Goal: Task Accomplishment & Management: Manage account settings

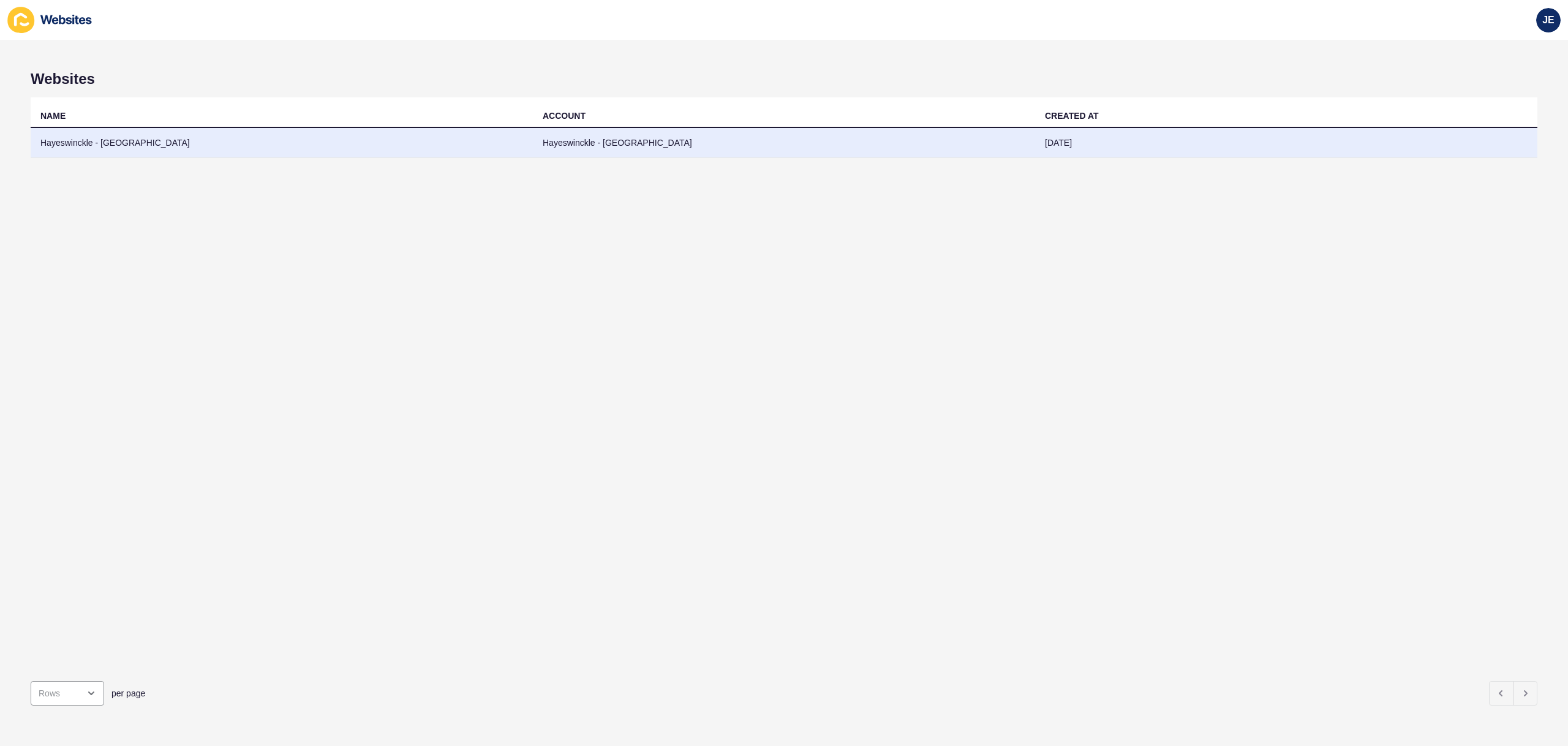
drag, startPoint x: 0, startPoint y: 0, endPoint x: 801, endPoint y: 147, distance: 814.4
click at [801, 147] on td "Hayeswinckle - Newtown" at bounding box center [784, 143] width 503 height 30
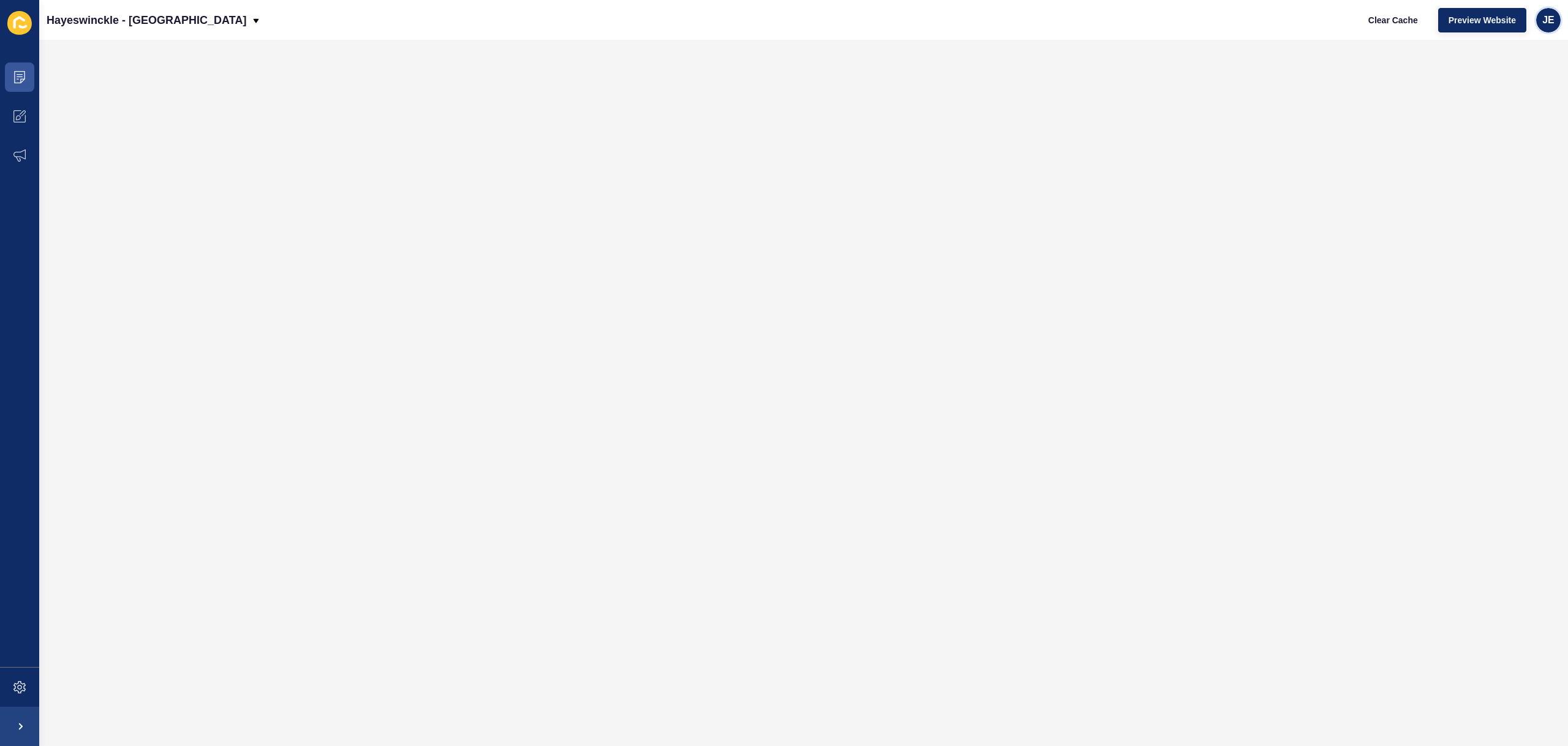
click at [1546, 22] on span "JE" at bounding box center [1548, 20] width 12 height 12
click at [1488, 95] on link "Logout" at bounding box center [1520, 102] width 90 height 27
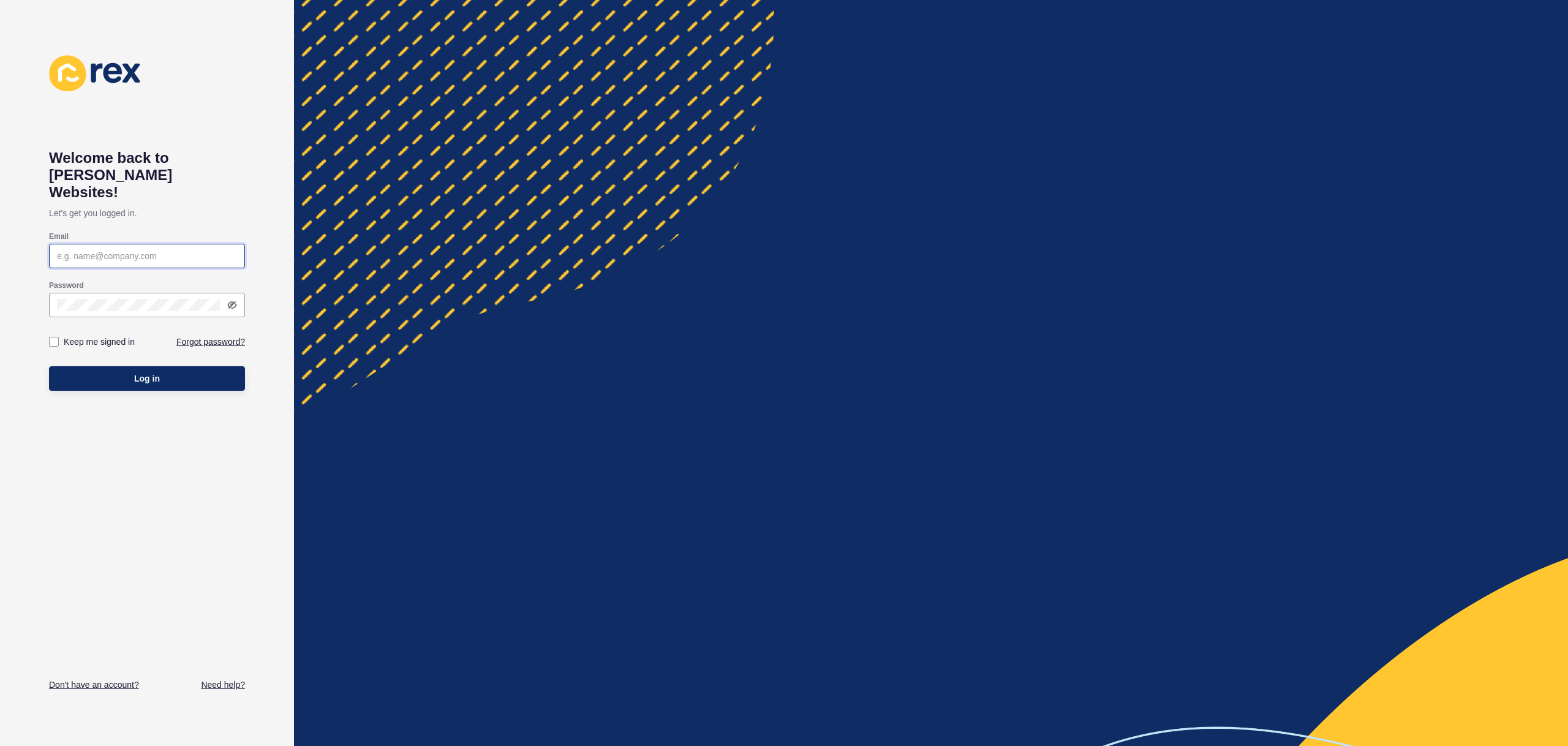
type input "justine.espinosa@rexsoftware.com.au"
click at [165, 367] on button "Log in" at bounding box center [147, 379] width 196 height 24
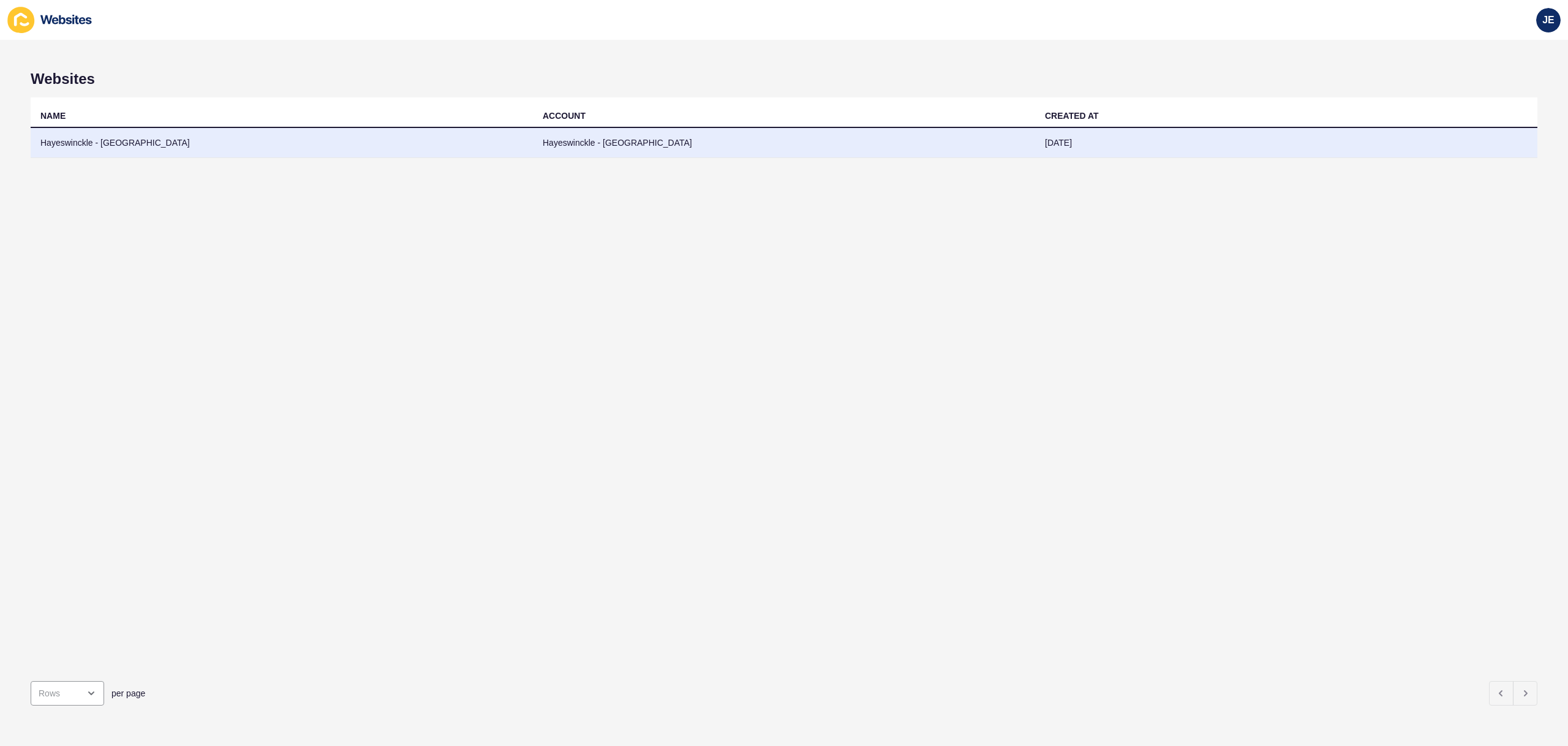
click at [573, 153] on td "Hayeswinckle - Newtown" at bounding box center [784, 143] width 503 height 30
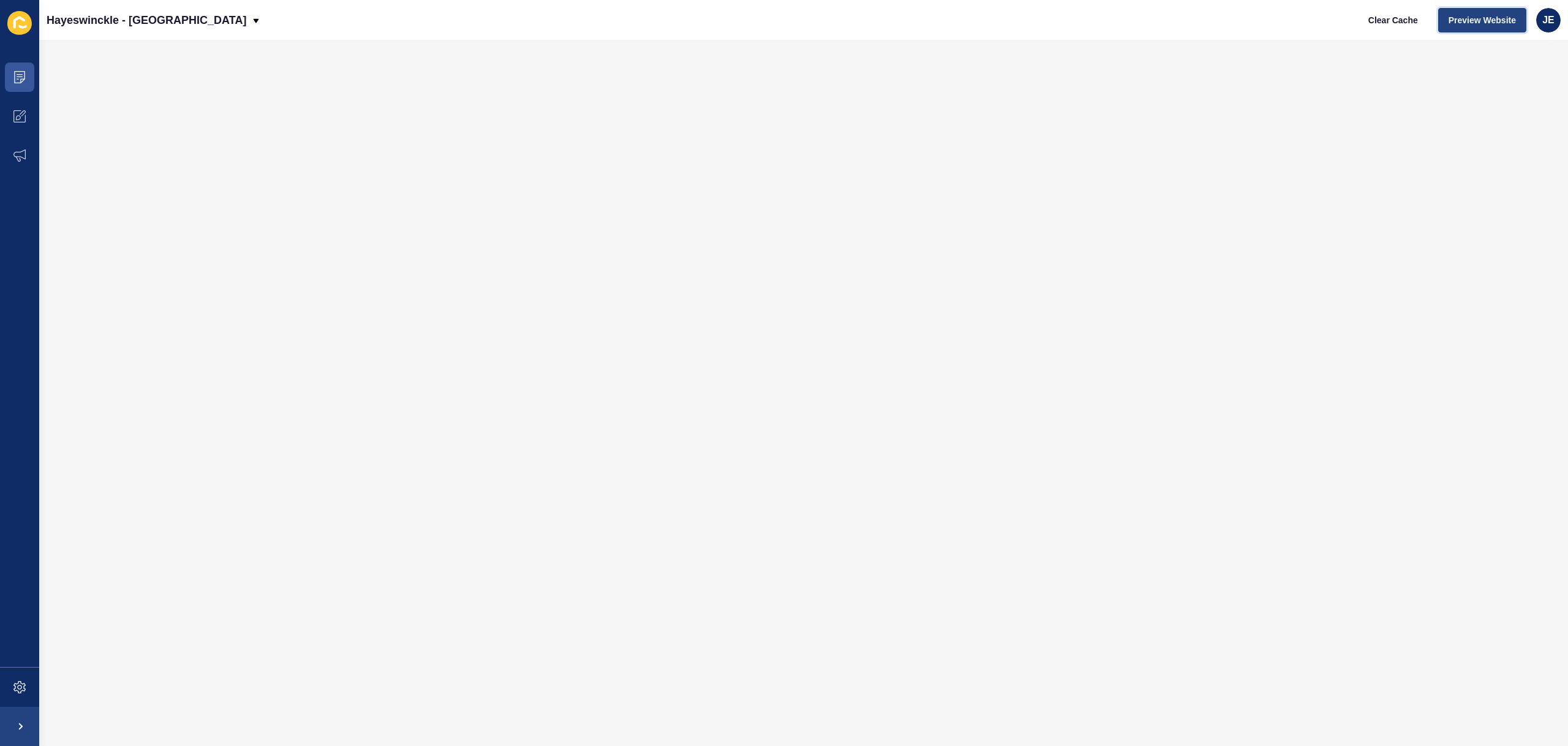
click at [1469, 16] on span "Preview Website" at bounding box center [1482, 20] width 67 height 12
click at [1546, 23] on span "JE" at bounding box center [1548, 20] width 12 height 12
click at [1511, 105] on link "Logout" at bounding box center [1520, 102] width 90 height 27
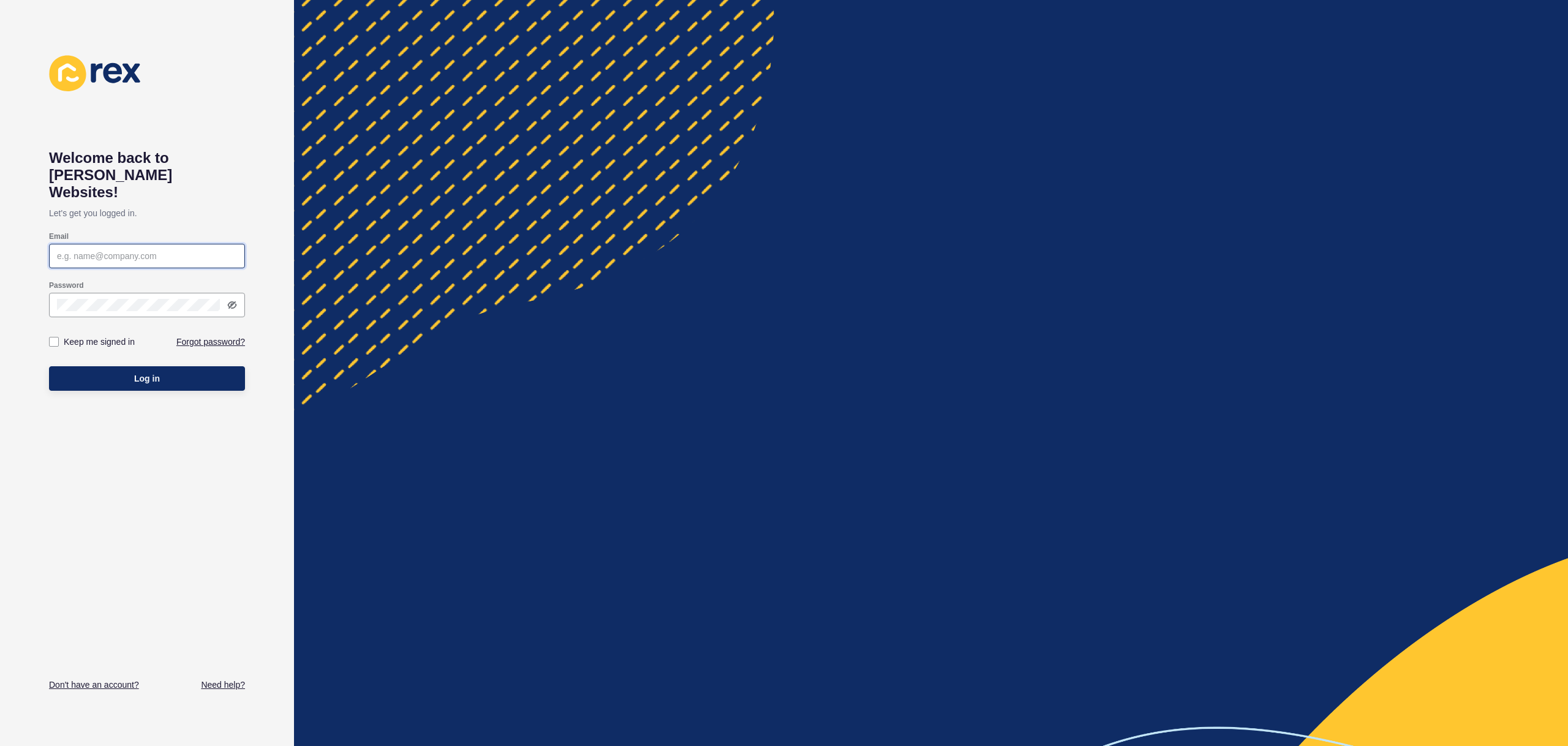
type input "[EMAIL_ADDRESS][PERSON_NAME][DOMAIN_NAME]"
type input "justine.espinosa@rexsoftware.com.au"
click at [188, 367] on button "Log in" at bounding box center [147, 379] width 196 height 24
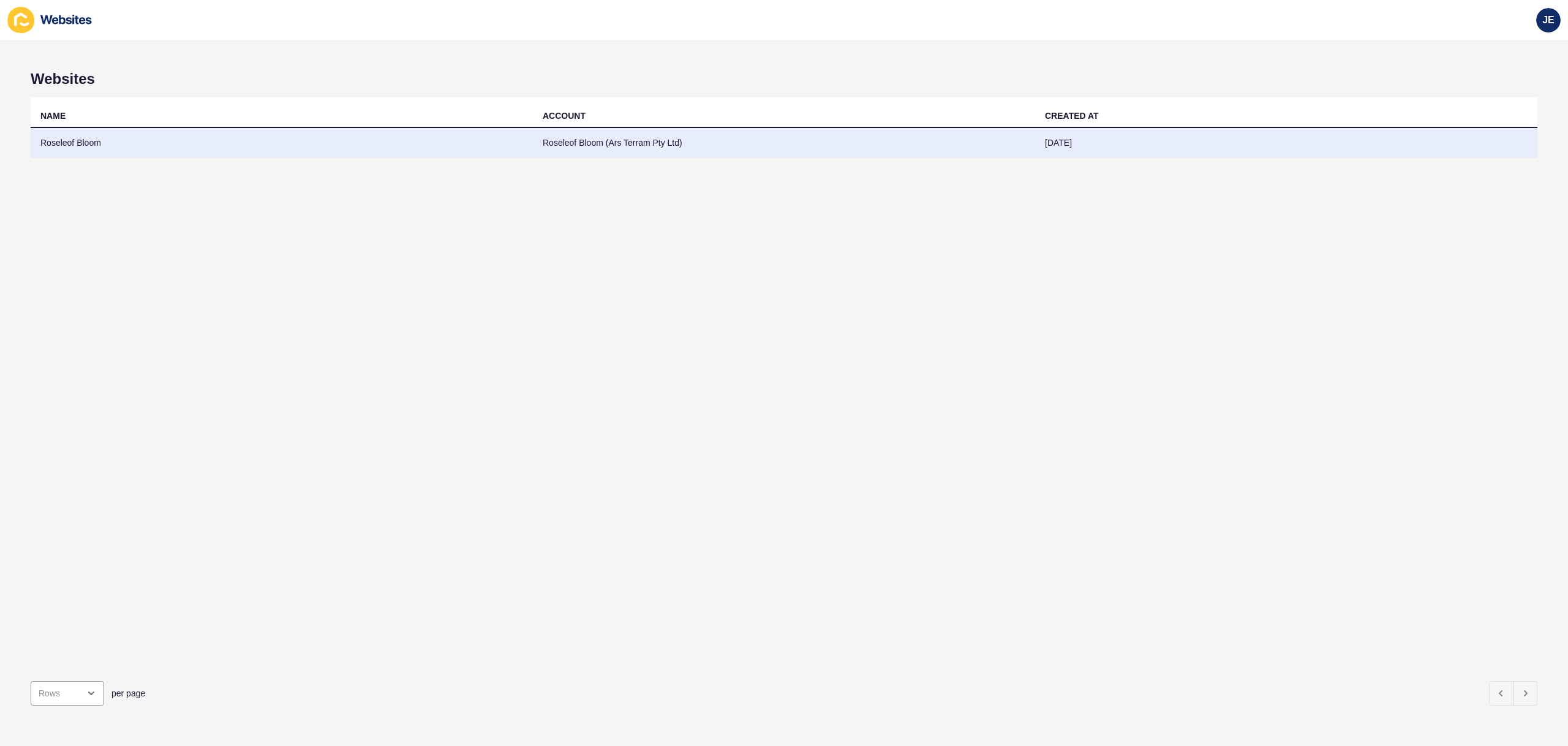
click at [651, 151] on td "Roseleof Bloom (Ars Terram Pty Ltd)" at bounding box center [784, 143] width 503 height 30
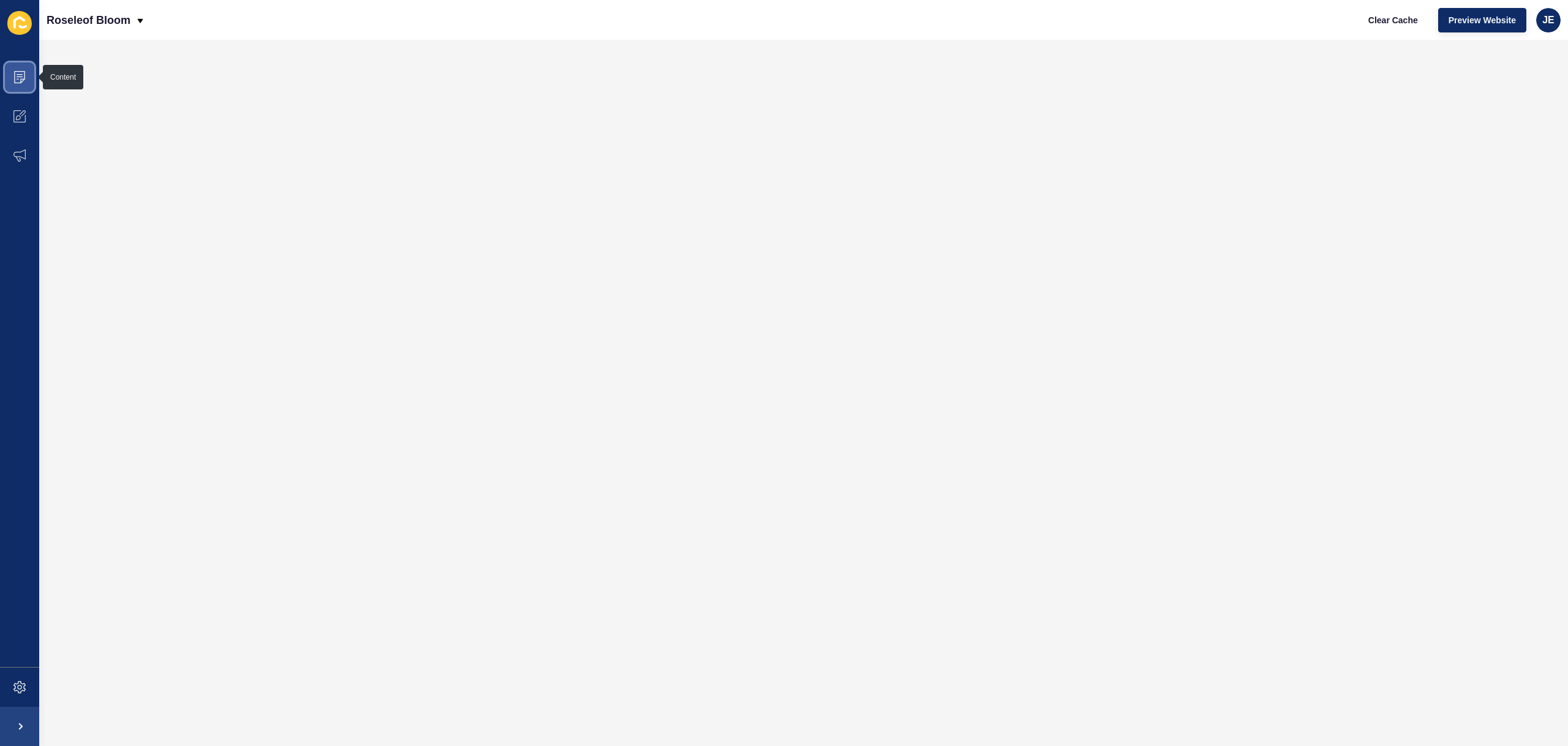
click at [22, 92] on span at bounding box center [20, 77] width 40 height 40
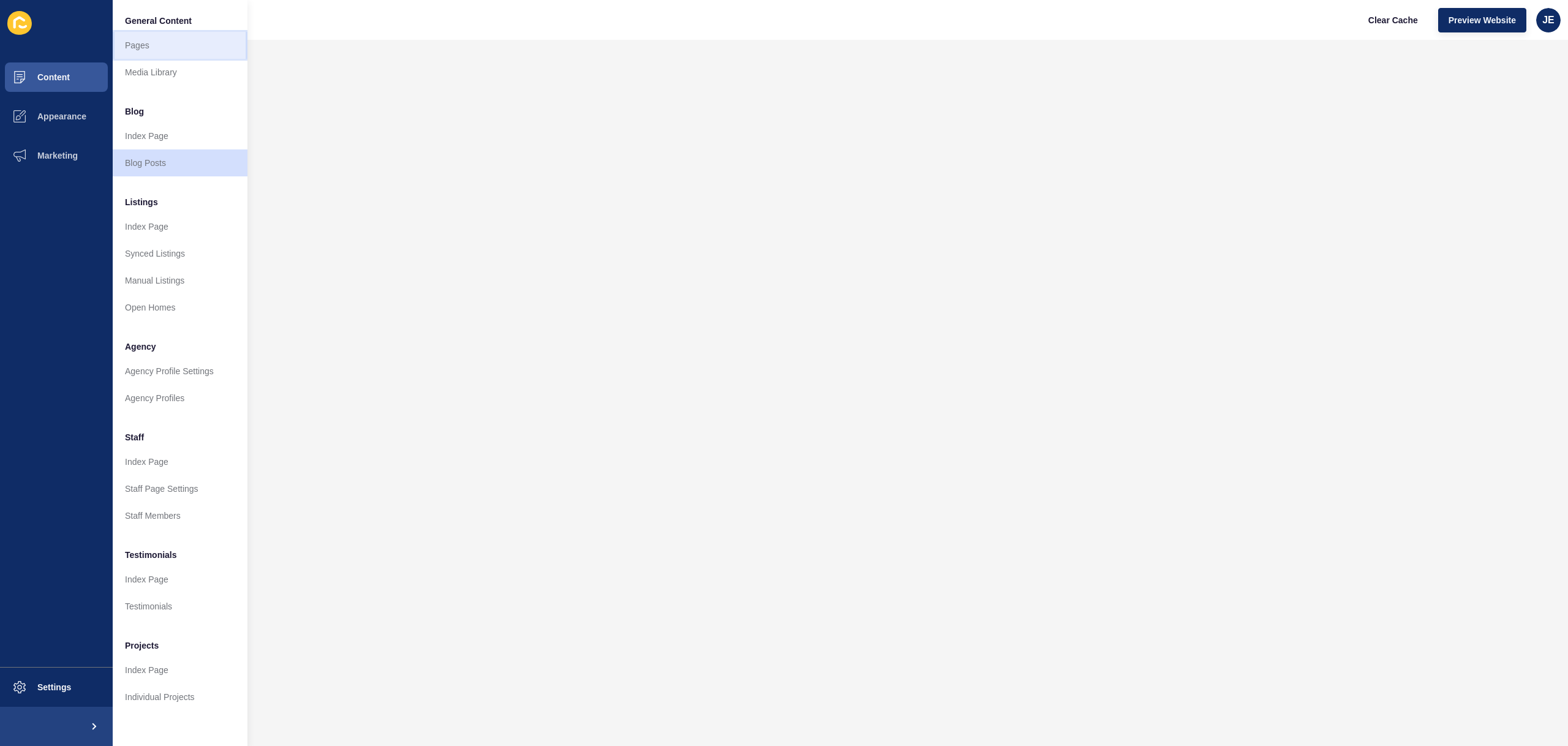
click at [137, 40] on link "Pages" at bounding box center [180, 45] width 135 height 27
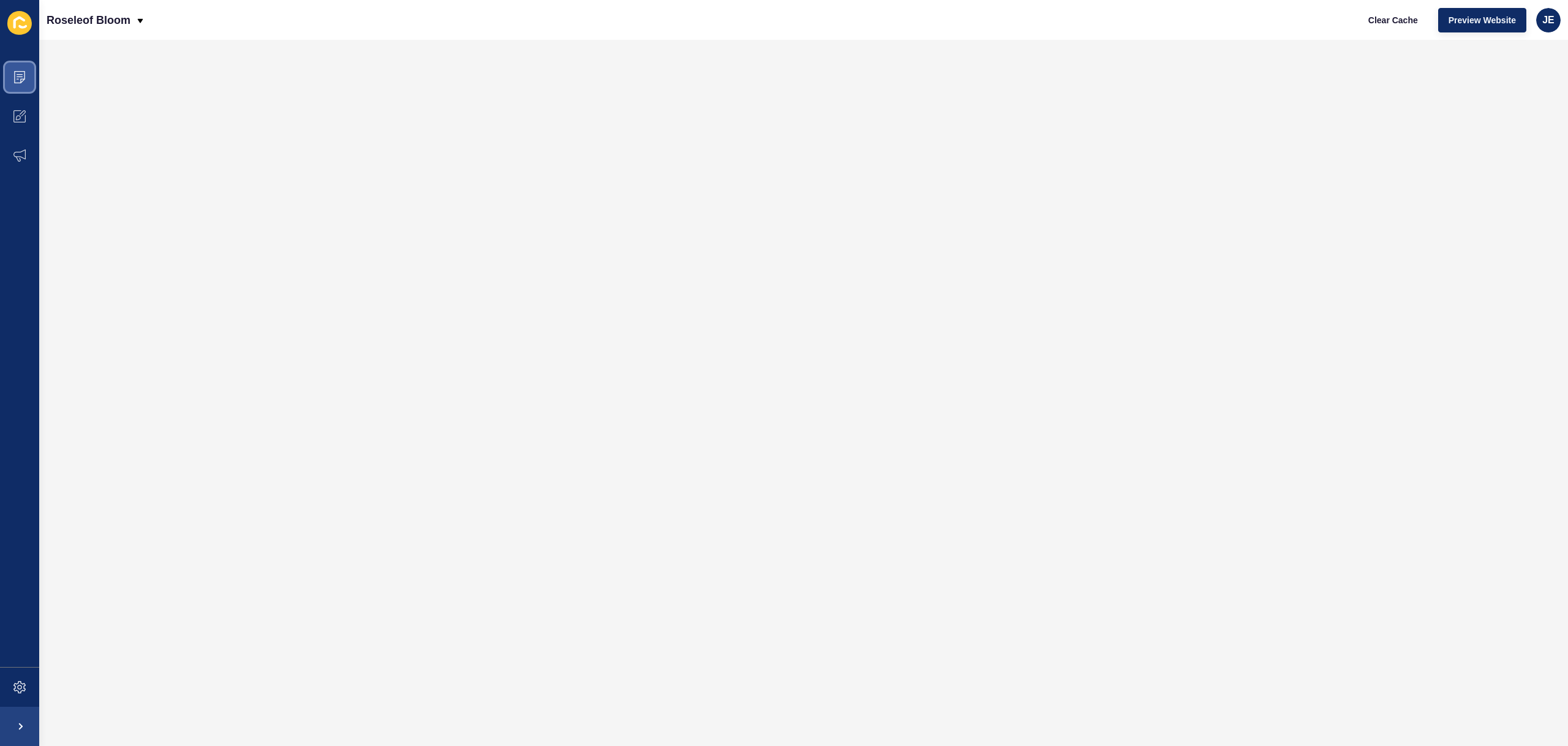
click at [16, 77] on icon at bounding box center [20, 77] width 12 height 12
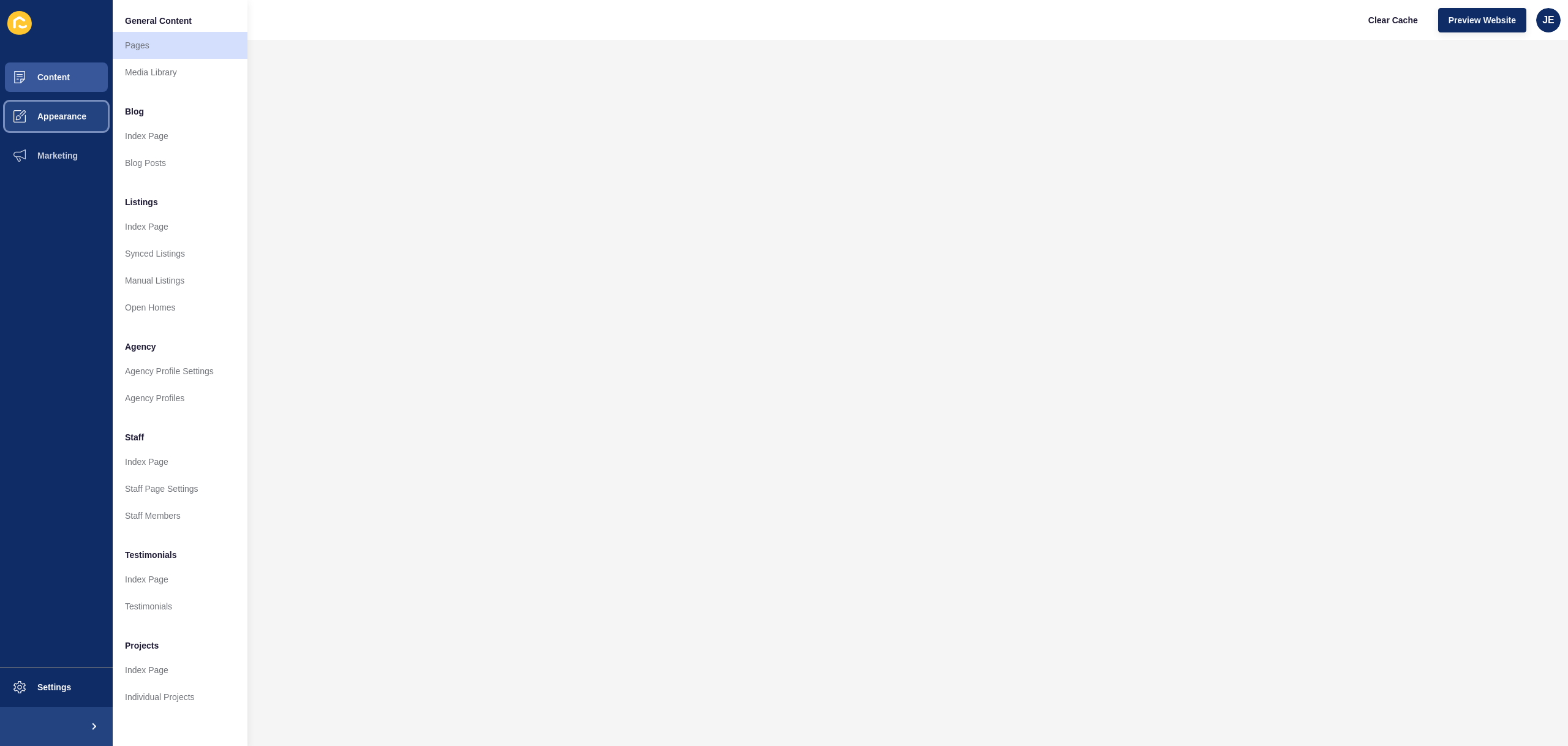
click at [31, 120] on span "Appearance" at bounding box center [42, 116] width 88 height 9
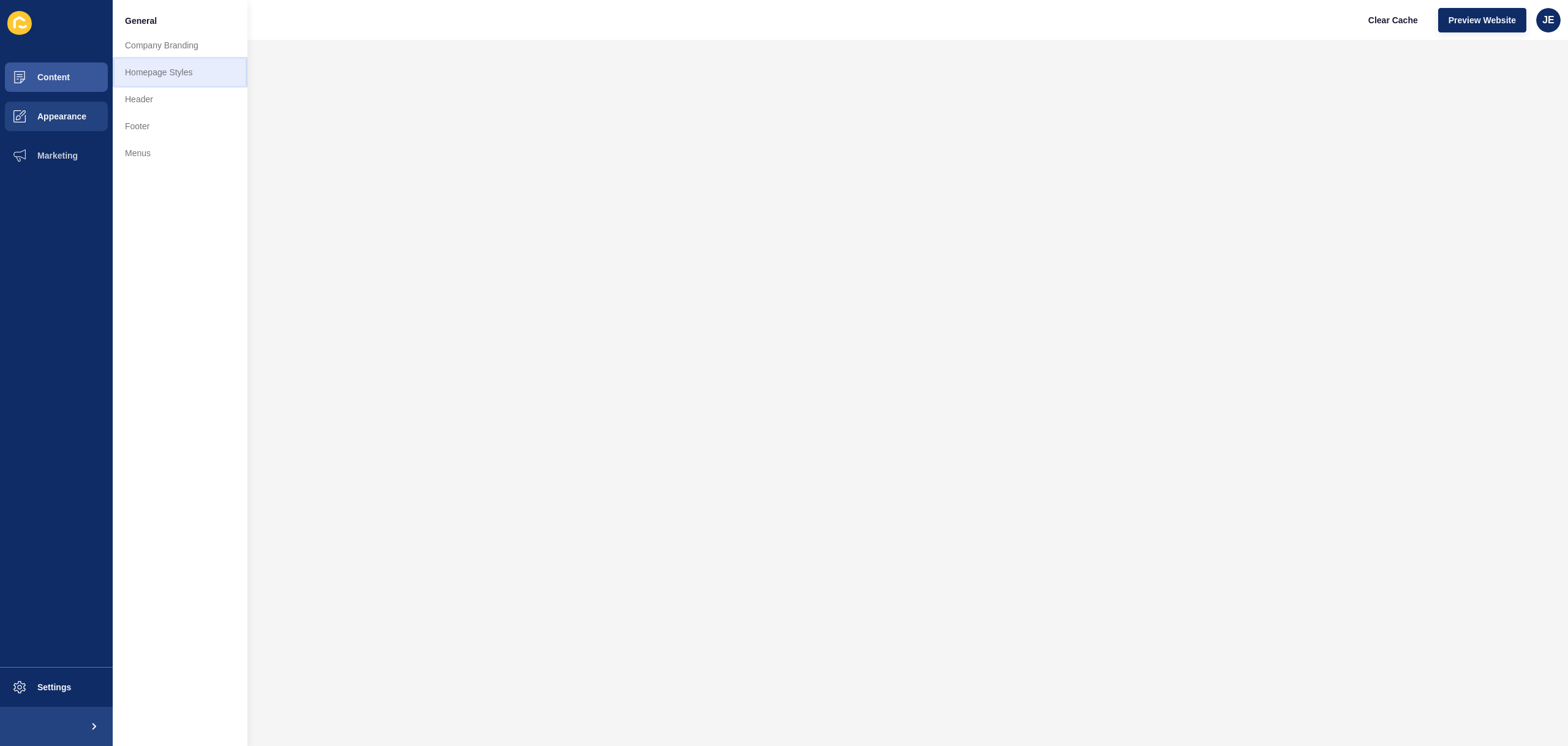
click at [154, 82] on link "Homepage Styles" at bounding box center [180, 71] width 135 height 27
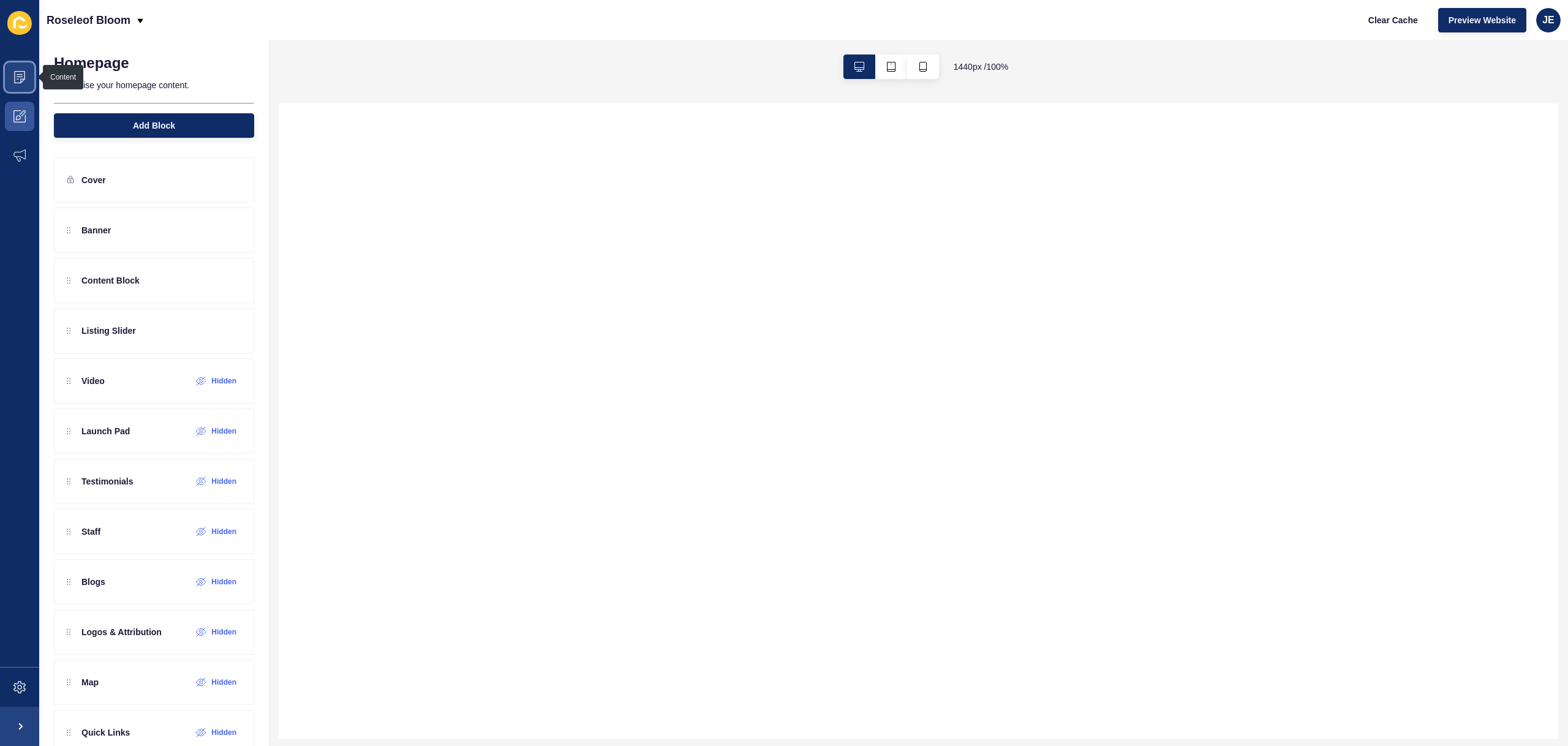
click at [24, 73] on icon at bounding box center [19, 77] width 11 height 12
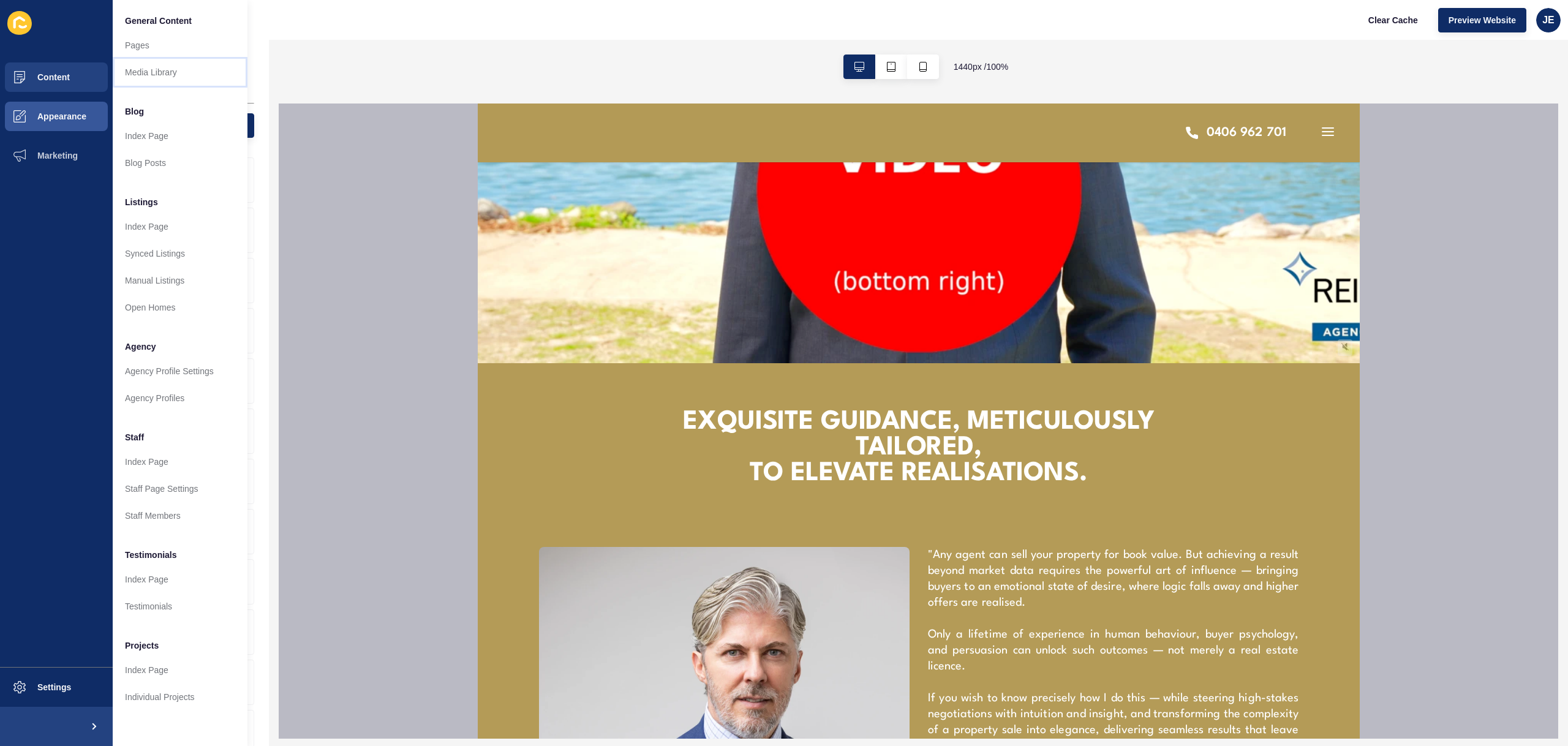
scroll to position [423, 0]
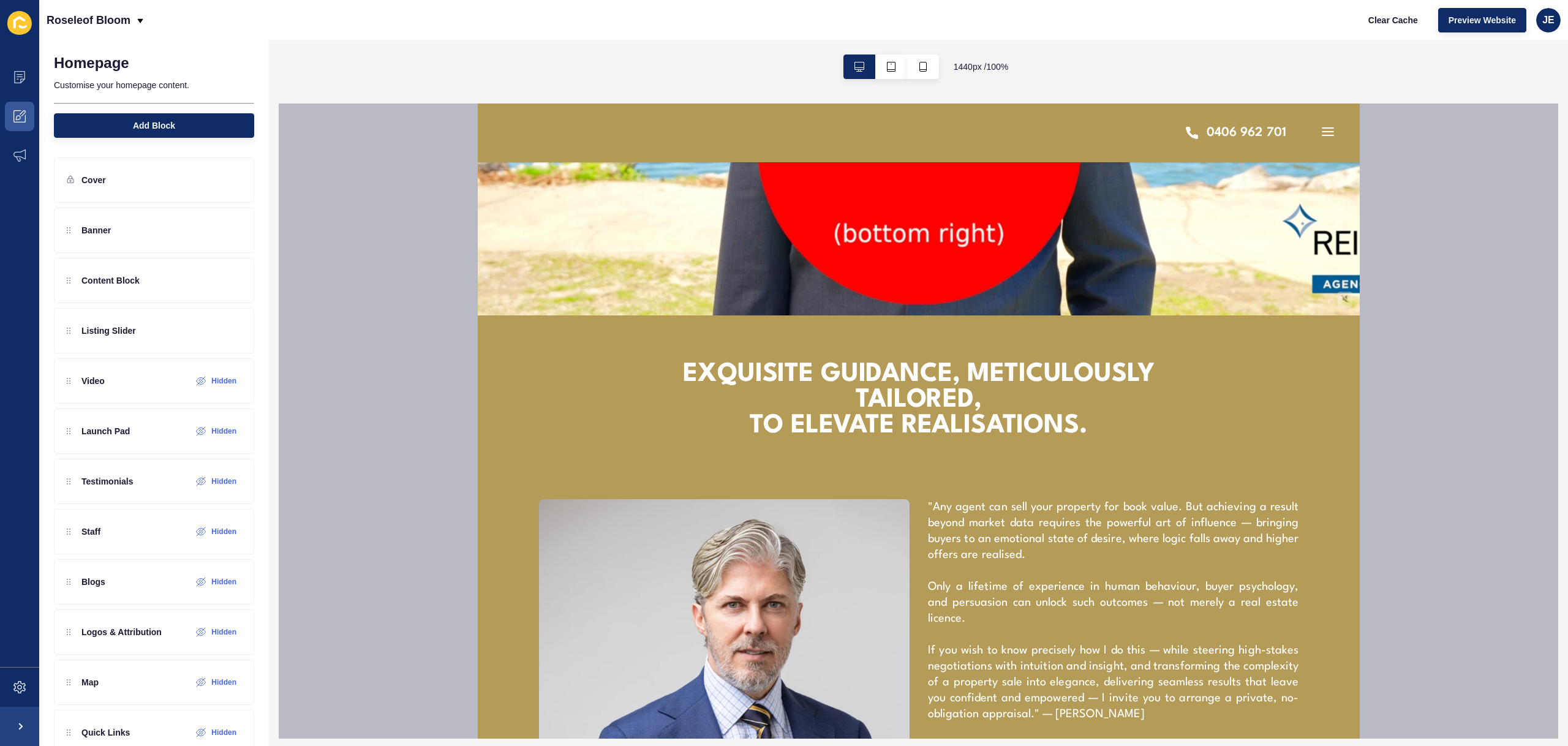
click at [841, 339] on div "Exquisite guidance, meticulously tailored, to elevate realisations." at bounding box center [917, 408] width 529 height 184
click at [569, 381] on div at bounding box center [917, 408] width 882 height 184
drag, startPoint x: 148, startPoint y: 287, endPoint x: 173, endPoint y: 284, distance: 25.2
click at [173, 284] on div "Banner Content Block Listing Slider Video Hidden Launch Pad Hidden Testimonials…" at bounding box center [154, 456] width 201 height 497
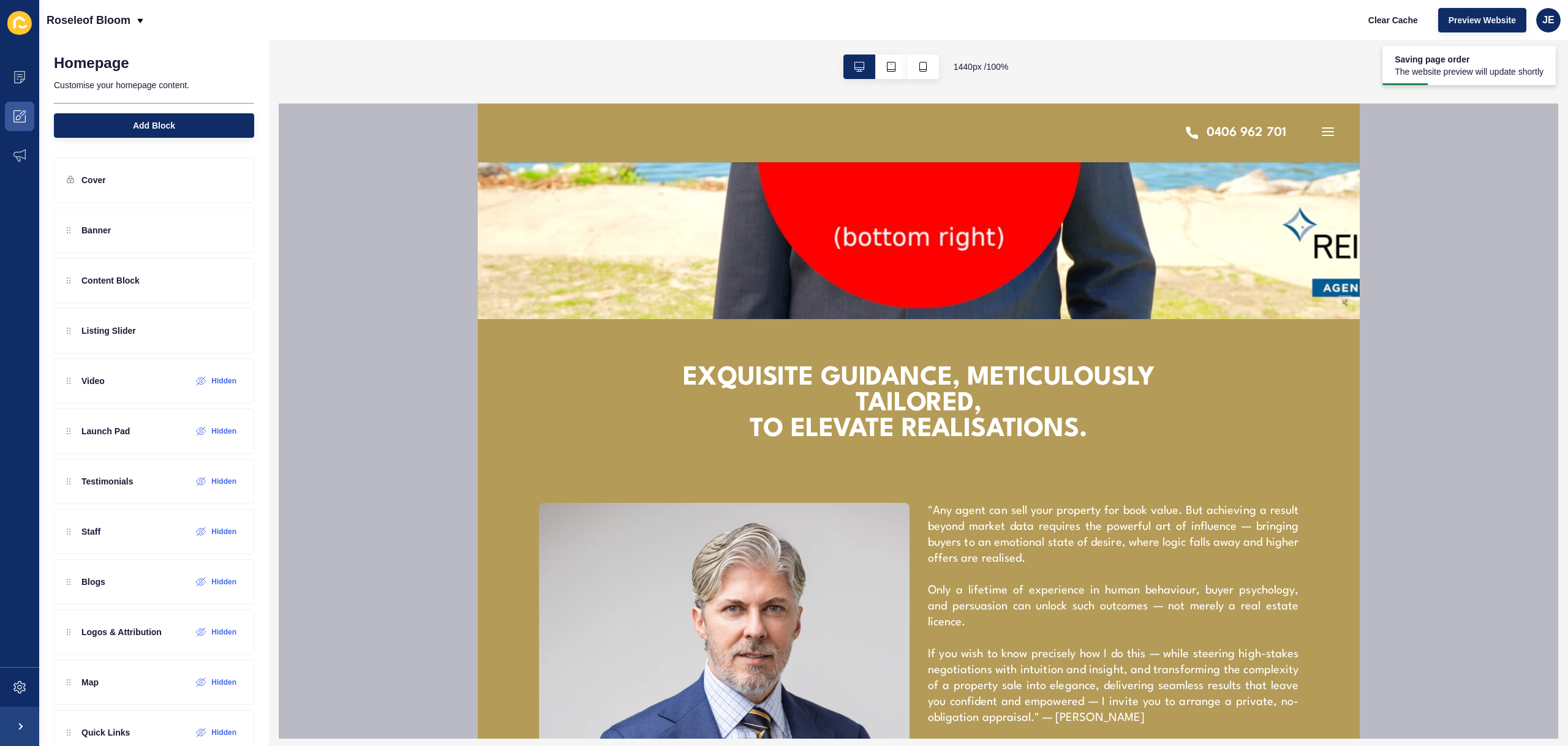
scroll to position [420, 0]
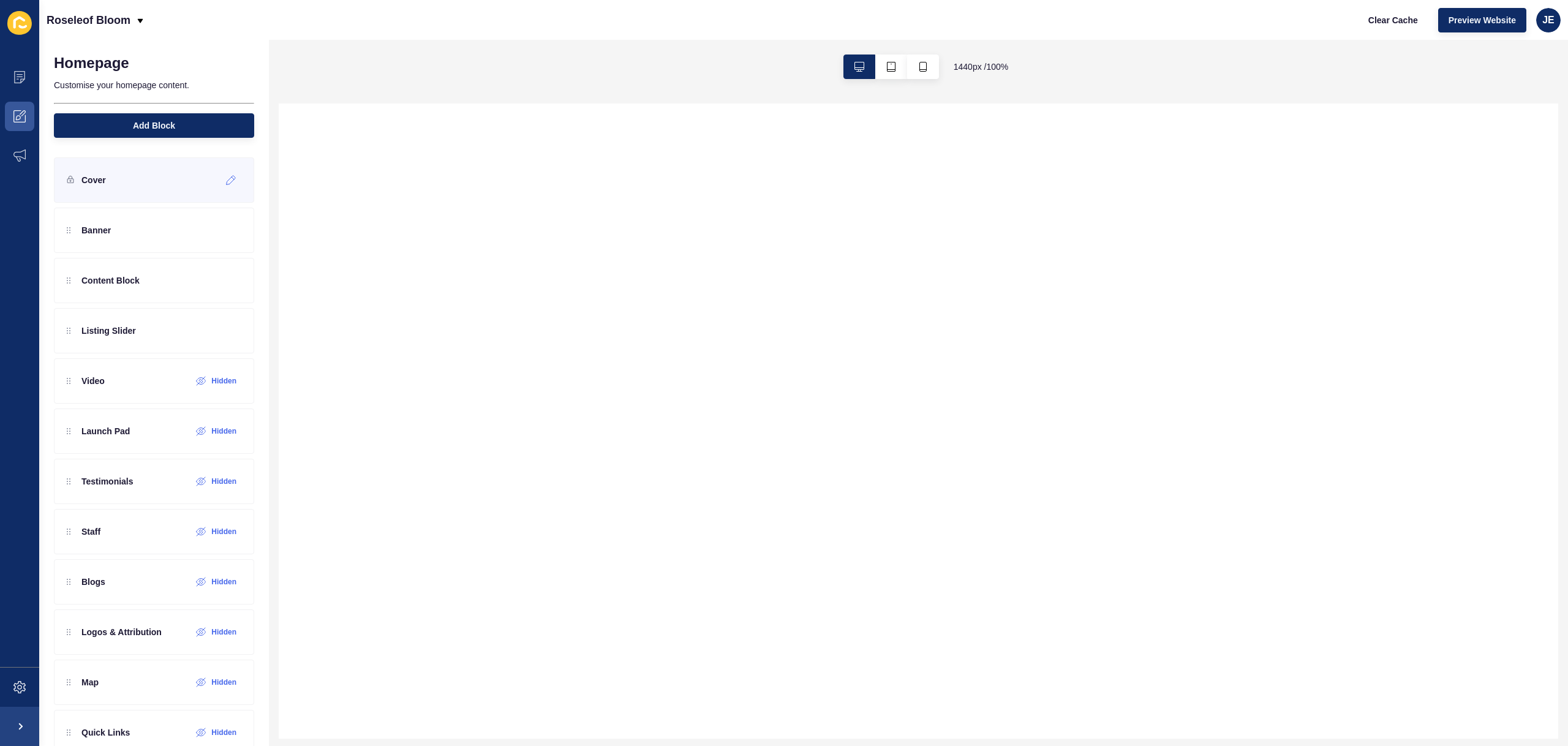
click at [137, 196] on div "Cover" at bounding box center [154, 180] width 201 height 46
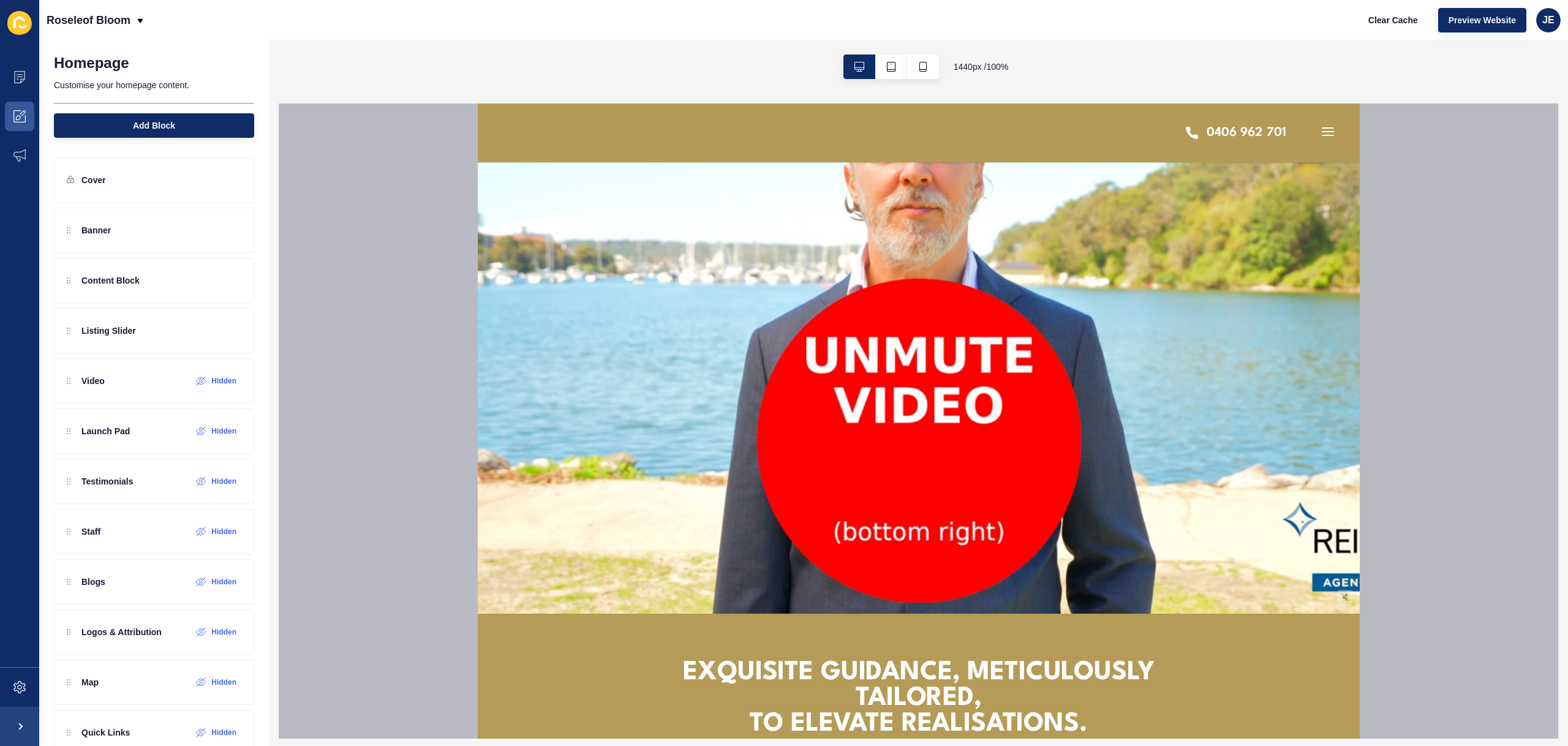
scroll to position [124, 0]
click at [132, 177] on div "Cover" at bounding box center [154, 180] width 201 height 46
click at [226, 180] on icon at bounding box center [231, 180] width 10 height 9
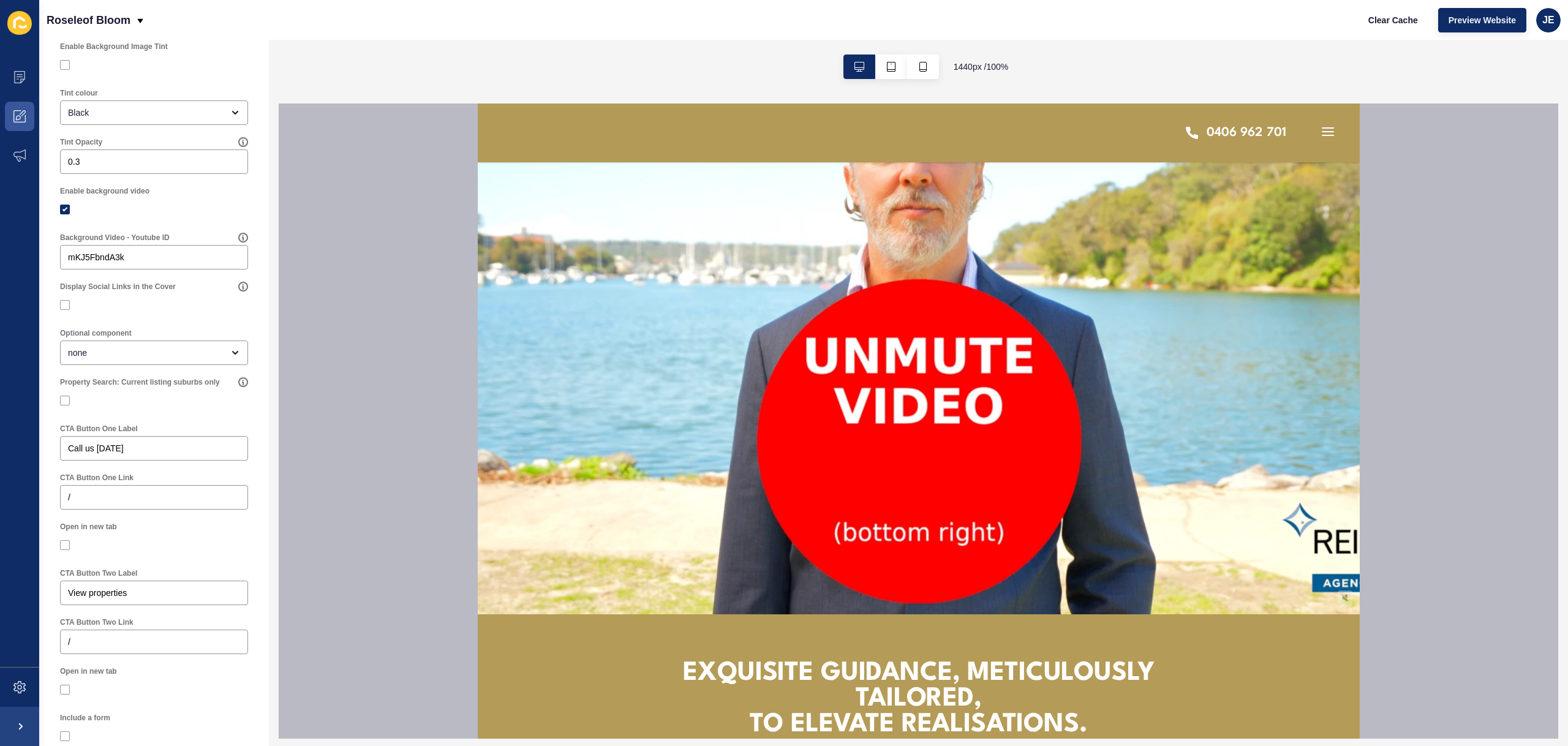
scroll to position [0, 0]
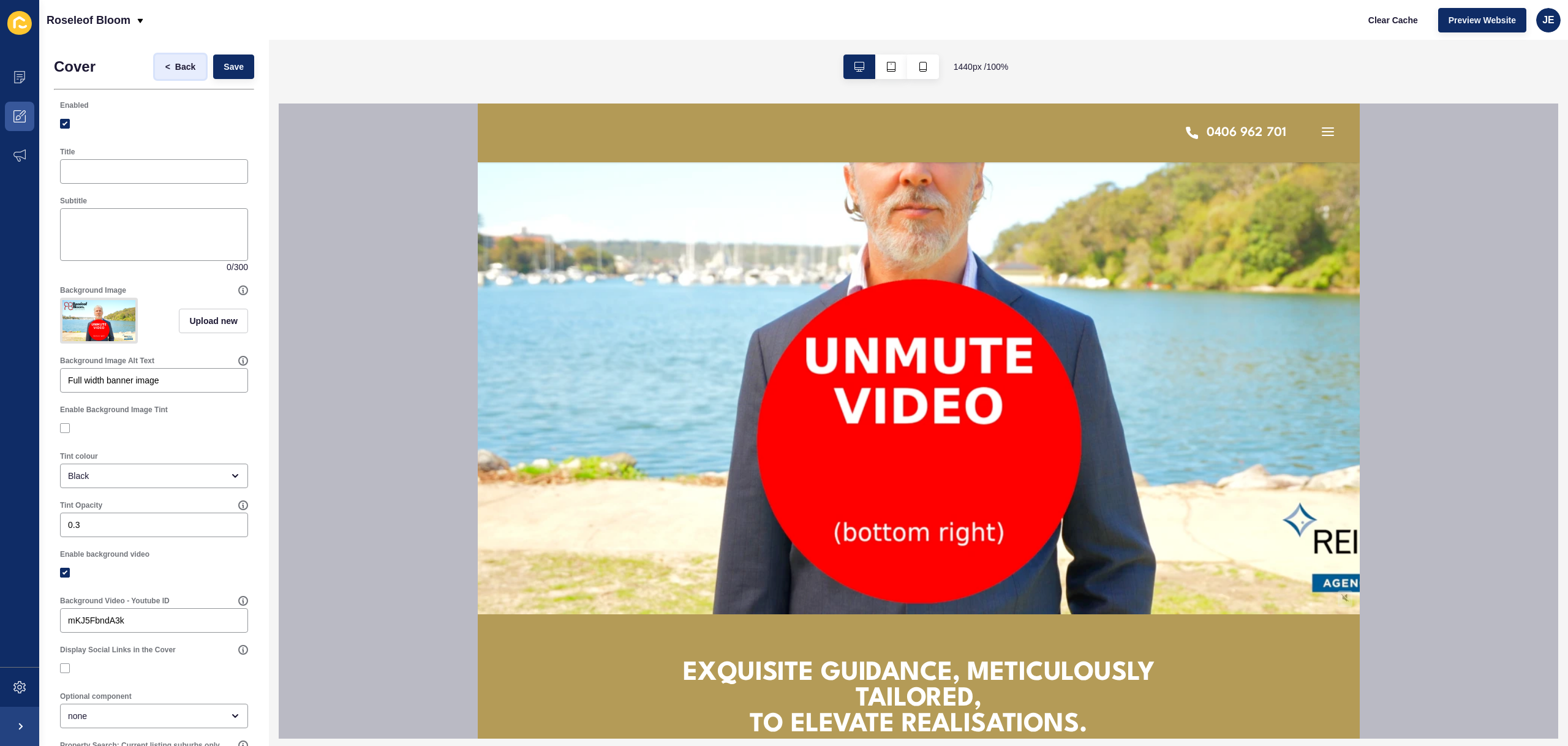
click at [176, 65] on span "Back" at bounding box center [185, 66] width 20 height 12
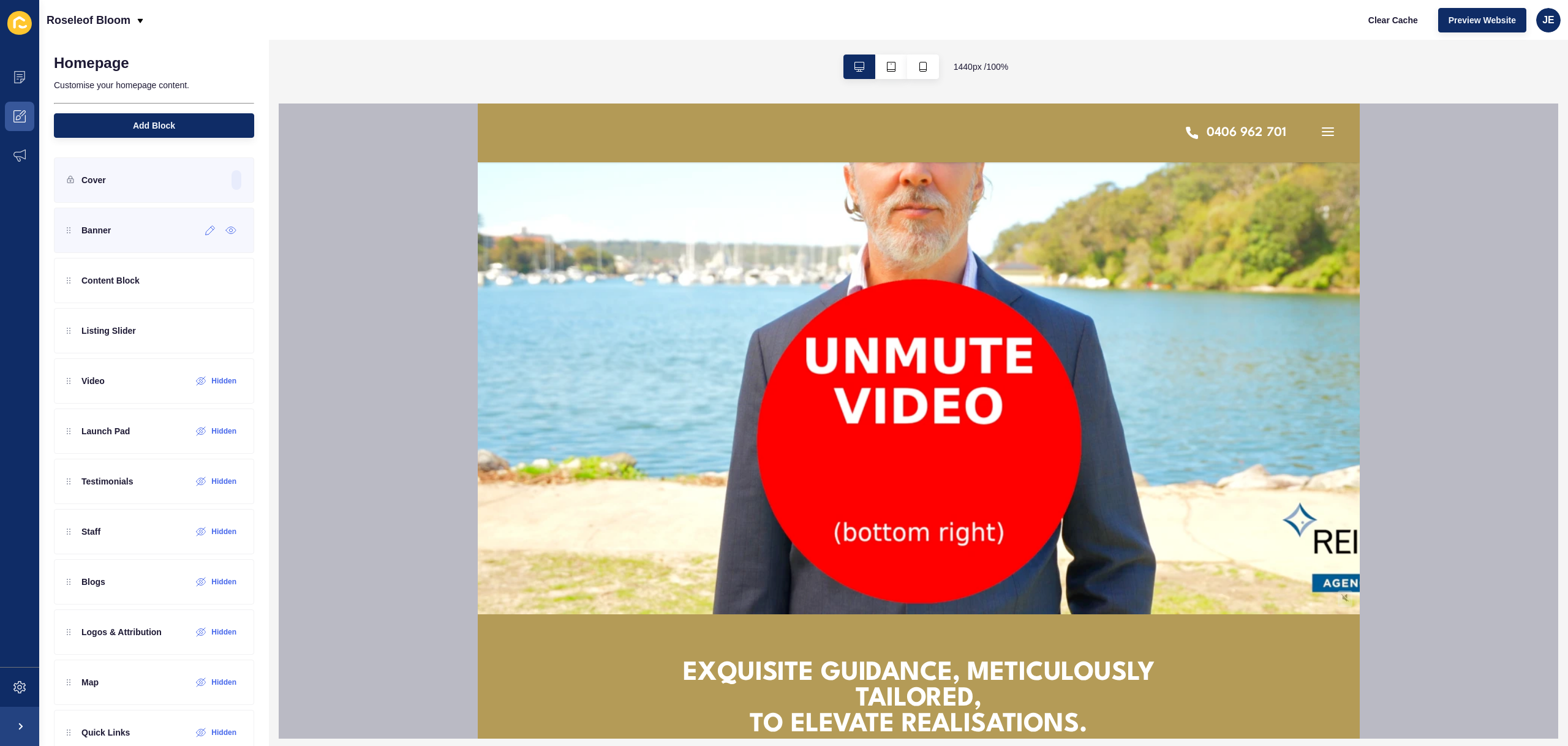
click at [134, 225] on div "Banner" at bounding box center [154, 230] width 201 height 46
click at [204, 237] on div at bounding box center [210, 230] width 20 height 20
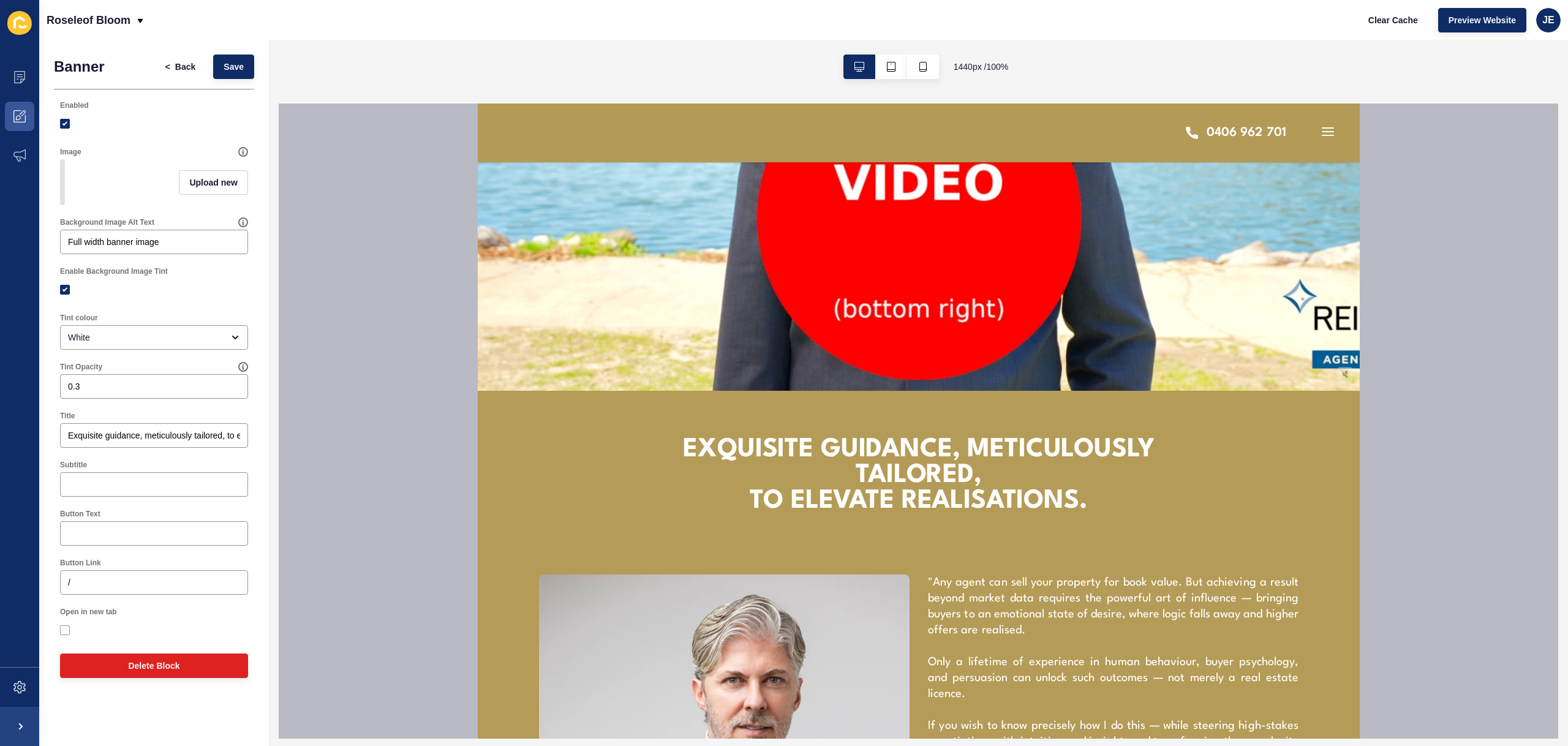
scroll to position [348, 0]
click at [171, 72] on span "<" at bounding box center [170, 66] width 9 height 12
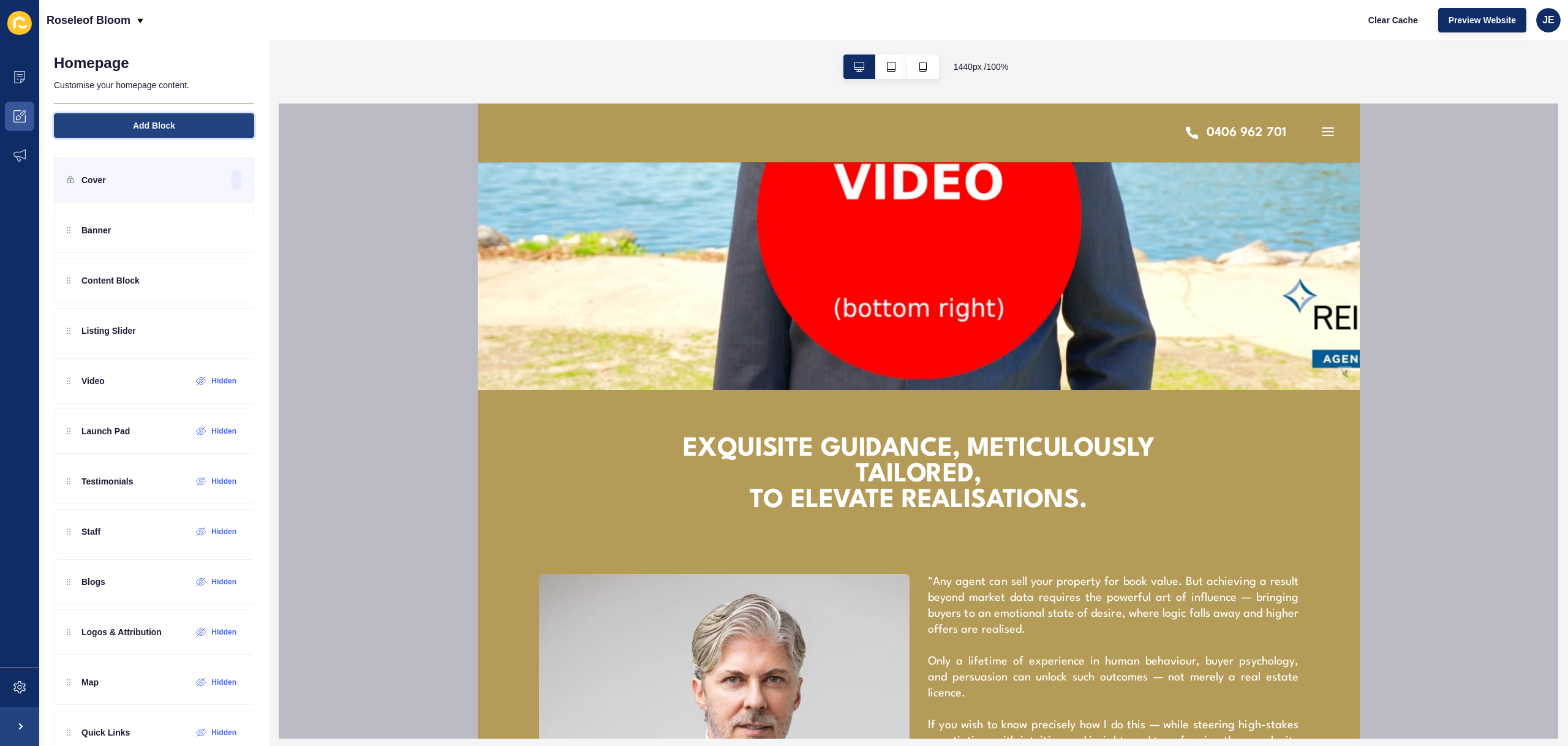
click at [177, 124] on button "Add Block" at bounding box center [154, 126] width 201 height 24
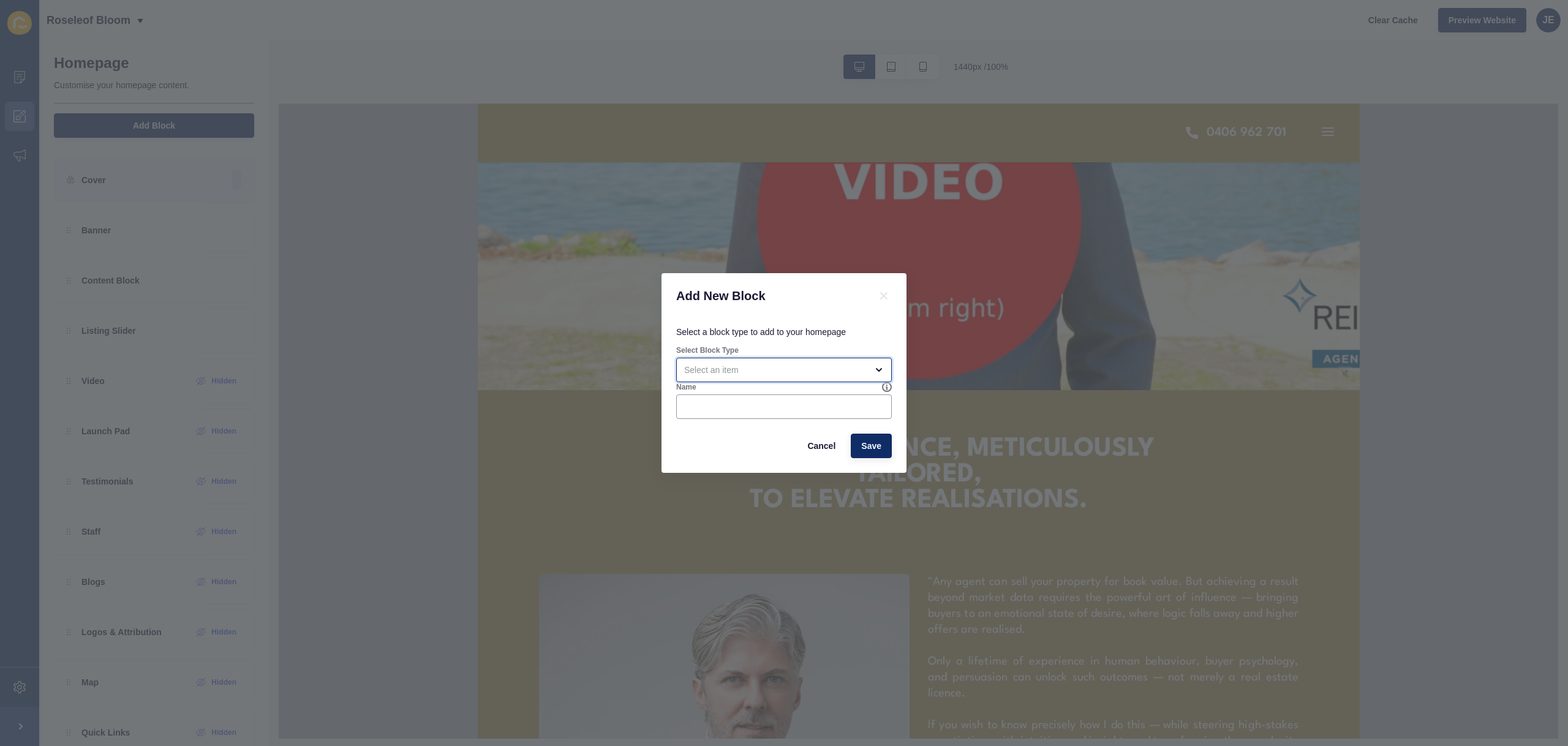
click at [751, 375] on div "open menu" at bounding box center [775, 370] width 182 height 12
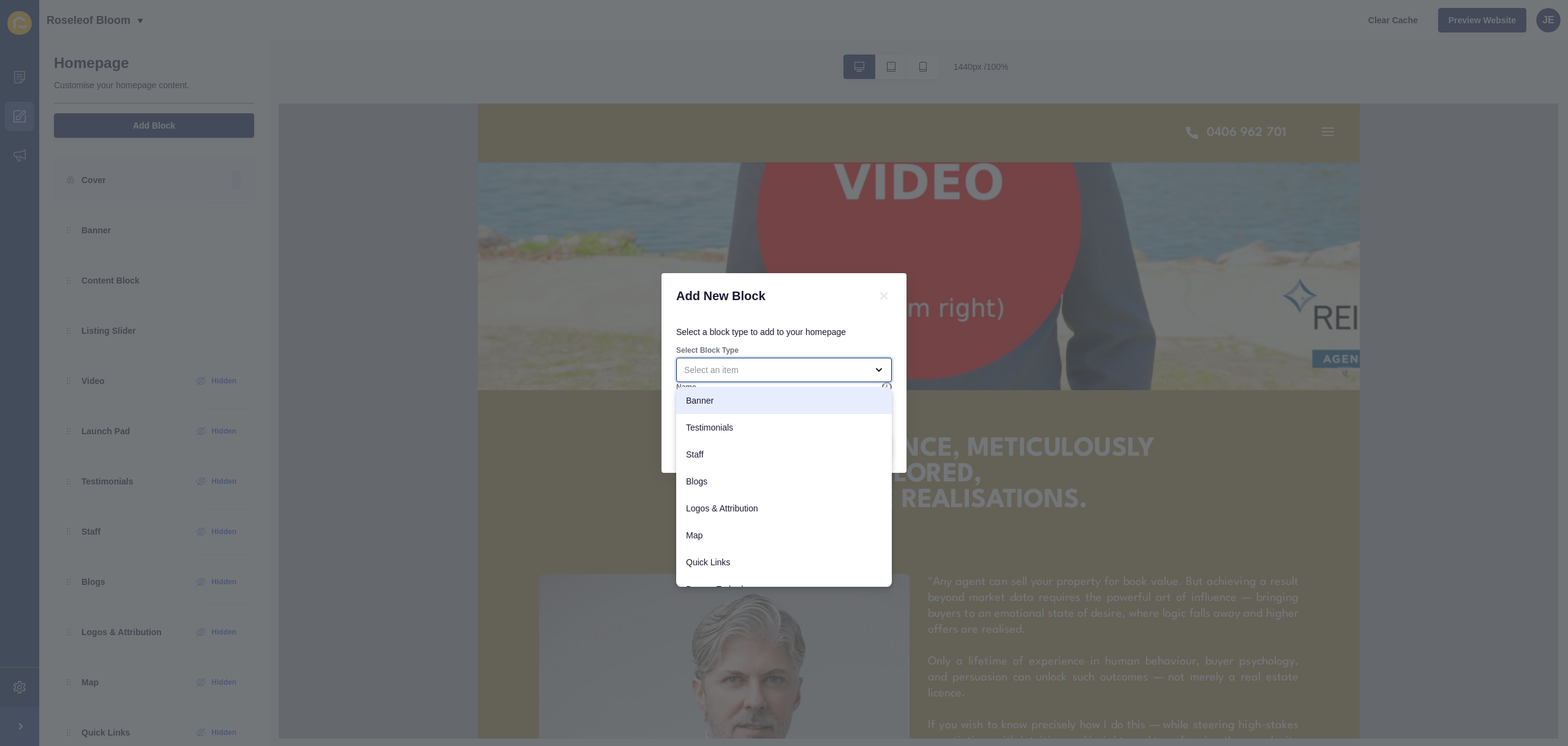
scroll to position [96, 0]
click at [740, 574] on span "Banner Embed" at bounding box center [784, 573] width 196 height 12
type input "Banner Embed"
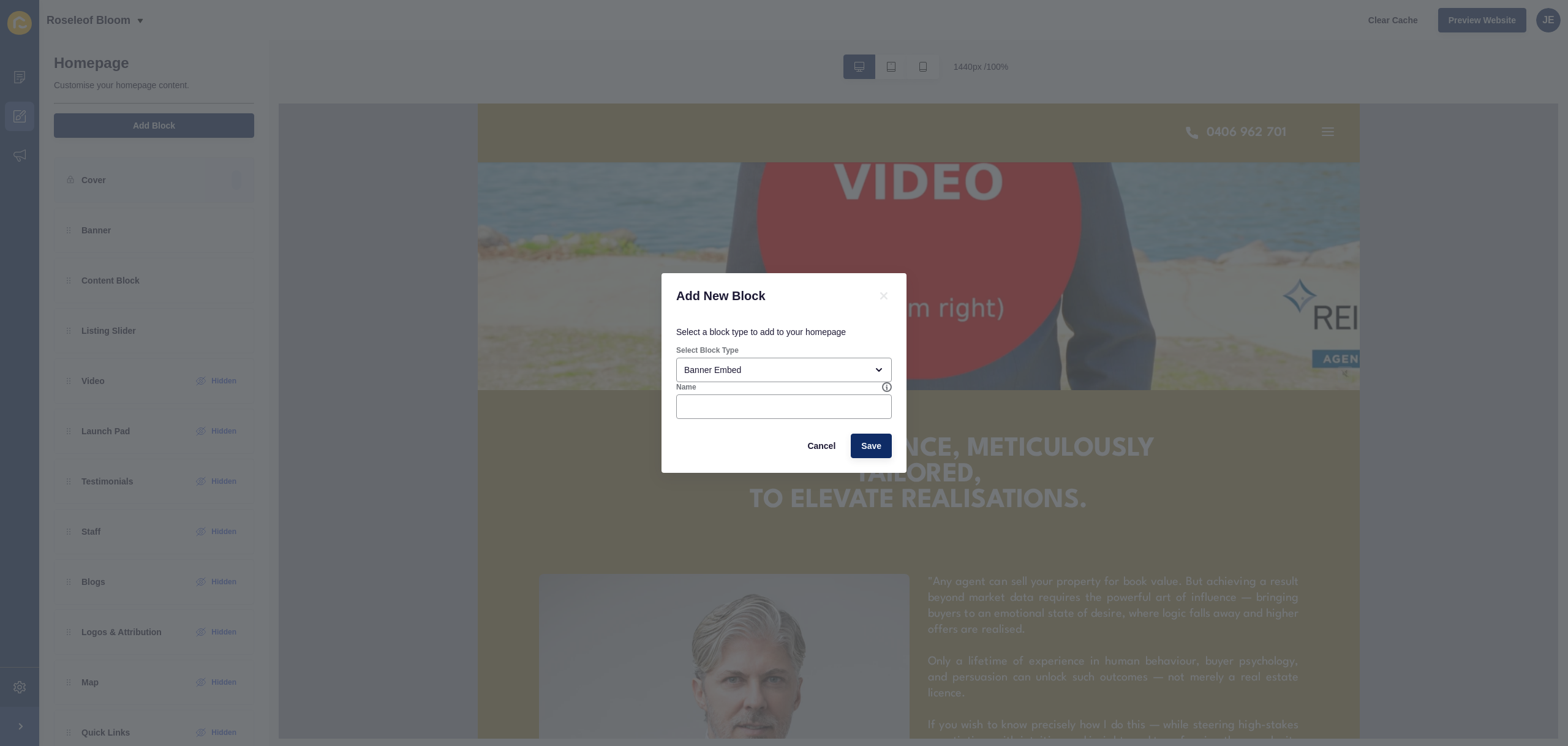
click at [715, 390] on div "Name" at bounding box center [779, 386] width 206 height 9
click at [716, 398] on div at bounding box center [784, 406] width 216 height 24
type input "Headline"
click at [885, 442] on button "Save" at bounding box center [872, 446] width 41 height 24
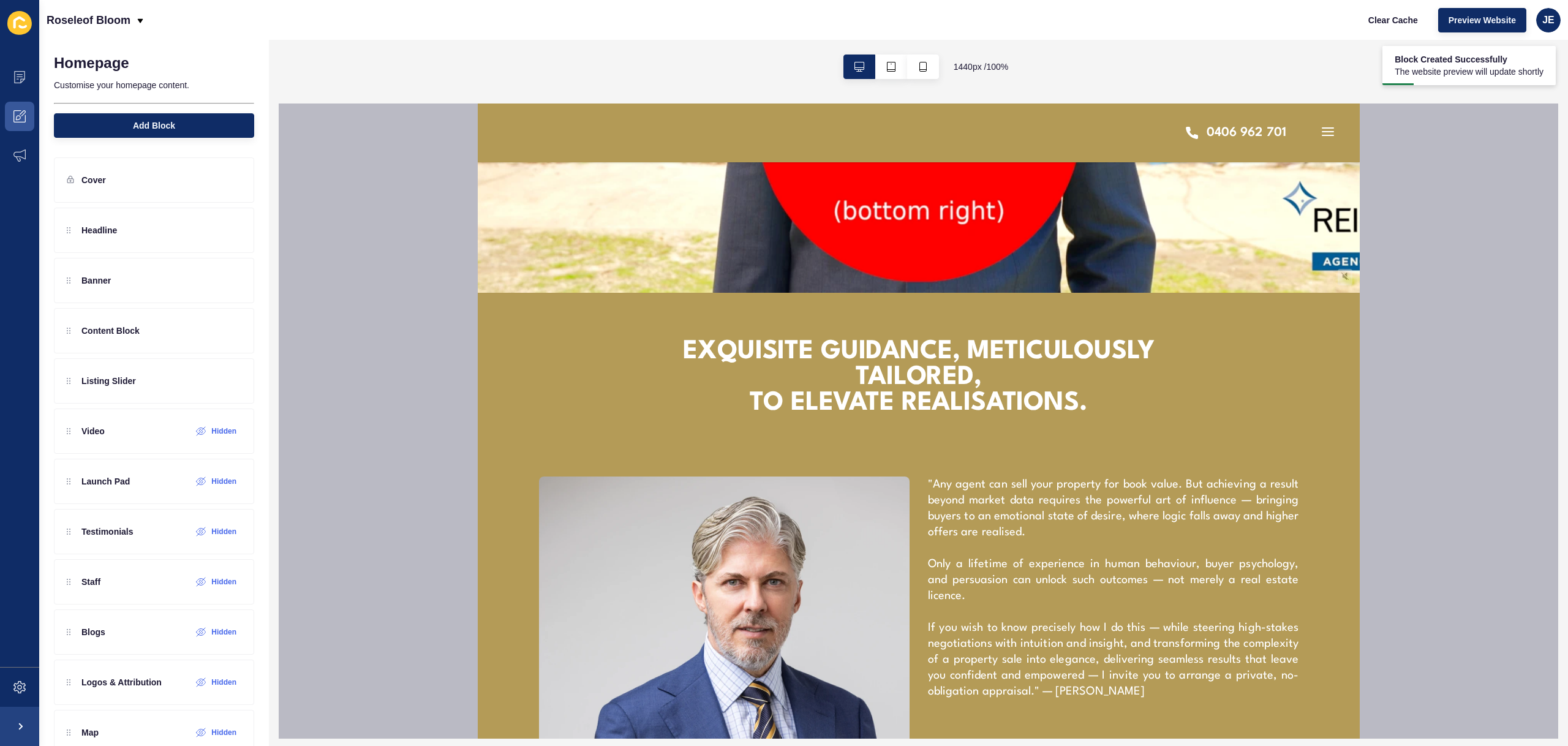
scroll to position [447, 0]
click at [163, 285] on div "Banner" at bounding box center [154, 281] width 201 height 46
click at [207, 284] on div at bounding box center [210, 281] width 20 height 20
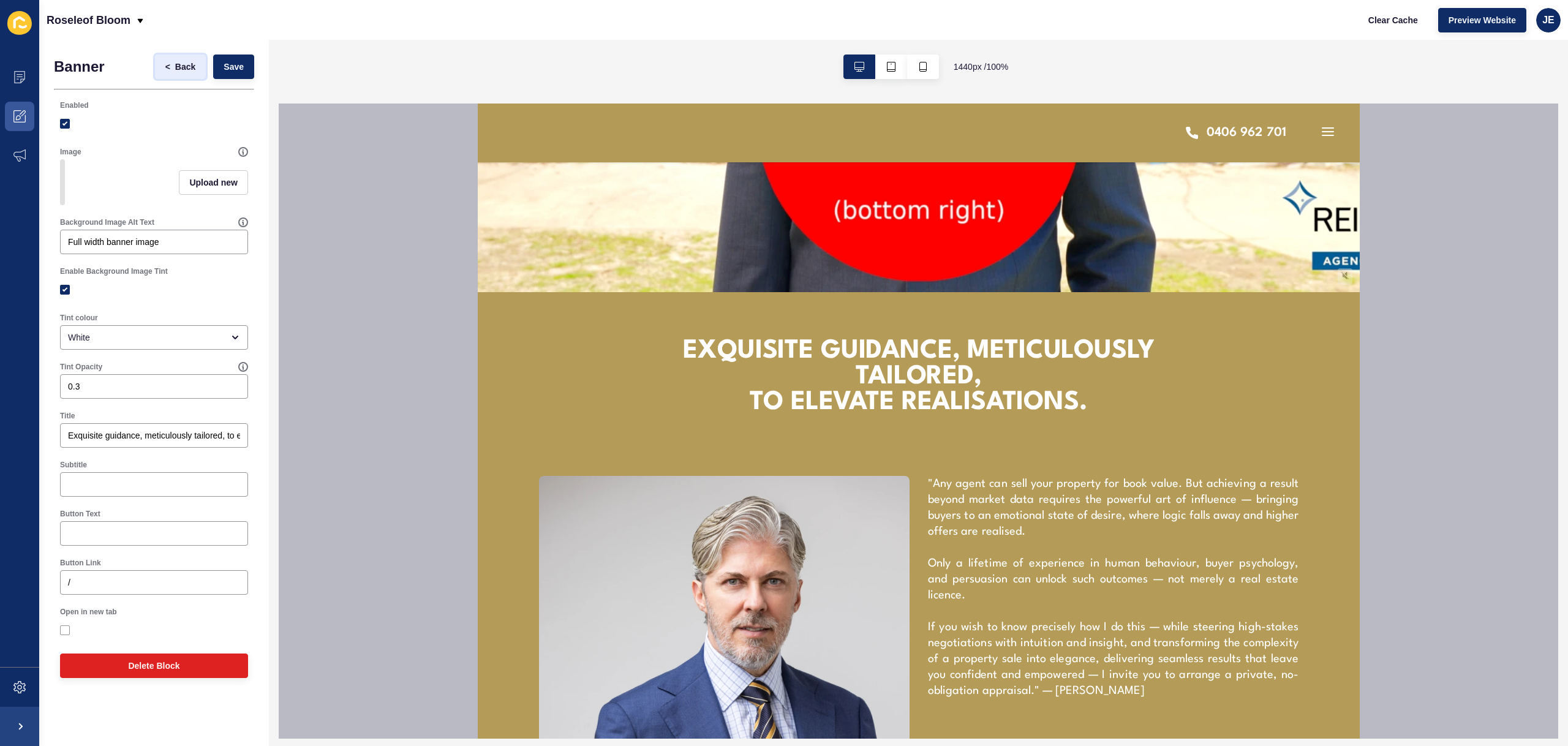
click at [176, 65] on span "Back" at bounding box center [185, 66] width 20 height 12
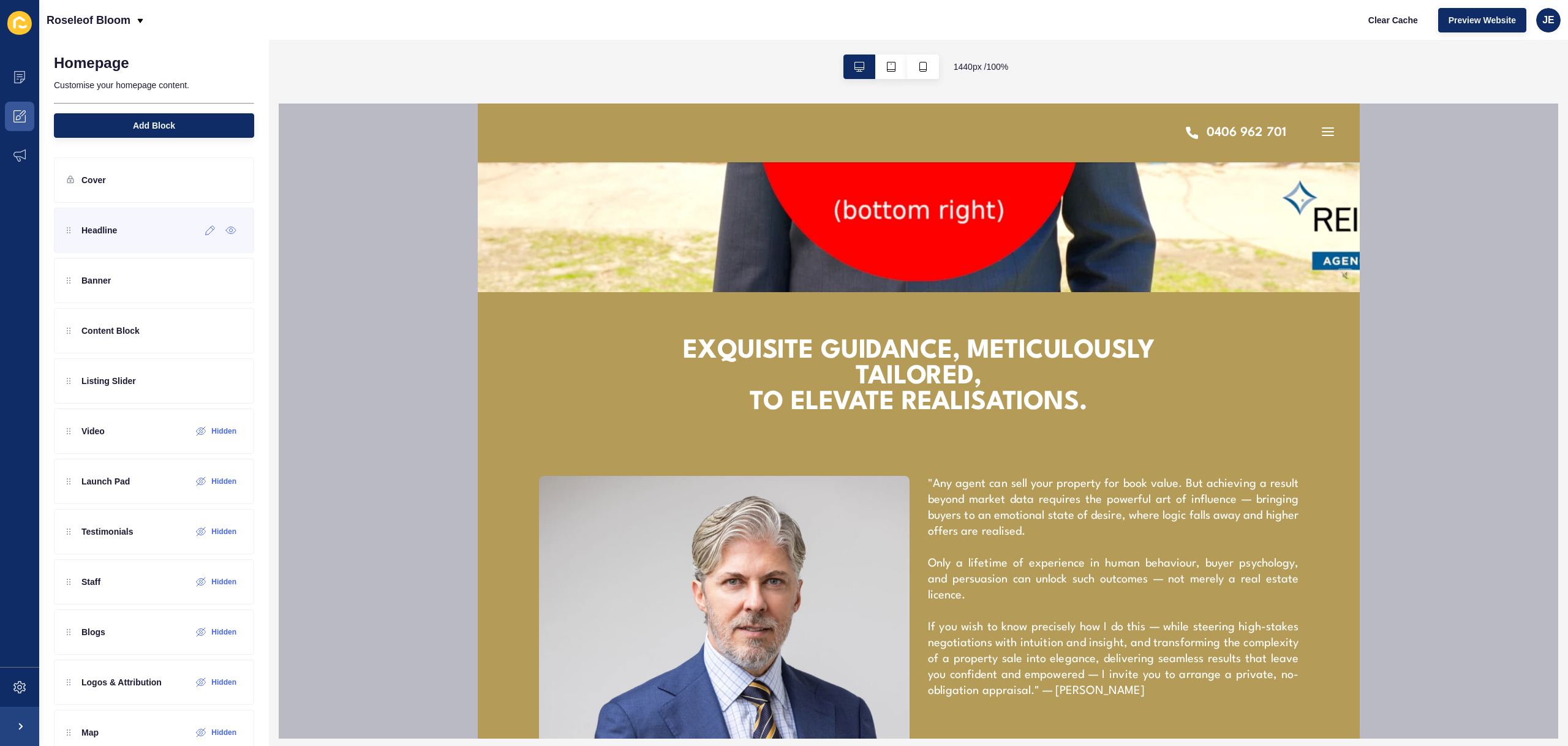
click at [158, 244] on div "Headline" at bounding box center [154, 230] width 201 height 46
click at [205, 235] on icon at bounding box center [210, 230] width 10 height 9
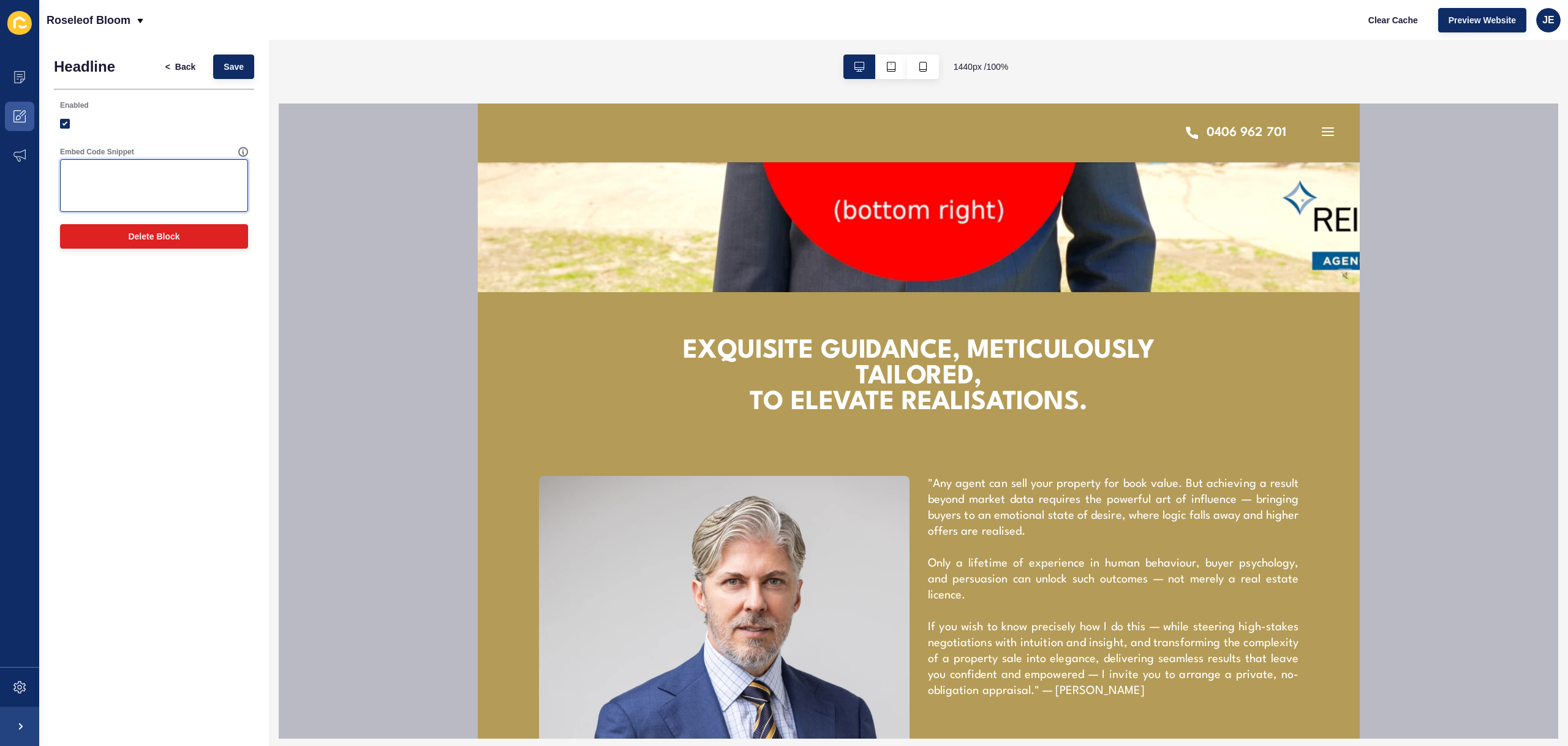
click at [142, 187] on textarea "Embed Code Snippet" at bounding box center [154, 185] width 184 height 49
paste textarea "https://app-spoke-sites-au.s3.amazonaws.com/uploads/sites/726/2025/10/New-Headl…"
type textarea "<img src="https://app-spoke-sites-au.s3.amazonaws.com/uploads/sites/726/2025/10…"
click at [148, 419] on div "Headline < Back Save Enabled Embed Code Snippet <img src="https://app-spoke-sit…" at bounding box center [154, 392] width 230 height 706
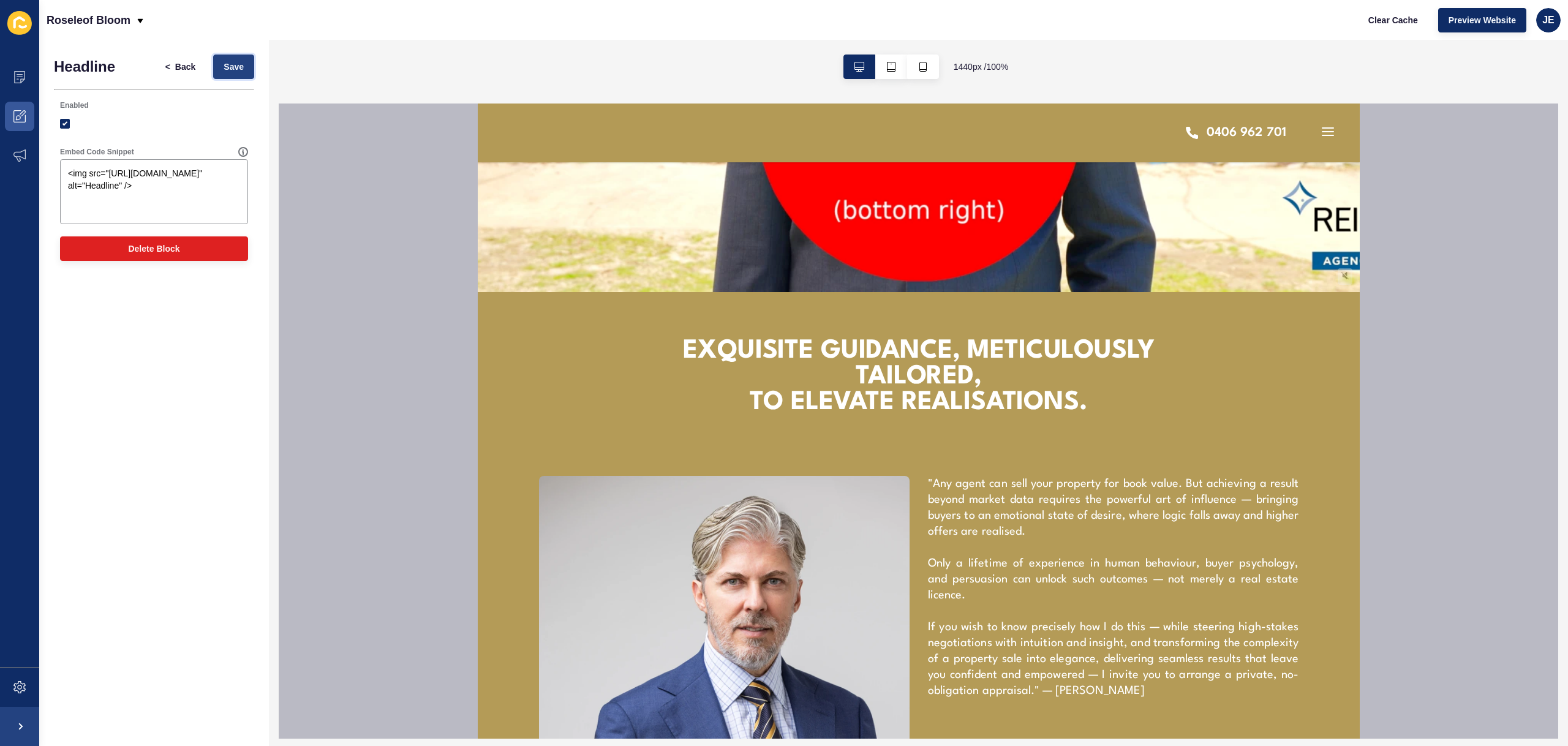
click at [237, 71] on span "Save" at bounding box center [233, 66] width 20 height 12
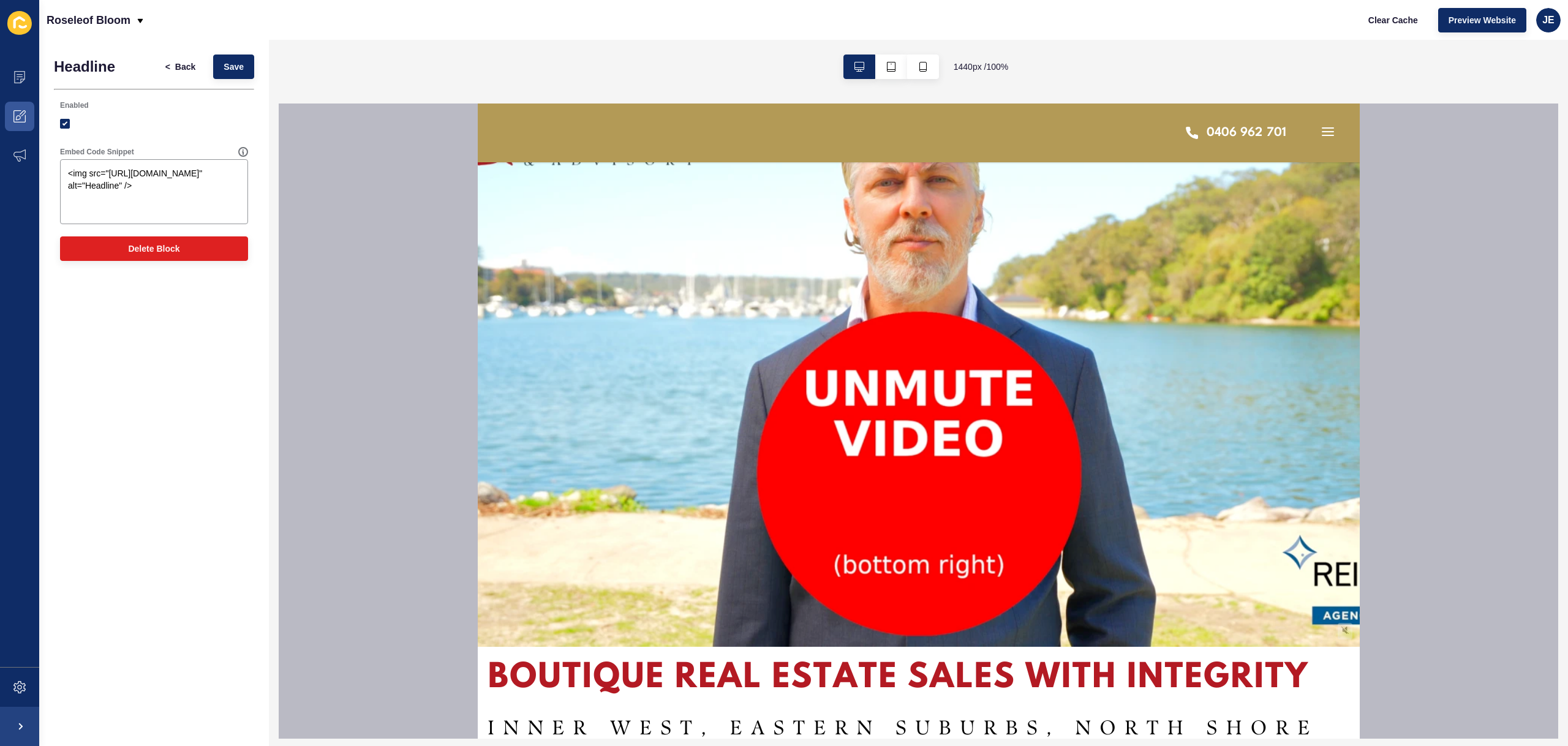
scroll to position [397, 0]
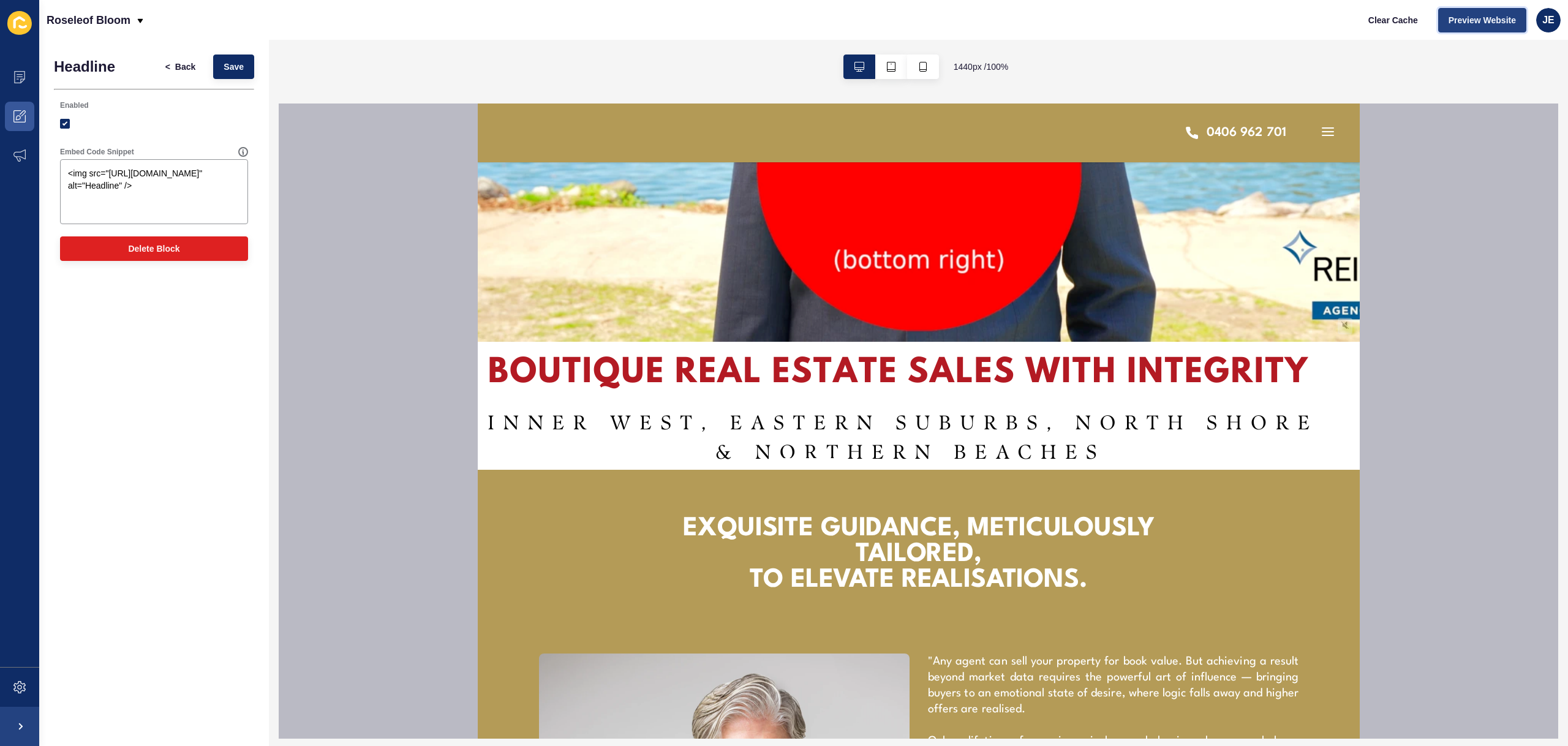
click at [1492, 18] on span "Preview Website" at bounding box center [1482, 20] width 67 height 12
click at [18, 685] on icon at bounding box center [20, 687] width 5 height 5
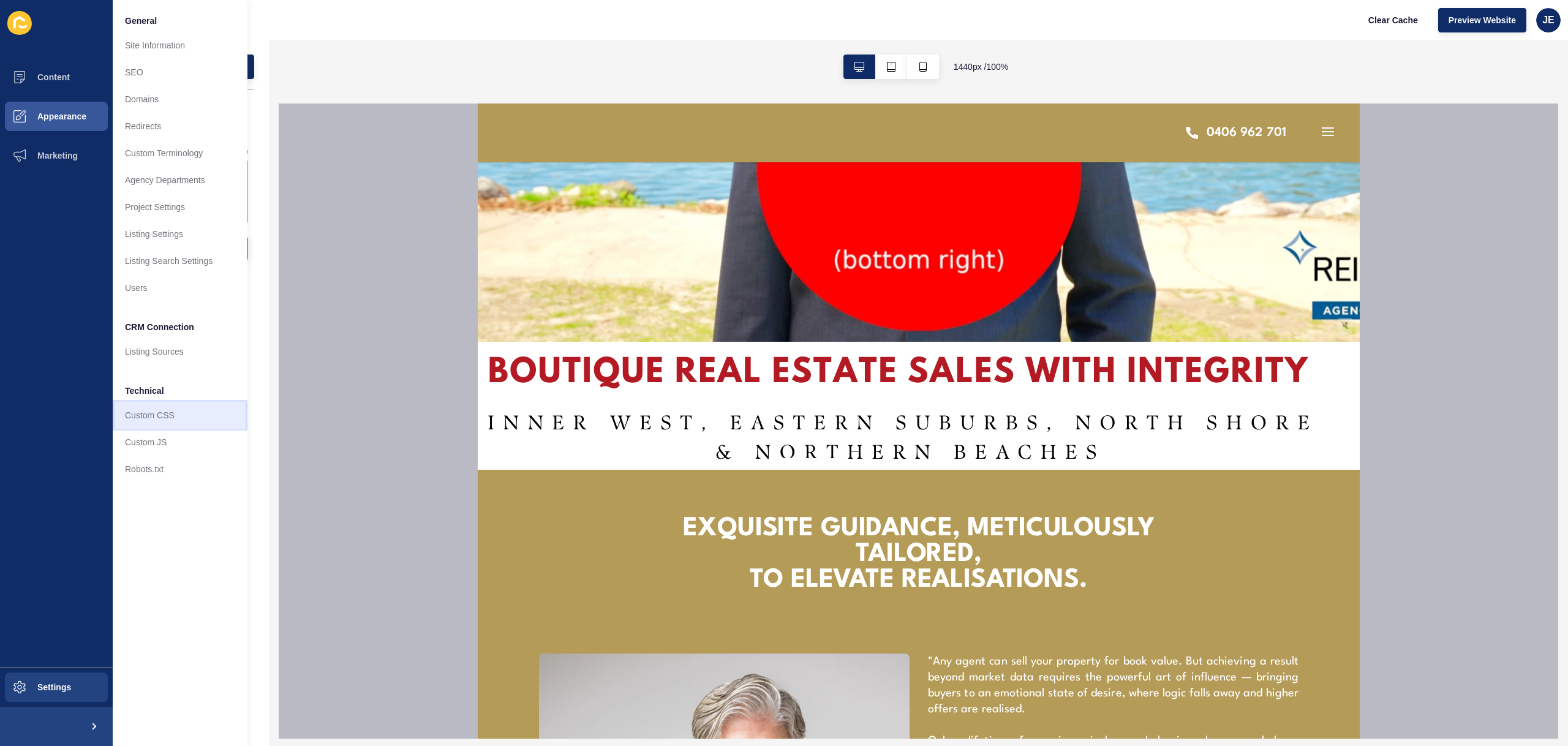
click at [165, 426] on link "Custom CSS" at bounding box center [180, 415] width 135 height 27
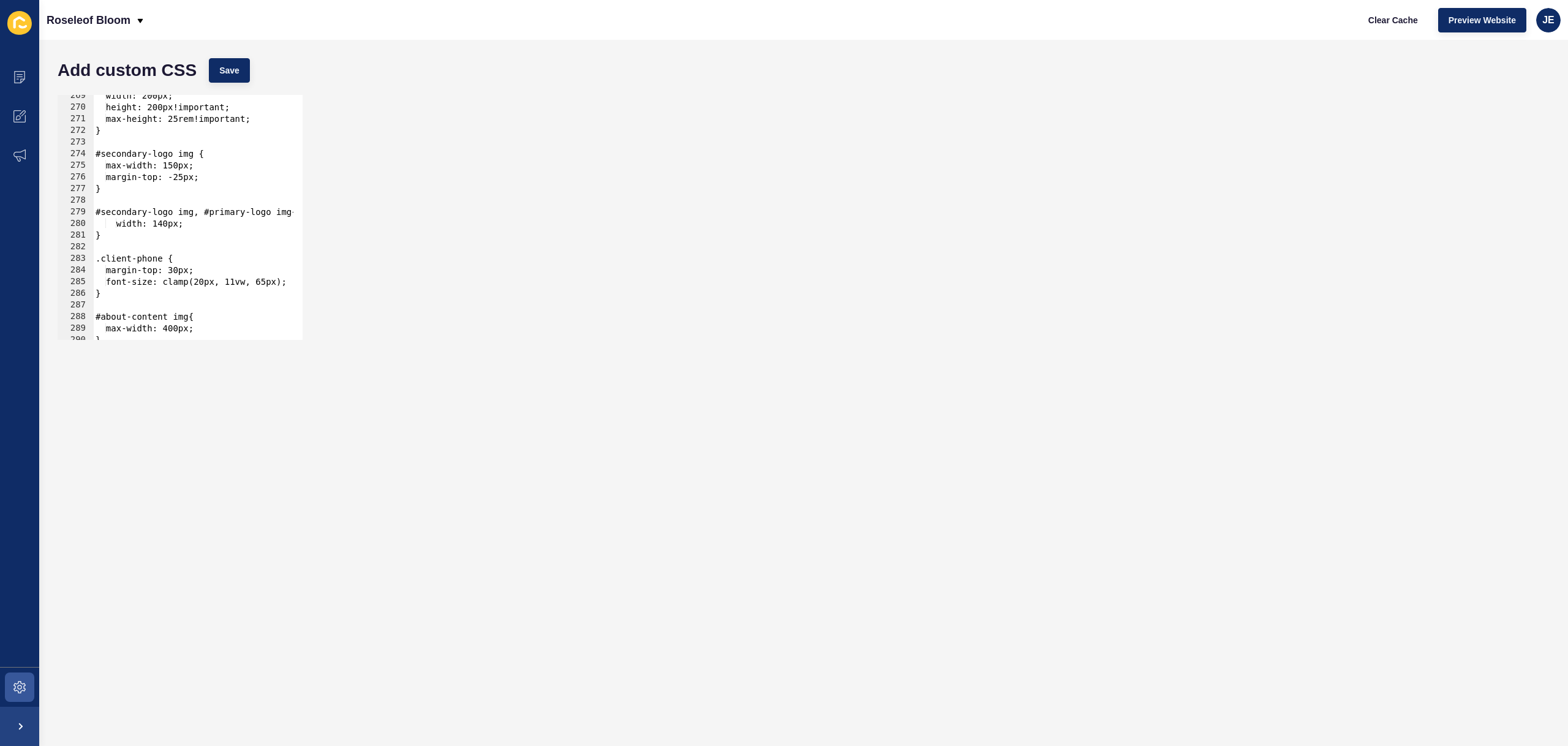
scroll to position [3801, 0]
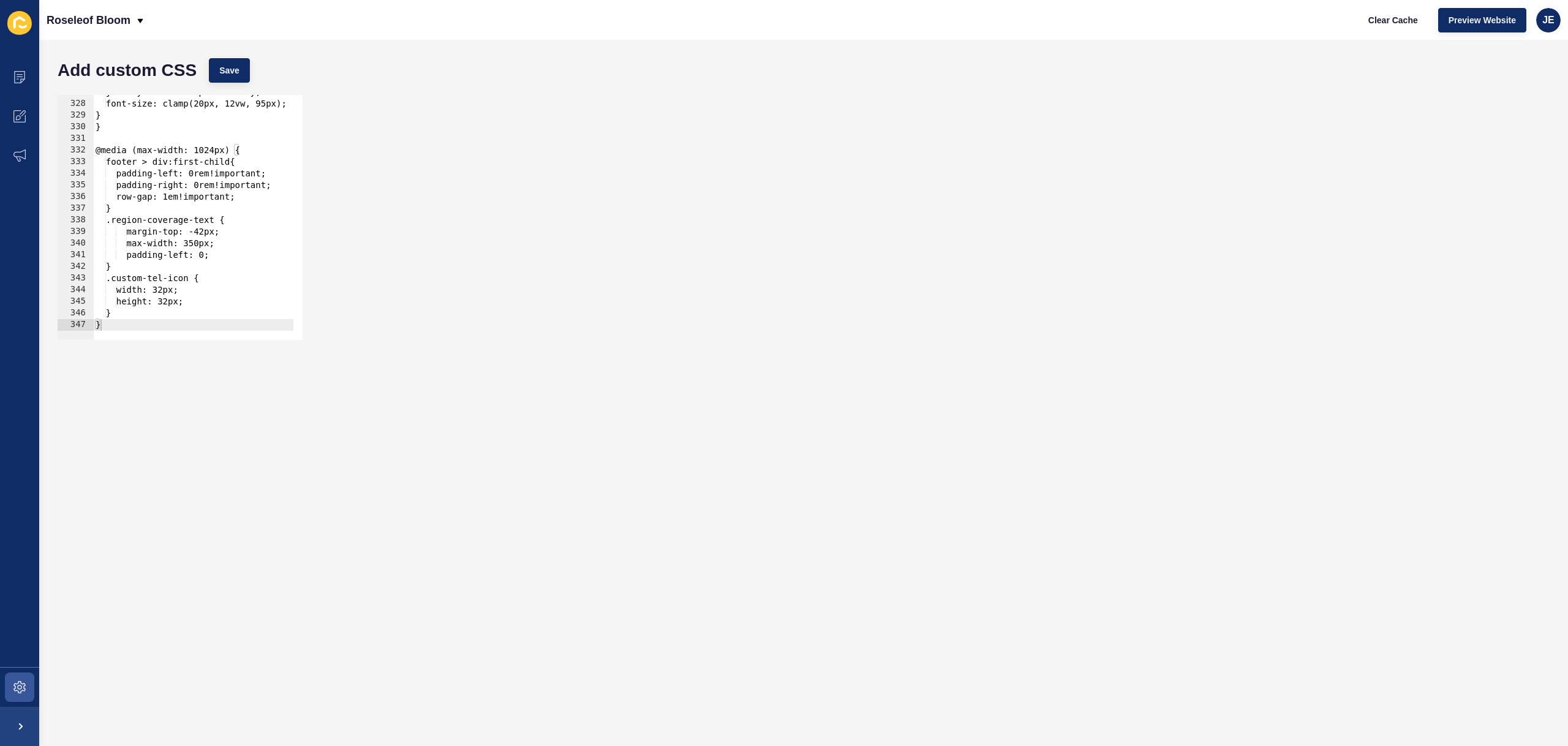
type textarea "}"
click at [144, 324] on div "justify-content: space-evenly; font-size: clamp(20px, 12vw, 95px); } } @media (…" at bounding box center [347, 215] width 509 height 259
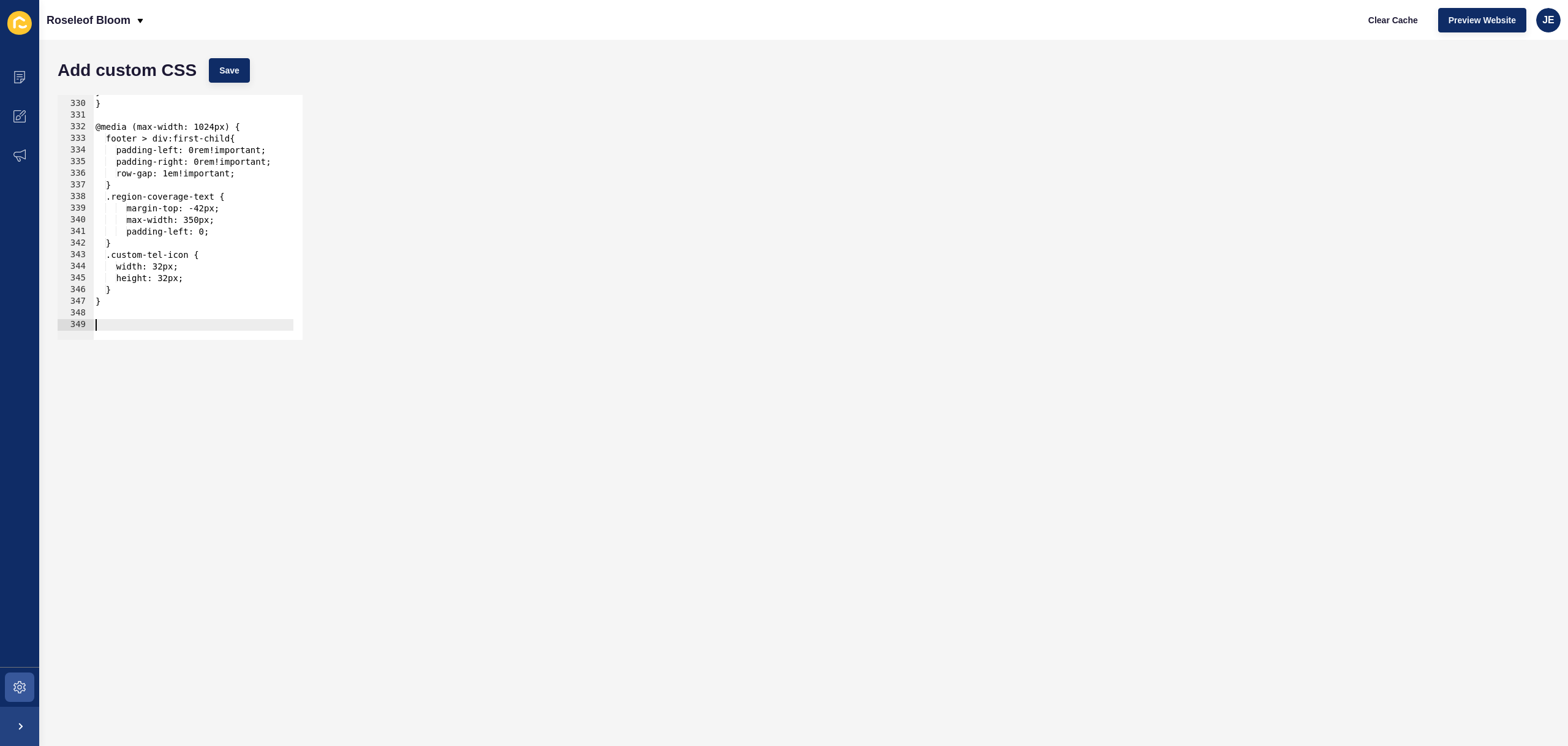
scroll to position [3825, 0]
paste textarea "banner_embed_7a635d3e-a88c-11f0-89bf-de32ccd10d91"
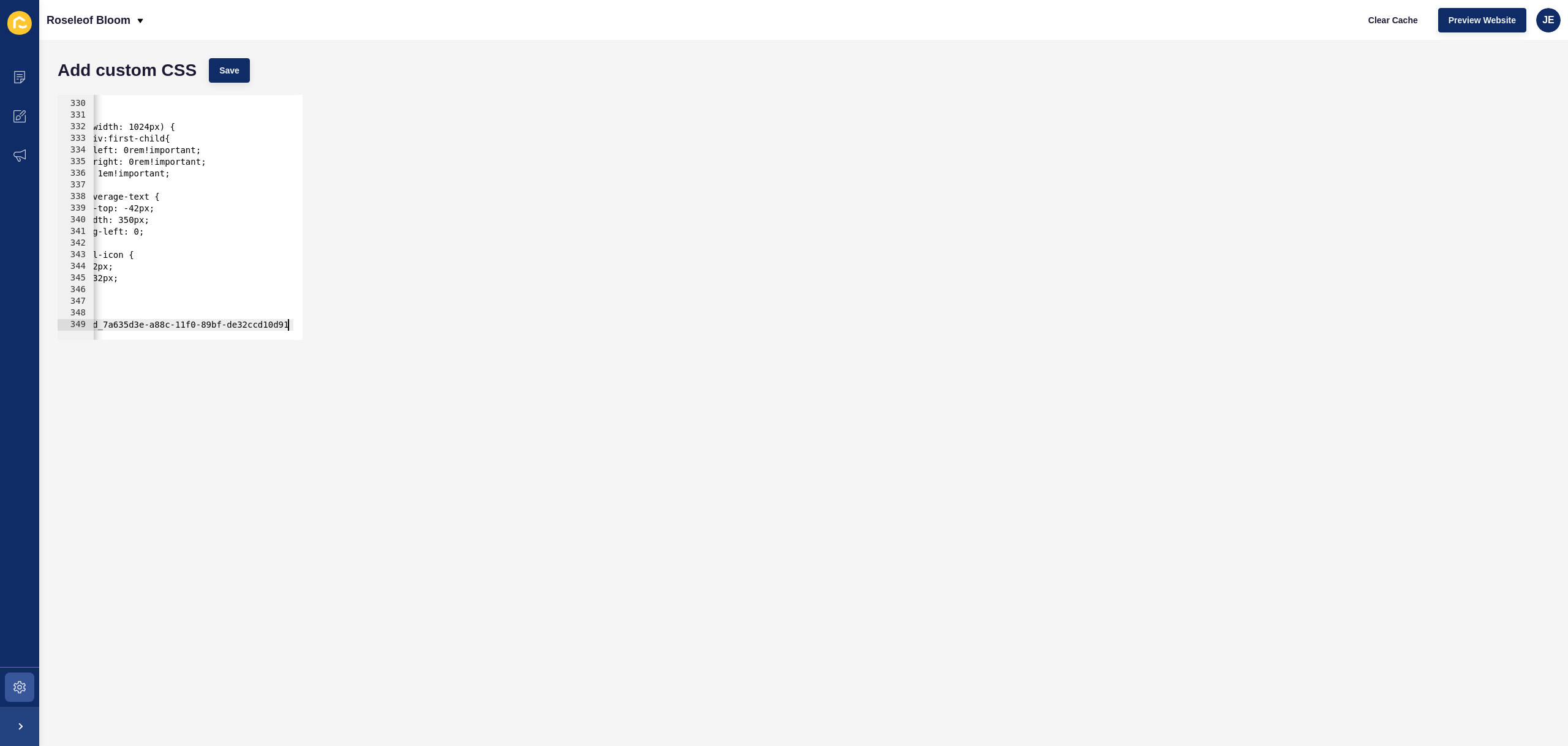
type textarea ".banner_embed_7a635d3e-a88c-11f0-89bf-de32ccd10d91{"
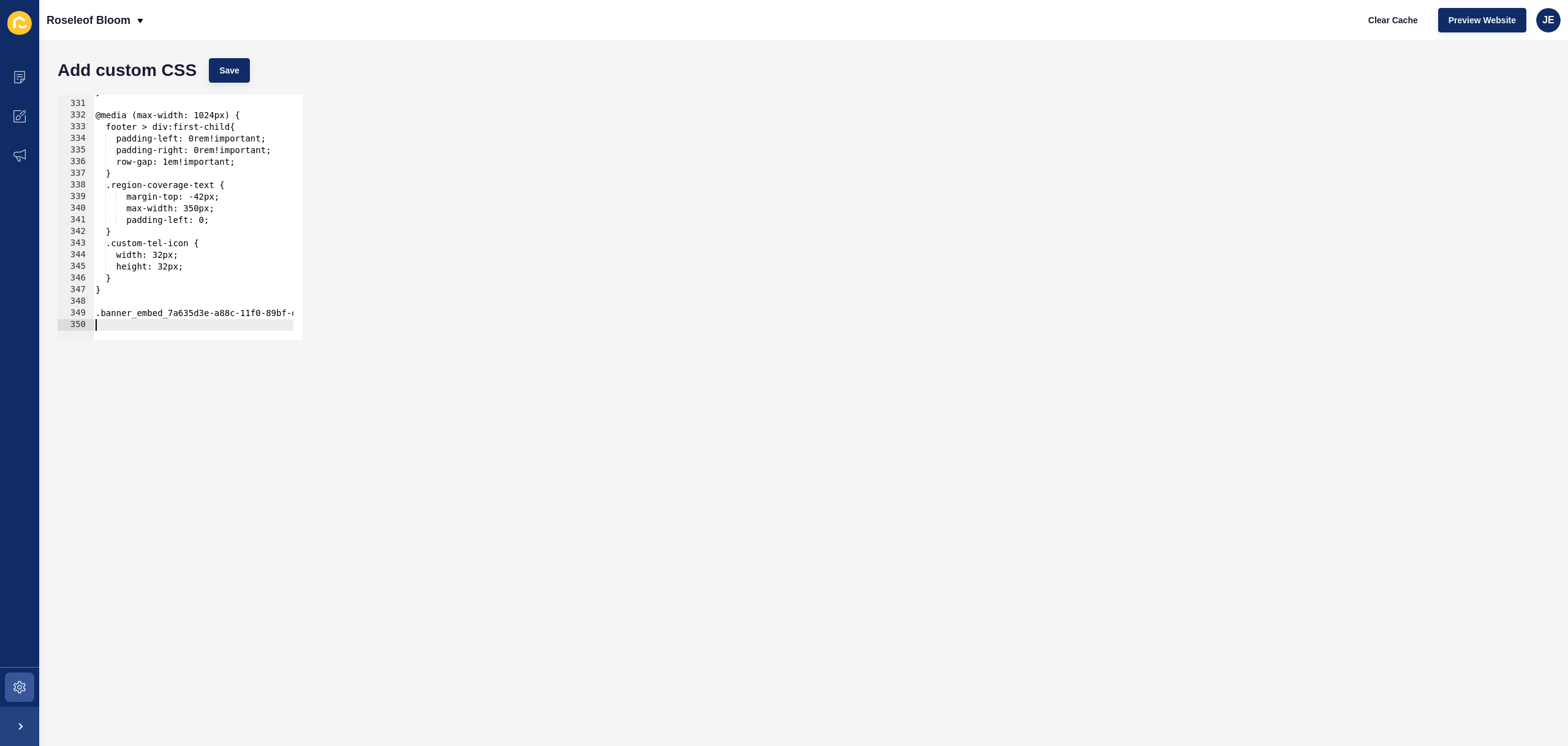
scroll to position [0, 0]
type textarea "}"
type textarea "background"
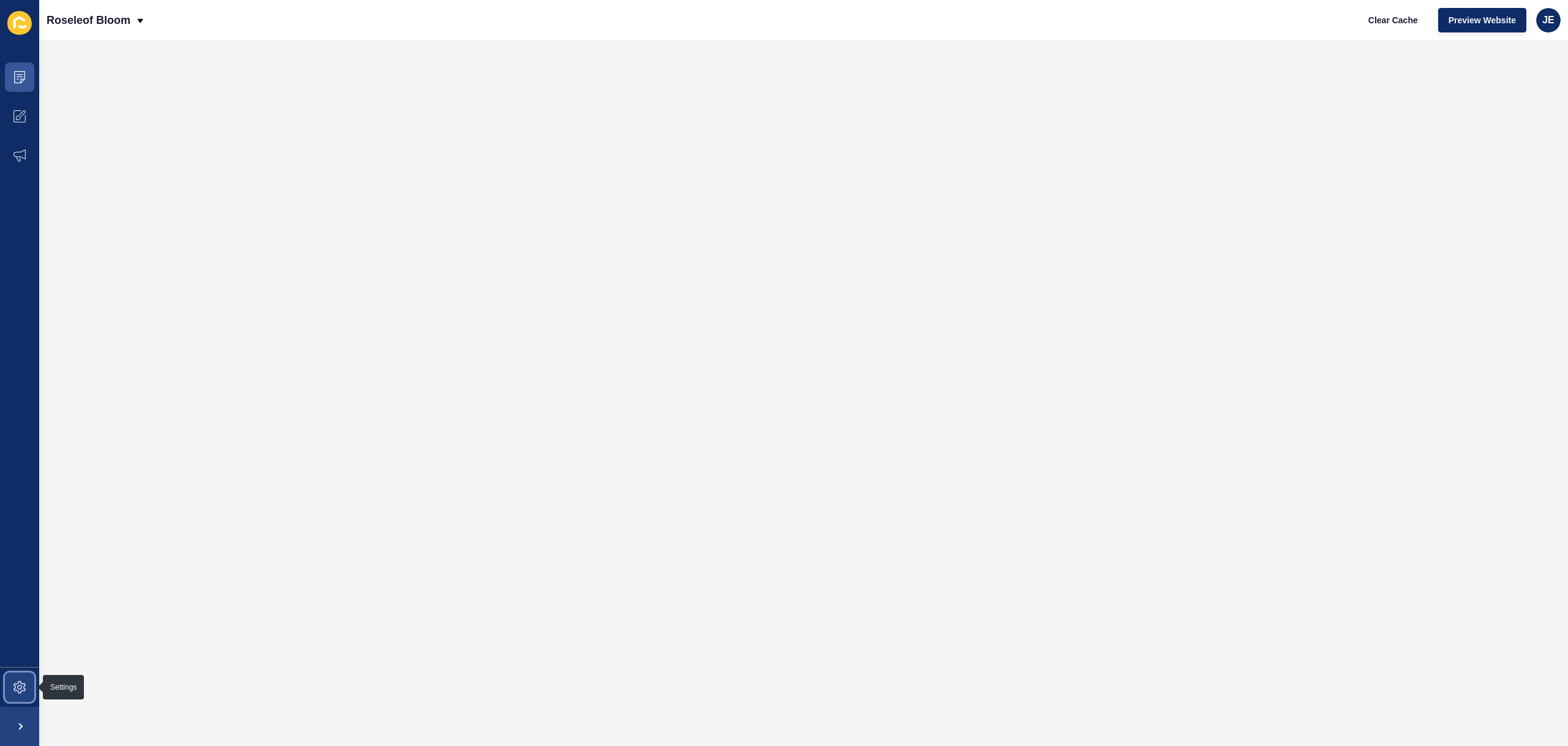
click at [13, 678] on span at bounding box center [20, 687] width 40 height 40
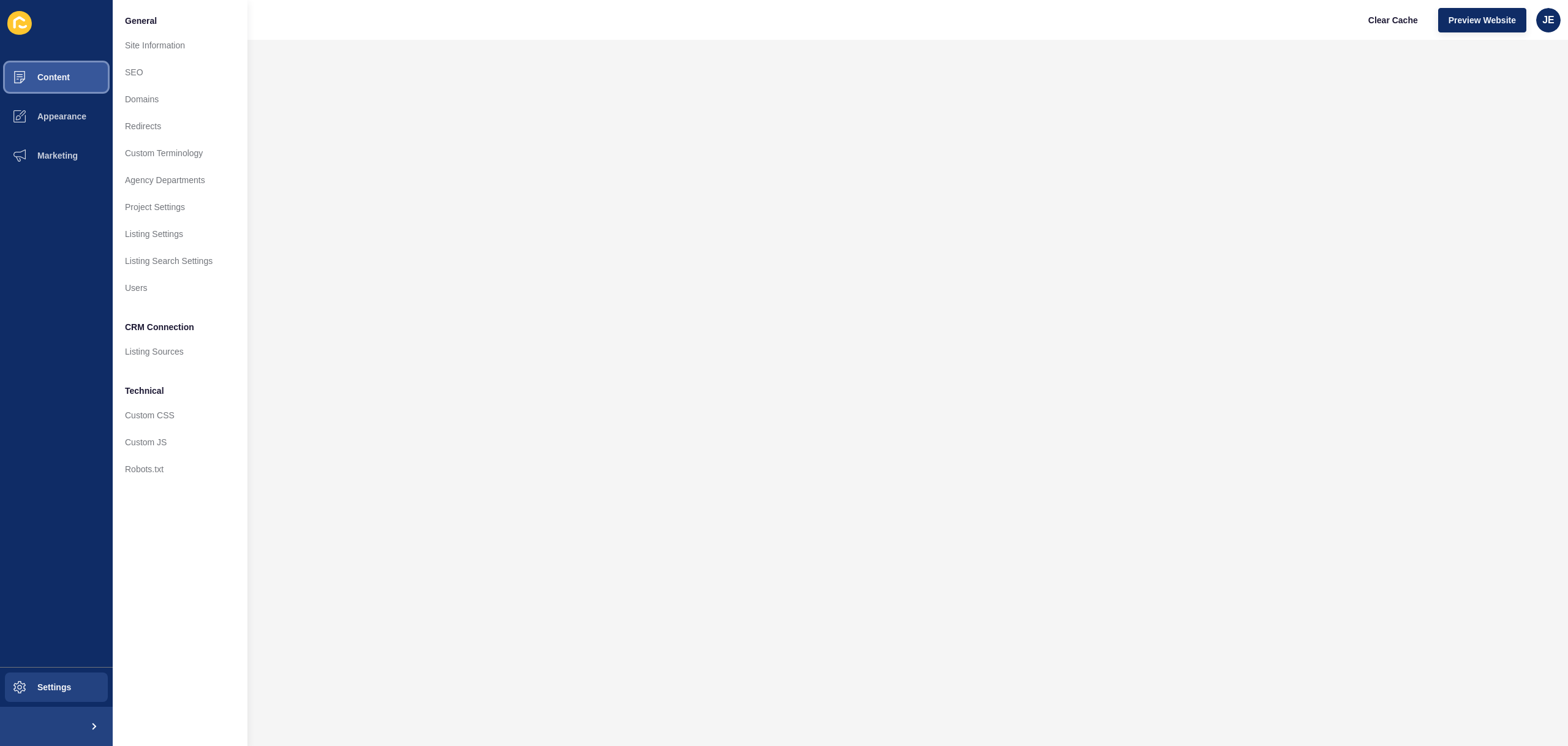
click at [51, 71] on button "Content" at bounding box center [56, 77] width 113 height 40
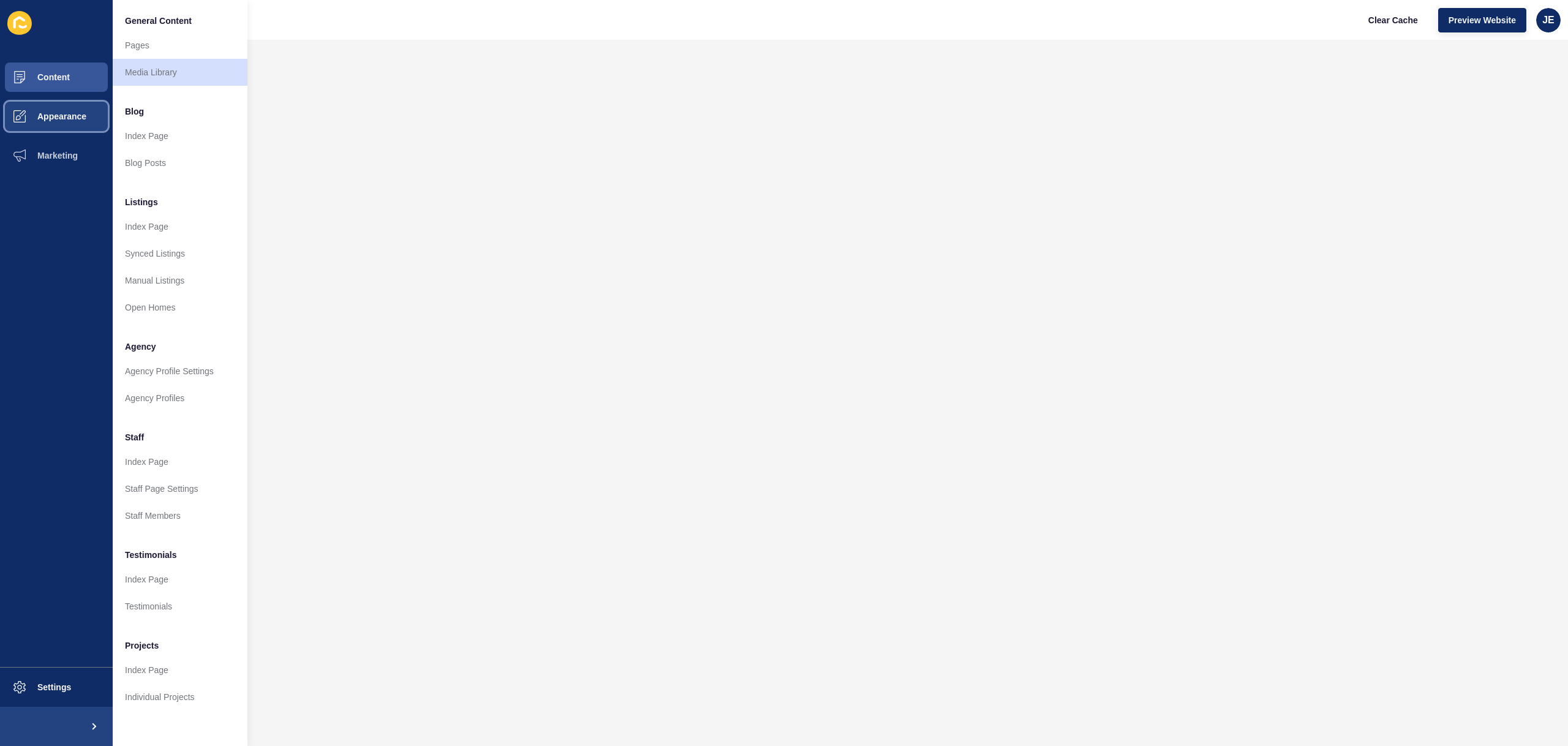
click at [56, 112] on span "Appearance" at bounding box center [42, 116] width 88 height 9
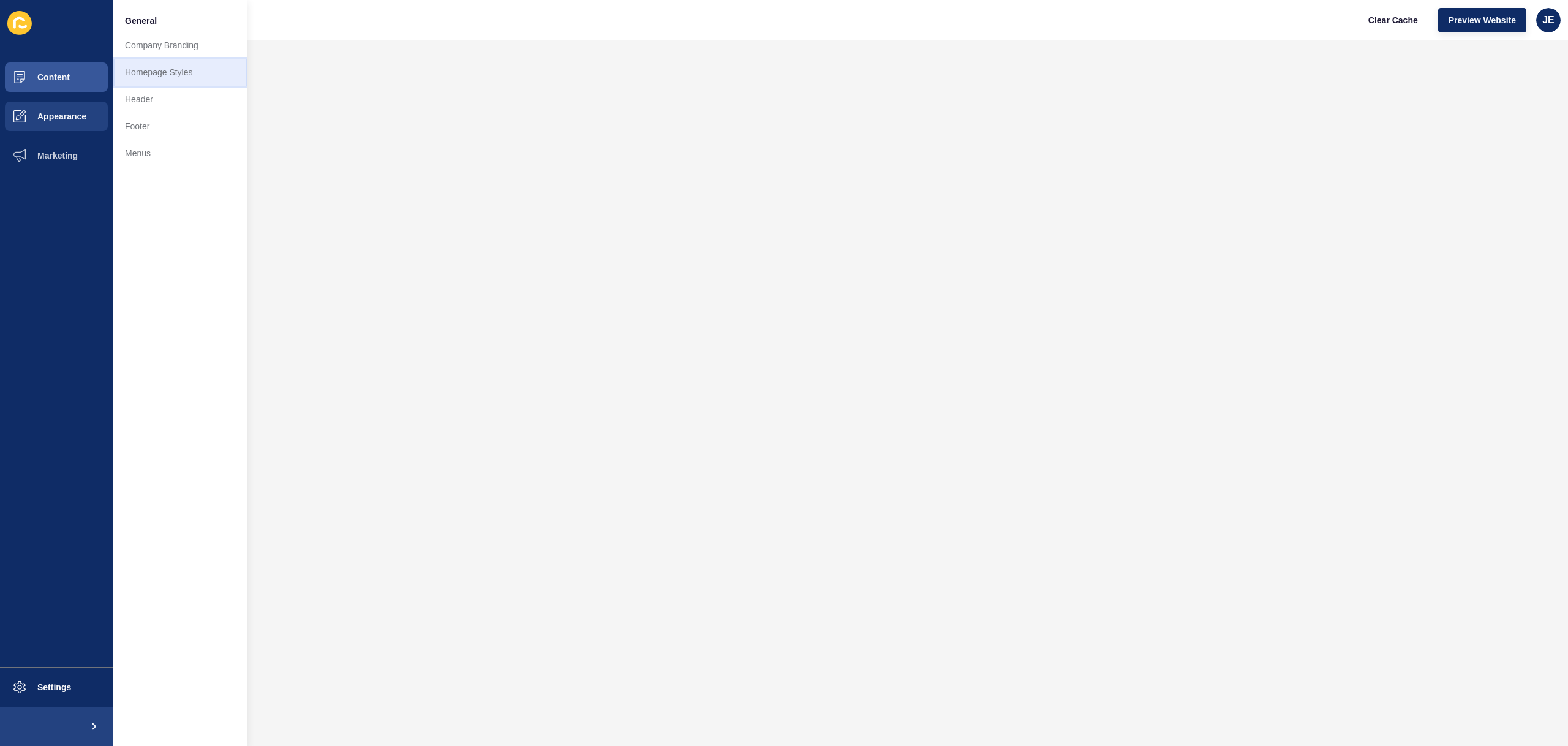
click at [160, 76] on link "Homepage Styles" at bounding box center [180, 71] width 135 height 27
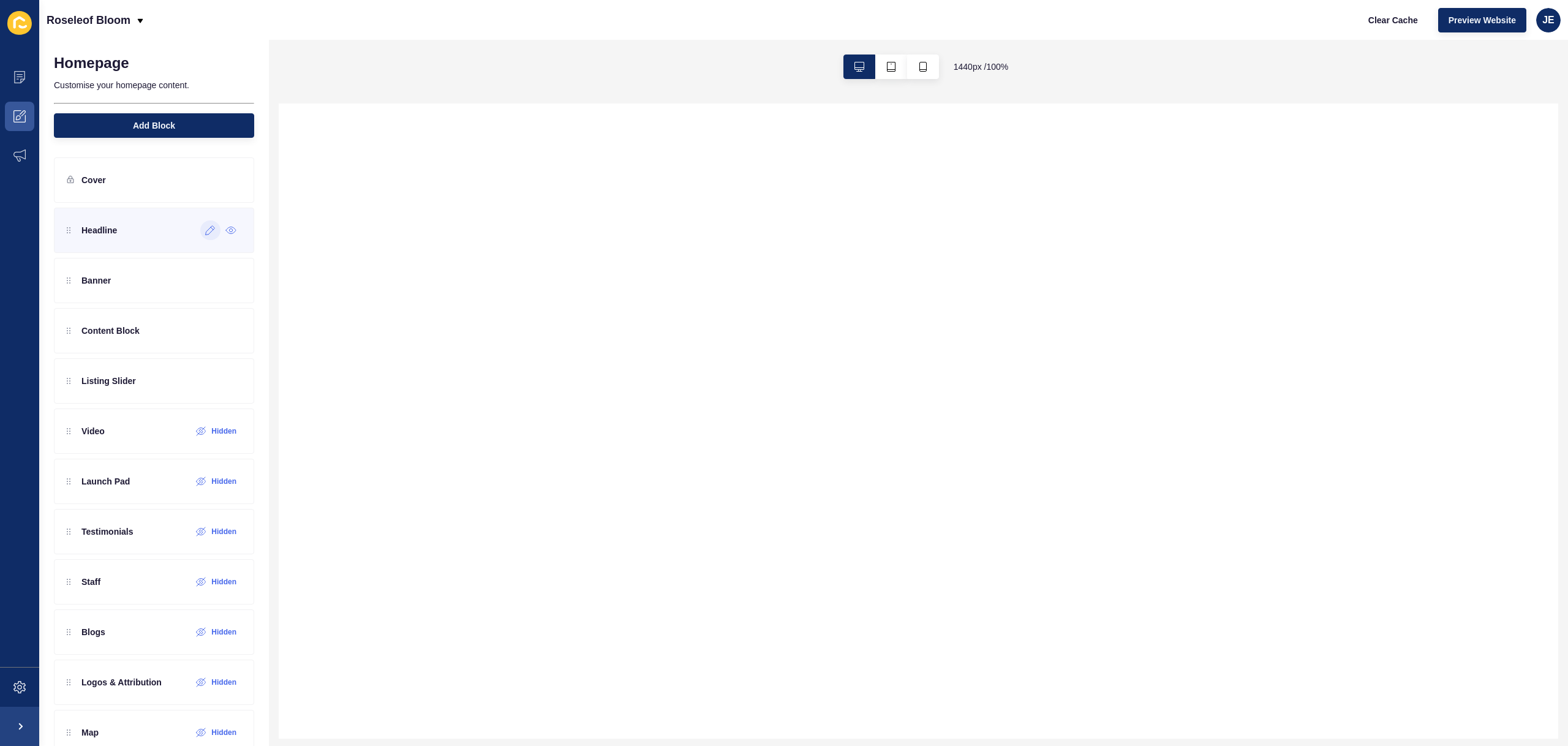
click at [205, 231] on icon at bounding box center [210, 230] width 10 height 9
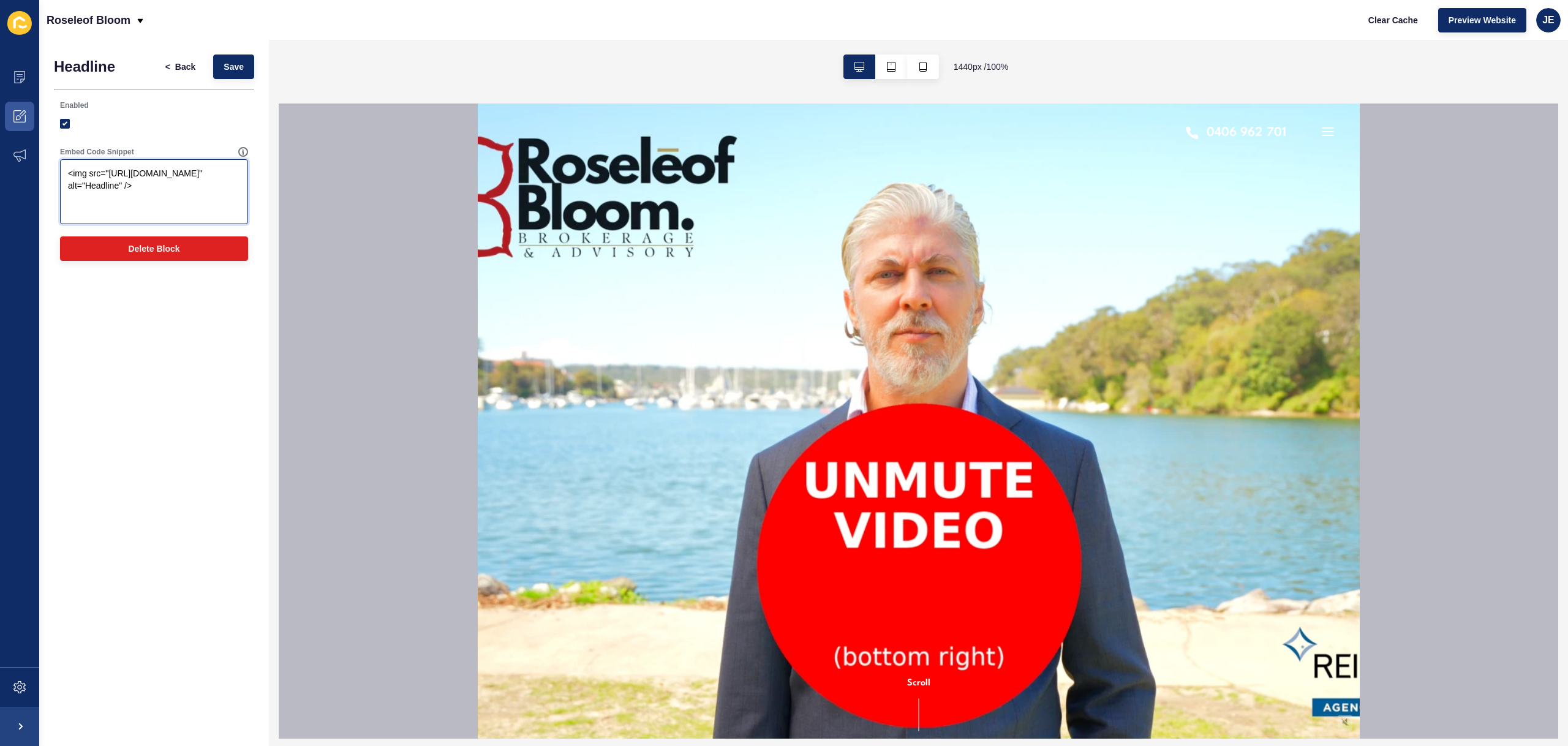
click at [89, 176] on textarea "<img src="https://app-spoke-sites-au.s3.amazonaws.com/uploads/sites/726/2025/10…" at bounding box center [154, 191] width 184 height 61
type textarea "<img class="headline" src="https://app-spoke-sites-au.s3.amazonaws.com/uploads/…"
click at [236, 59] on button "Save" at bounding box center [234, 66] width 41 height 24
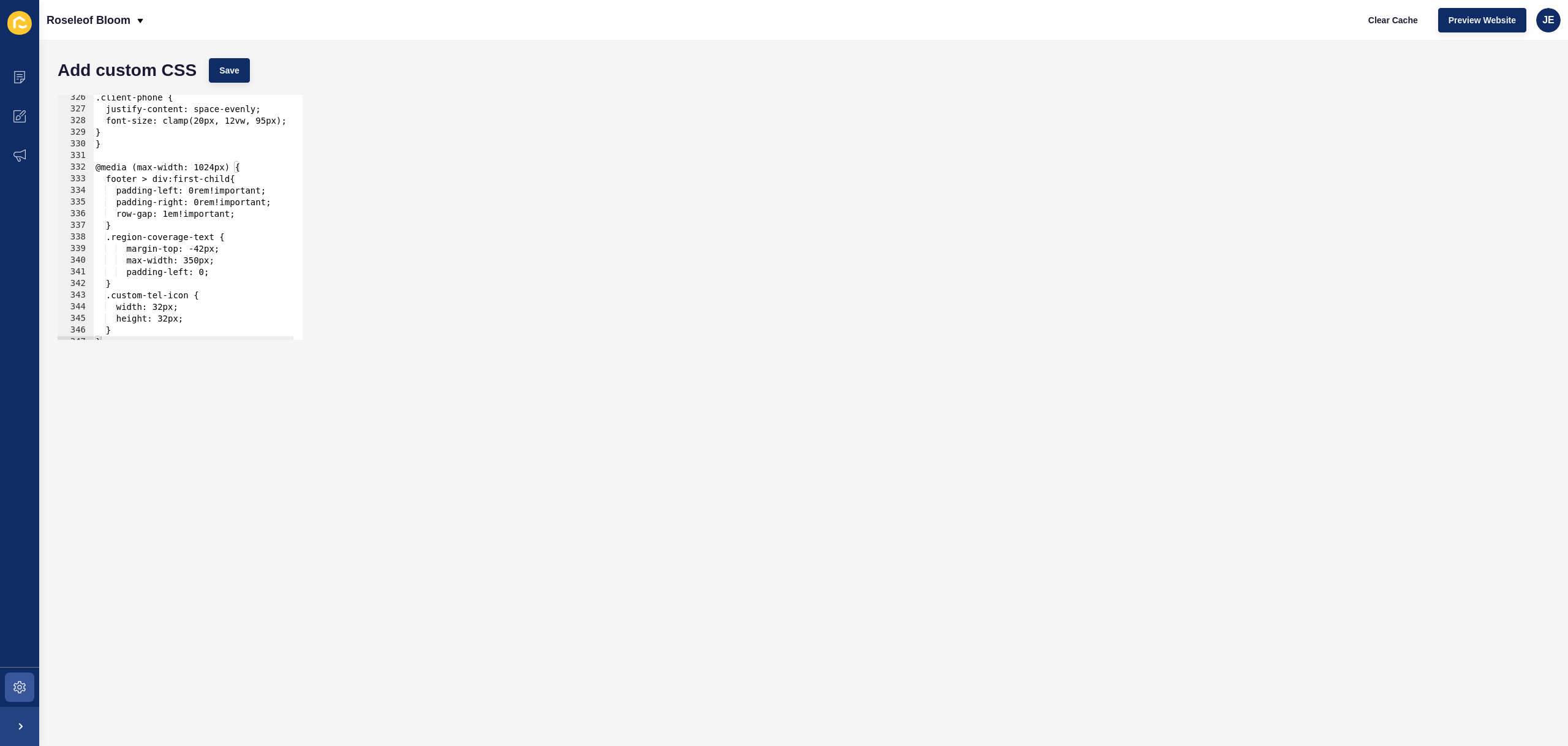
scroll to position [3801, 0]
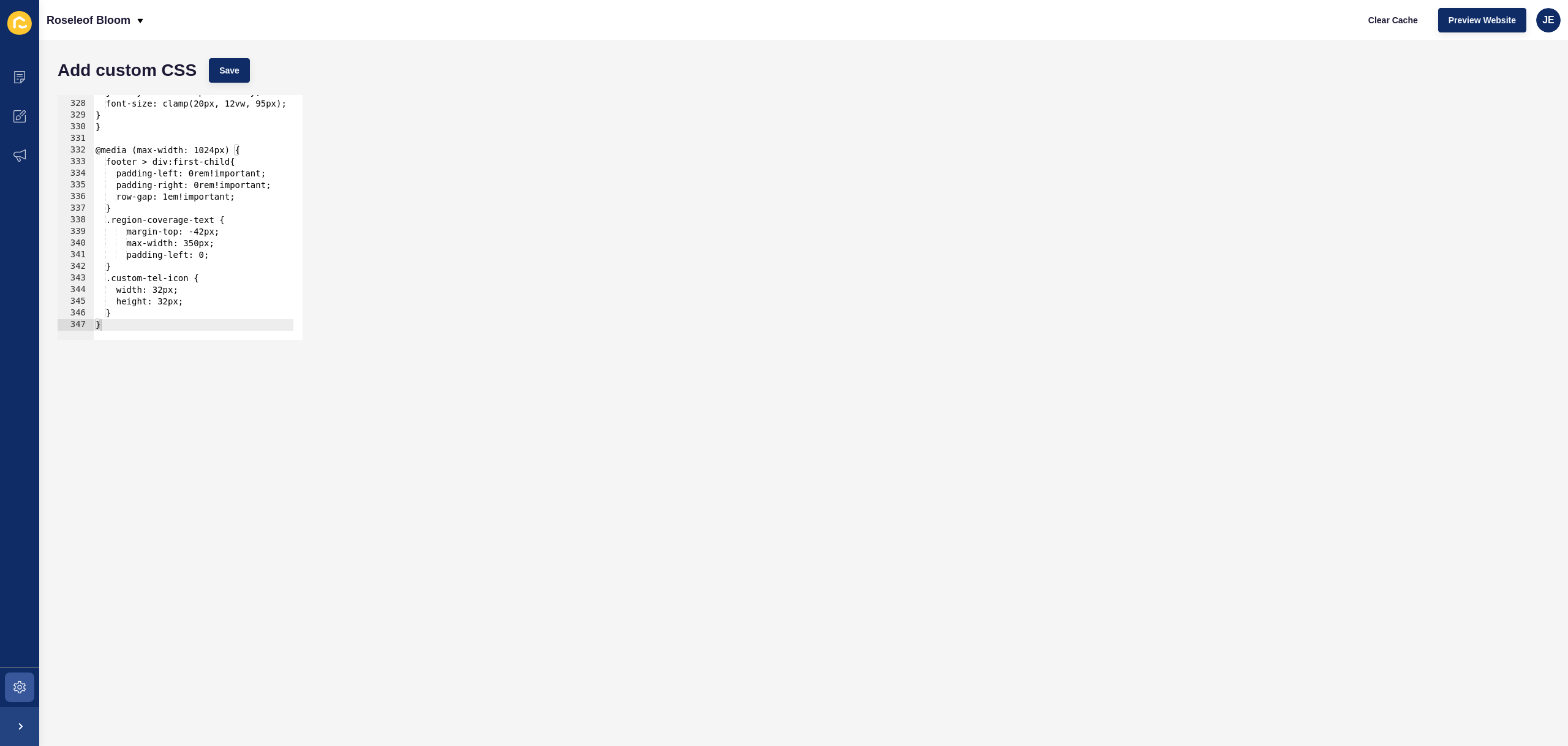
click at [154, 330] on div at bounding box center [347, 334] width 509 height 12
type textarea "}"
click at [154, 321] on div "justify-content: space-evenly; font-size: clamp(20px, 12vw, 95px); } } @media (…" at bounding box center [347, 215] width 509 height 259
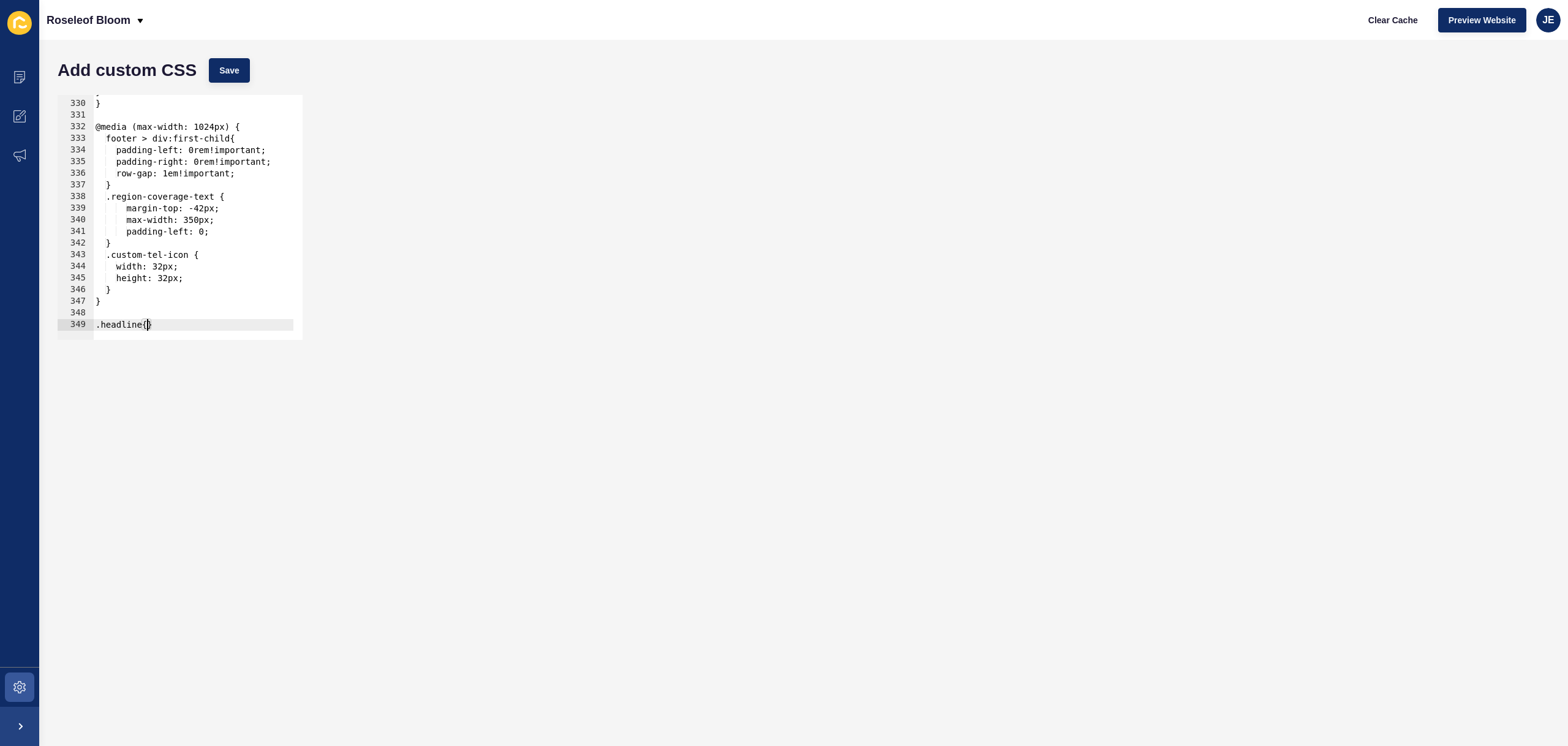
scroll to position [3848, 0]
type textarea "}"
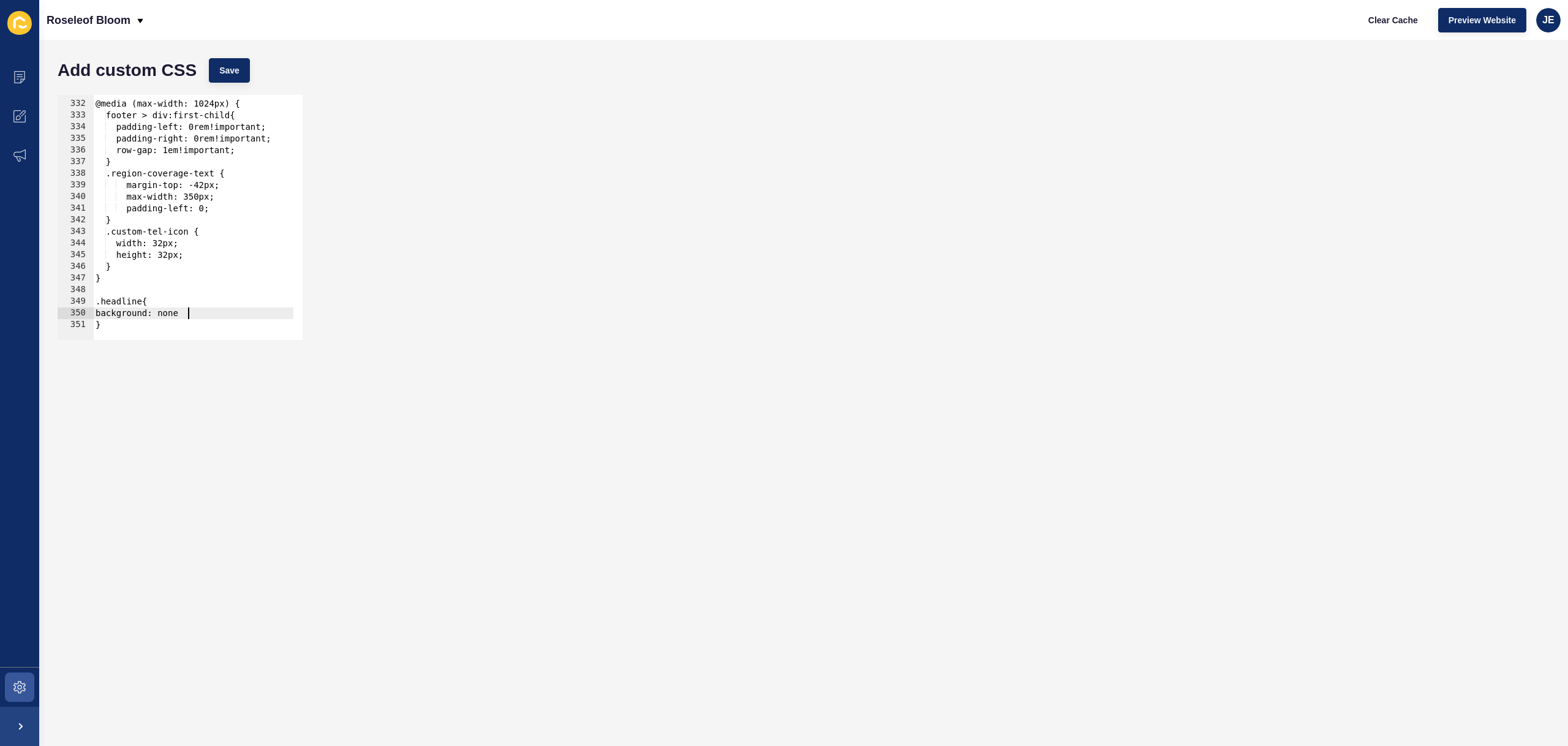
type textarea "background: none;"
type textarea "background-color"
type textarea "'"
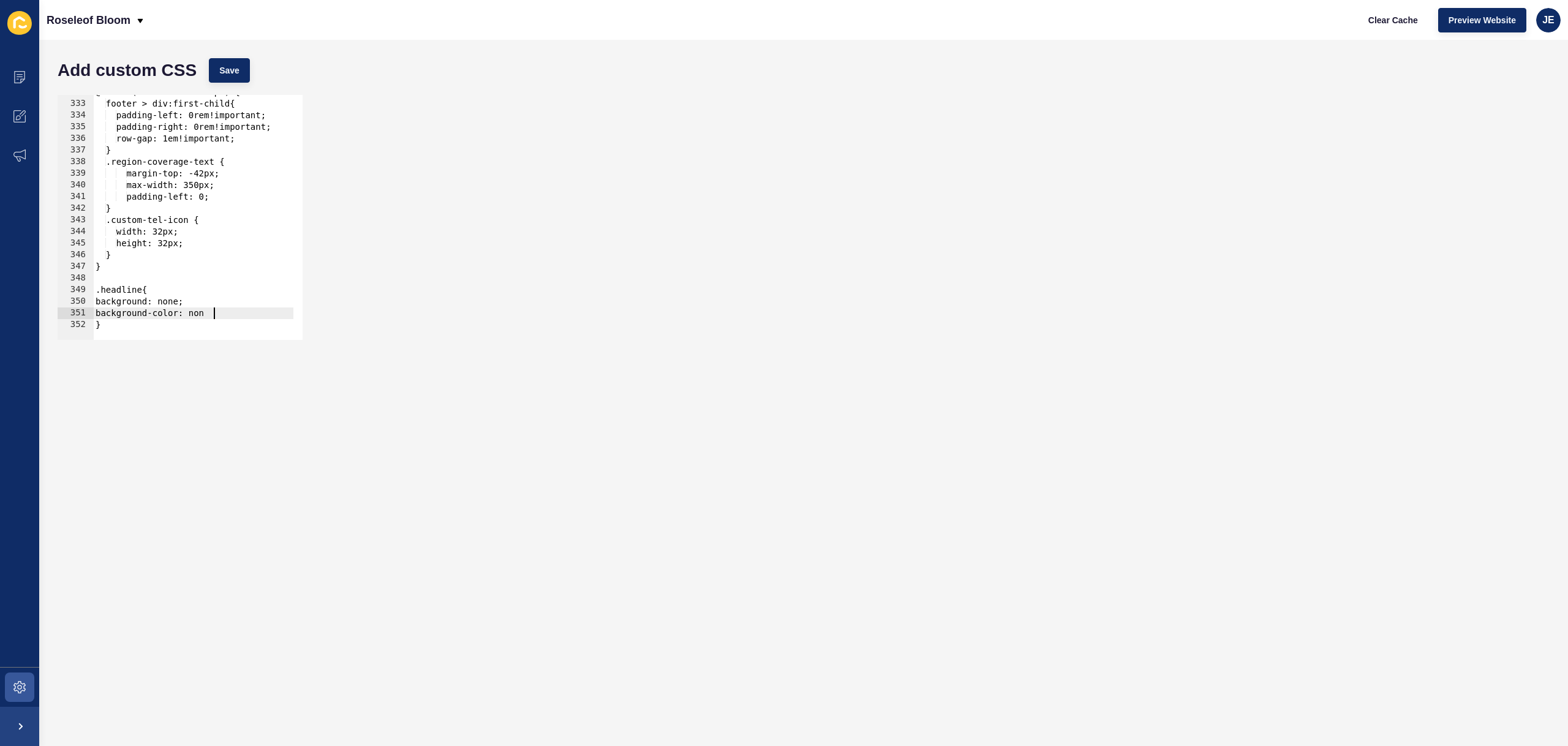
scroll to position [0, 9]
click at [209, 70] on button "Save" at bounding box center [230, 71] width 41 height 24
click at [171, 305] on div "@media (max-width: 1024px) { footer > div:first-child{ padding-left: 0rem!impor…" at bounding box center [347, 215] width 509 height 259
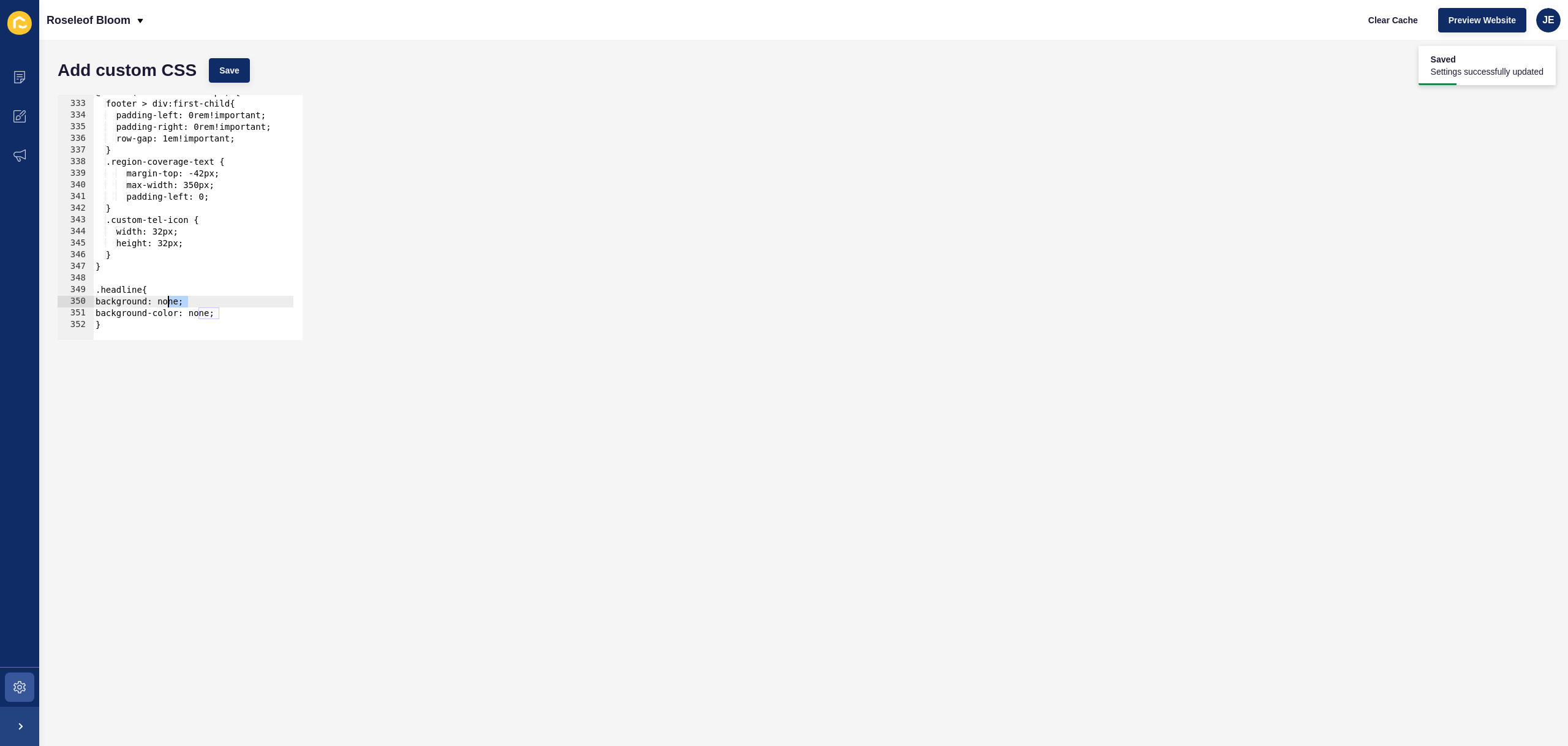
paste textarea "#b49b57!important"
click at [203, 312] on div "@media (max-width: 1024px) { footer > div:first-child{ padding-left: 0rem!impor…" at bounding box center [347, 215] width 509 height 259
click at [203, 313] on div "@media (max-width: 1024px) { footer > div:first-child{ padding-left: 0rem!impor…" at bounding box center [347, 215] width 509 height 259
paste textarea "#b49b57!important"
click at [158, 322] on div "@media (max-width: 1024px) { footer > div:first-child{ padding-left: 0rem!impor…" at bounding box center [347, 215] width 509 height 259
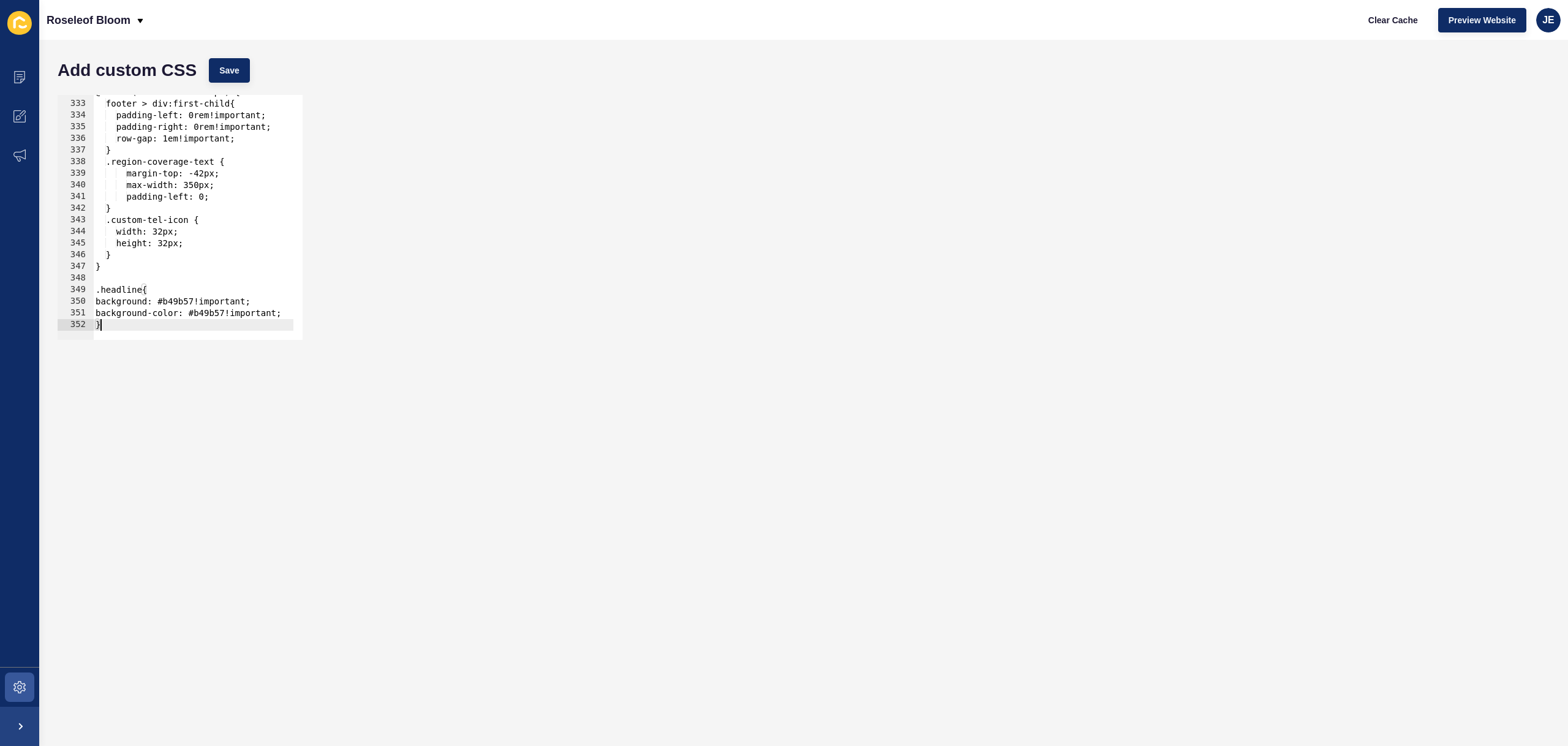
scroll to position [0, 0]
click at [227, 67] on span "Save" at bounding box center [229, 71] width 20 height 12
click at [143, 291] on div "@media (max-width: 1024px) { footer > div:first-child{ padding-left: 0rem!impor…" at bounding box center [347, 215] width 509 height 259
paste textarea "banner_embed_7a635d3e-a88c-11f0-89bf-de32ccd10d91"
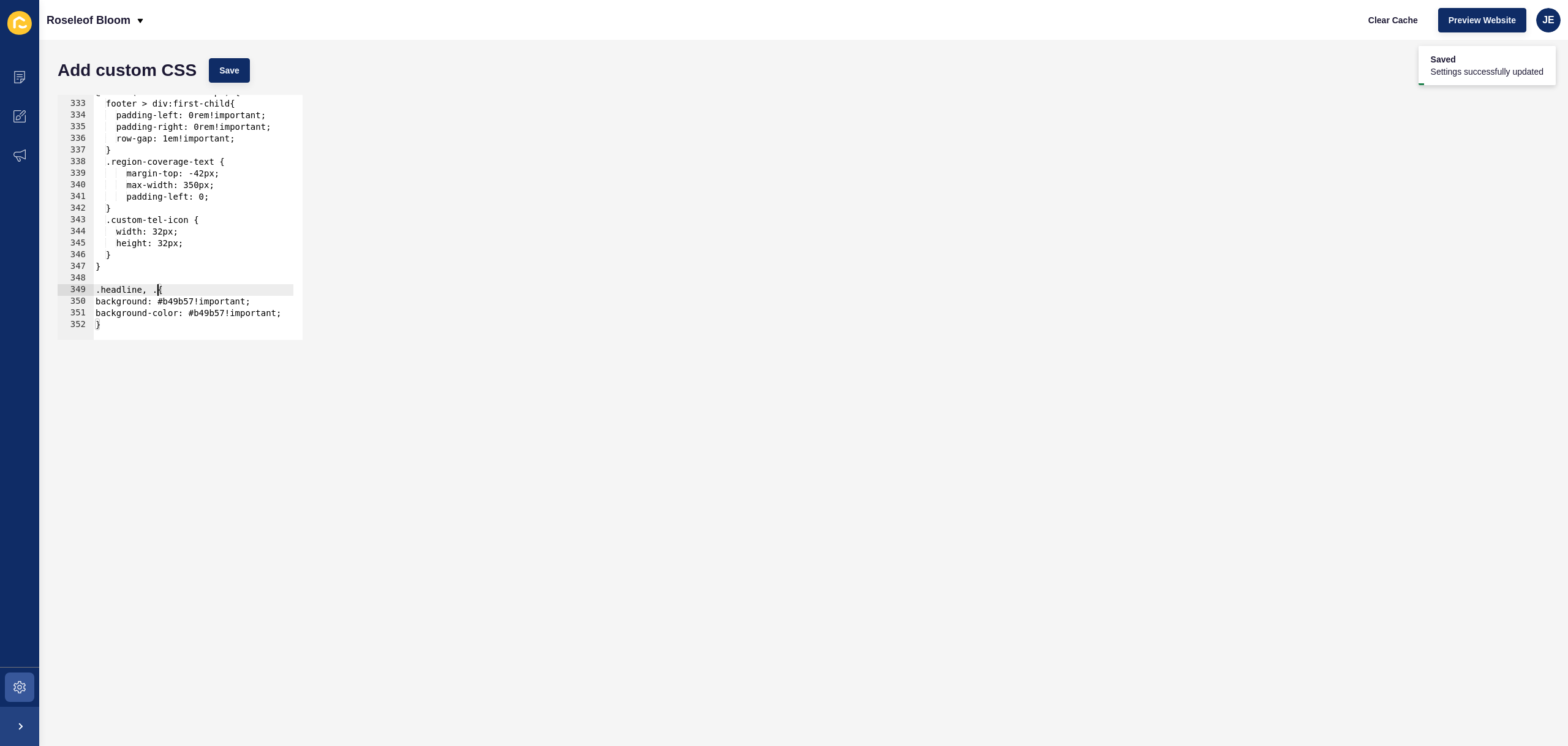
scroll to position [0, 121]
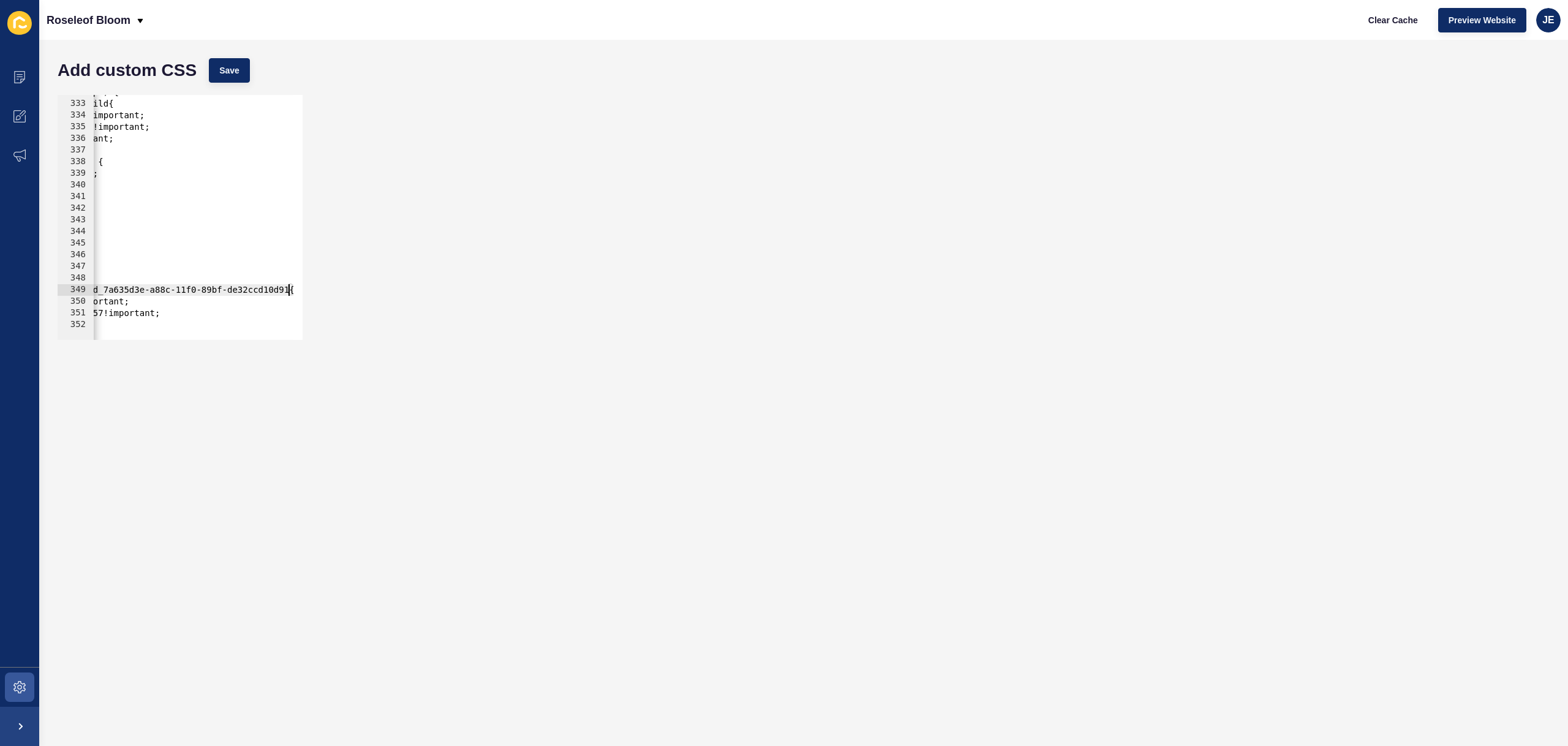
click at [250, 71] on div "Add custom CSS Save" at bounding box center [804, 70] width 1504 height 37
click at [250, 71] on button "Save" at bounding box center [230, 71] width 41 height 24
click at [1386, 16] on span "Clear Cache" at bounding box center [1393, 20] width 50 height 12
click at [188, 311] on div "@media (max-width: 1024px) { footer > div:first-child{ padding-left: 0rem!impor…" at bounding box center [225, 215] width 509 height 259
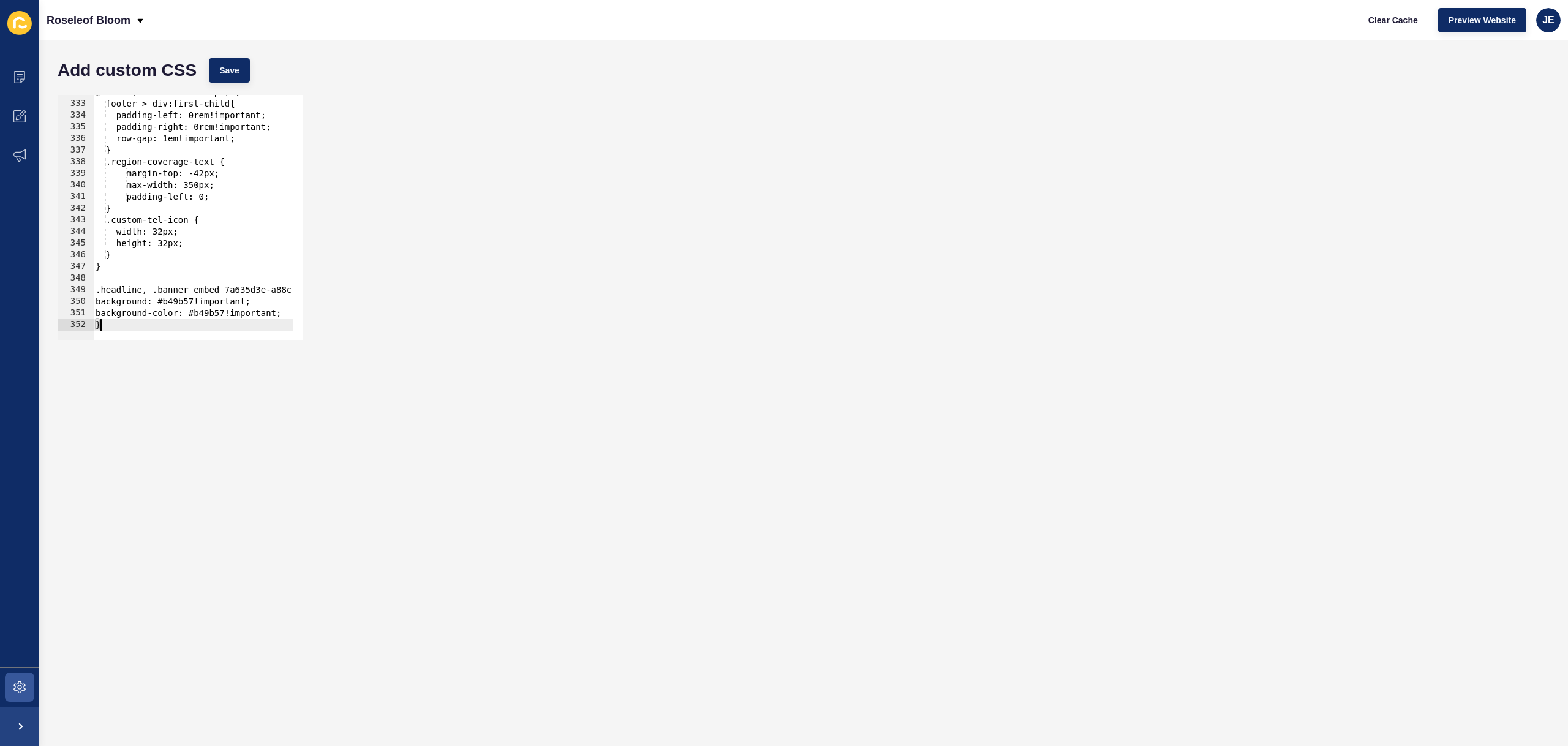
drag, startPoint x: 160, startPoint y: 323, endPoint x: 35, endPoint y: 316, distance: 125.2
click at [35, 316] on div "Content Appearance Marketing Settings Roseleof Bloom Clear Cache Preview Websit…" at bounding box center [784, 373] width 1568 height 746
click at [109, 324] on div "@media (max-width: 1024px) { footer > div:first-child{ padding-left: 0rem!impor…" at bounding box center [347, 215] width 509 height 259
type textarea "}"
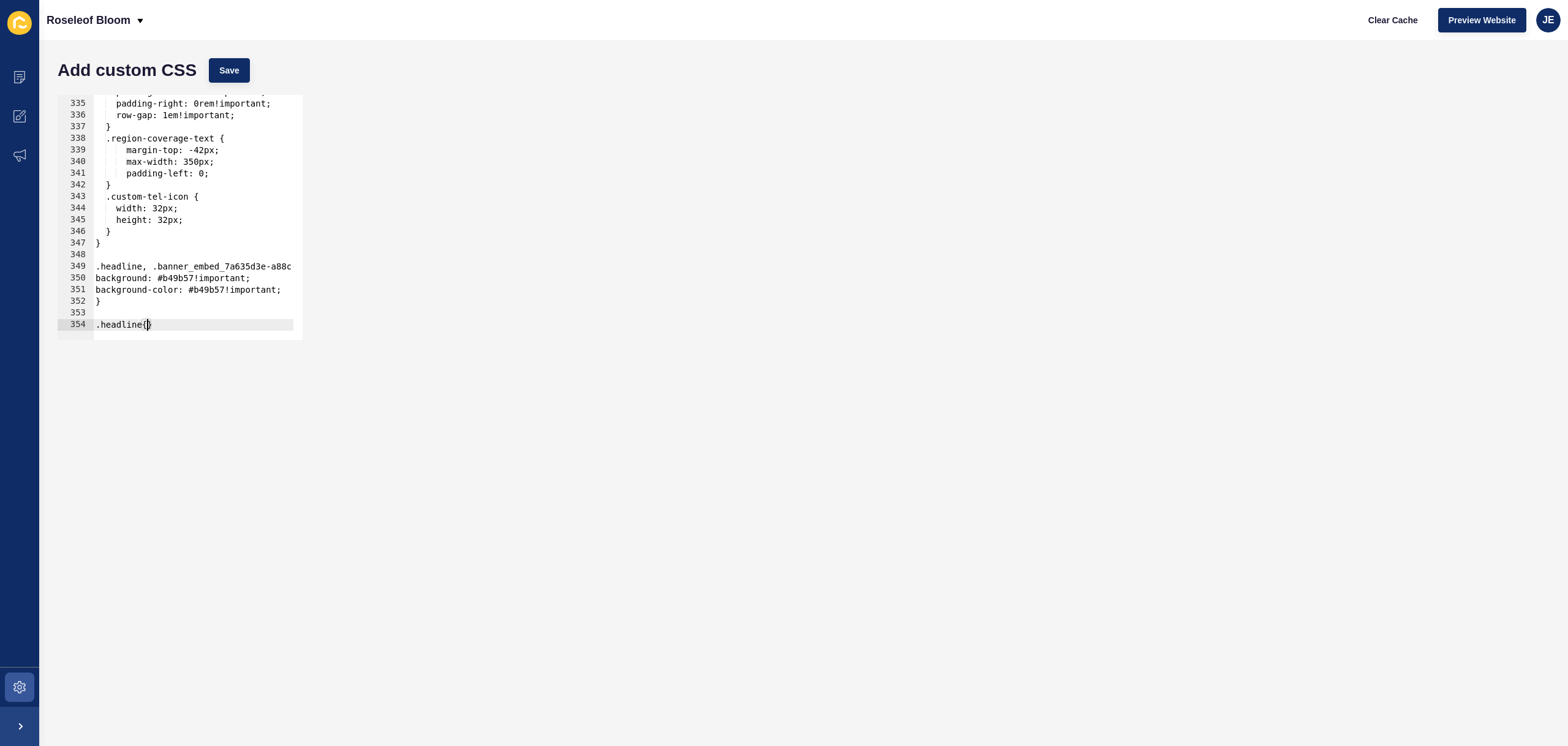
scroll to position [3894, 0]
type textarea "}"
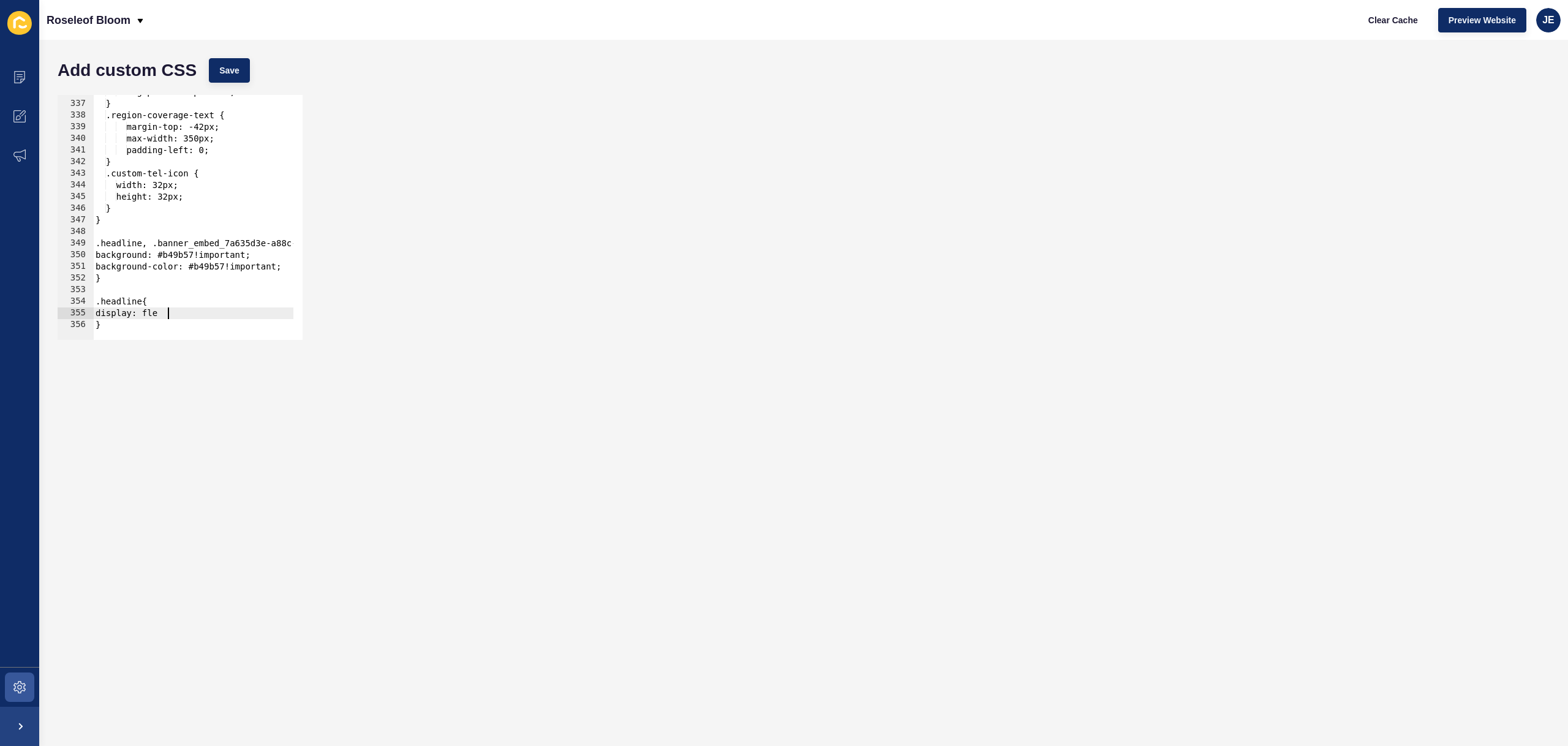
scroll to position [0, 5]
type textarea "display: flex;"
click at [212, 70] on button "Save" at bounding box center [230, 71] width 41 height 24
click at [133, 320] on div "row-gap: 1em!important; } .region-coverage-text { margin-top: -42px; max-width:…" at bounding box center [347, 215] width 509 height 259
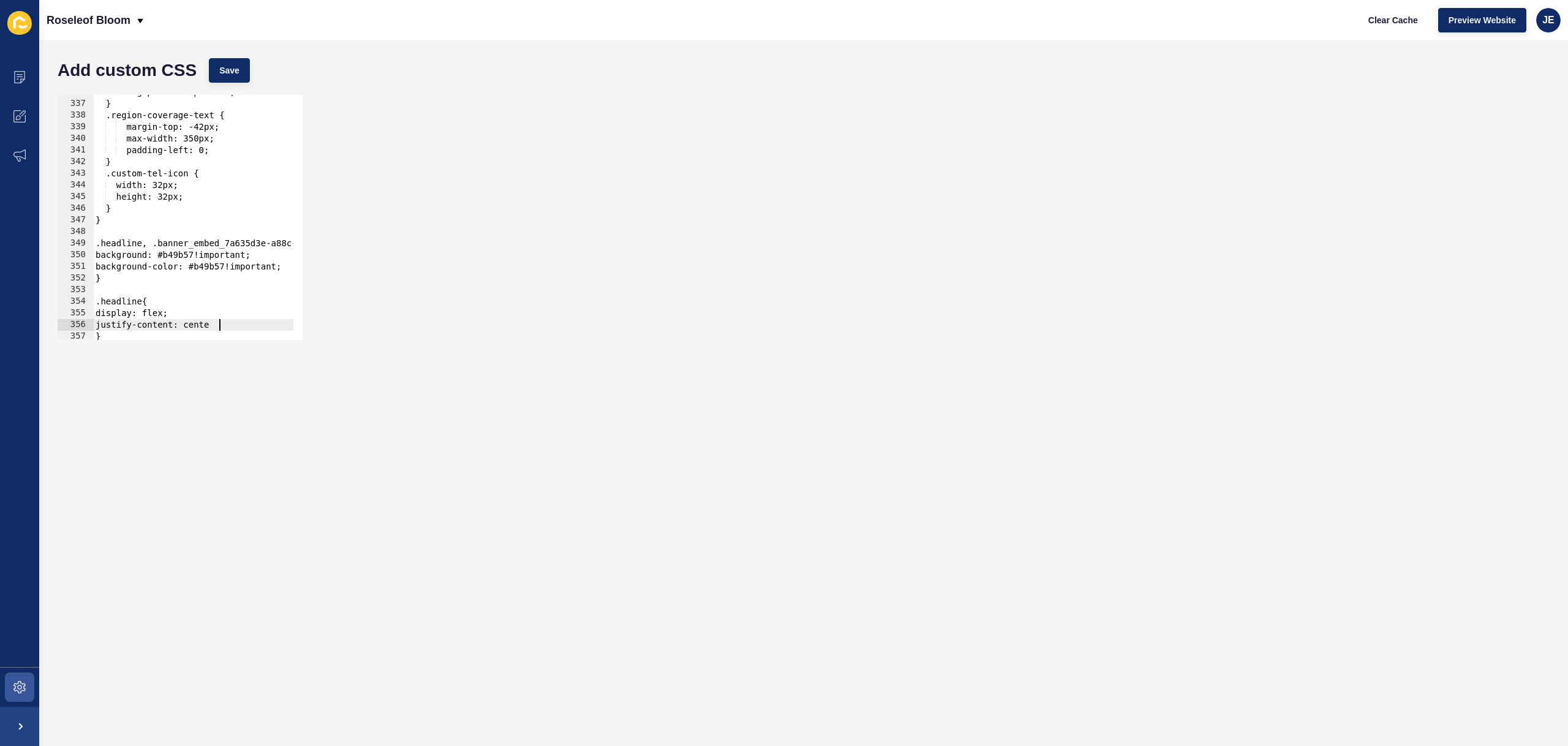
scroll to position [0, 9]
click at [224, 76] on span "Save" at bounding box center [229, 71] width 20 height 12
click at [1391, 20] on span "Clear Cache" at bounding box center [1393, 20] width 50 height 12
click at [151, 245] on div "row-gap: 1em!important; } .region-coverage-text { margin-top: -42px; max-width:…" at bounding box center [347, 215] width 509 height 259
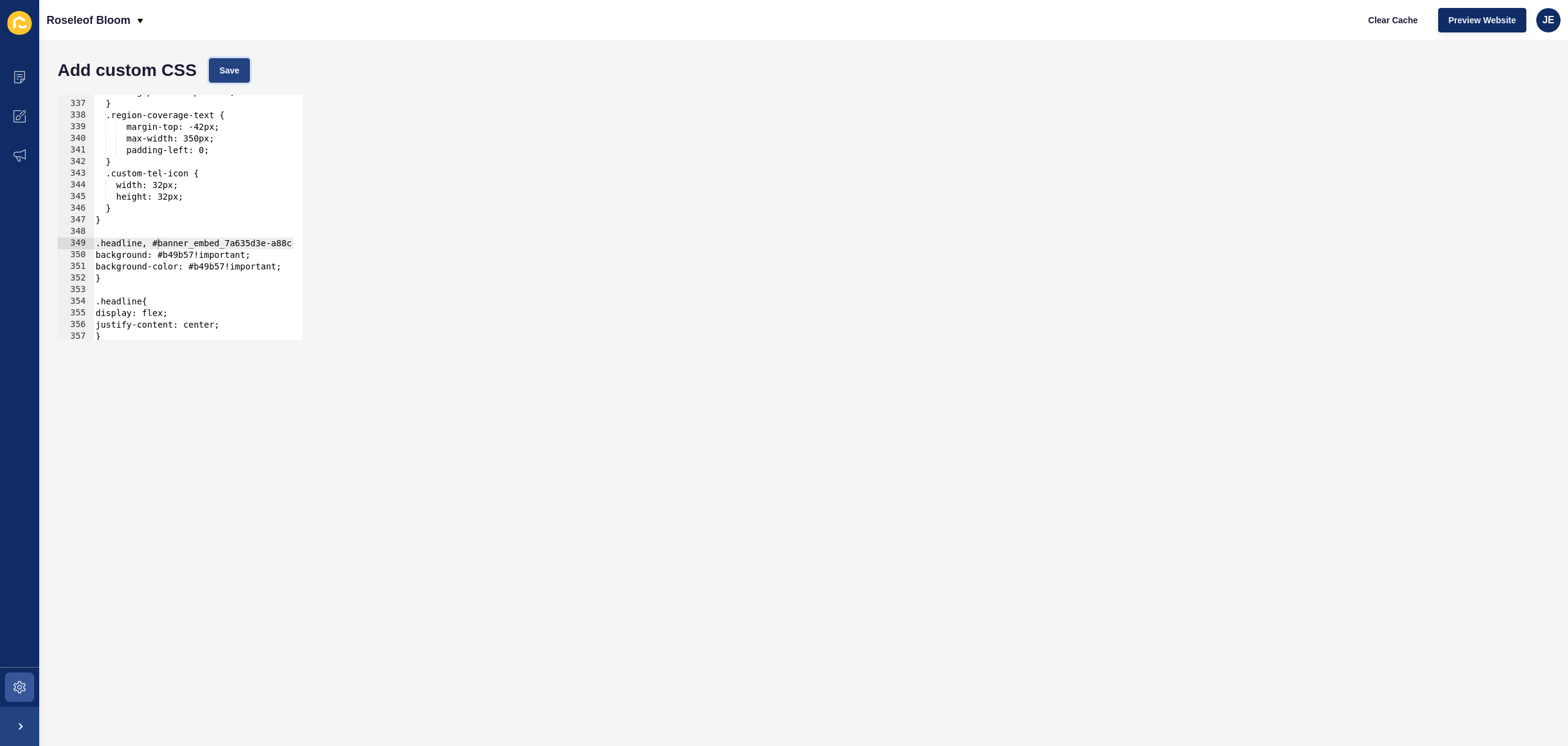
click at [219, 81] on button "Save" at bounding box center [230, 71] width 41 height 24
click at [1388, 21] on span "Clear Cache" at bounding box center [1393, 20] width 50 height 12
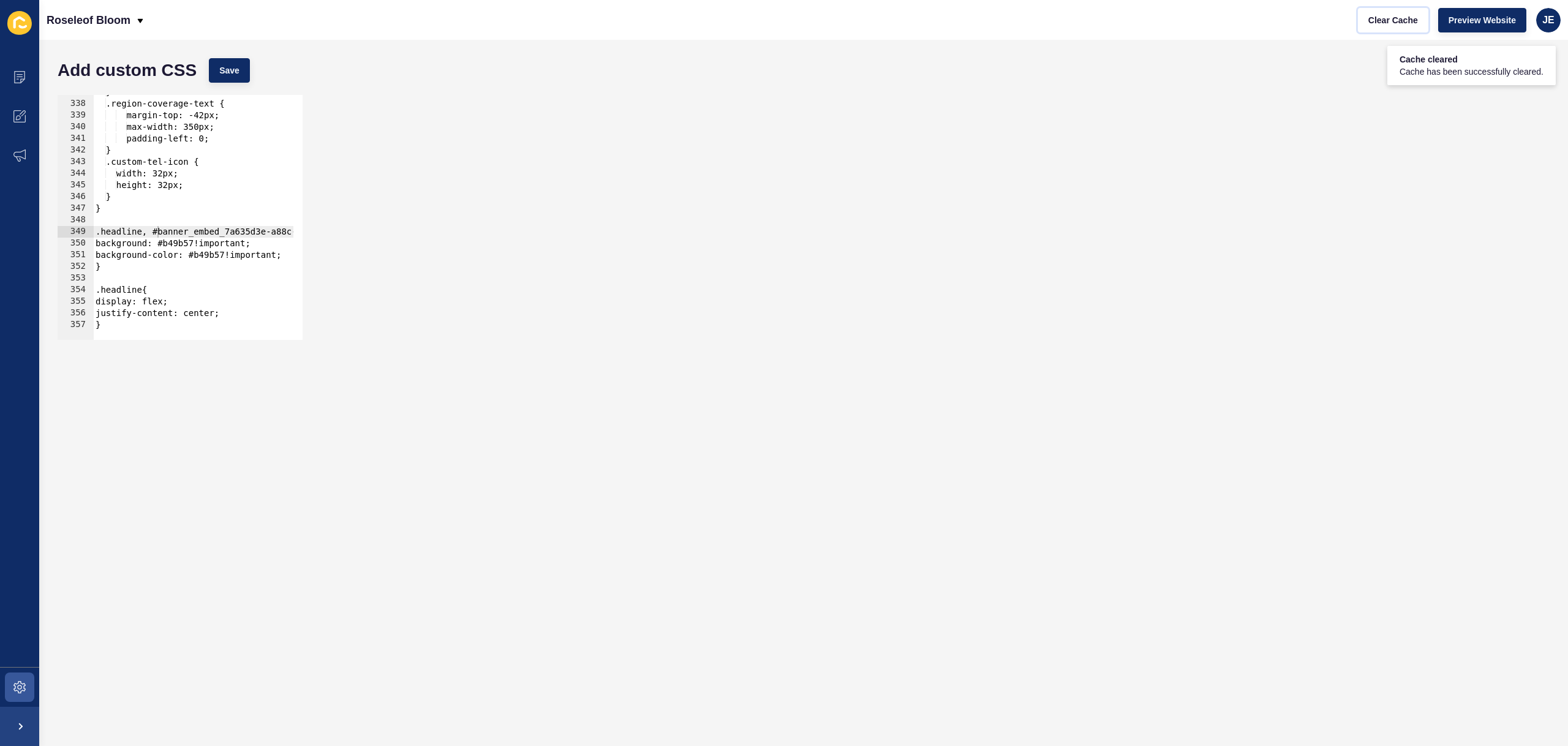
scroll to position [3918, 0]
type textarea "justify-content: center;"
click at [233, 317] on div "} .region-coverage-text { margin-top: -42px; max-width: 350px; padding-left: 0;…" at bounding box center [347, 215] width 509 height 259
click at [226, 65] on span "Save" at bounding box center [229, 71] width 20 height 12
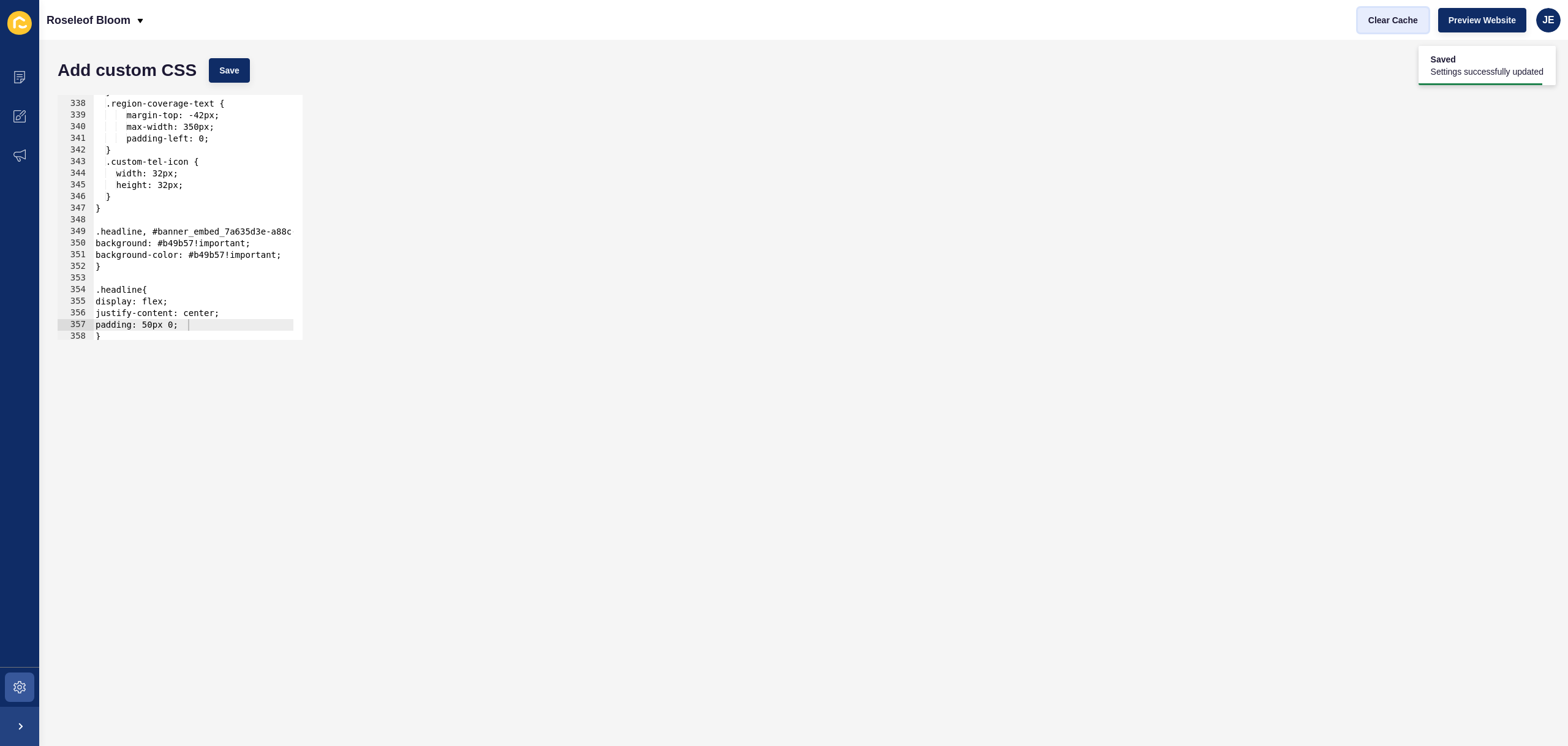
click at [1398, 24] on span "Clear Cache" at bounding box center [1393, 20] width 50 height 12
drag, startPoint x: 193, startPoint y: 324, endPoint x: 140, endPoint y: 325, distance: 53.0
click at [140, 325] on div "} .region-coverage-text { margin-top: -42px; max-width: 350px; padding-left: 0;…" at bounding box center [347, 215] width 509 height 259
drag, startPoint x: 177, startPoint y: 329, endPoint x: 171, endPoint y: 326, distance: 6.7
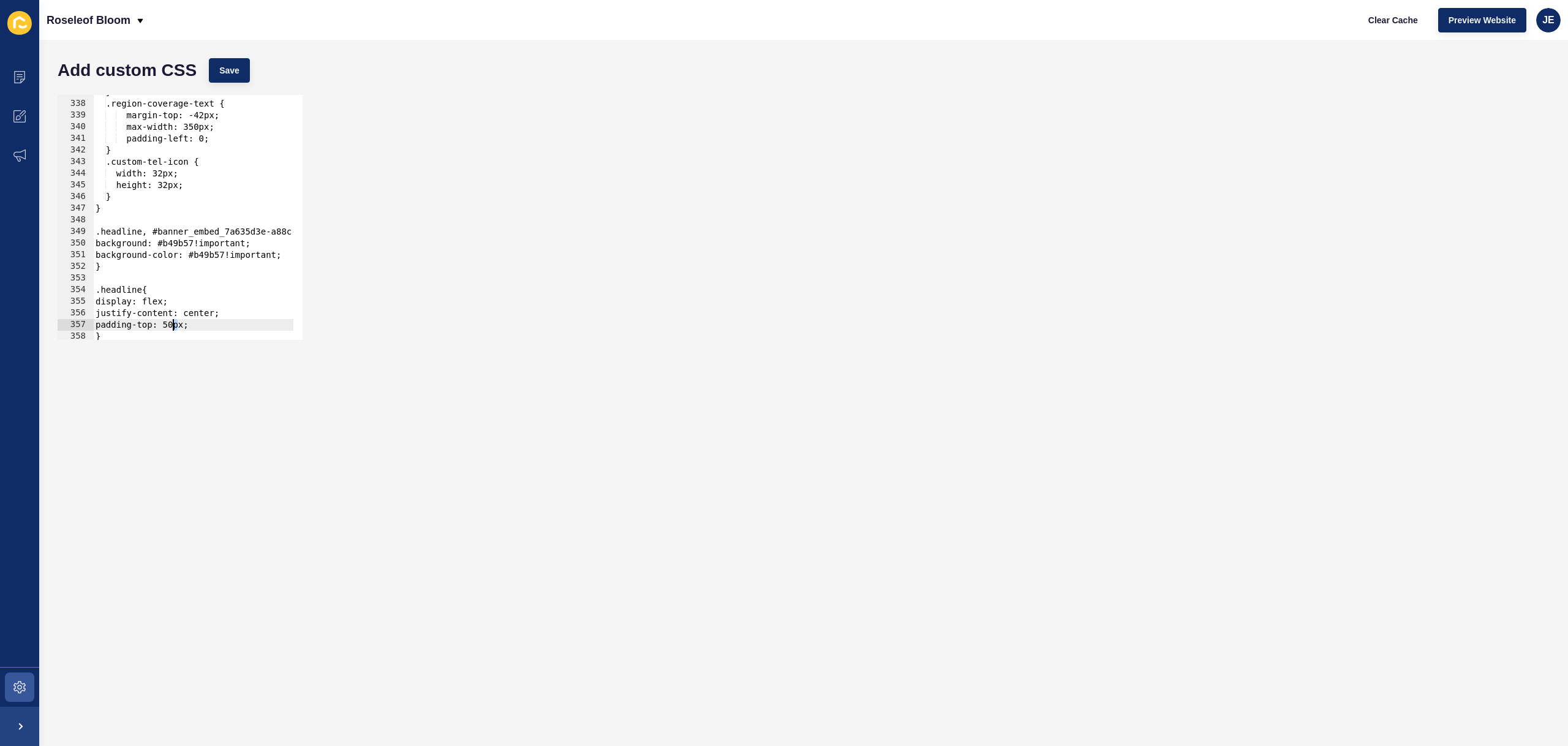
click at [171, 326] on div "padding-top: 50px; 337 338 339 340 341 342 343 344 345 346 347 348 349 350 351 …" at bounding box center [180, 217] width 245 height 245
click at [235, 71] on span "Save" at bounding box center [229, 71] width 20 height 12
click at [1397, 27] on button "Clear Cache" at bounding box center [1393, 20] width 71 height 24
click at [174, 326] on div "} .region-coverage-text { margin-top: -42px; max-width: 350px; padding-left: 0;…" at bounding box center [347, 215] width 509 height 259
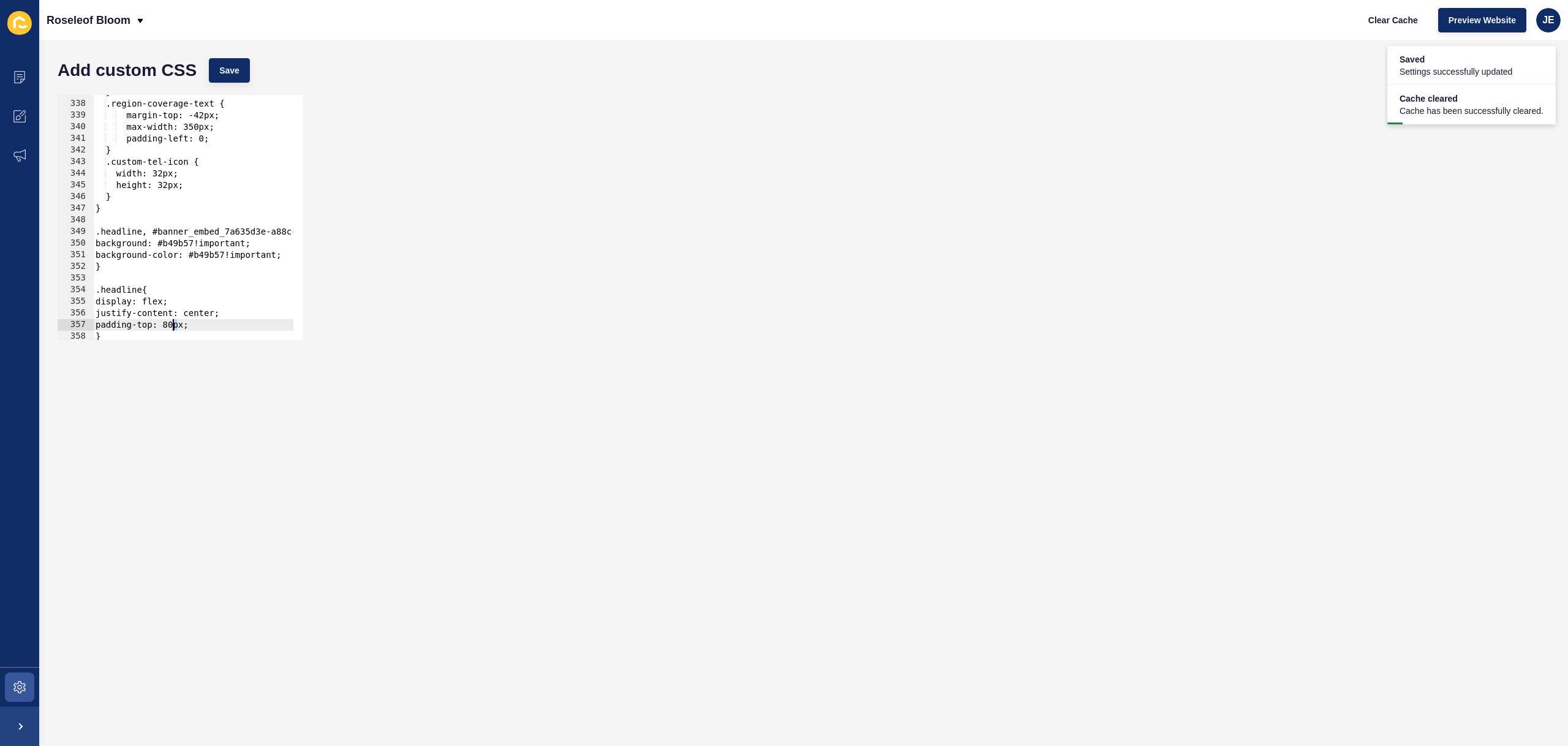
type textarea "padding-top: 80px;"
click at [244, 66] on button "Save" at bounding box center [230, 71] width 41 height 24
click at [1385, 26] on button "Clear Cache" at bounding box center [1393, 20] width 71 height 24
drag, startPoint x: 196, startPoint y: 322, endPoint x: 207, endPoint y: 323, distance: 11.0
click at [197, 322] on div "} .region-coverage-text { margin-top: -42px; max-width: 350px; padding-left: 0;…" at bounding box center [347, 215] width 509 height 259
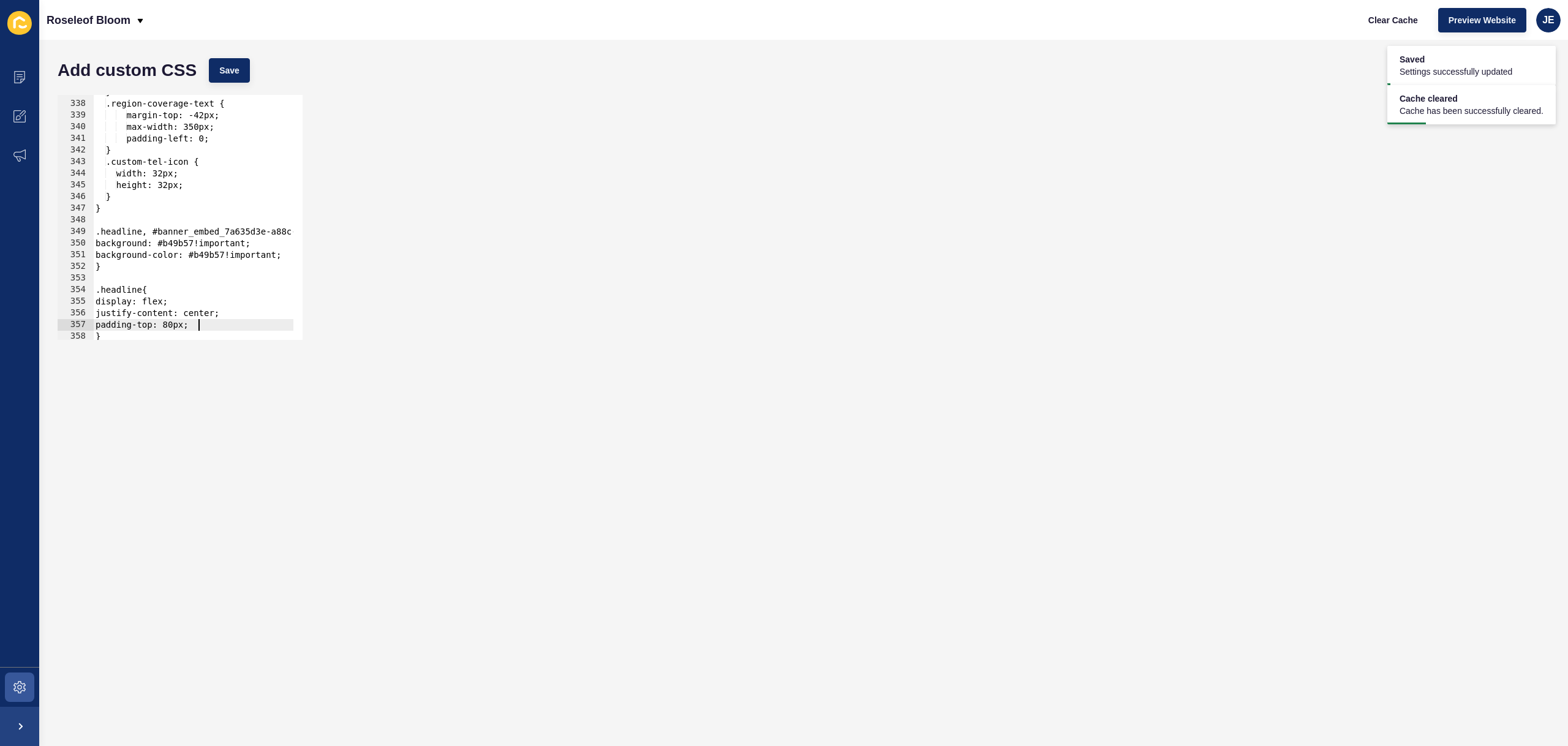
scroll to position [3930, 0]
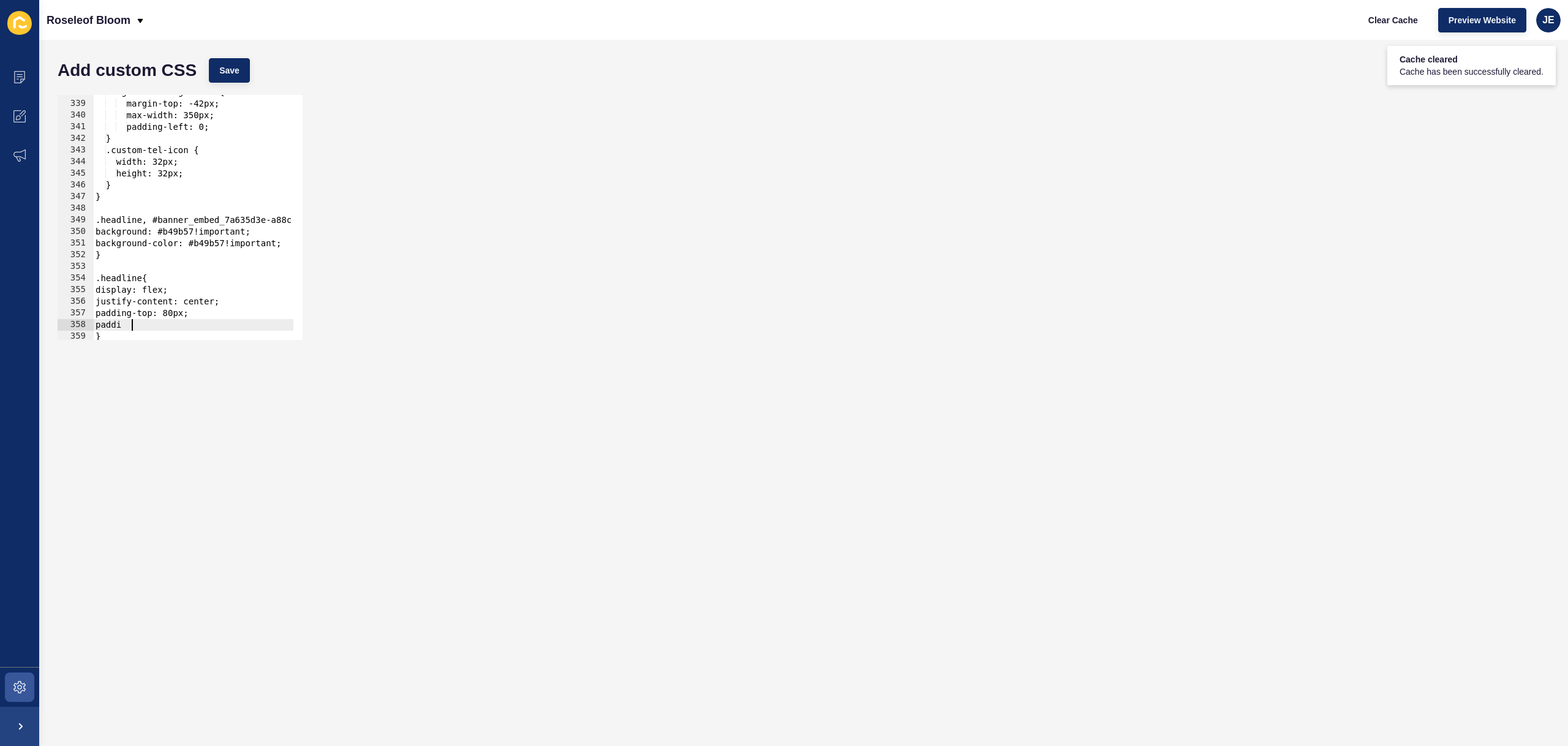
type textarea "padding"
type textarea "-"
type textarea "padding-bottom: 20px;"
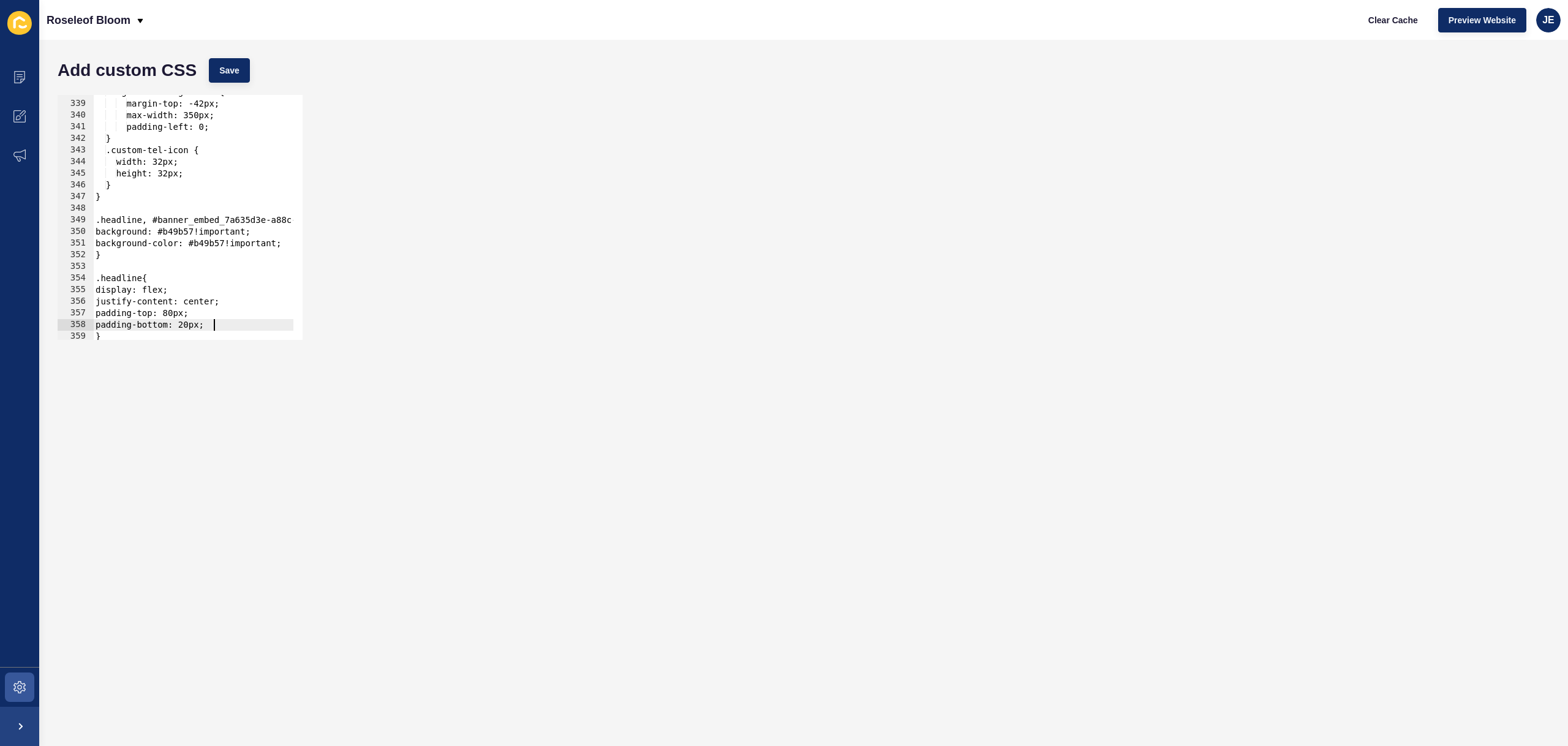
drag, startPoint x: 287, startPoint y: 73, endPoint x: 254, endPoint y: 76, distance: 33.1
click at [287, 73] on div "Add custom CSS Save" at bounding box center [804, 70] width 1504 height 37
click at [220, 77] on button "Save" at bounding box center [230, 71] width 41 height 24
click at [1358, 22] on button "Clear Cache" at bounding box center [1393, 20] width 71 height 24
click at [241, 324] on div ".region-coverage-text { margin-top: -42px; max-width: 350px; padding-left: 0; }…" at bounding box center [347, 215] width 509 height 259
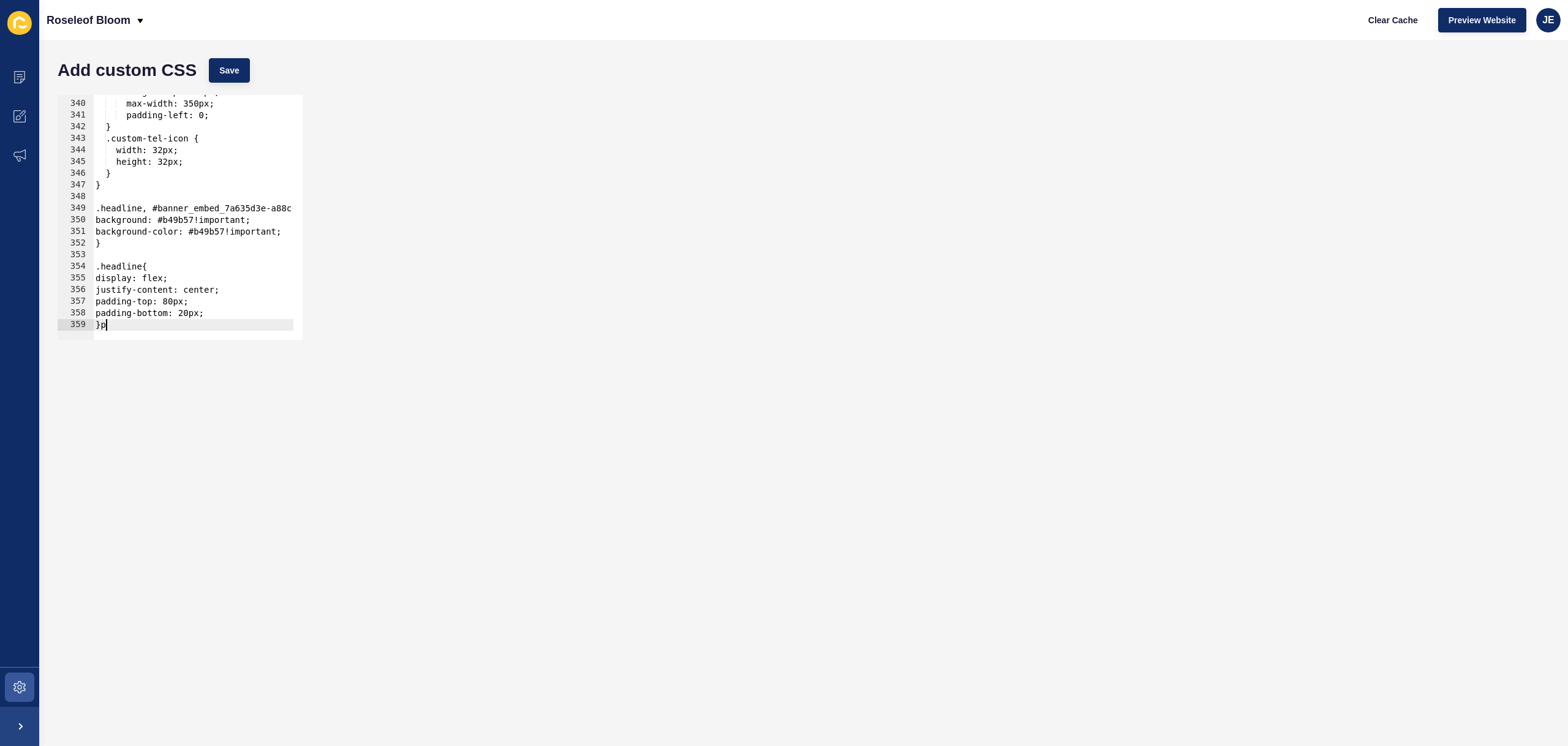
scroll to position [0, 0]
type textarea "padding-bottom: 20px;"
type textarea "padding-left: 10px;"
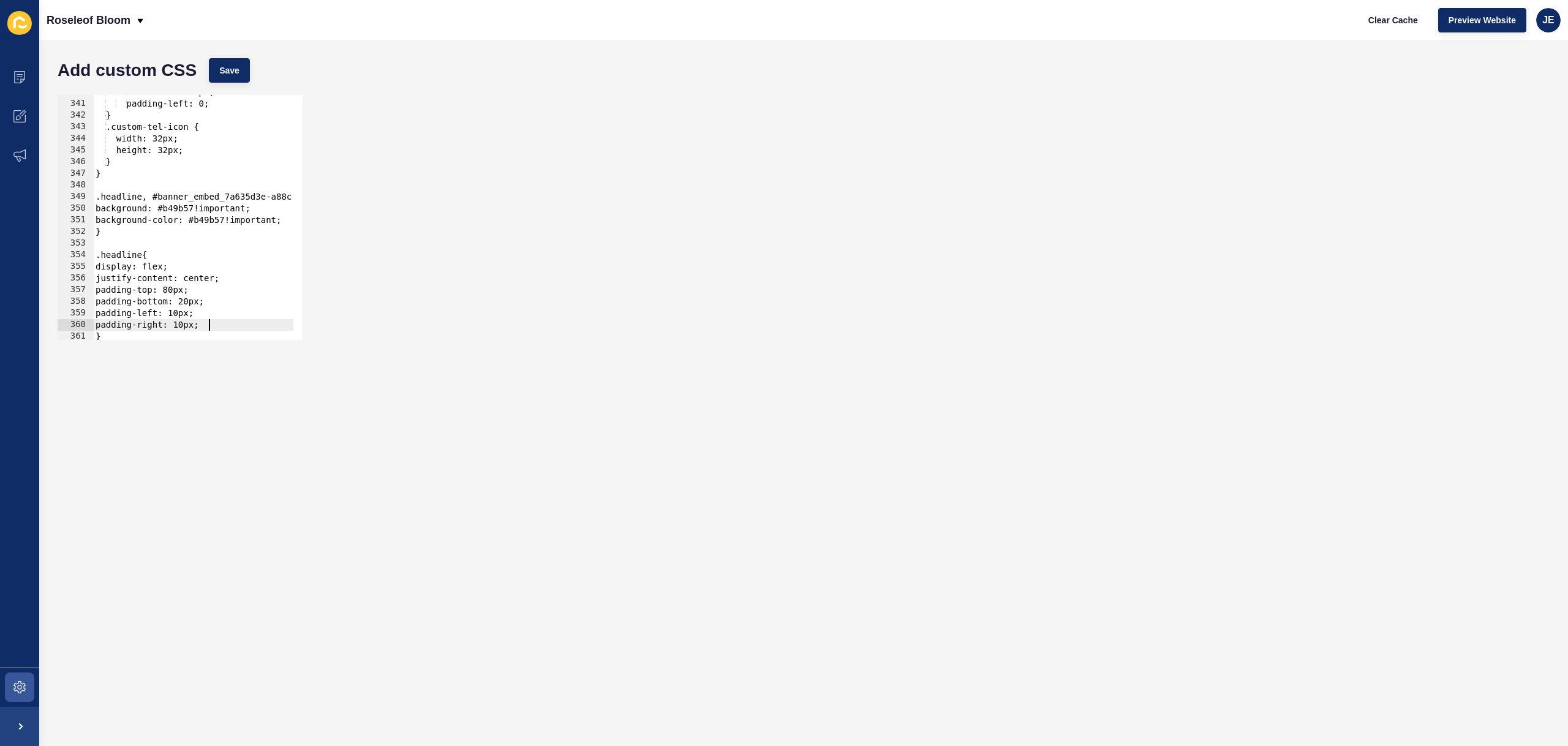
click at [261, 67] on div "Add custom CSS Save" at bounding box center [804, 70] width 1504 height 37
click at [246, 65] on button "Save" at bounding box center [230, 71] width 41 height 24
click at [1392, 26] on button "Clear Cache" at bounding box center [1393, 20] width 71 height 24
click at [175, 292] on div "max-width: 350px; padding-left: 0; } .custom-tel-icon { width: 32px; height: 32…" at bounding box center [347, 215] width 509 height 259
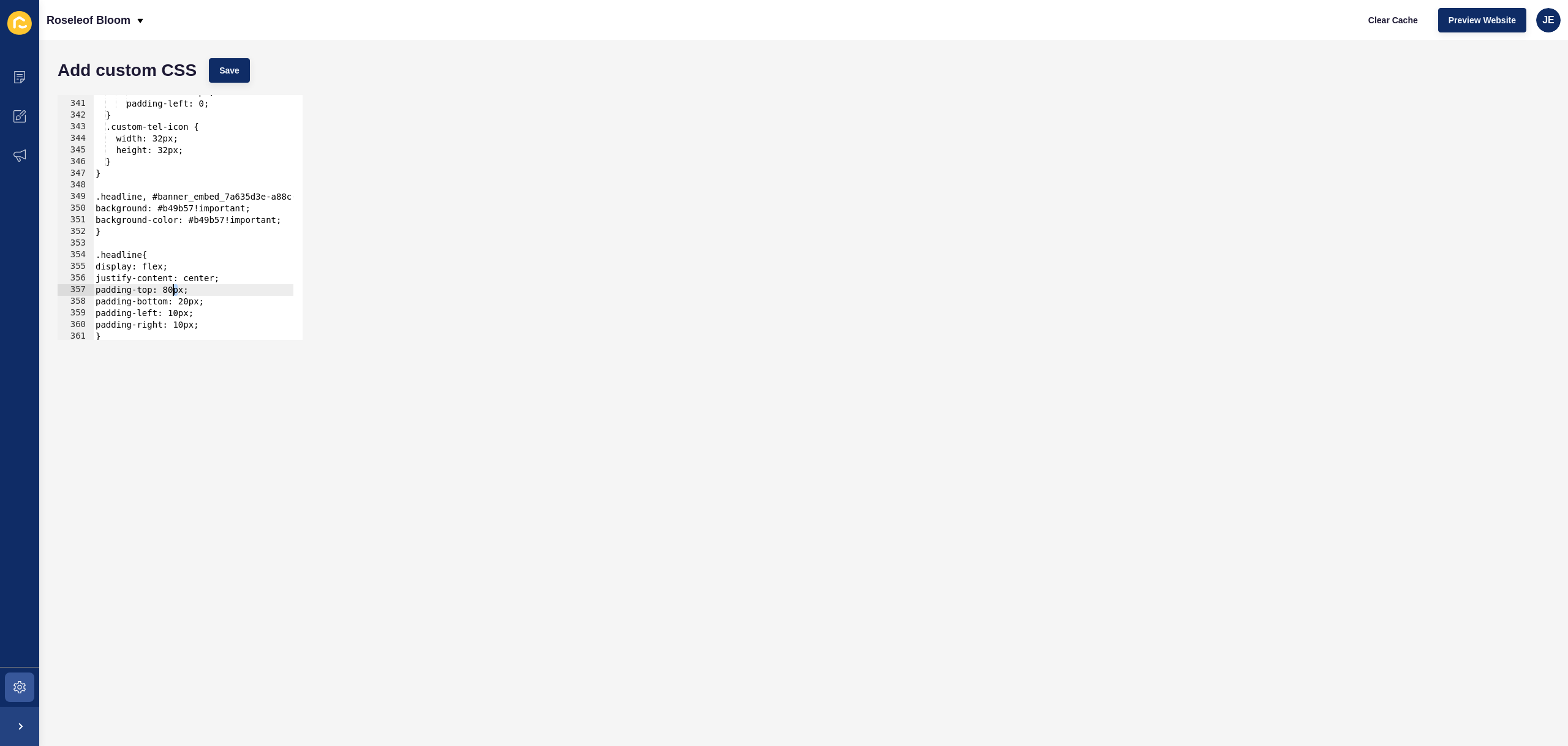
scroll to position [0, 6]
click at [221, 71] on span "Save" at bounding box center [229, 71] width 20 height 12
click at [1388, 18] on span "Clear Cache" at bounding box center [1393, 20] width 50 height 12
click at [188, 301] on div "max-width: 350px; padding-left: 0; } .custom-tel-icon { width: 32px; height: 32…" at bounding box center [347, 215] width 509 height 259
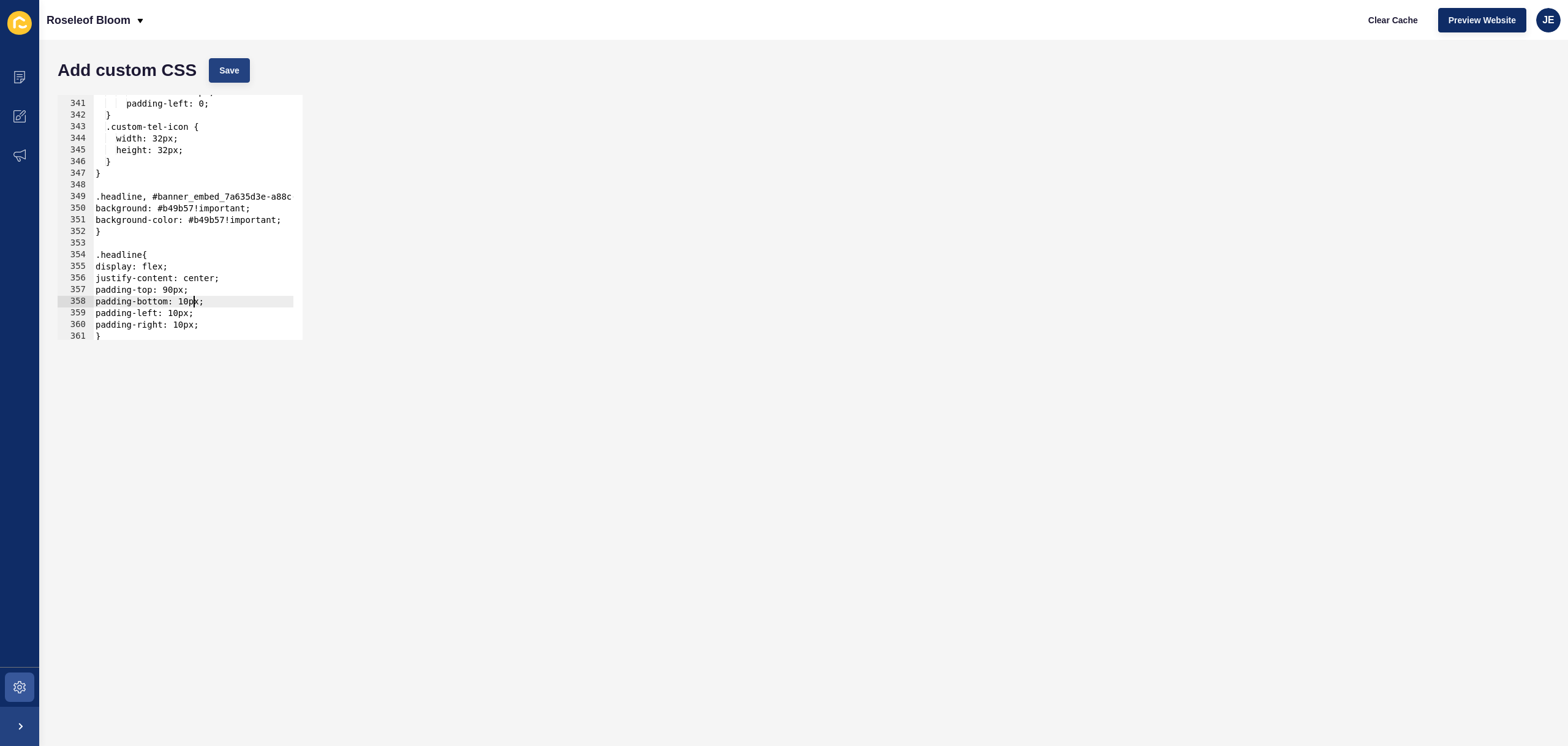
type textarea "padding-bottom: 10px;"
click at [225, 69] on div "Add custom CSS Save padding-bottom: 10px; 340 341 342 343 344 345 346 347 348 3…" at bounding box center [804, 392] width 1528 height 706
click at [225, 69] on span "Save" at bounding box center [229, 71] width 20 height 12
click at [1397, 23] on span "Clear Cache" at bounding box center [1393, 20] width 50 height 12
drag, startPoint x: 224, startPoint y: 301, endPoint x: 59, endPoint y: 302, distance: 165.0
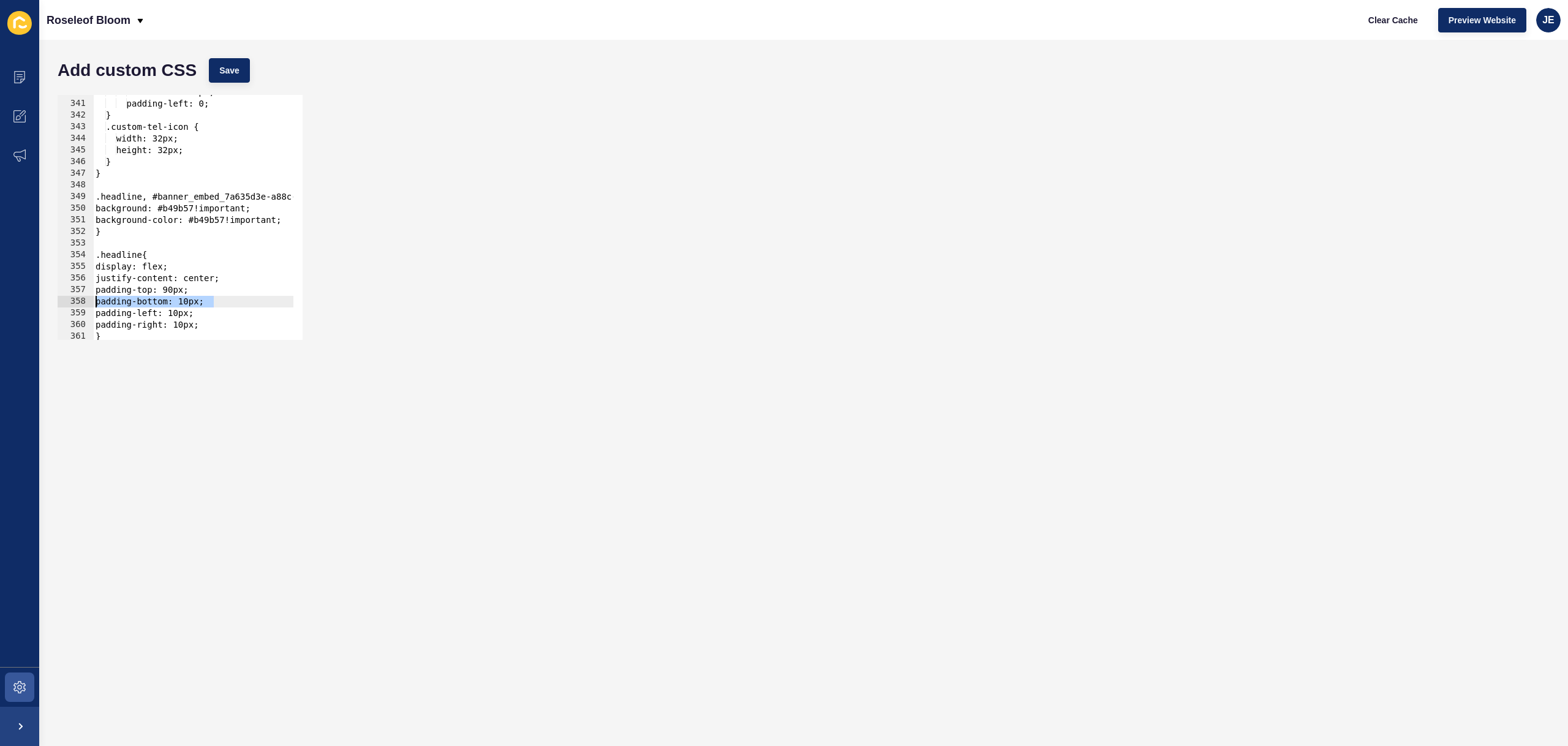
click at [59, 302] on div "padding-bottom: 10px; 340 341 342 343 344 345 346 347 348 349 350 351 352 353 3…" at bounding box center [180, 217] width 245 height 245
click at [241, 81] on button "Save" at bounding box center [230, 71] width 41 height 24
click at [178, 292] on div "max-width: 350px; padding-left: 0; } .custom-tel-icon { width: 32px; height: 32…" at bounding box center [347, 215] width 509 height 259
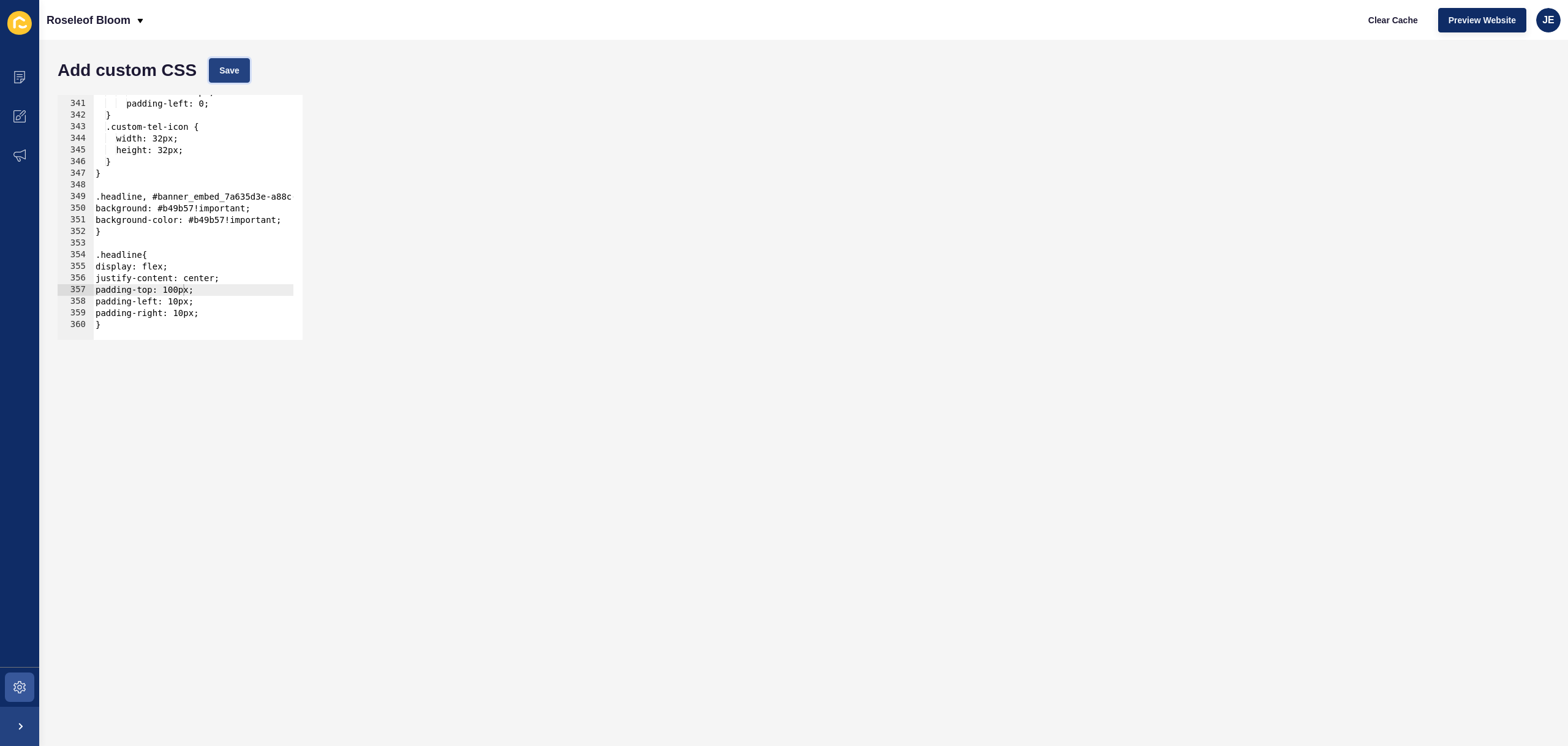
click at [238, 76] on span "Save" at bounding box center [229, 71] width 20 height 12
click at [243, 73] on button "Save" at bounding box center [230, 71] width 41 height 24
click at [1390, 24] on span "Clear Cache" at bounding box center [1393, 20] width 50 height 12
click at [241, 298] on div "max-width: 350px; padding-left: 0; } .custom-tel-icon { width: 32px; height: 32…" at bounding box center [347, 215] width 509 height 259
click at [249, 286] on div "max-width: 350px; padding-left: 0; } .custom-tel-icon { width: 32px; height: 32…" at bounding box center [347, 215] width 509 height 259
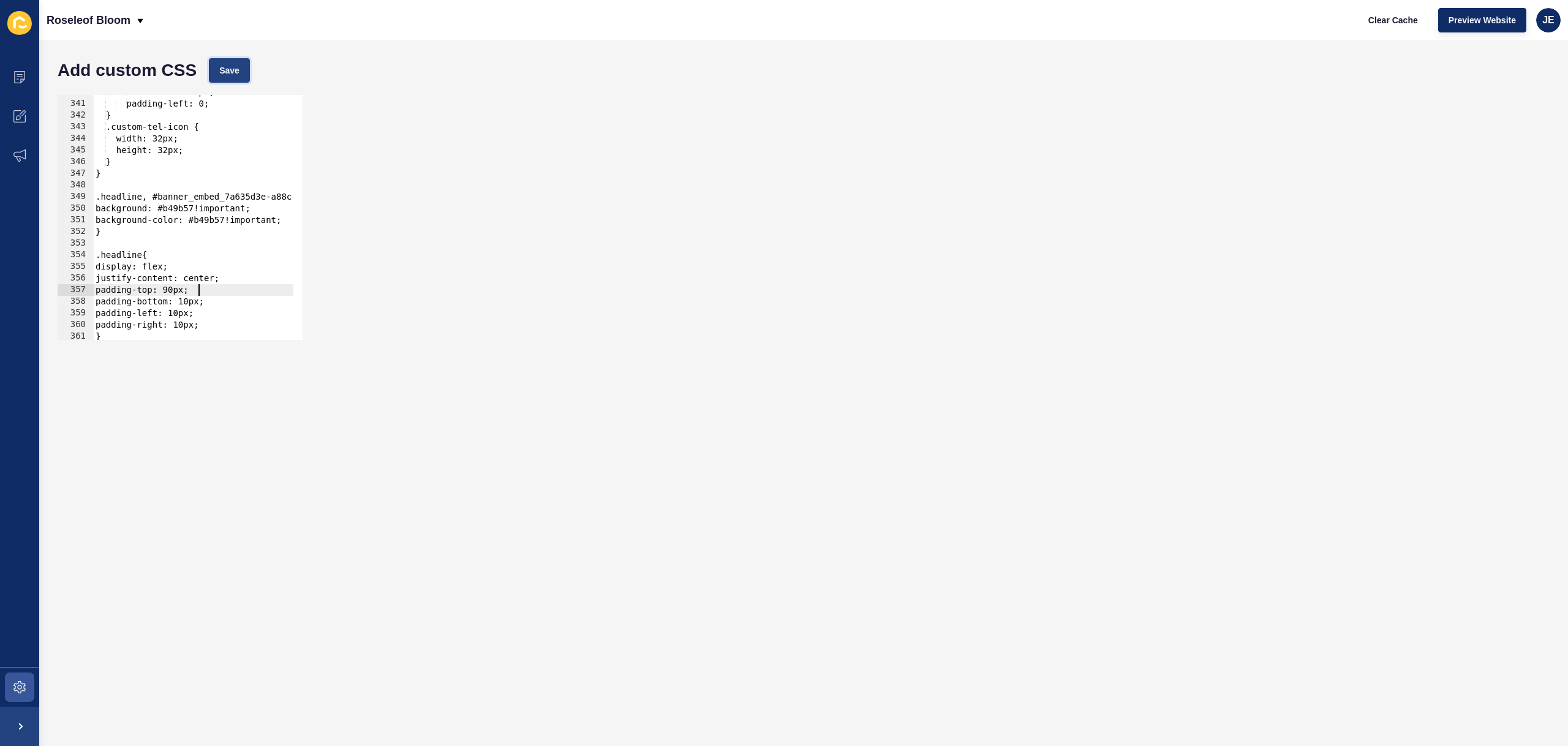
click at [226, 67] on span "Save" at bounding box center [229, 71] width 20 height 12
click at [1383, 28] on button "Clear Cache" at bounding box center [1393, 20] width 71 height 24
click at [173, 290] on div "max-width: 350px; padding-left: 0; } .custom-tel-icon { width: 32px; height: 32…" at bounding box center [347, 215] width 509 height 259
click at [229, 71] on span "Save" at bounding box center [229, 71] width 20 height 12
click at [1381, 22] on span "Clear Cache" at bounding box center [1393, 20] width 50 height 12
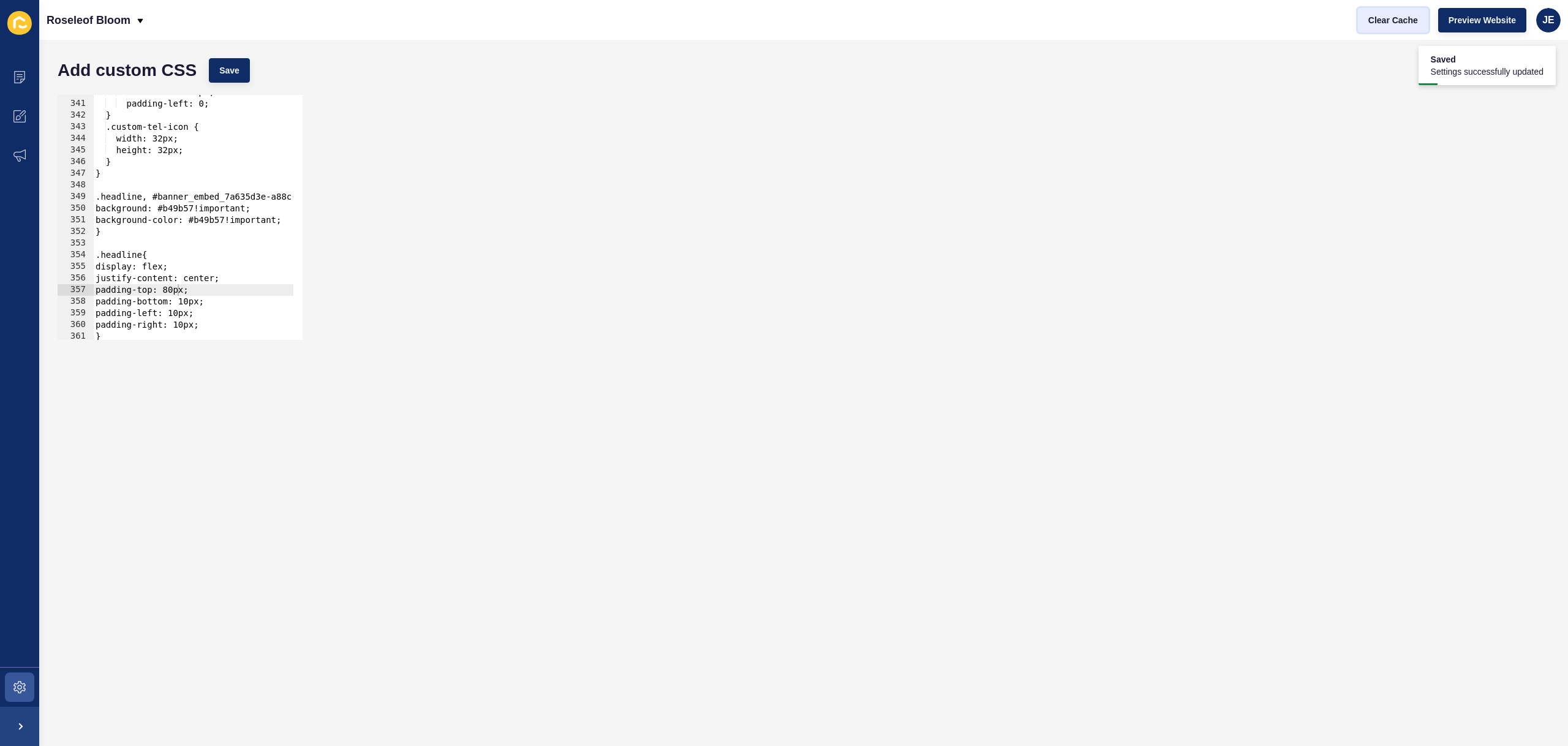
click at [1381, 22] on span "Clear Cache" at bounding box center [1393, 20] width 50 height 12
click at [222, 322] on div "max-width: 350px; padding-left: 0; } .custom-tel-icon { width: 32px; height: 32…" at bounding box center [347, 215] width 509 height 259
drag, startPoint x: 217, startPoint y: 303, endPoint x: 44, endPoint y: 301, distance: 173.0
click at [44, 301] on div "Add custom CSS Save padding-right: 10px; 340 341 342 343 344 345 346 347 348 34…" at bounding box center [804, 392] width 1528 height 706
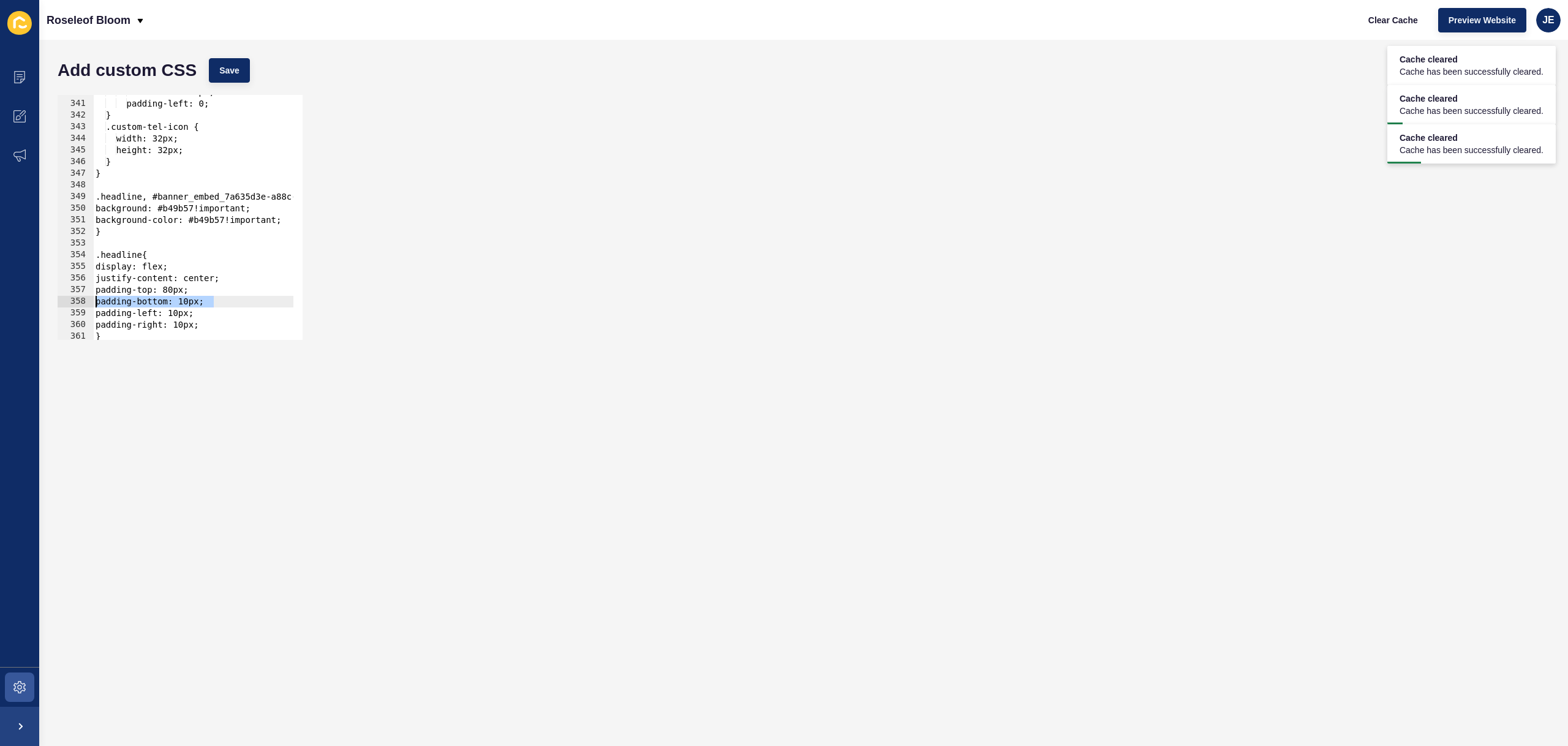
type textarea "padding-bottom: 10px;"
type textarea "padding-top: 80px;"
click at [245, 83] on div "Add custom CSS Save" at bounding box center [804, 70] width 1504 height 37
click at [236, 76] on span "Save" at bounding box center [229, 71] width 20 height 12
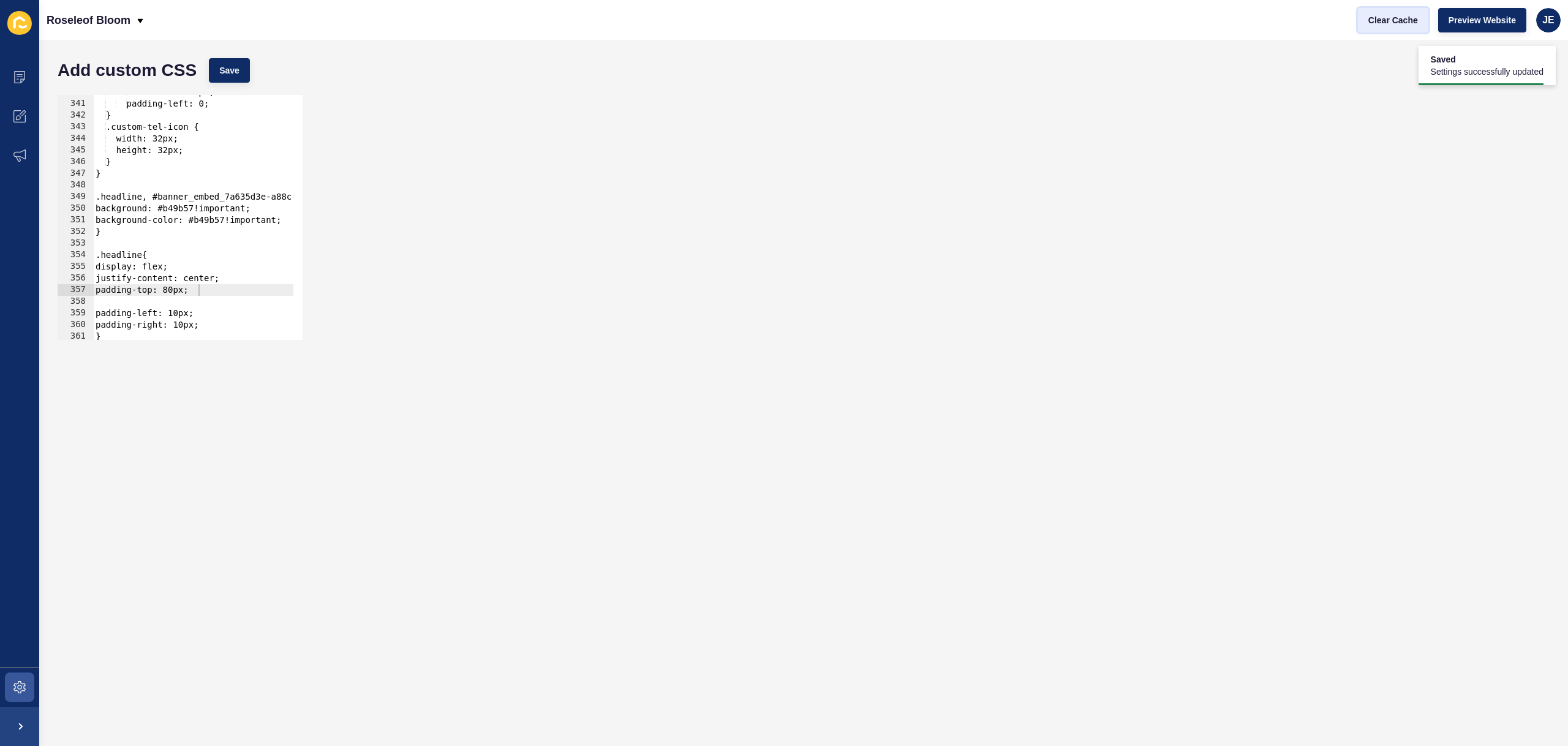
click at [1363, 17] on button "Clear Cache" at bounding box center [1393, 20] width 71 height 24
click at [1540, 24] on div "JE" at bounding box center [1548, 20] width 24 height 24
click at [1389, 19] on span "Clear Cache" at bounding box center [1393, 20] width 50 height 12
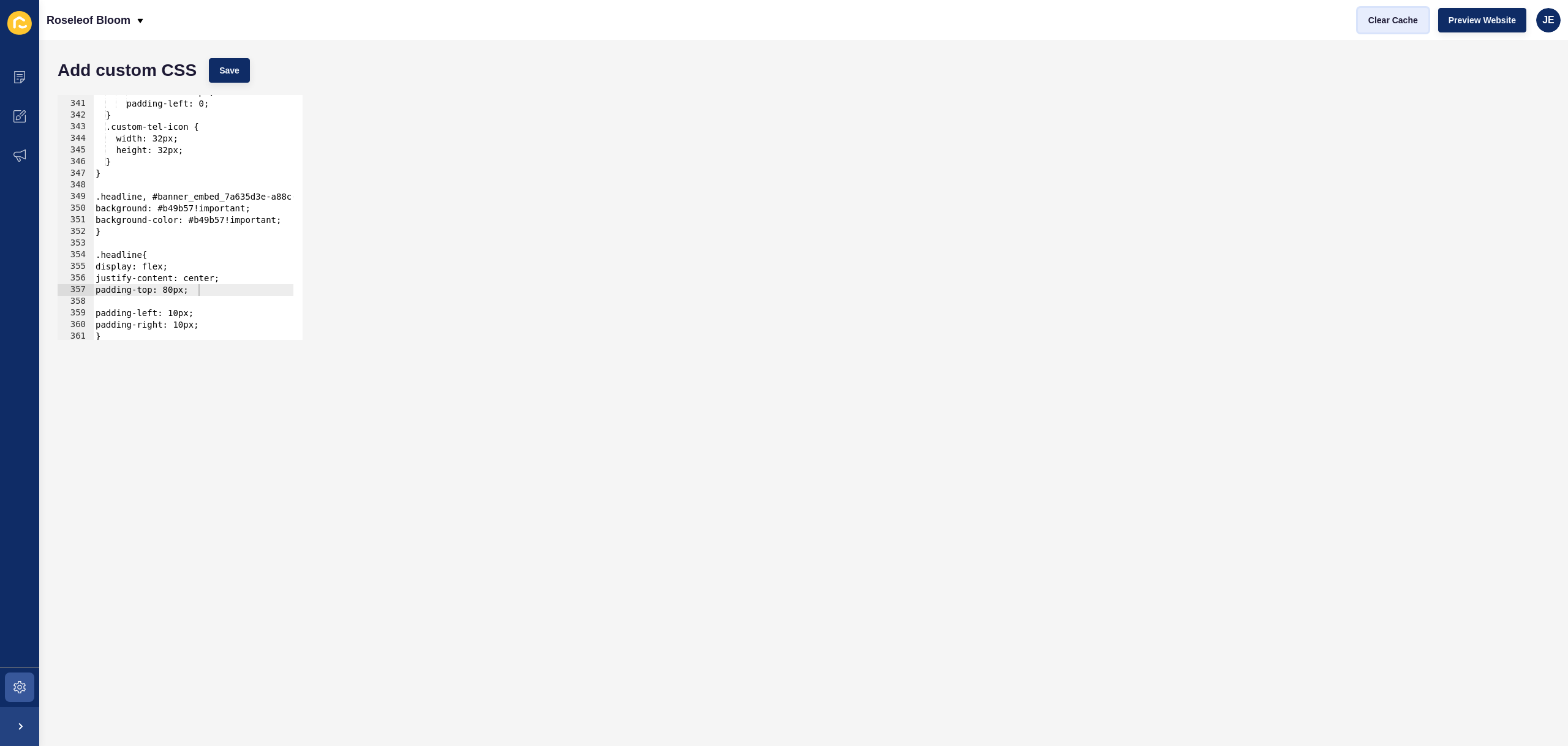
click at [1389, 19] on span "Clear Cache" at bounding box center [1393, 20] width 50 height 12
click at [1550, 21] on span "JE" at bounding box center [1548, 20] width 12 height 12
click at [1419, 186] on div "padding-top: 80px; 340 341 342 343 344 345 346 347 348 349 350 351 352 353 354 …" at bounding box center [804, 217] width 1504 height 257
click at [1553, 20] on span "JE" at bounding box center [1548, 20] width 12 height 12
click at [1503, 108] on link "Logout" at bounding box center [1520, 102] width 90 height 27
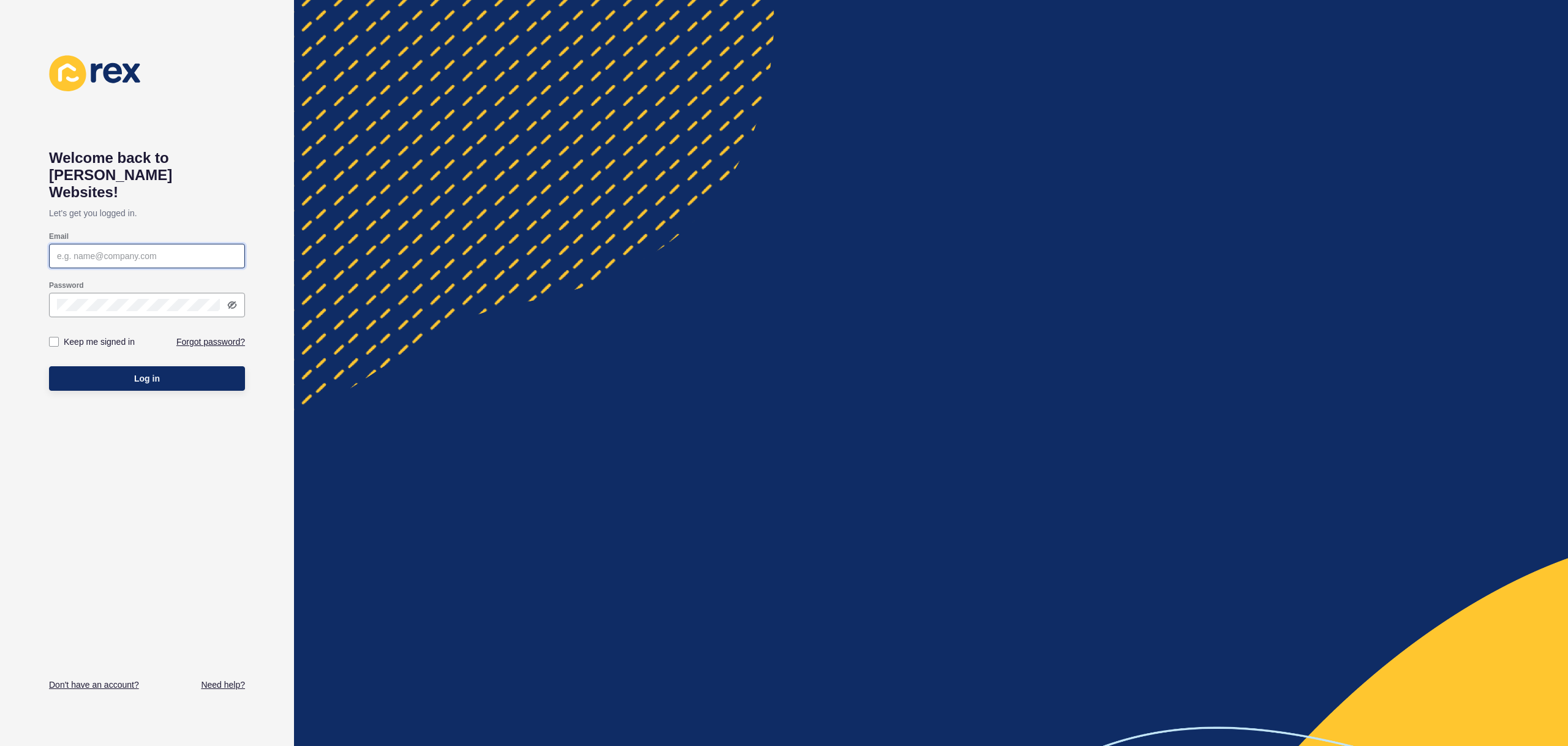
type input "[EMAIL_ADDRESS][PERSON_NAME][DOMAIN_NAME]"
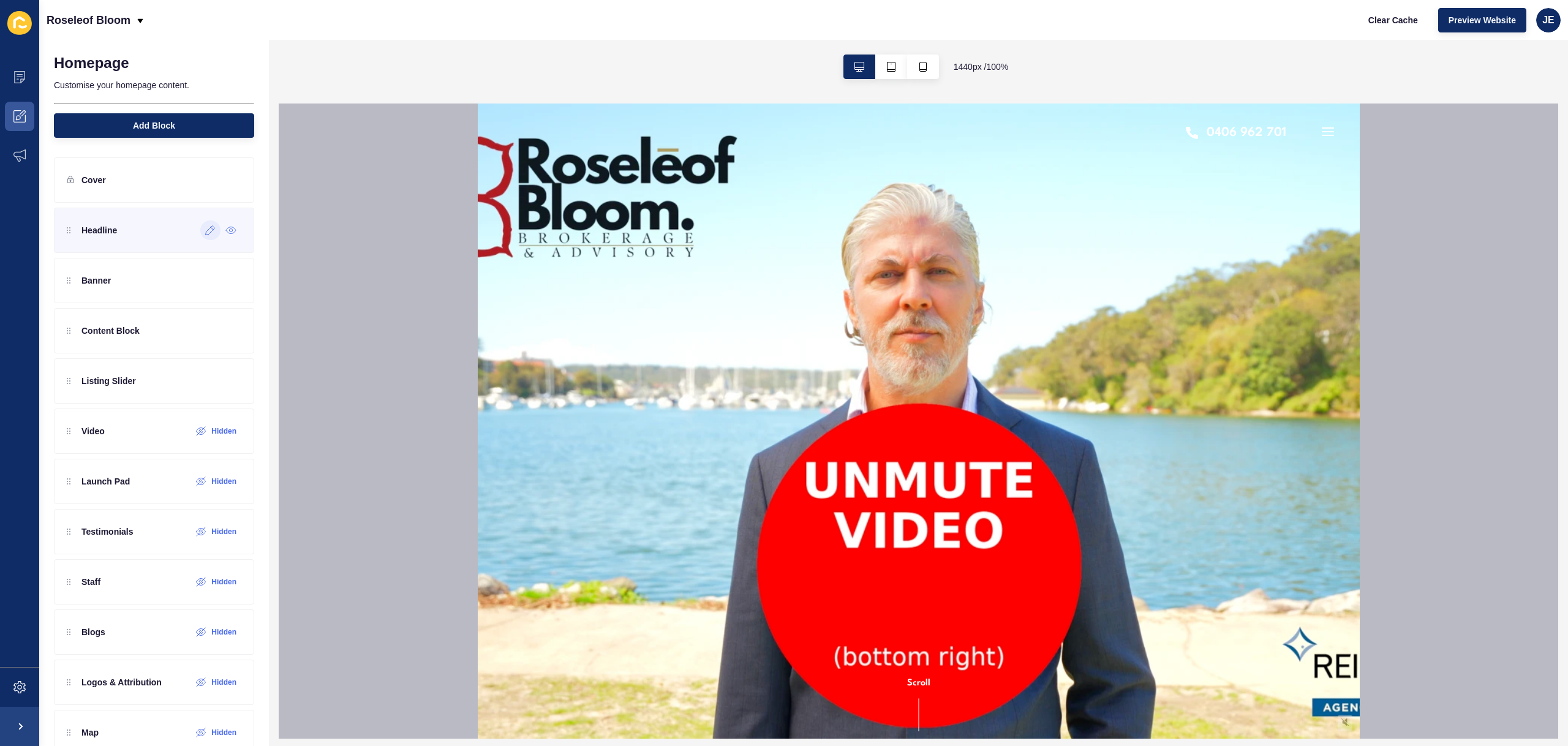
click at [205, 230] on icon at bounding box center [210, 230] width 10 height 9
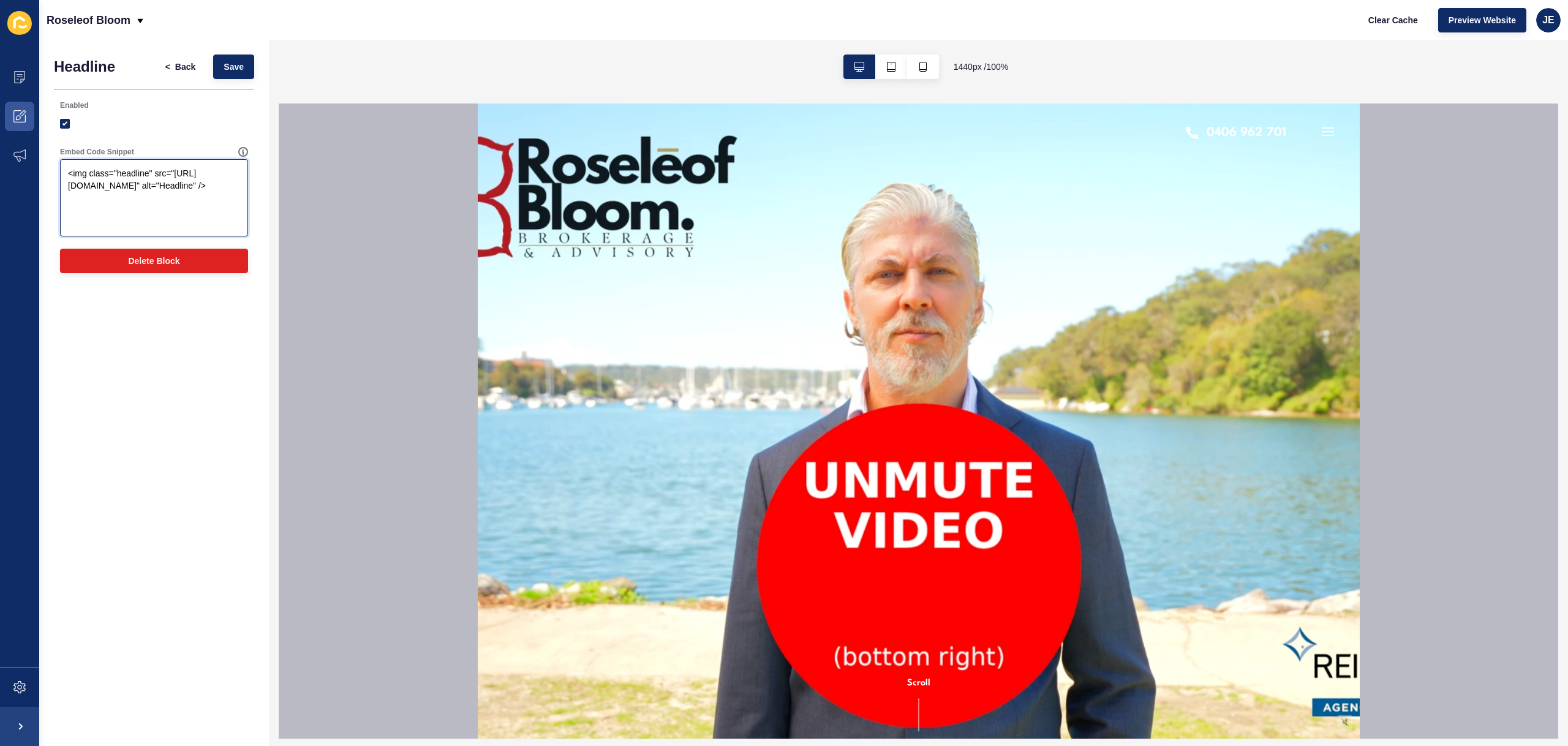
click at [69, 175] on textarea "<img class="headline" src="https://app-spoke-sites-au.s3.amazonaws.com/uploads/…" at bounding box center [154, 197] width 184 height 73
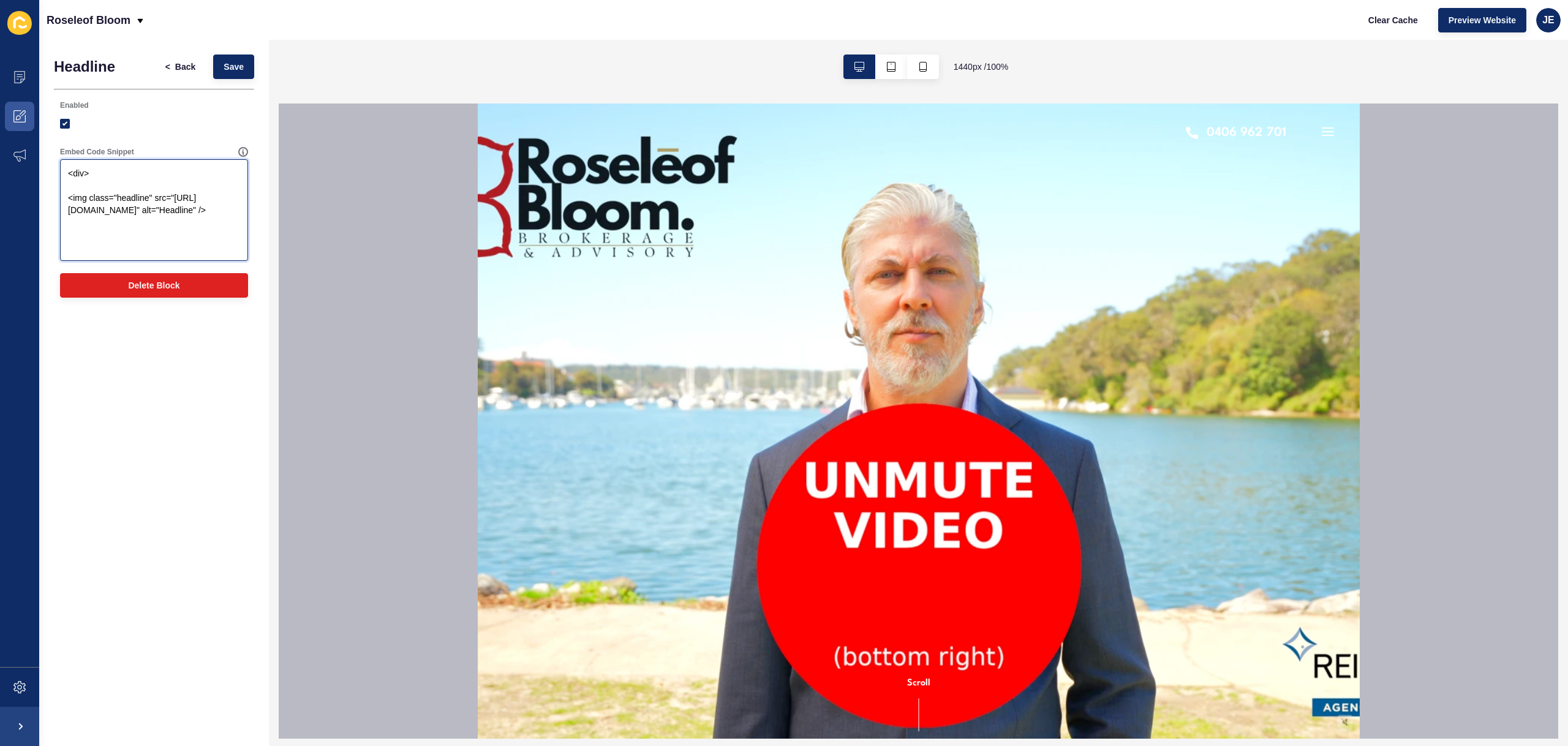
click at [217, 239] on textarea "<div> <img class="headline" src="https://app-spoke-sites-au.s3.amazonaws.com/up…" at bounding box center [154, 210] width 184 height 98
drag, startPoint x: 152, startPoint y: 199, endPoint x: 88, endPoint y: 200, distance: 64.0
click at [88, 200] on textarea "<div> <img class="headline" src="https://app-spoke-sites-au.s3.amazonaws.com/up…" at bounding box center [154, 222] width 184 height 122
click at [86, 174] on textarea "<div> <img src="https://app-spoke-sites-au.s3.amazonaws.com/uploads/sites/726/2…" at bounding box center [154, 216] width 184 height 110
paste textarea "class="headline""
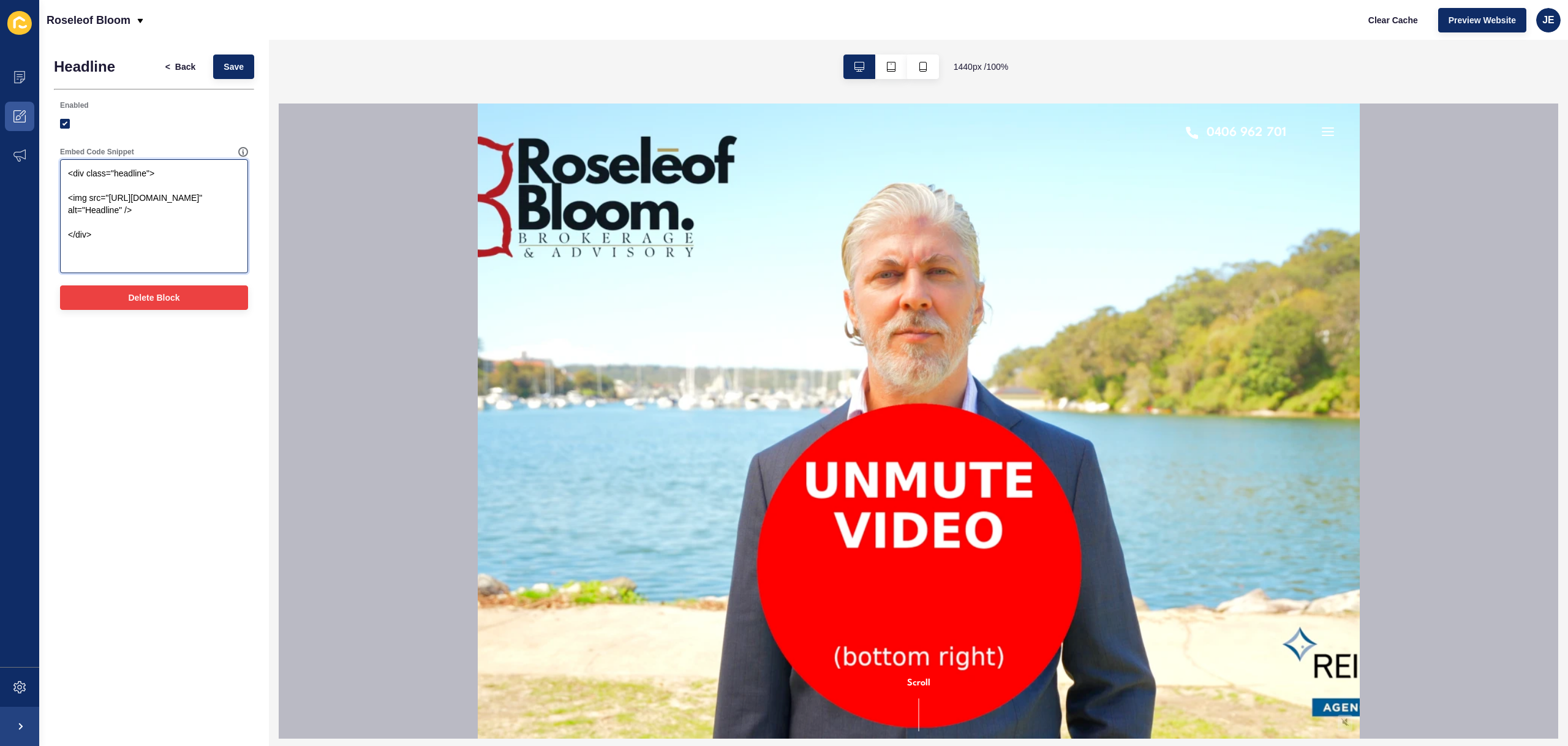
type textarea "<div class="headline"> <img src="https://app-spoke-sites-au.s3.amazonaws.com/up…"
drag, startPoint x: 145, startPoint y: 298, endPoint x: 171, endPoint y: 441, distance: 145.3
click at [171, 441] on div "Headline < Back Save Enabled Embed Code Snippet <div class="headline"> <img src…" at bounding box center [154, 392] width 230 height 706
click at [172, 437] on div "Headline < Back Save Enabled Embed Code Snippet <div class="headline"> <img src…" at bounding box center [154, 392] width 230 height 706
click at [231, 72] on button "Save" at bounding box center [234, 66] width 41 height 24
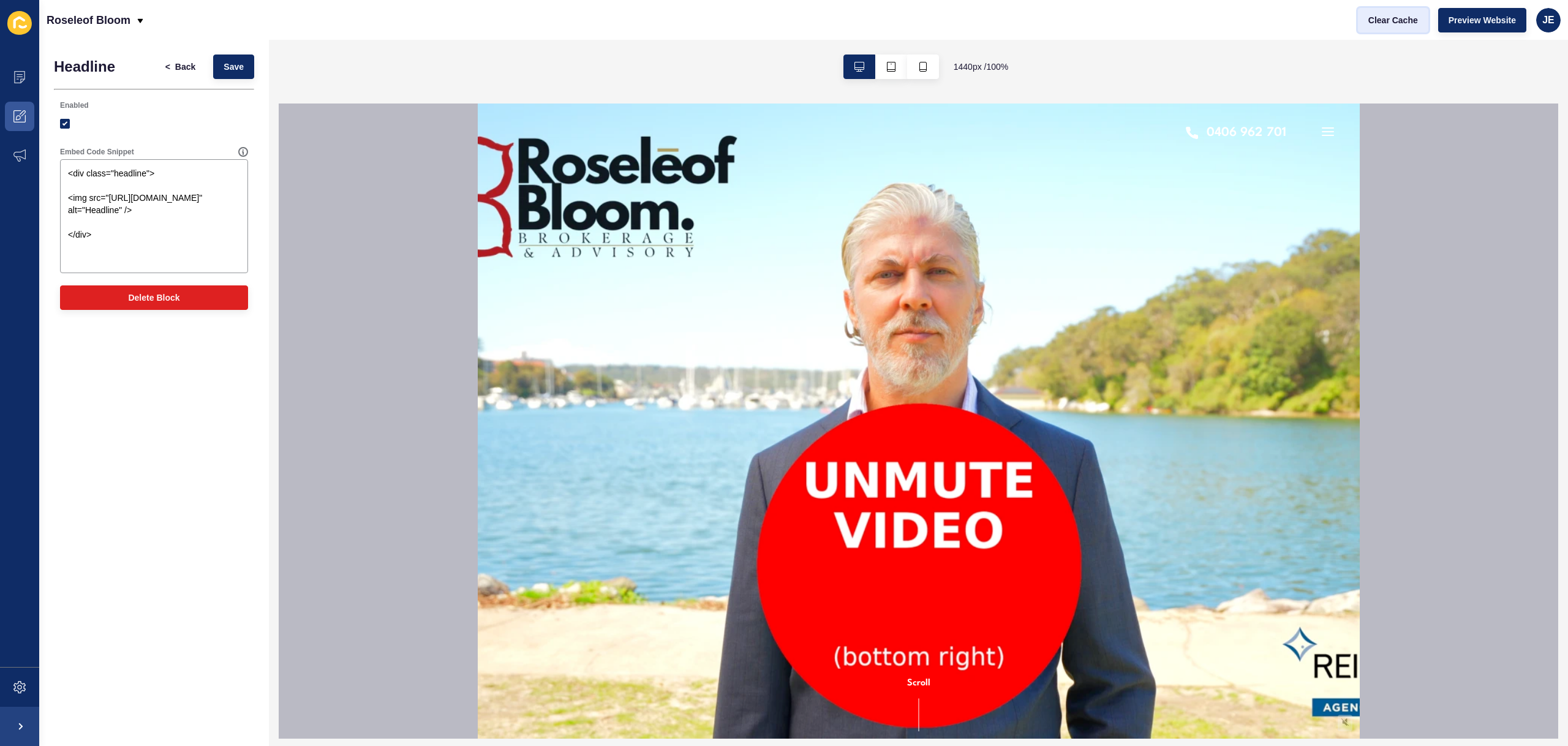
click at [1384, 20] on span "Clear Cache" at bounding box center [1393, 20] width 50 height 12
click at [1392, 20] on span "Clear Cache" at bounding box center [1393, 20] width 50 height 12
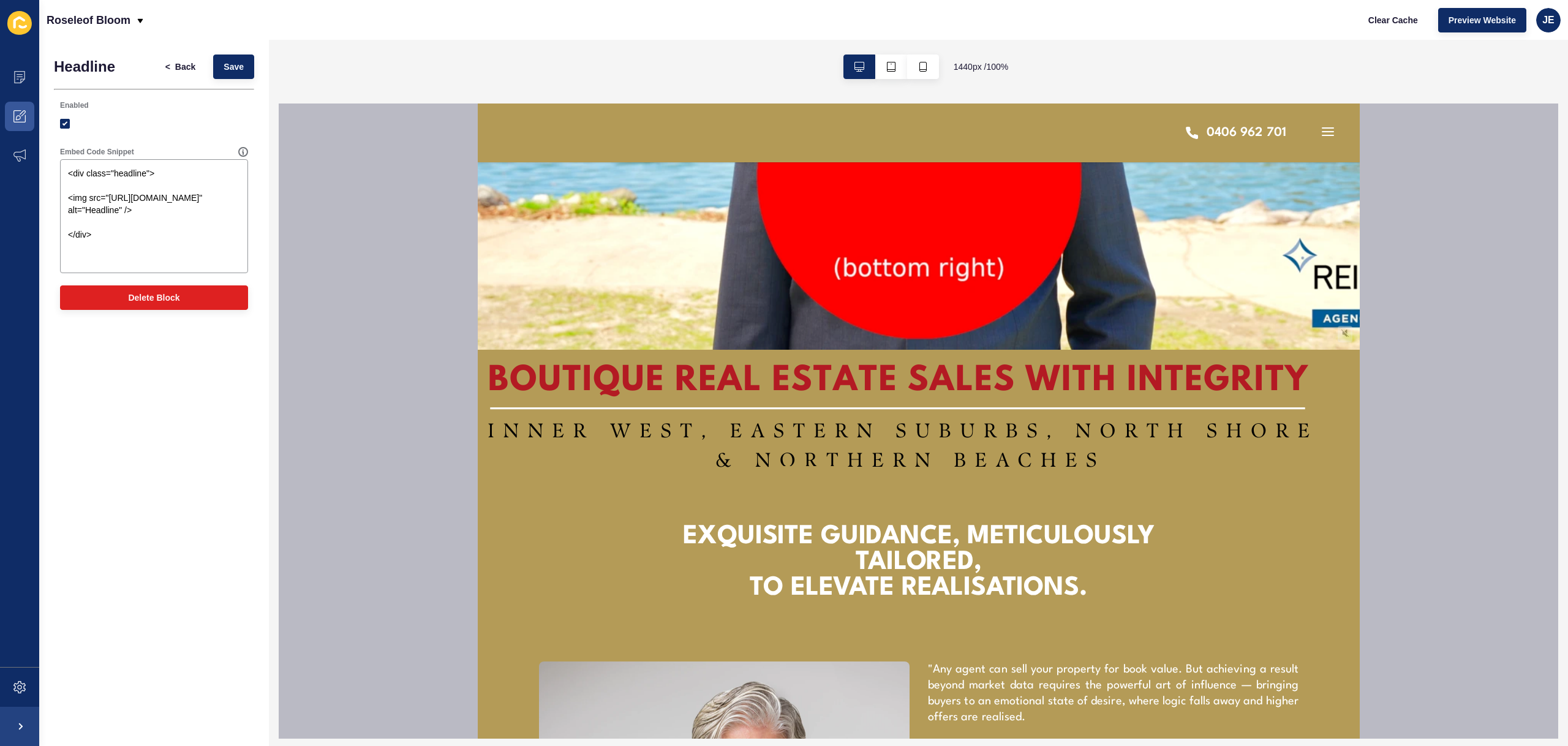
scroll to position [387, 0]
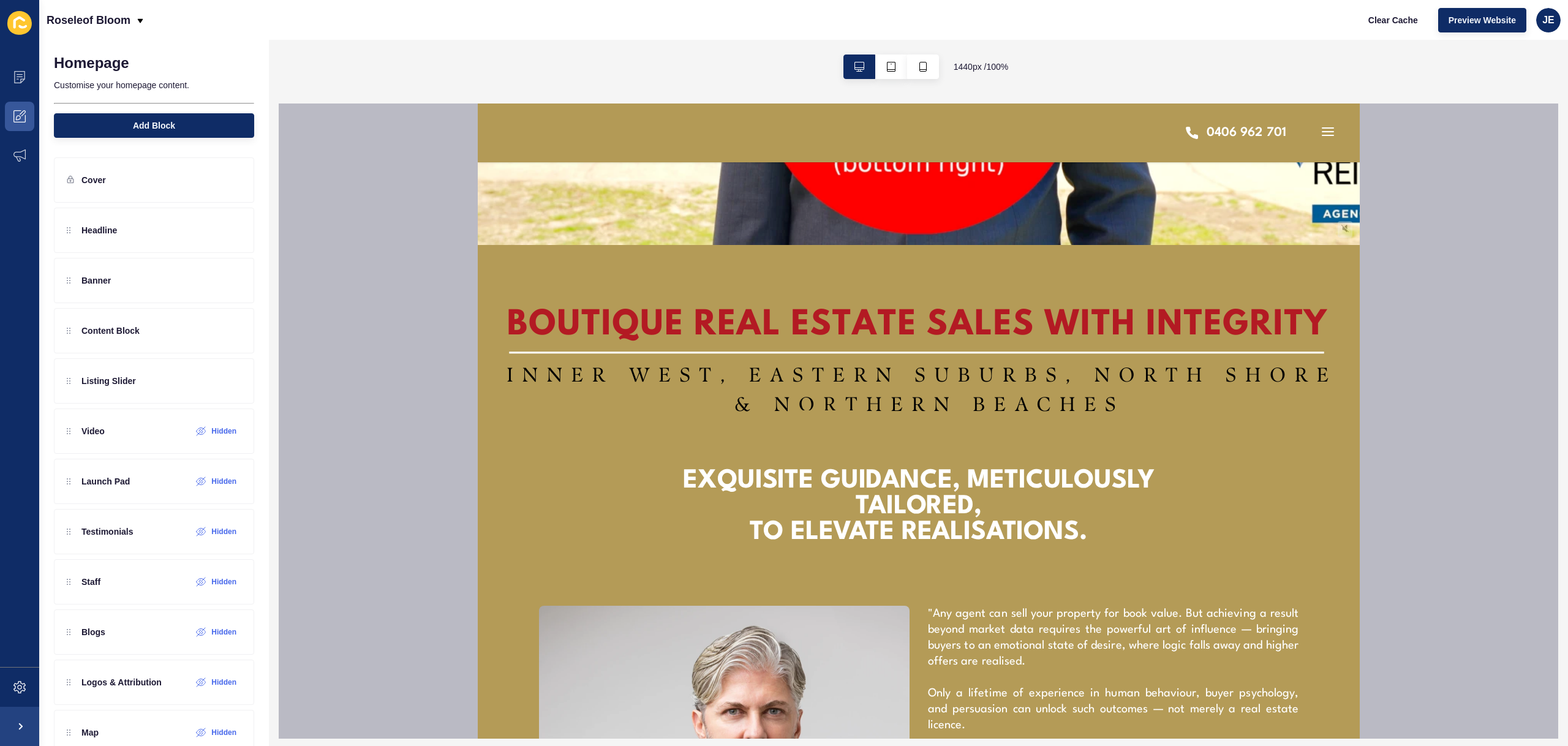
scroll to position [506, 0]
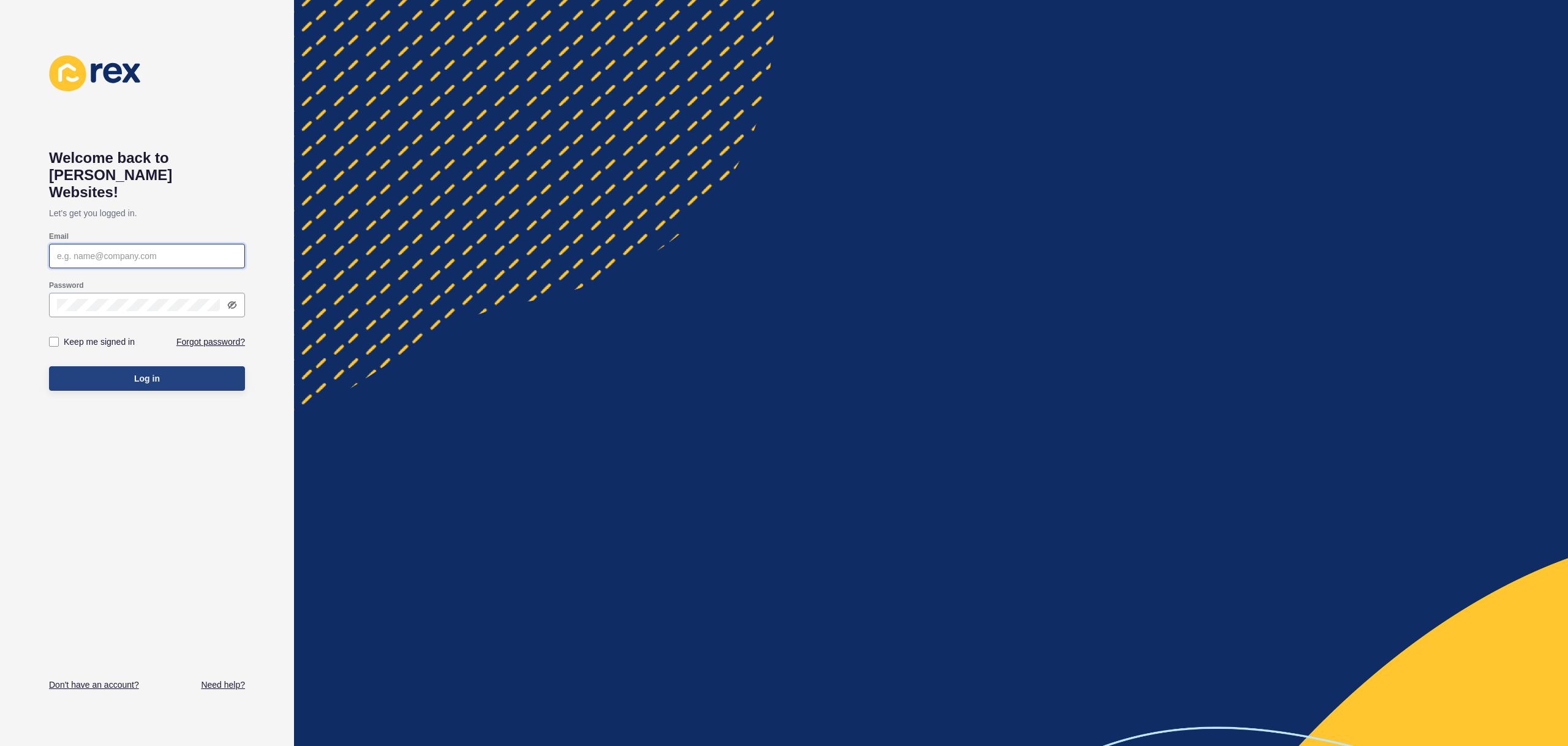
type input "[EMAIL_ADDRESS][PERSON_NAME][DOMAIN_NAME]"
click at [118, 367] on button "Log in" at bounding box center [147, 379] width 196 height 24
click at [204, 466] on div "Welcome back to [PERSON_NAME] Websites! Let's get you logged in. Email [EMAIL_A…" at bounding box center [147, 373] width 196 height 636
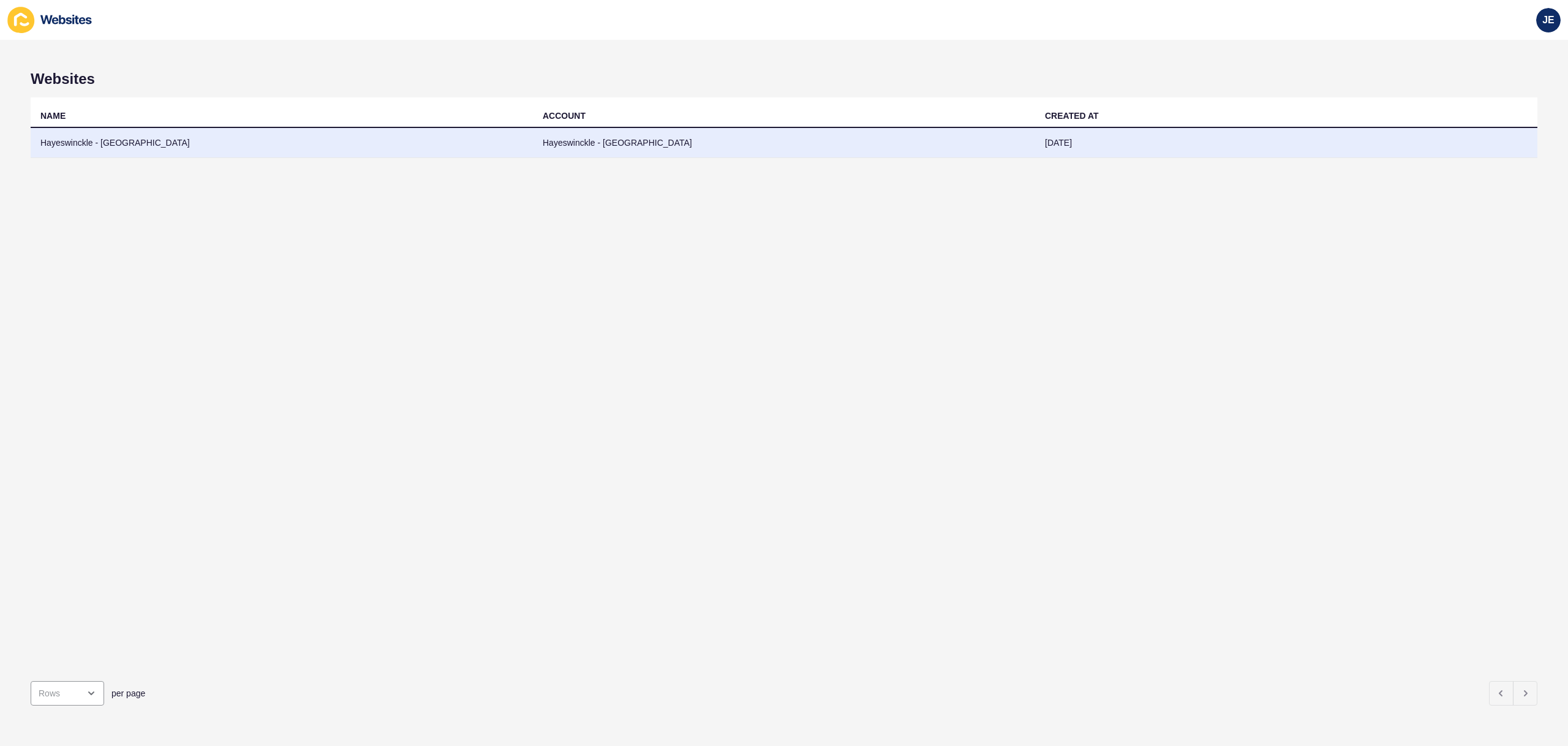
click at [286, 141] on td "Hayeswinckle - [GEOGRAPHIC_DATA]" at bounding box center [282, 143] width 503 height 30
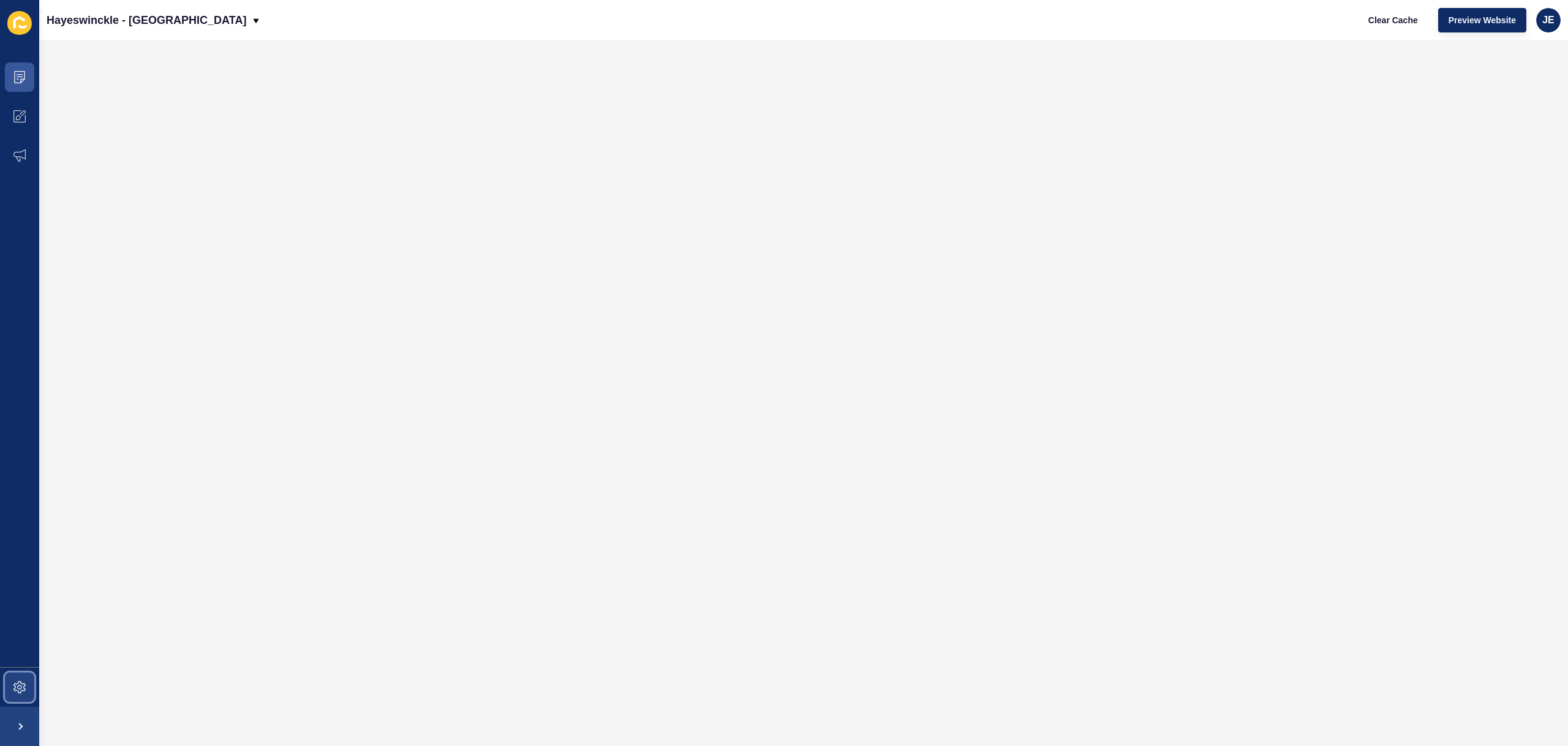
click at [28, 674] on span at bounding box center [20, 687] width 40 height 40
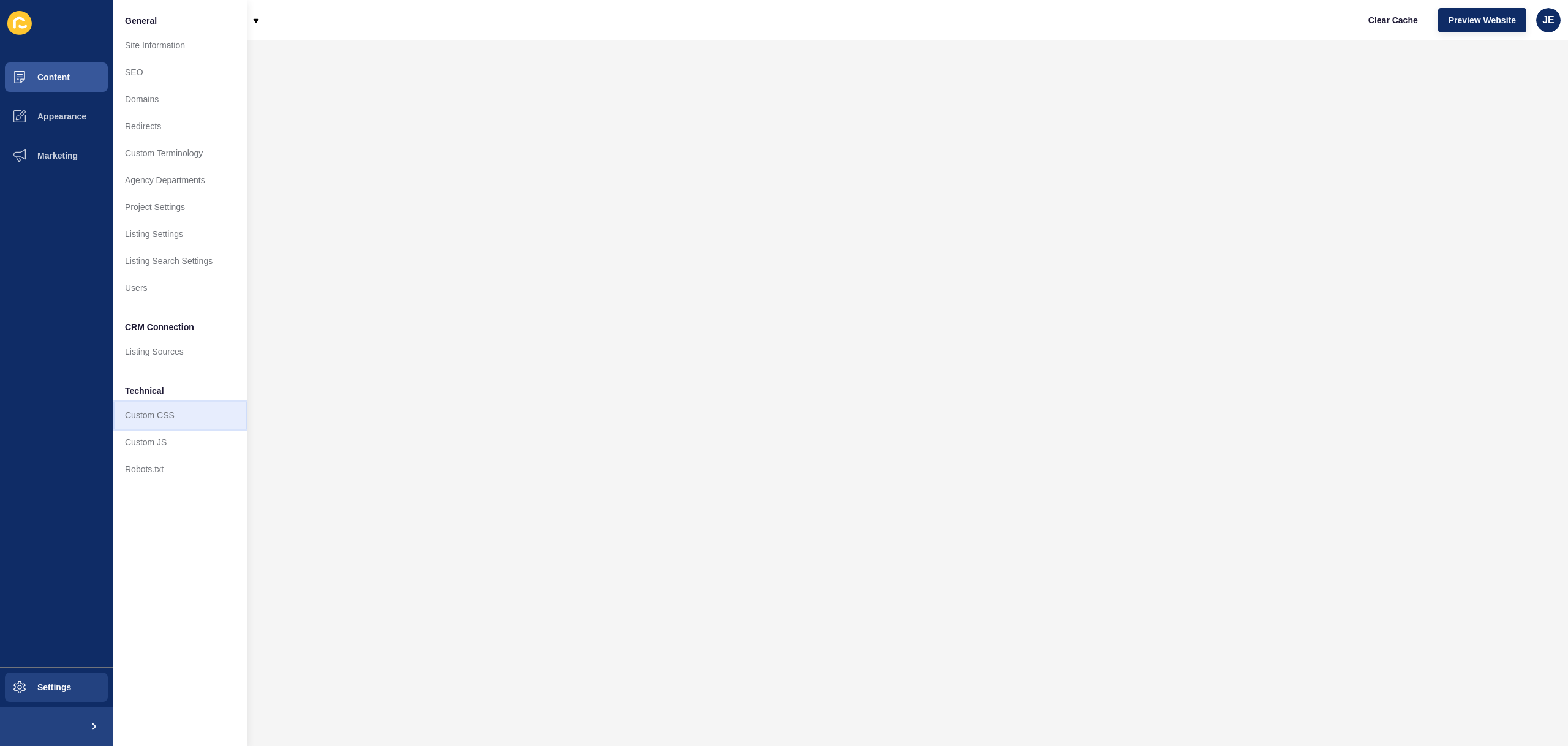
click at [158, 416] on link "Custom CSS" at bounding box center [180, 415] width 135 height 27
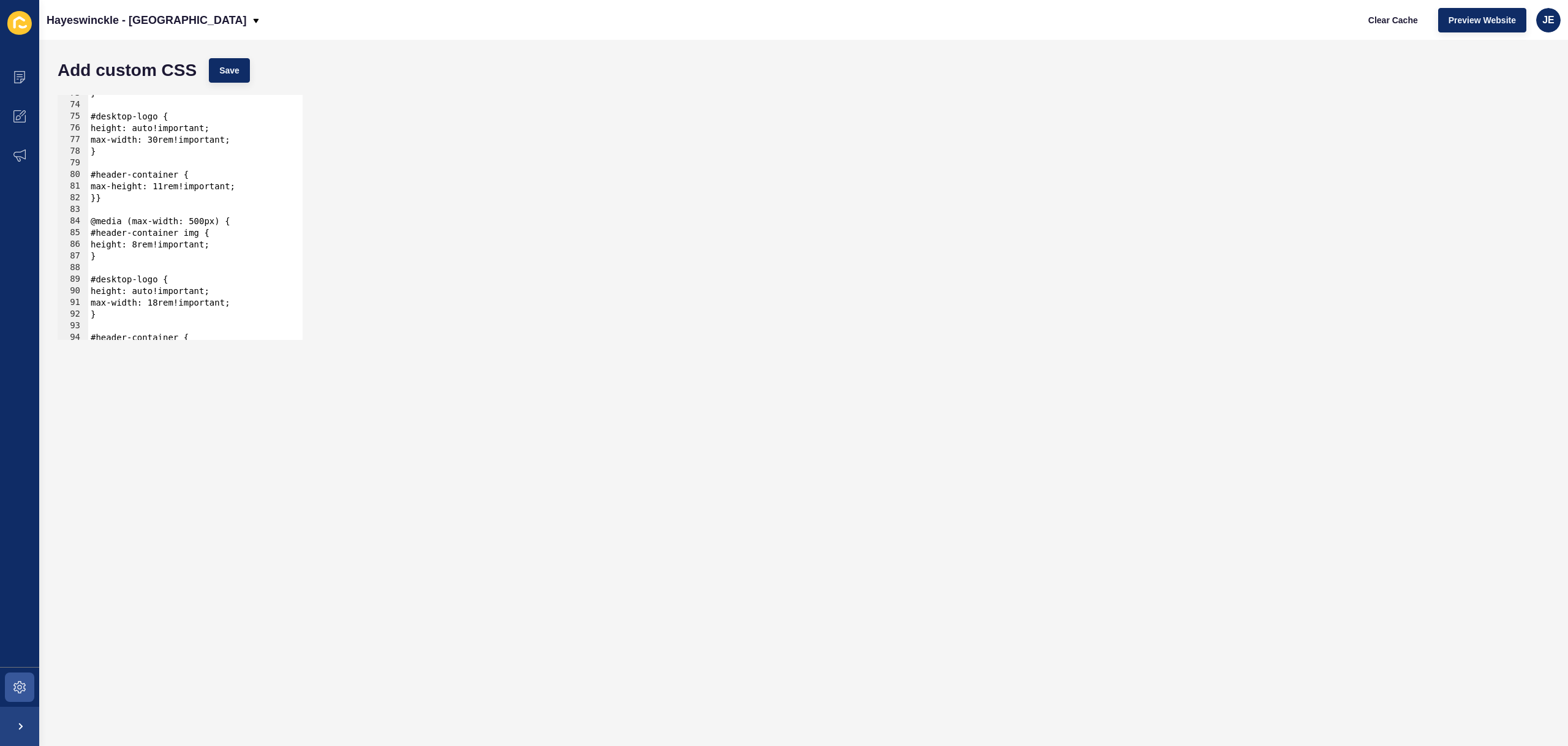
scroll to position [977, 0]
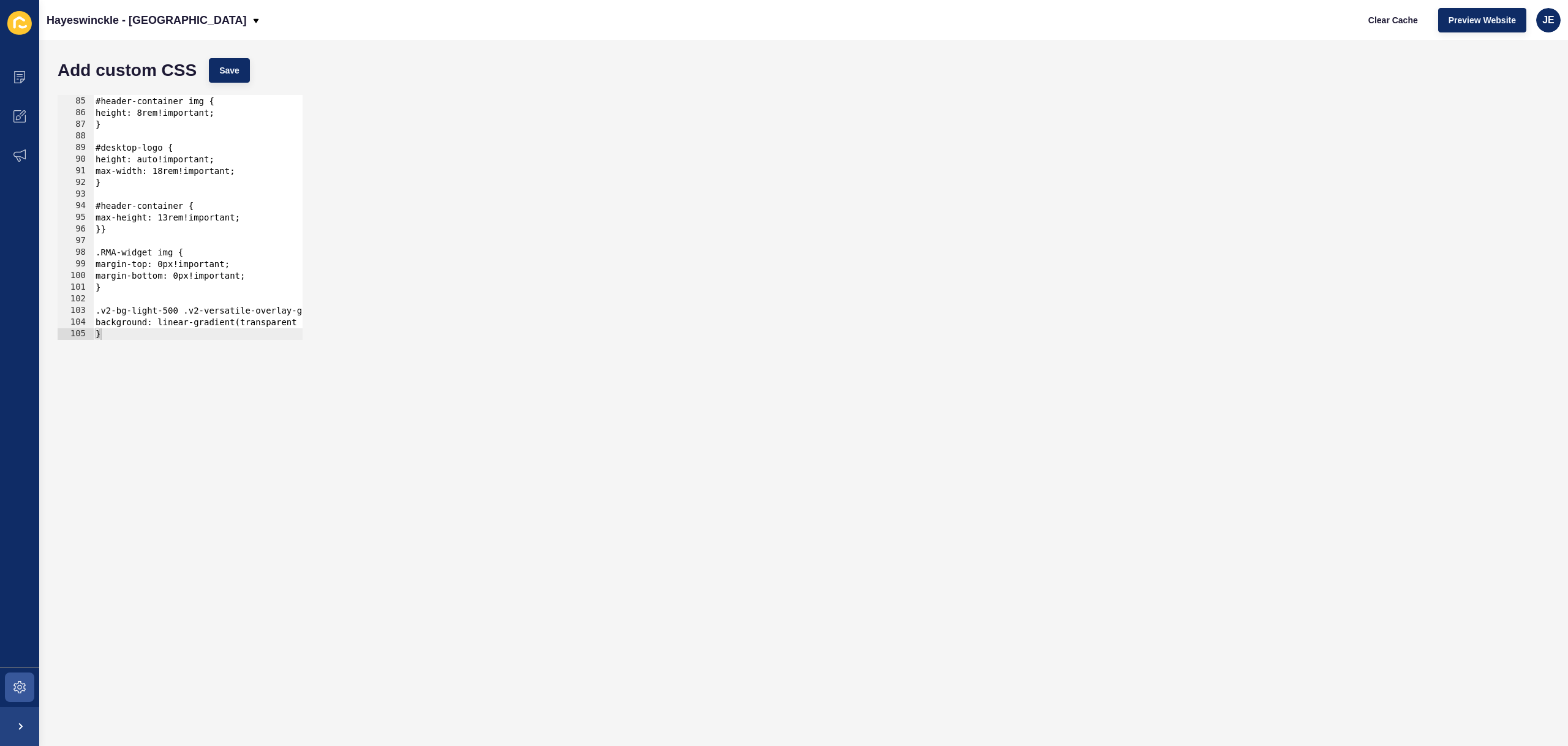
click at [153, 330] on div at bounding box center [242, 334] width 299 height 12
click at [151, 330] on div at bounding box center [242, 334] width 299 height 12
type textarea "}"
click at [165, 290] on div "@media (max-width: 500px) { #header-container img { height: 8rem!important; } #…" at bounding box center [242, 218] width 299 height 268
click at [131, 336] on div at bounding box center [242, 334] width 299 height 12
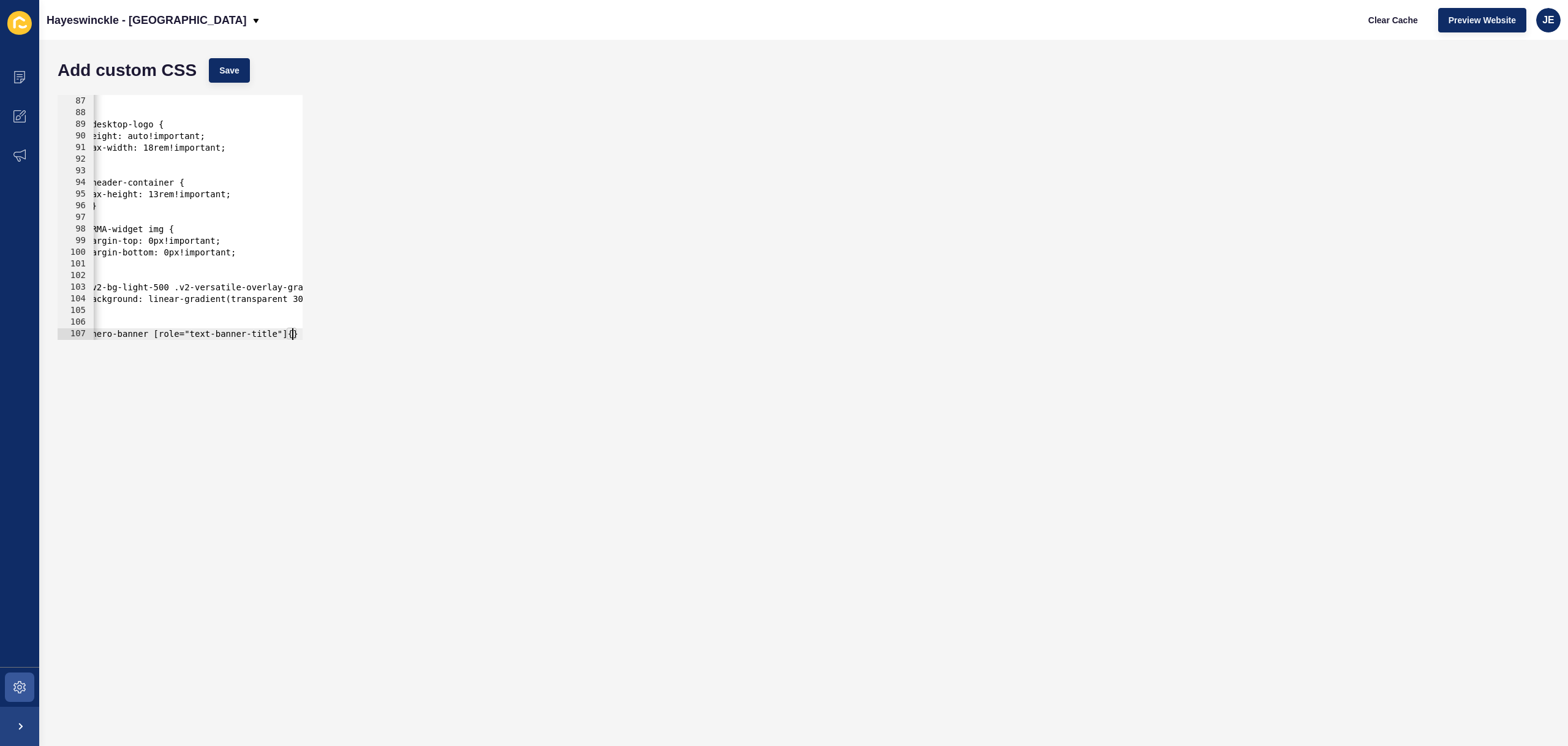
scroll to position [0, 0]
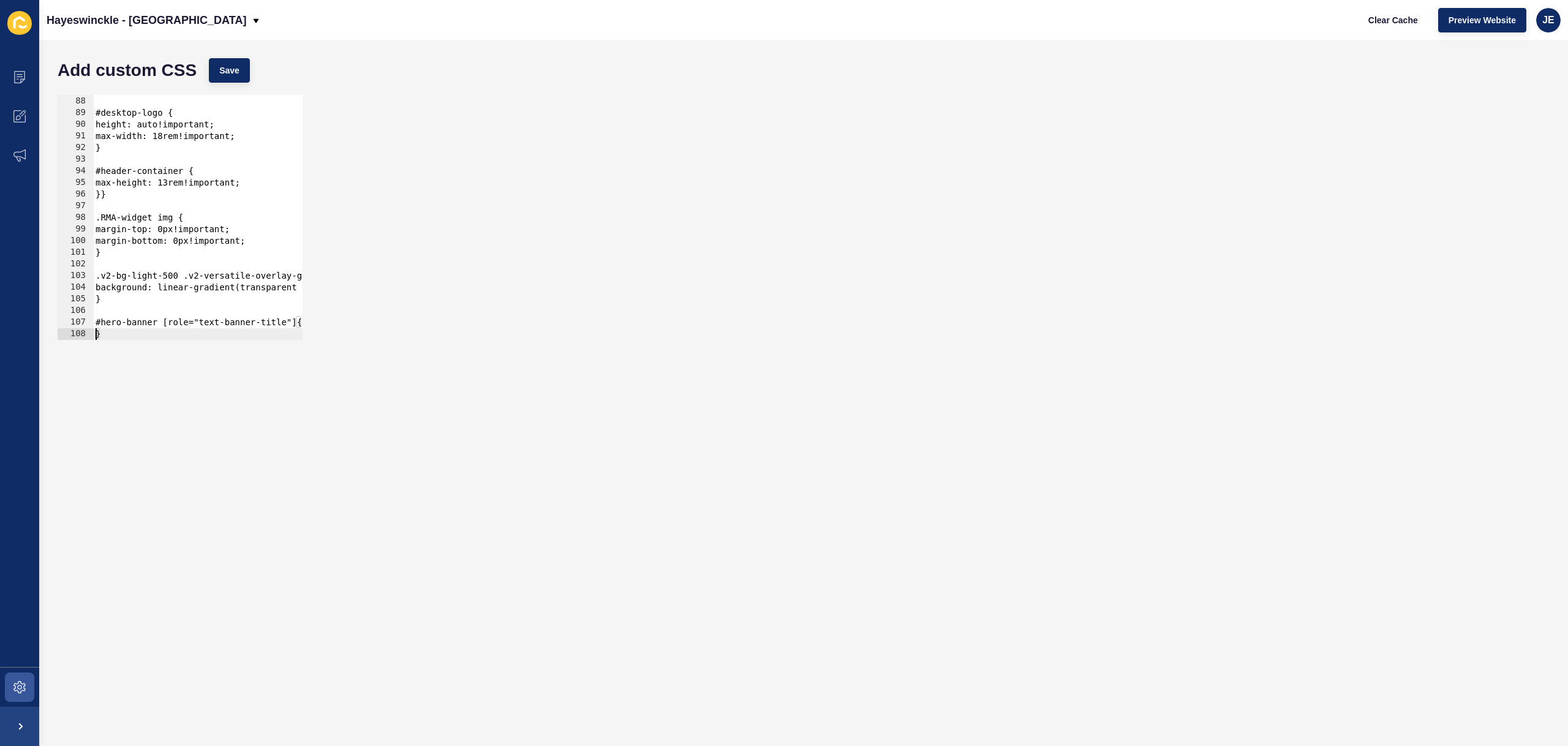
type textarea "}"
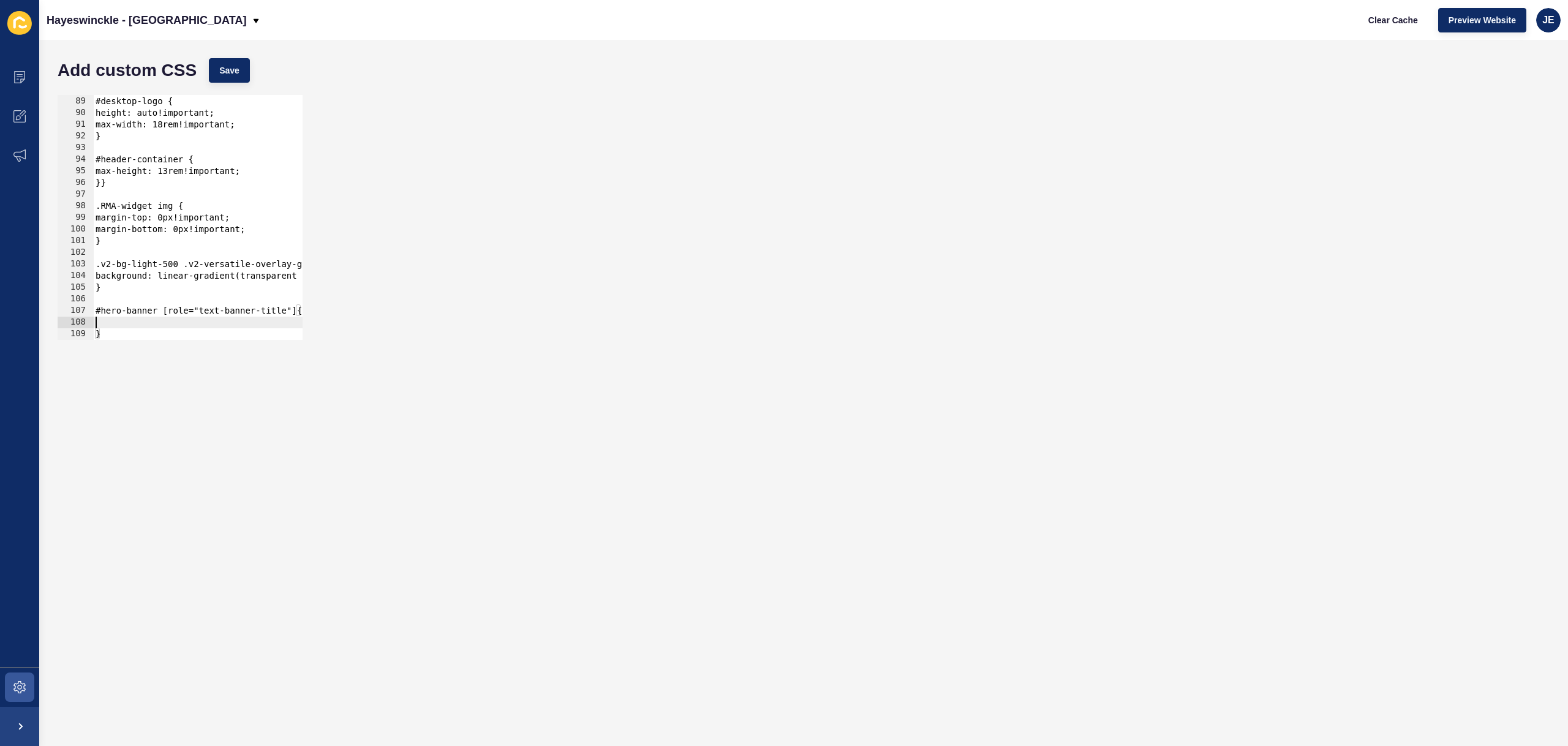
paste textarea "text-shadow: 1px 2px 10px #000;"
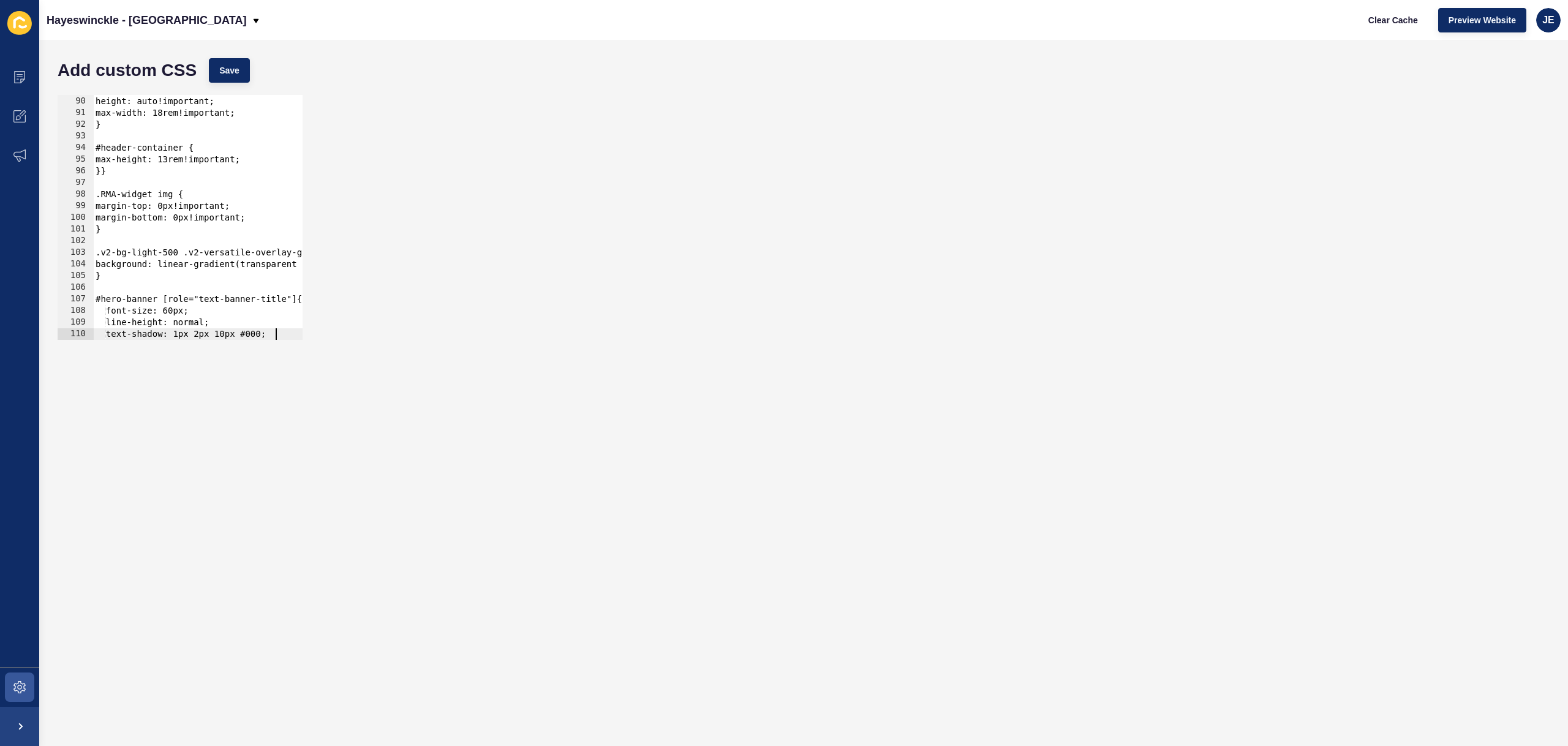
scroll to position [1035, 0]
click at [116, 312] on div "#desktop-logo { height: auto!important; max-width: 18rem!important; } #header-c…" at bounding box center [242, 218] width 299 height 268
drag, startPoint x: 115, startPoint y: 323, endPoint x: 114, endPoint y: 330, distance: 7.1
click at [116, 323] on div "#desktop-logo { height: auto!important; max-width: 18rem!important; } #header-c…" at bounding box center [242, 218] width 299 height 268
click at [114, 335] on div at bounding box center [242, 334] width 299 height 12
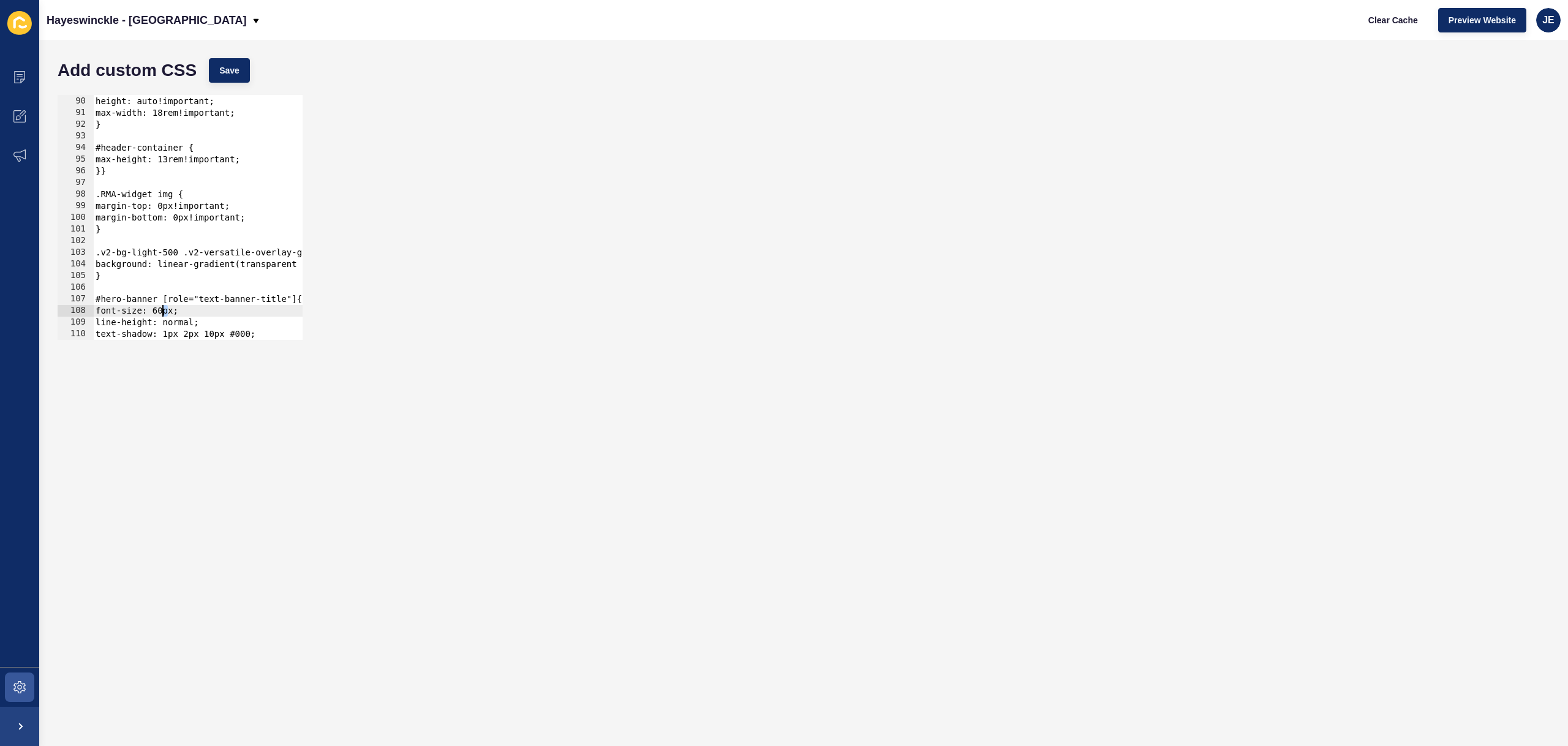
click at [163, 309] on div "#desktop-logo { height: auto!important; max-width: 18rem!important; } #header-c…" at bounding box center [242, 218] width 299 height 268
click at [169, 312] on div "#desktop-logo { height: auto!important; max-width: 18rem!important; } #header-c…" at bounding box center [242, 218] width 299 height 268
click at [230, 67] on span "Save" at bounding box center [229, 71] width 20 height 12
click at [1374, 19] on span "Clear Cache" at bounding box center [1393, 20] width 50 height 12
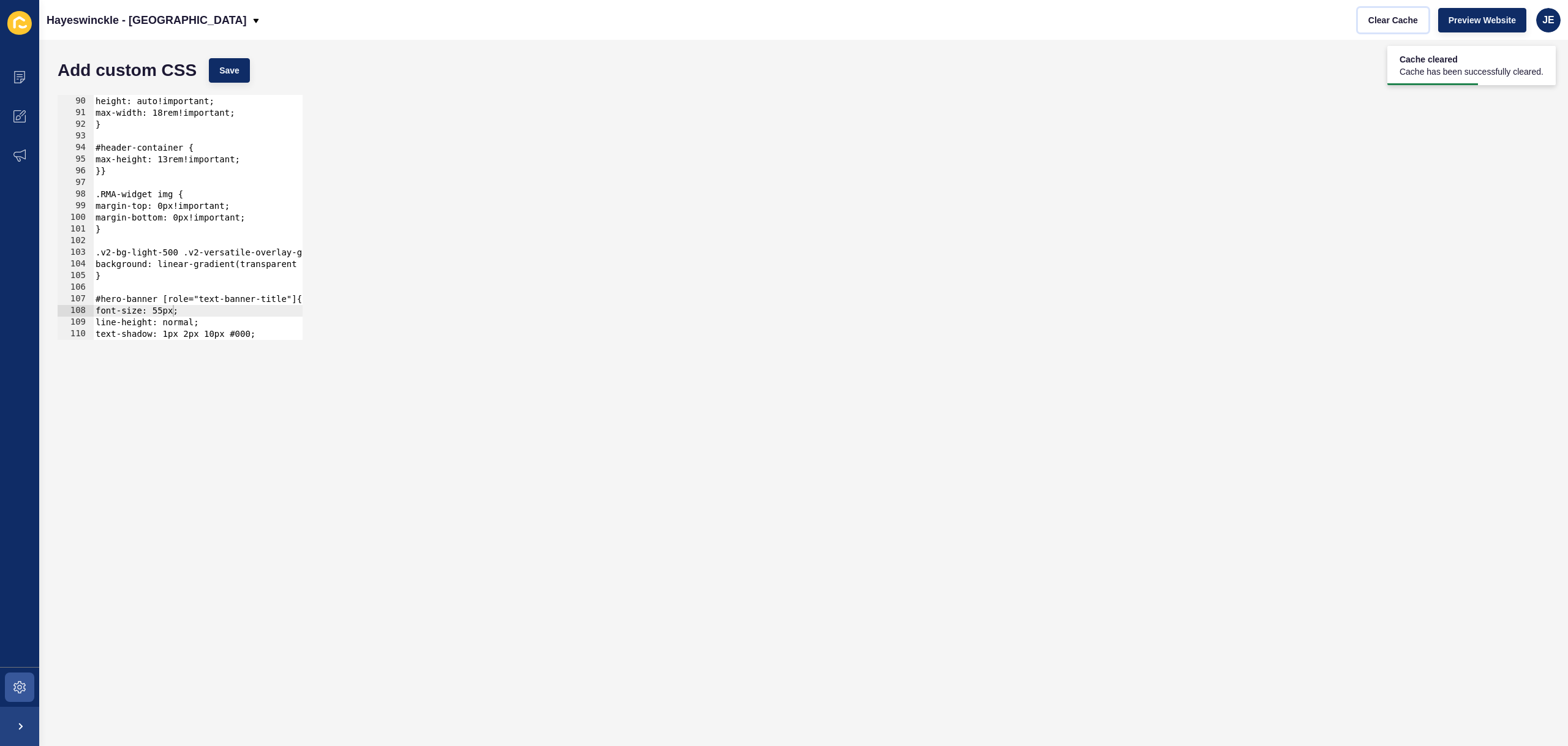
scroll to position [1046, 0]
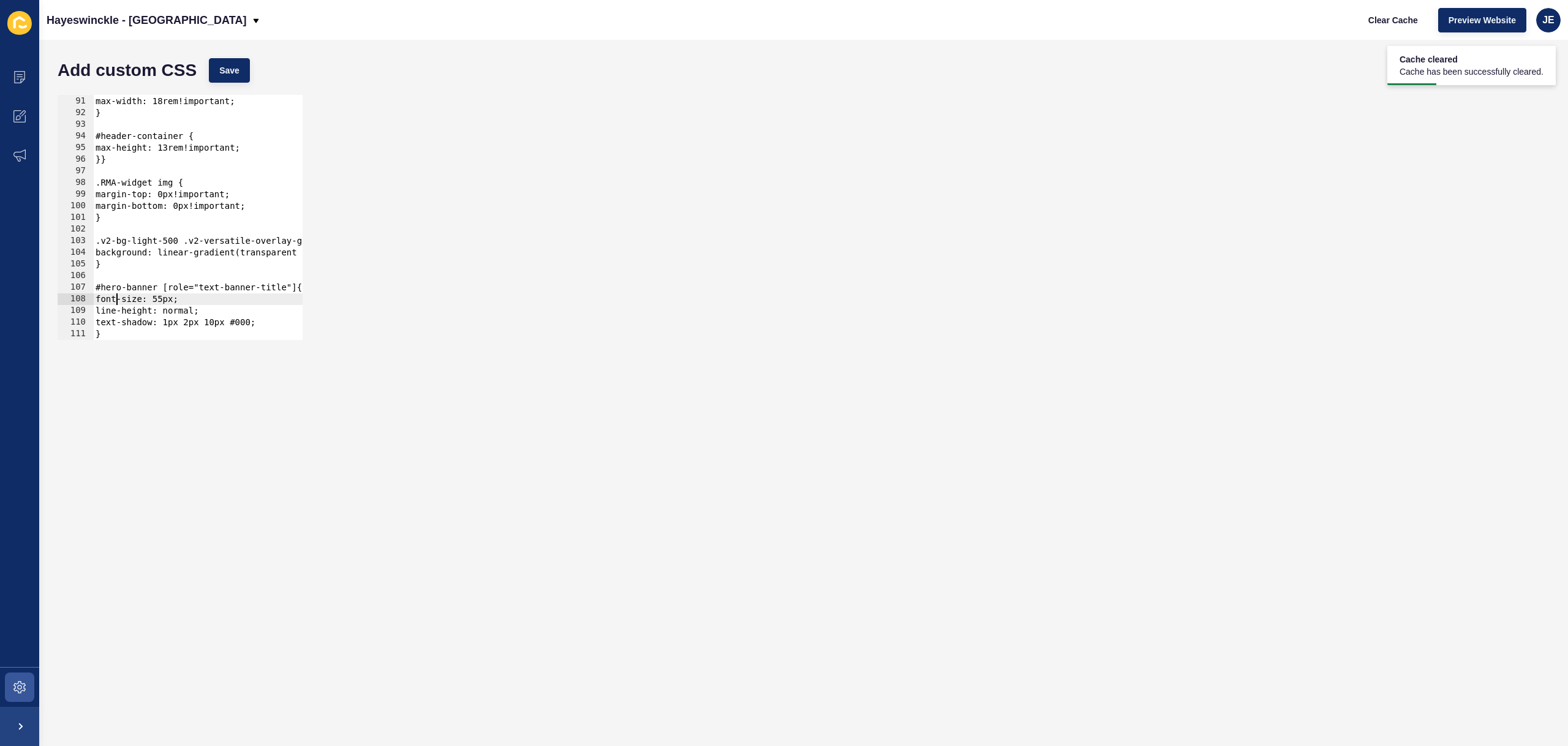
click at [114, 300] on div "height: auto!important; max-width: 18rem!important; } #header-container { max-h…" at bounding box center [242, 218] width 299 height 268
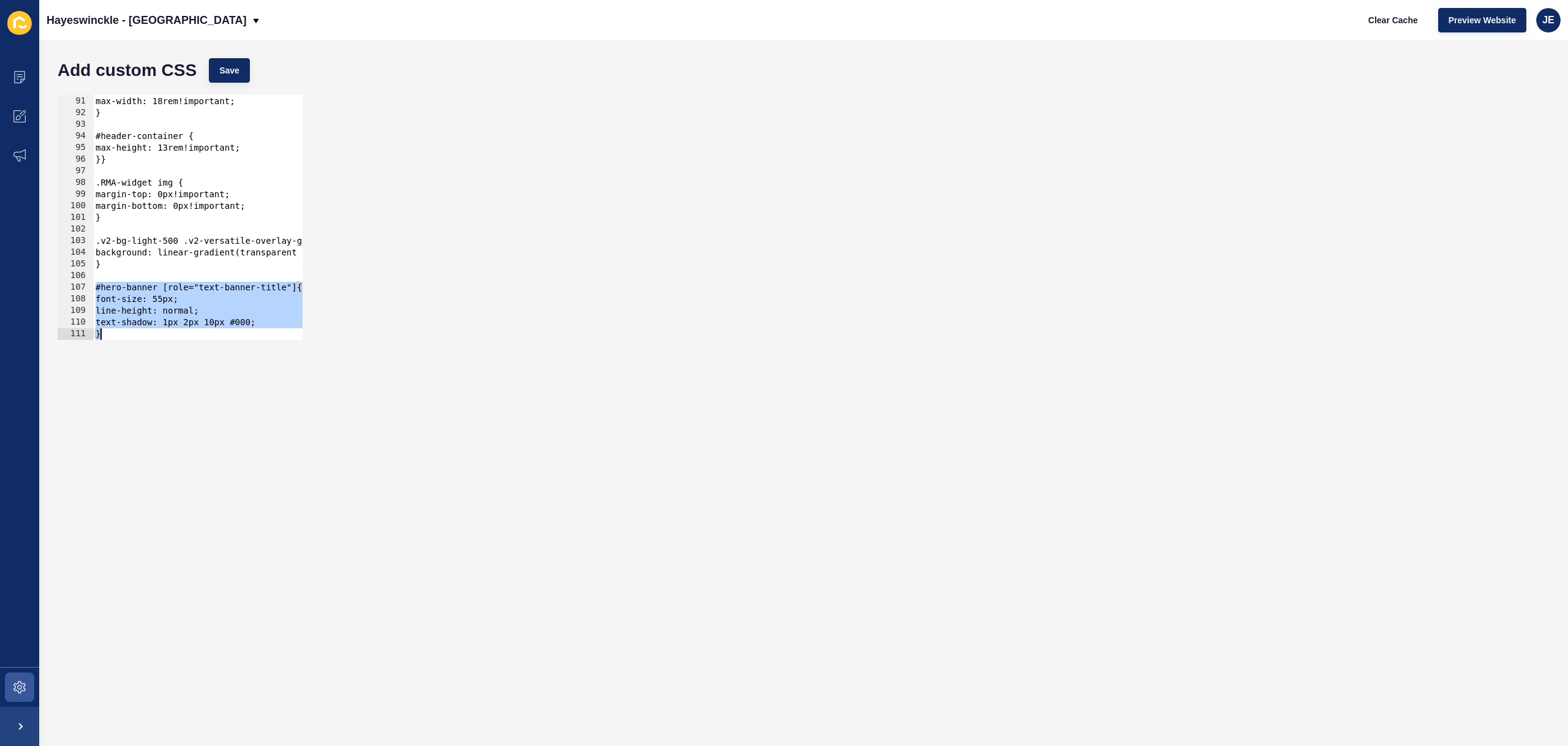
drag, startPoint x: 96, startPoint y: 287, endPoint x: 143, endPoint y: 370, distance: 95.4
click at [143, 370] on form "Add custom CSS Save font-size: 55px; 90 91 92 93 94 95 96 97 98 99 100 101 102 …" at bounding box center [804, 392] width 1504 height 681
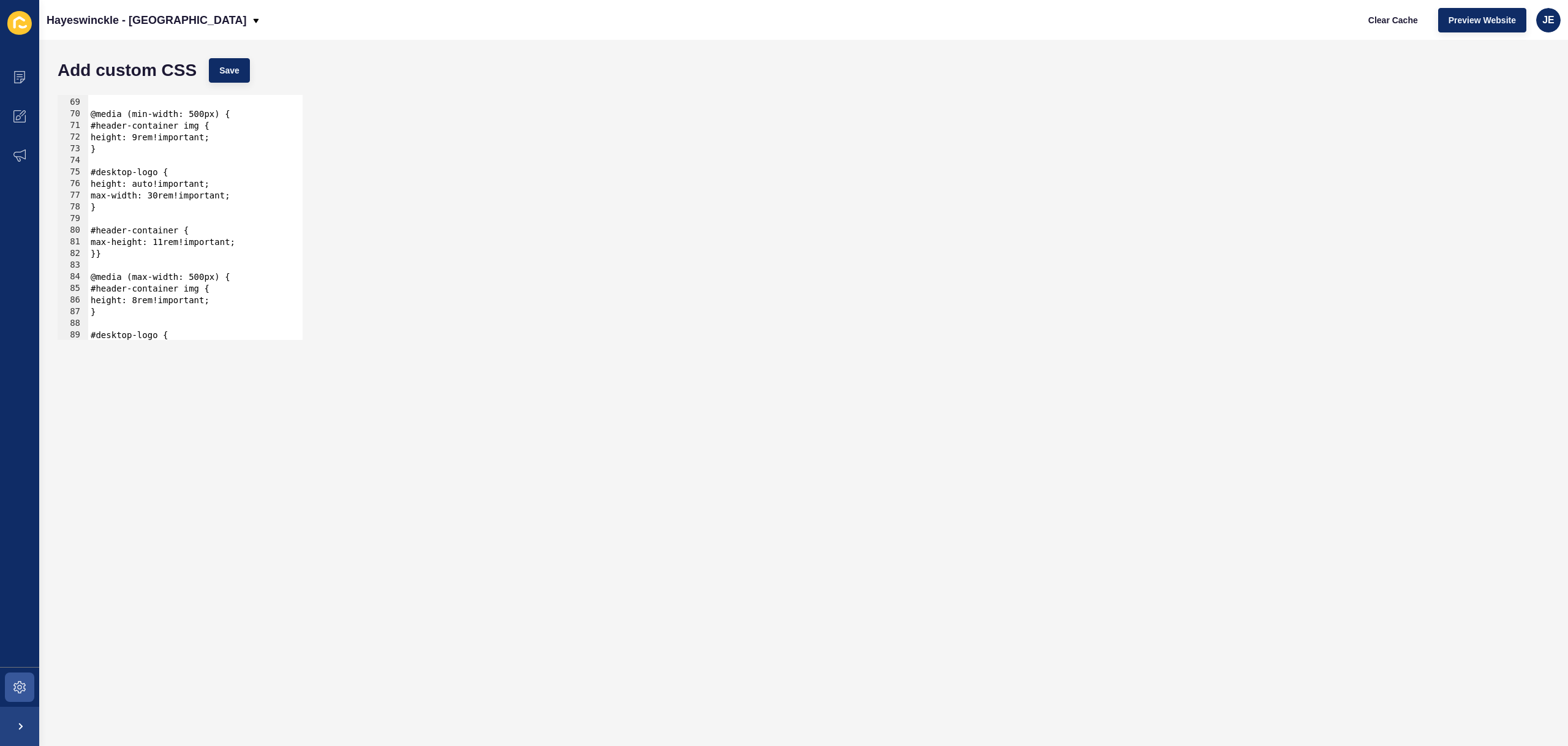
scroll to position [716, 0]
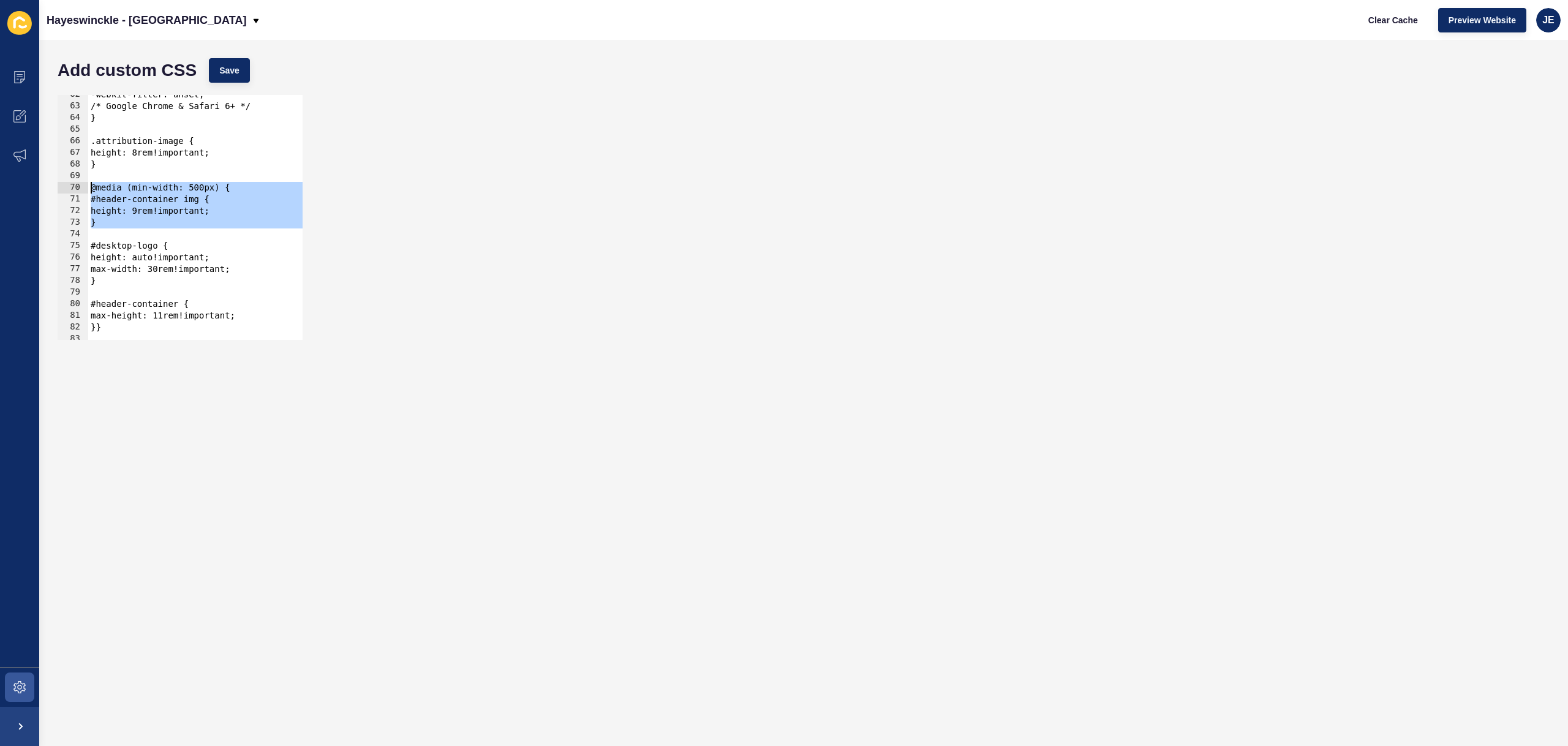
drag, startPoint x: 113, startPoint y: 230, endPoint x: 68, endPoint y: 182, distance: 65.8
click at [68, 182] on div "text-shadow: 1px 2px 10px #000; } 62 63 64 65 66 67 68 69 70 71 72 73 74 75 76 …" at bounding box center [180, 217] width 245 height 245
type textarea "@media (min-width: 500px) { #header-container img {"
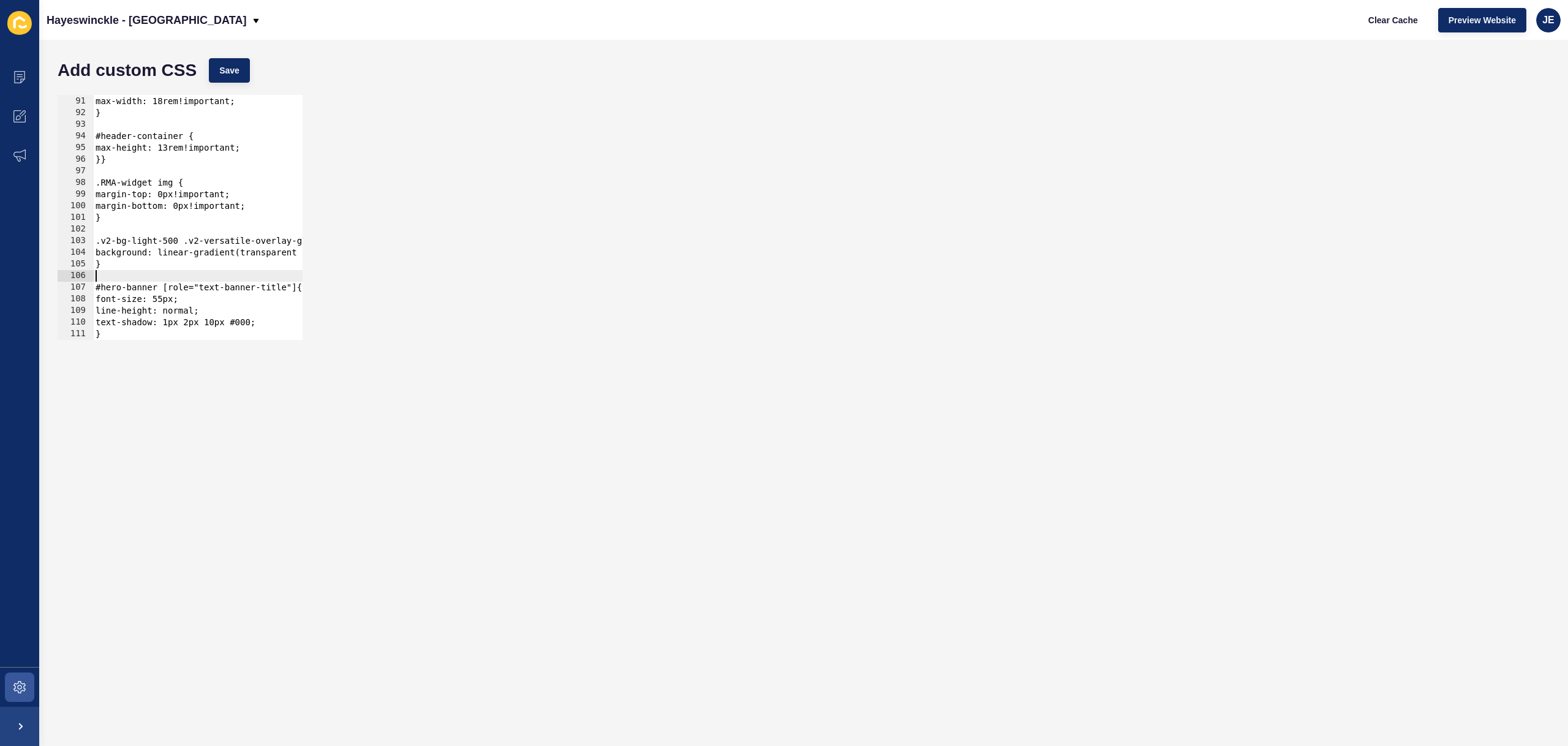
click at [112, 275] on div "height: auto!important; max-width: 18rem!important; } #header-container { max-h…" at bounding box center [242, 218] width 299 height 268
paste textarea
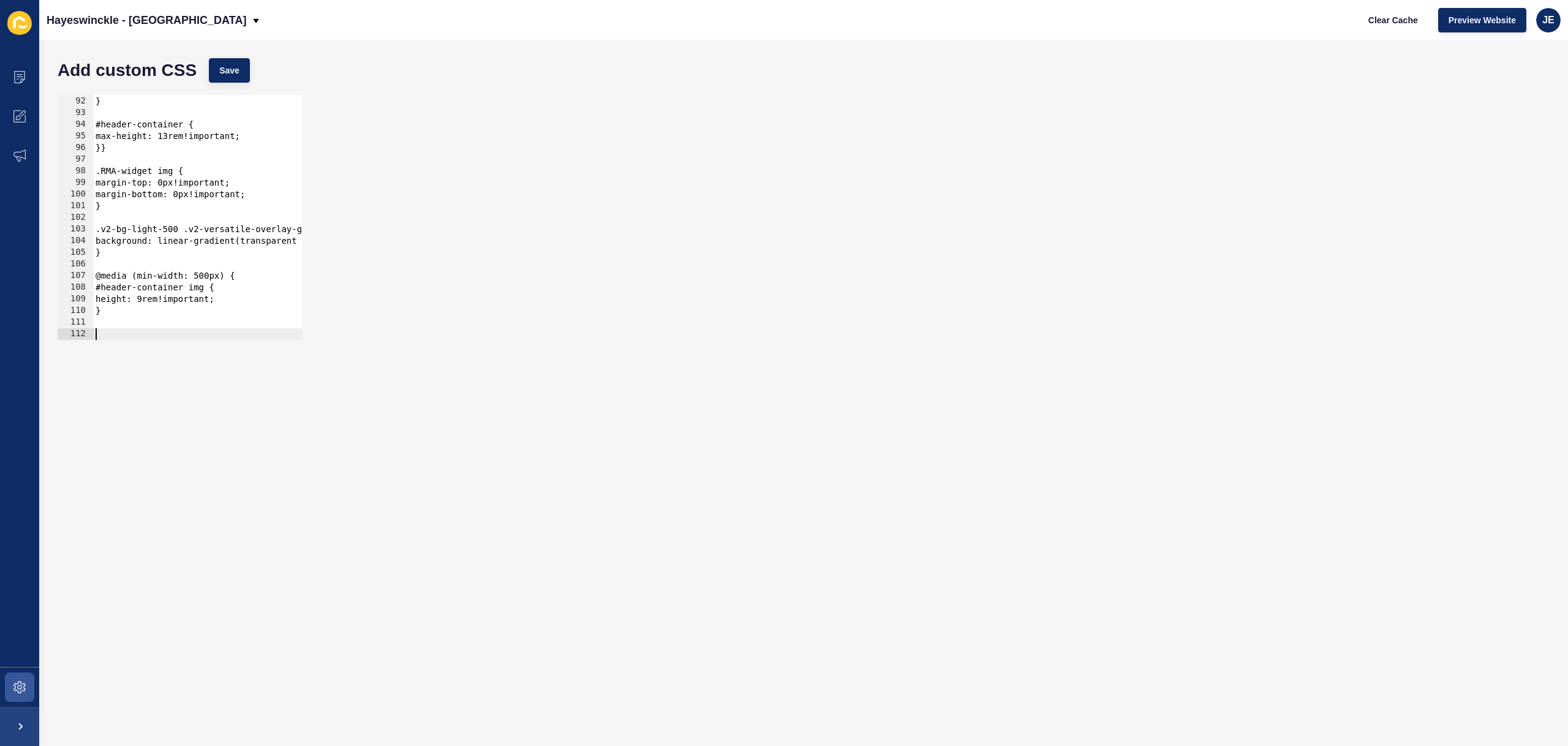
scroll to position [1058, 0]
click at [150, 274] on div "max-width: 18rem!important; } #header-container { max-height: 13rem!important; …" at bounding box center [242, 218] width 299 height 268
click at [151, 274] on div "max-width: 18rem!important; } #header-container { max-height: 13rem!important; …" at bounding box center [242, 218] width 299 height 268
drag, startPoint x: 208, startPoint y: 277, endPoint x: 194, endPoint y: 274, distance: 14.3
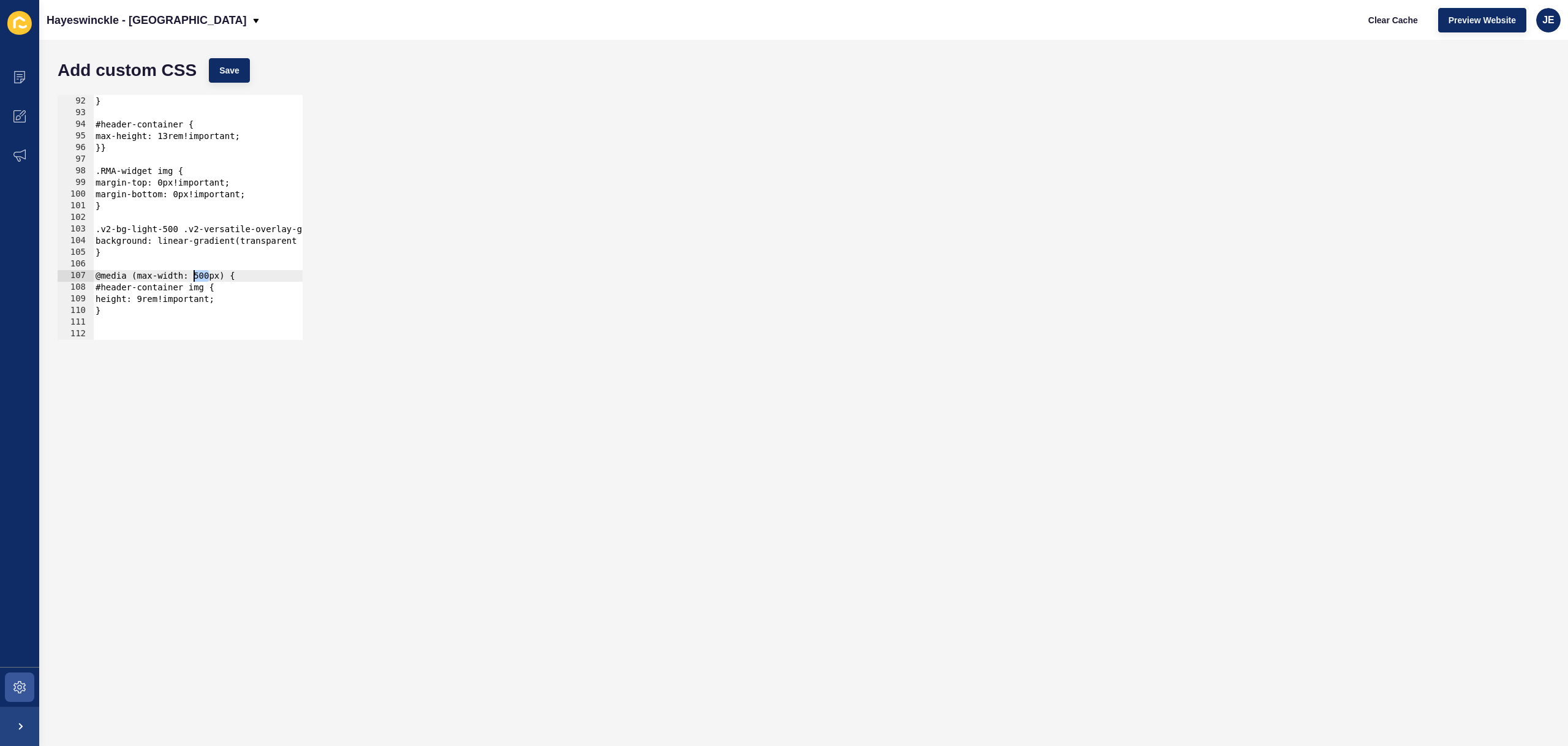
click at [194, 274] on div "max-width: 18rem!important; } #header-container { max-height: 13rem!important; …" at bounding box center [242, 218] width 299 height 268
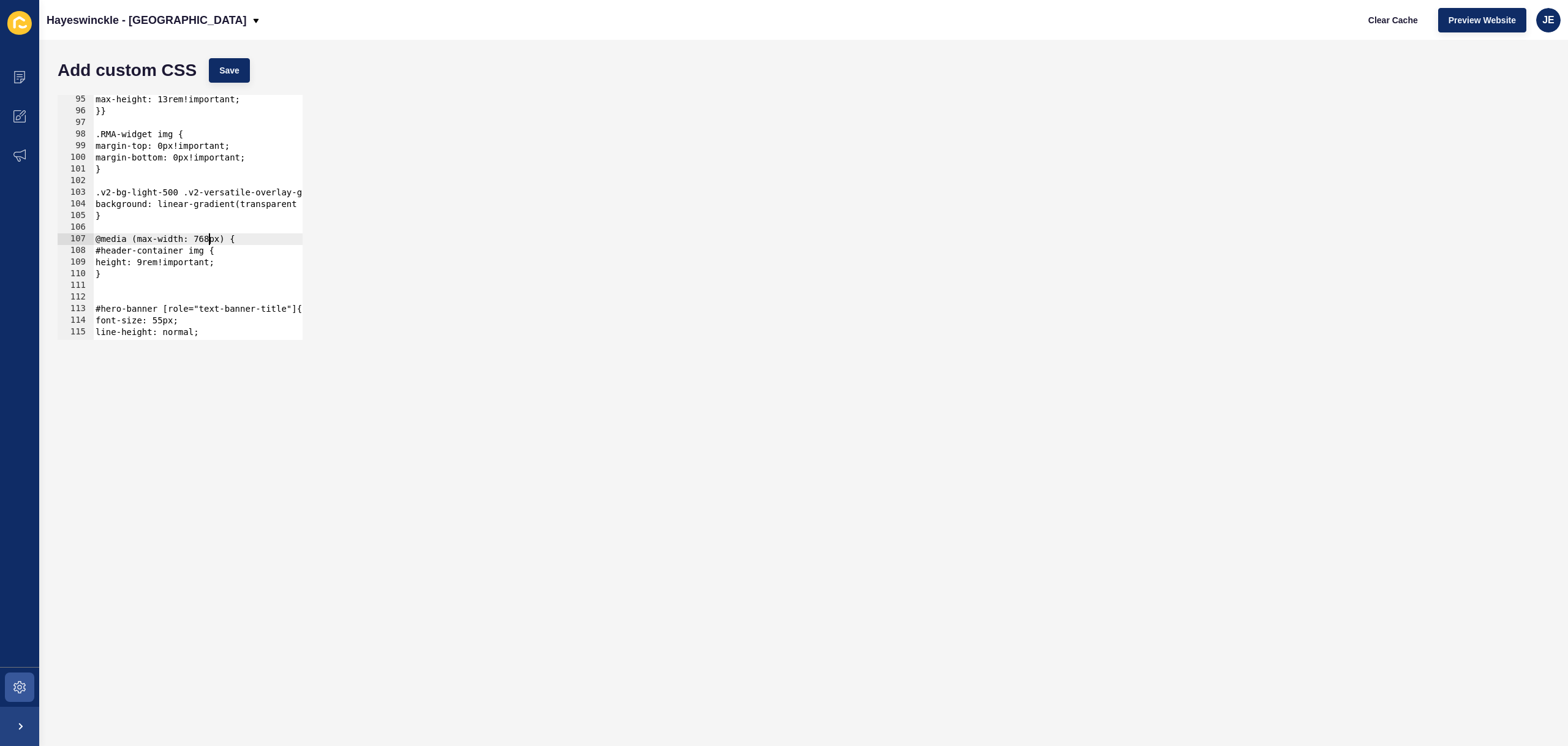
scroll to position [1116, 0]
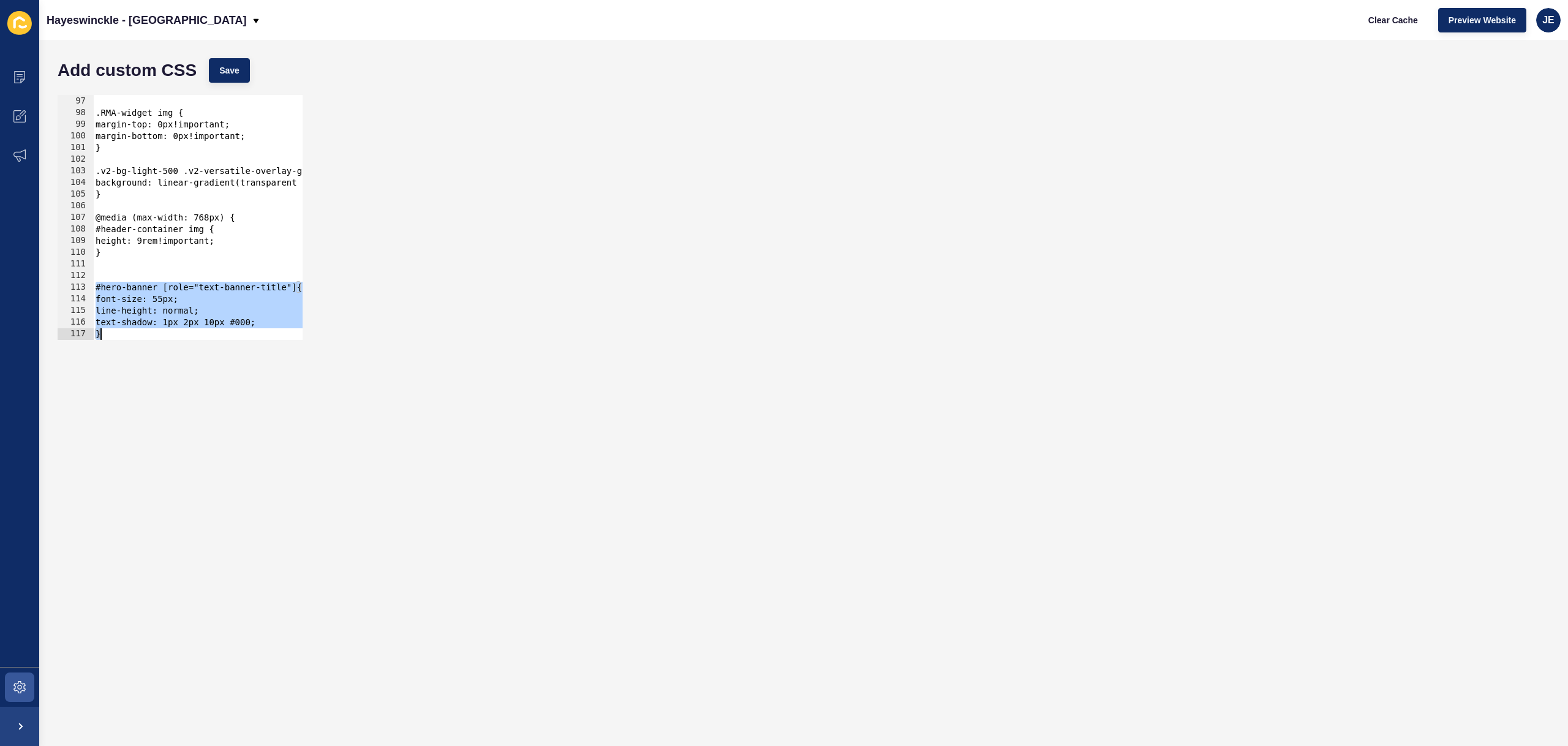
drag, startPoint x: 96, startPoint y: 287, endPoint x: 144, endPoint y: 350, distance: 79.2
click at [145, 352] on form "Add custom CSS Save @media (max-width: 768px) { 96 97 98 99 100 101 102 103 104…" at bounding box center [804, 392] width 1504 height 681
click at [224, 241] on div "}} .RMA-widget img { margin-top: 0px!important; margin-bottom: 0px!important; }…" at bounding box center [242, 218] width 299 height 268
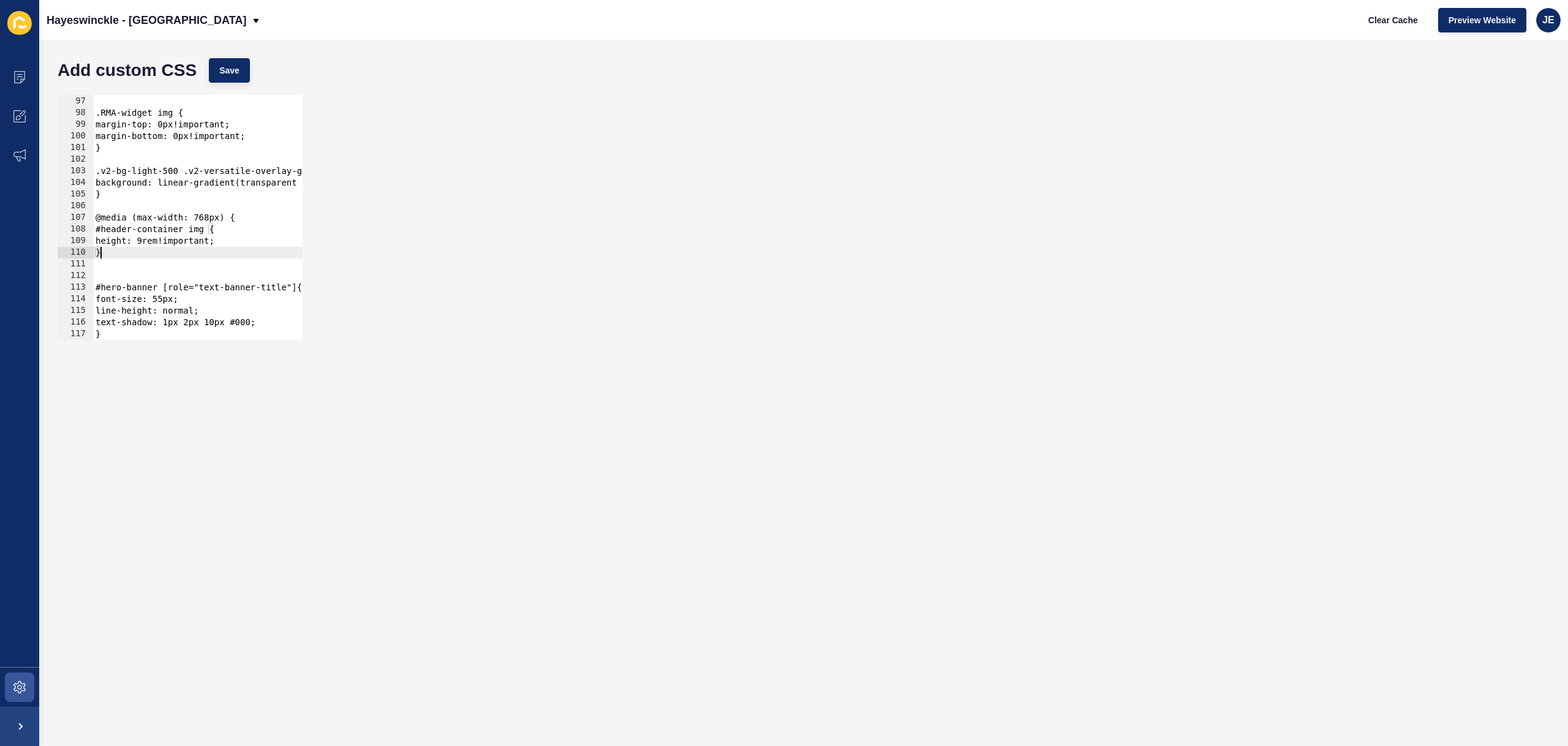
click at [150, 254] on div "}} .RMA-widget img { margin-top: 0px!important; margin-bottom: 0px!important; }…" at bounding box center [242, 218] width 299 height 268
drag, startPoint x: 217, startPoint y: 237, endPoint x: 48, endPoint y: 231, distance: 169.1
click at [48, 231] on div "Add custom CSS Save } 96 97 98 99 100 101 102 103 104 105 106 107 108 109 110 1…" at bounding box center [804, 392] width 1528 height 706
paste textarea "}"
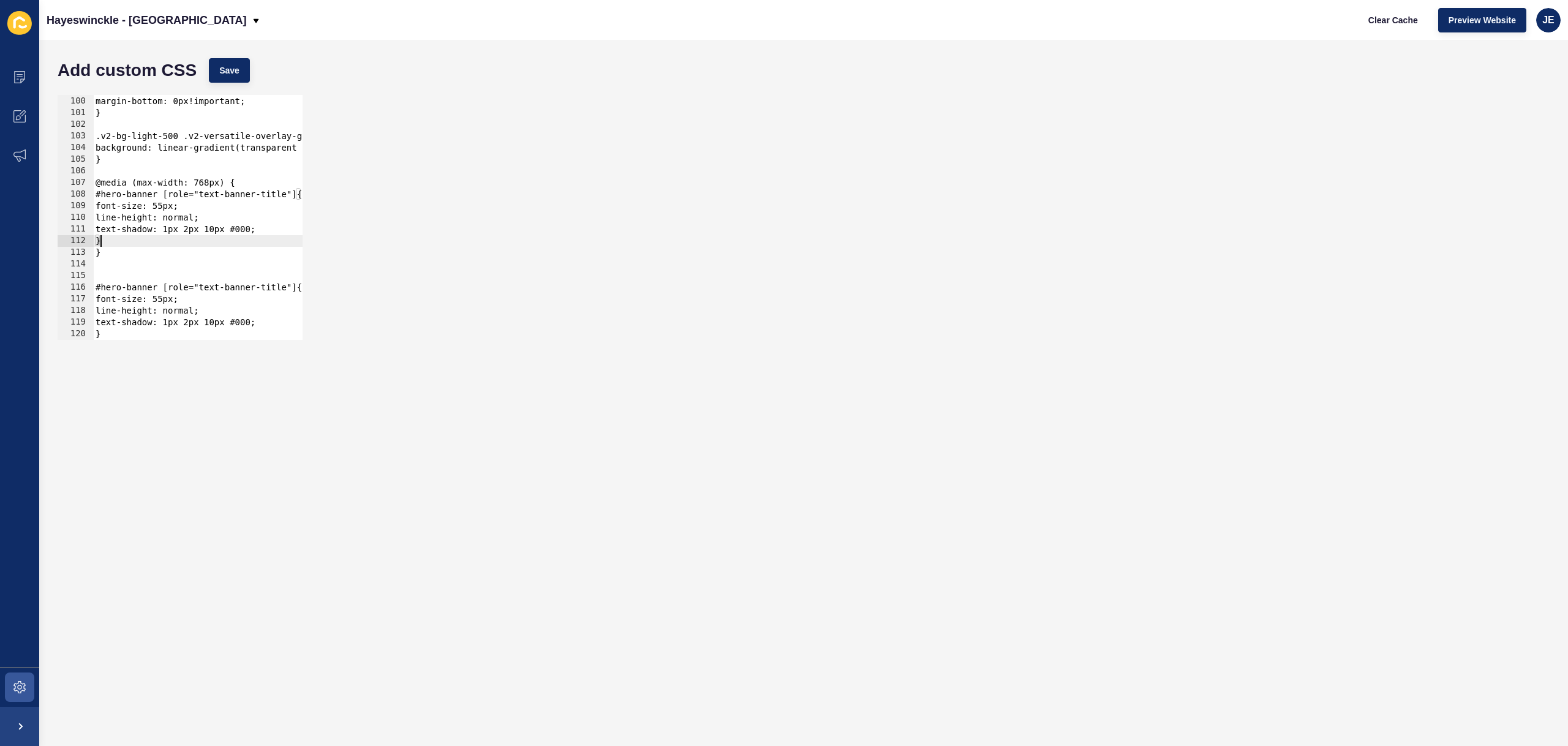
scroll to position [1151, 0]
drag, startPoint x: 119, startPoint y: 241, endPoint x: 82, endPoint y: 196, distance: 58.3
click at [82, 196] on div "} 99 100 101 102 103 104 105 106 107 108 109 110 111 112 113 114 115 116 117 11…" at bounding box center [180, 217] width 245 height 245
type textarea "#hero-banner [role="text-banner-title"]{ font-size: 55px;"
click at [222, 271] on div "margin-top: 0px!important; margin-bottom: 0px!important; } .v2-bg-light-500 .v2…" at bounding box center [242, 218] width 299 height 268
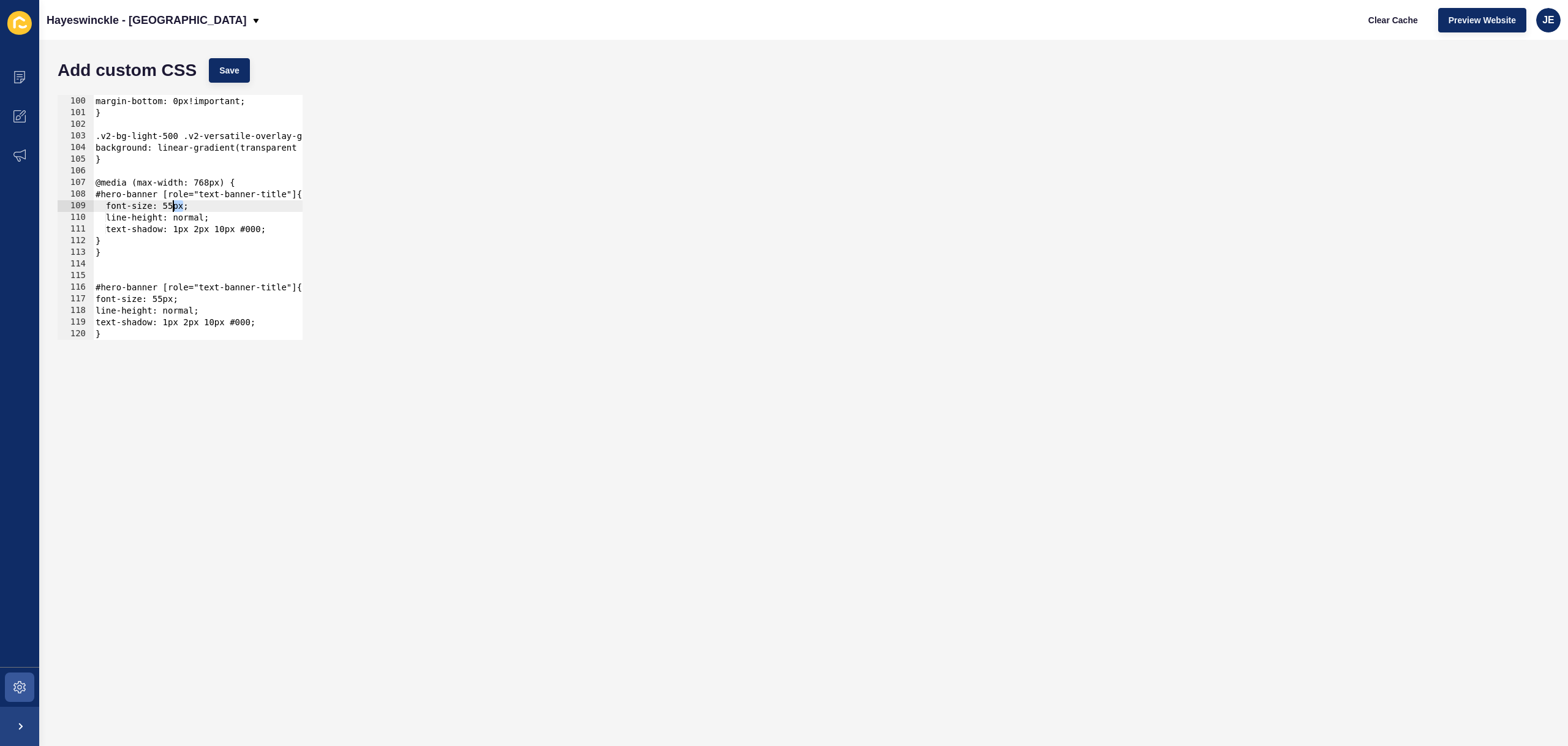
drag, startPoint x: 182, startPoint y: 207, endPoint x: 173, endPoint y: 206, distance: 9.1
click at [173, 206] on div "margin-top: 0px!important; margin-bottom: 0px!important; } .v2-bg-light-500 .v2…" at bounding box center [242, 218] width 299 height 268
click at [225, 69] on span "Save" at bounding box center [229, 71] width 20 height 12
drag, startPoint x: 275, startPoint y: 228, endPoint x: 119, endPoint y: 191, distance: 160.3
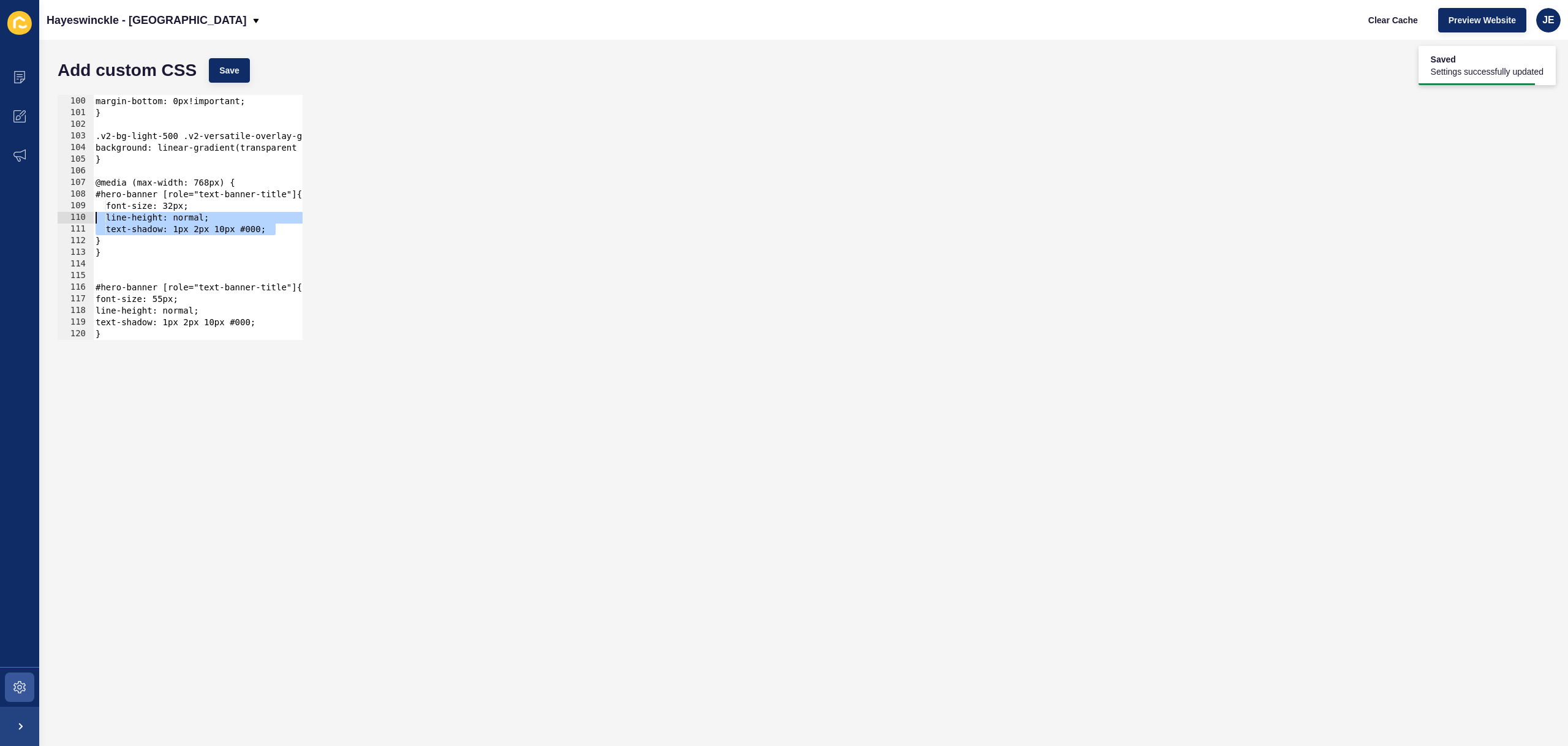
click at [83, 220] on div "text-shadow: 1px 2px 10px #000; 99 100 101 102 103 104 105 106 107 108 109 110 …" at bounding box center [180, 217] width 245 height 245
type textarea "line-height: normal; text-shadow: 1px 2px 10px #000;"
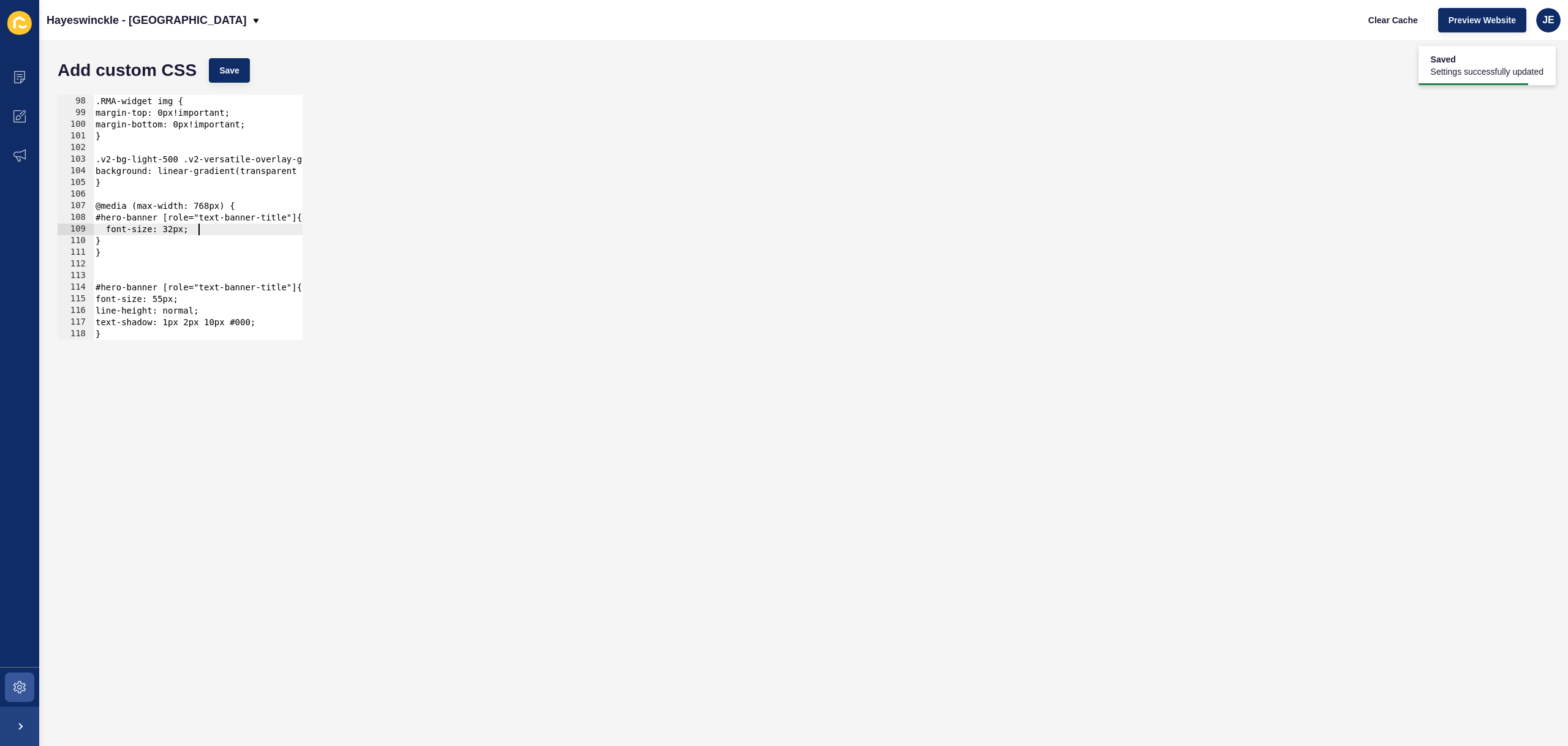
scroll to position [1128, 0]
click at [224, 76] on span "Save" at bounding box center [229, 71] width 20 height 12
click at [1378, 18] on span "Clear Cache" at bounding box center [1393, 20] width 50 height 12
click at [1407, 19] on span "Clear Cache" at bounding box center [1393, 20] width 50 height 12
click at [831, 226] on div "font-size: 32px; 97 98 99 100 101 102 103 104 105 106 107 108 109 110 111 112 1…" at bounding box center [804, 217] width 1504 height 257
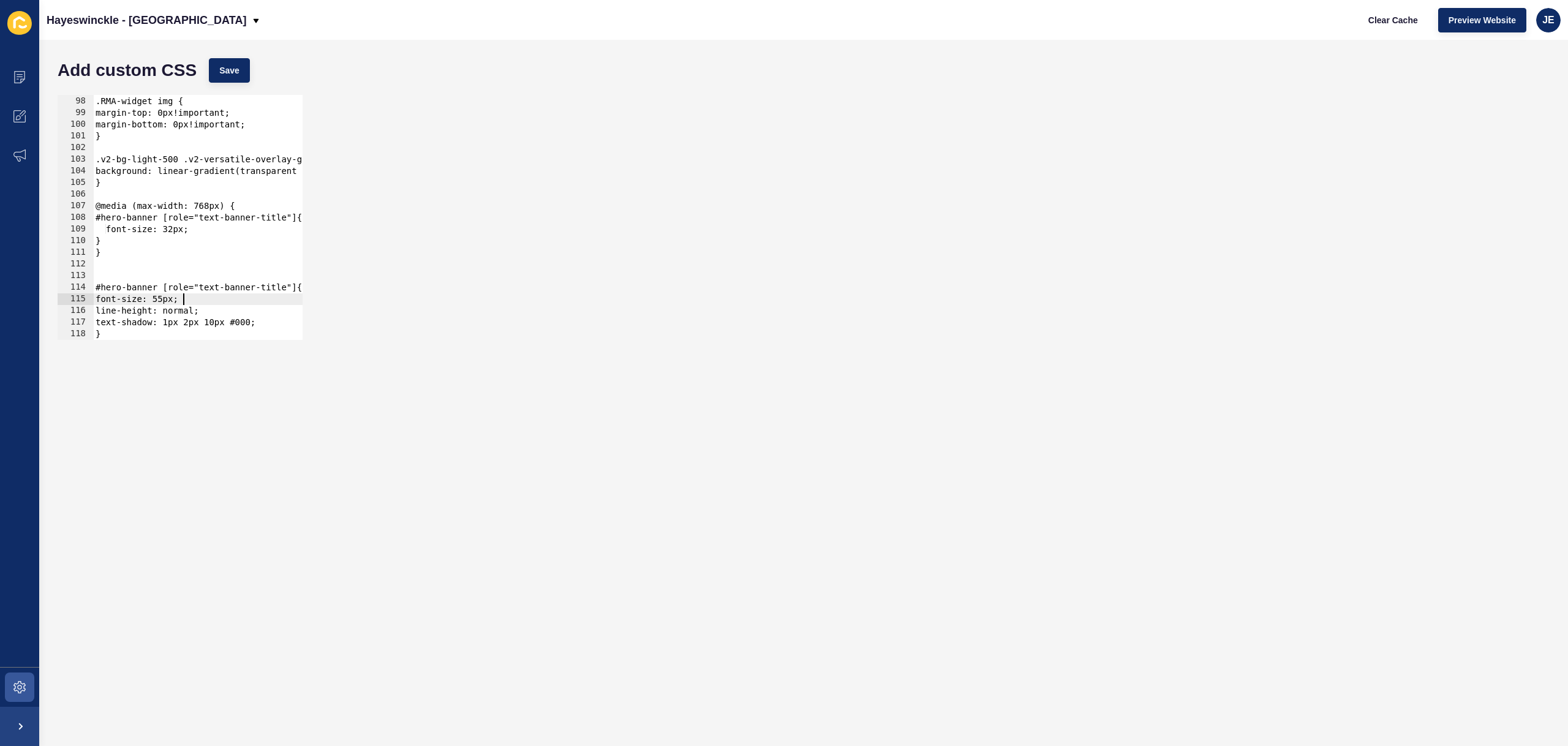
click at [181, 300] on div ".RMA-widget img { margin-top: 0px!important; margin-bottom: 0px!important; } .v…" at bounding box center [242, 218] width 299 height 268
click at [194, 230] on div ".RMA-widget img { margin-top: 0px!important; margin-bottom: 0px!important; } .v…" at bounding box center [242, 218] width 299 height 268
click at [227, 76] on span "Save" at bounding box center [229, 71] width 20 height 12
click at [1397, 15] on span "Clear Cache" at bounding box center [1393, 20] width 50 height 12
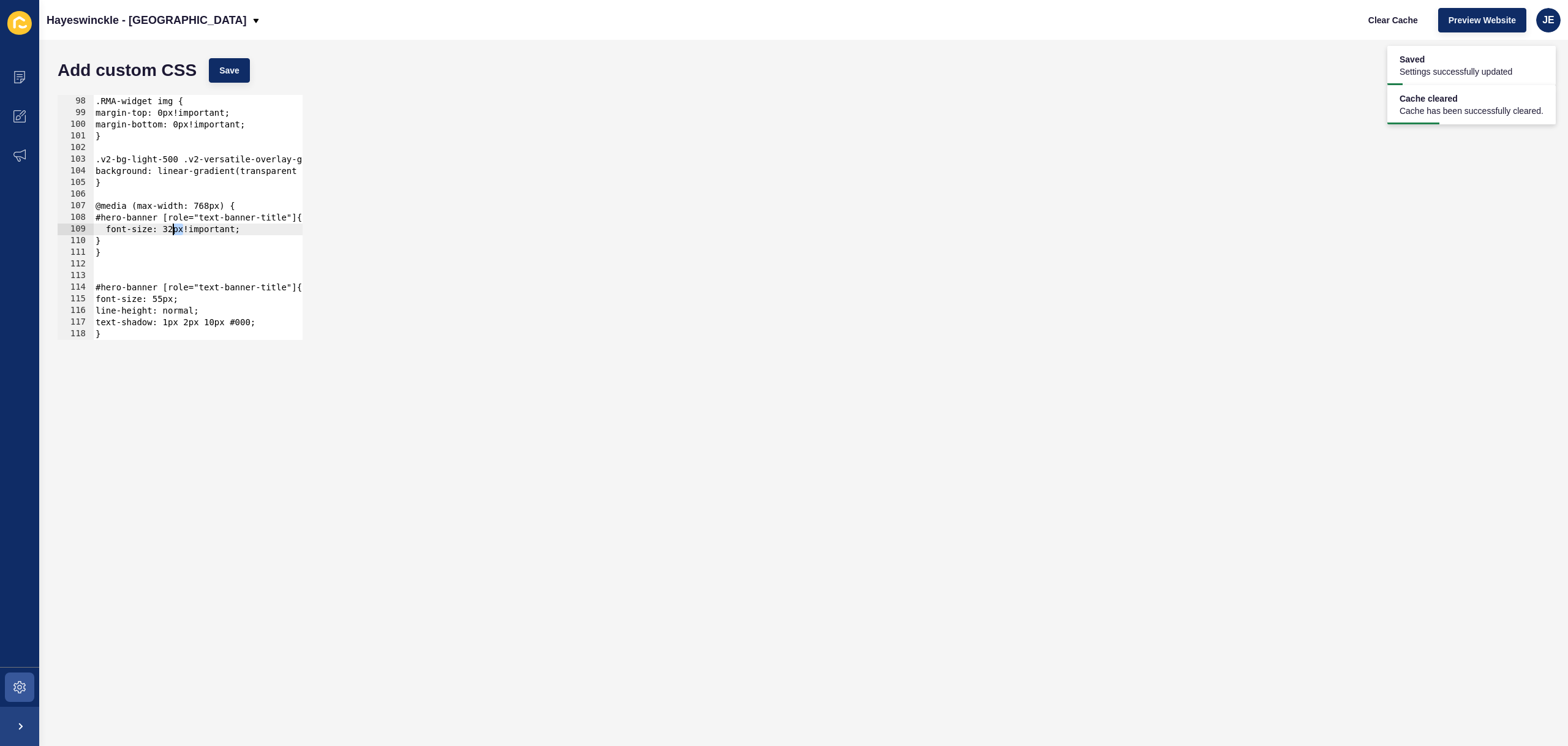
drag, startPoint x: 182, startPoint y: 228, endPoint x: 173, endPoint y: 226, distance: 9.2
click at [173, 226] on div ".RMA-widget img { margin-top: 0px!important; margin-bottom: 0px!important; } .v…" at bounding box center [242, 218] width 299 height 268
type textarea "font-size: 40px!important;"
click at [239, 75] on span "Save" at bounding box center [229, 71] width 20 height 12
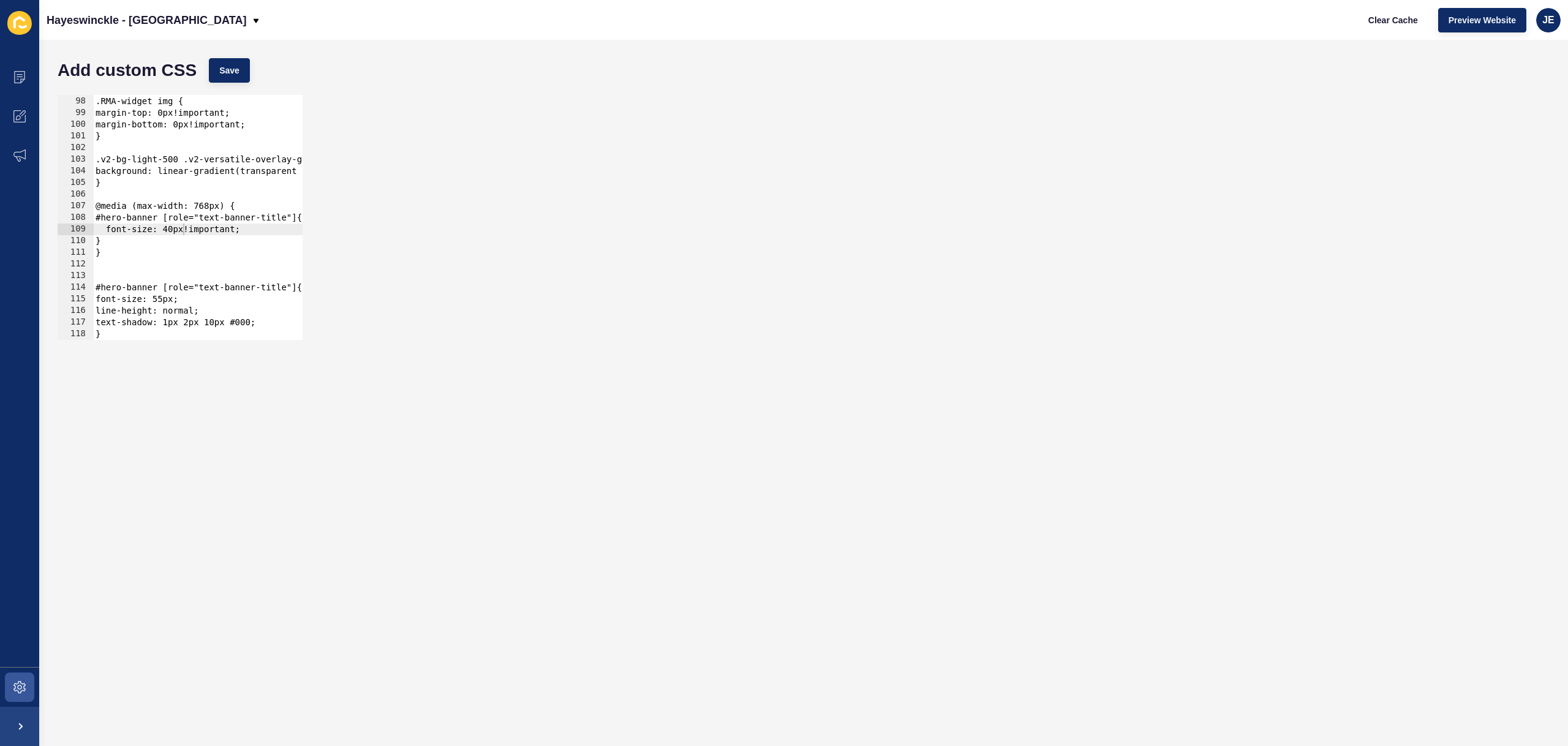
scroll to position [1128, 0]
click at [1556, 21] on div "JE" at bounding box center [1548, 20] width 24 height 24
click at [1501, 103] on link "Logout" at bounding box center [1520, 102] width 90 height 27
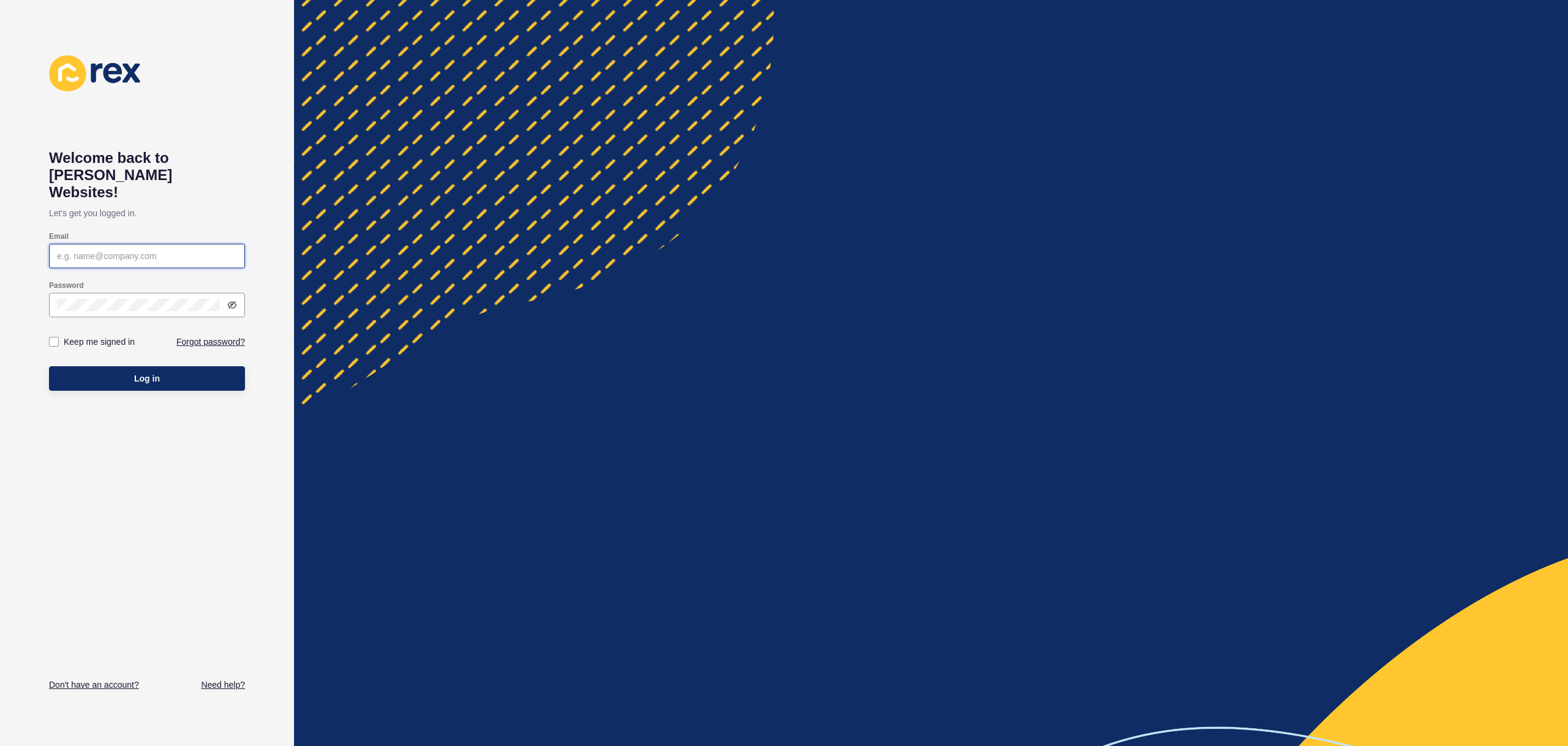
type input "[EMAIL_ADDRESS][PERSON_NAME][DOMAIN_NAME]"
click at [309, 367] on div at bounding box center [931, 373] width 1274 height 746
click at [133, 367] on button "Log in" at bounding box center [147, 379] width 196 height 24
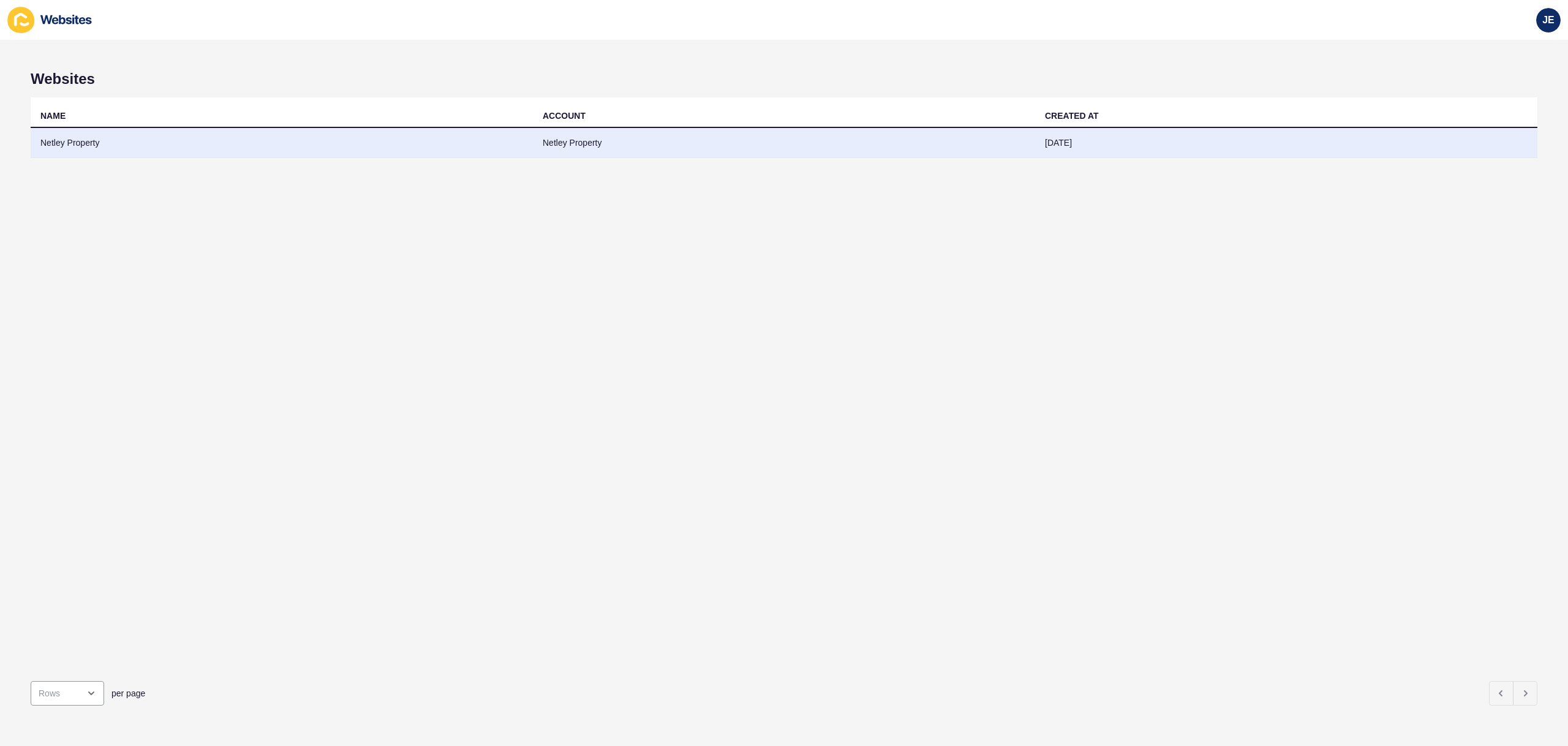
click at [382, 143] on td "Netley Property" at bounding box center [282, 143] width 503 height 30
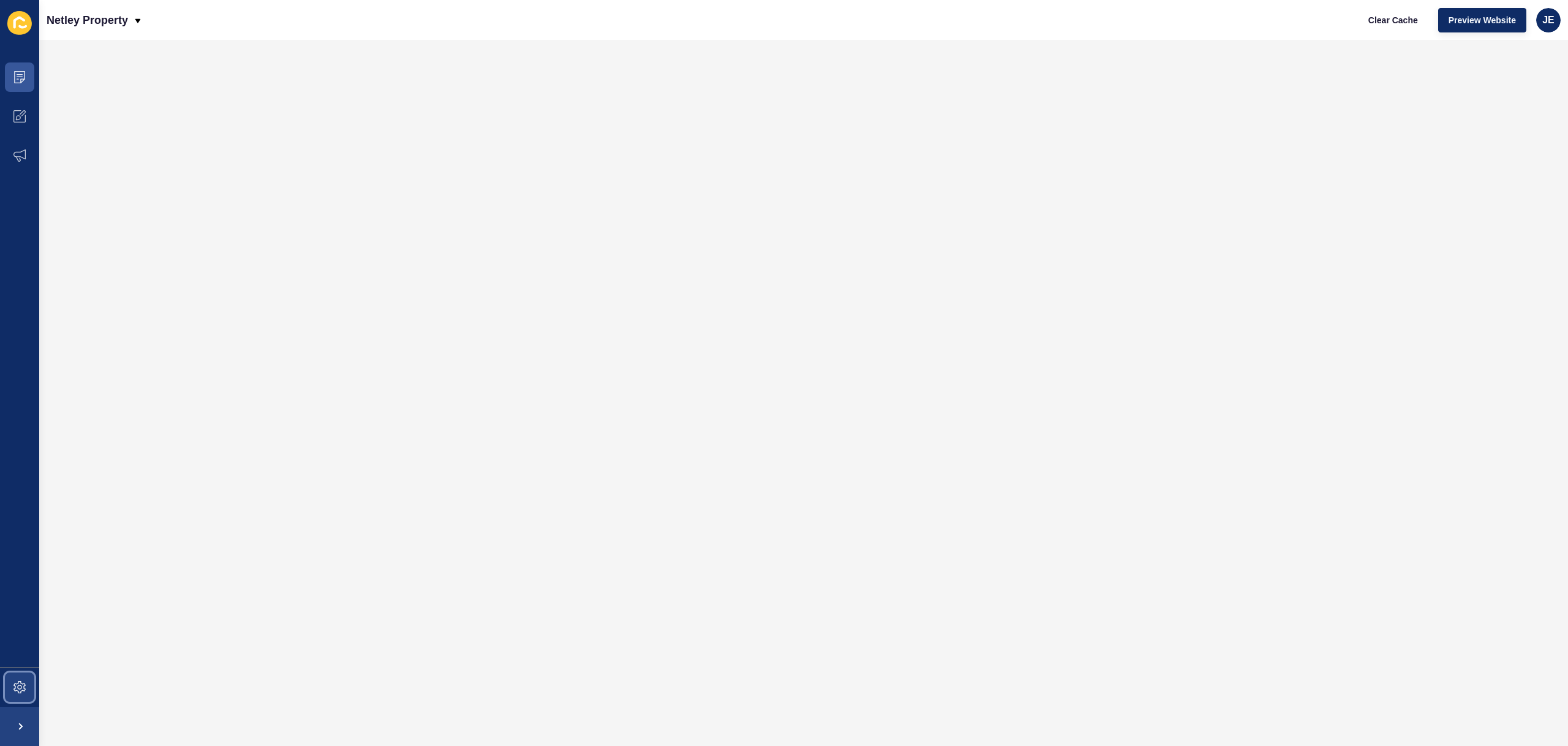
click at [22, 678] on span at bounding box center [20, 687] width 40 height 40
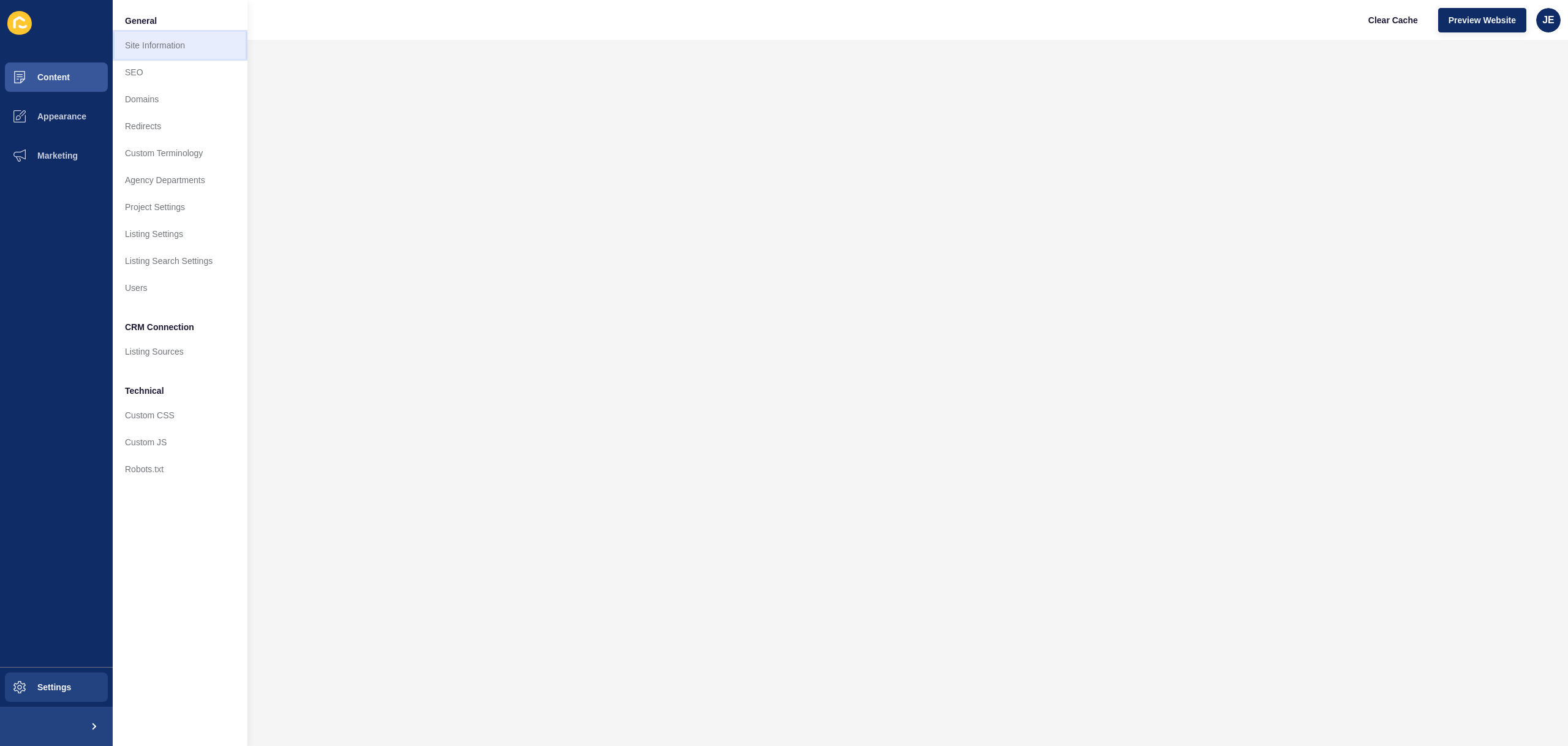
click at [173, 54] on link "Site Information" at bounding box center [180, 45] width 135 height 27
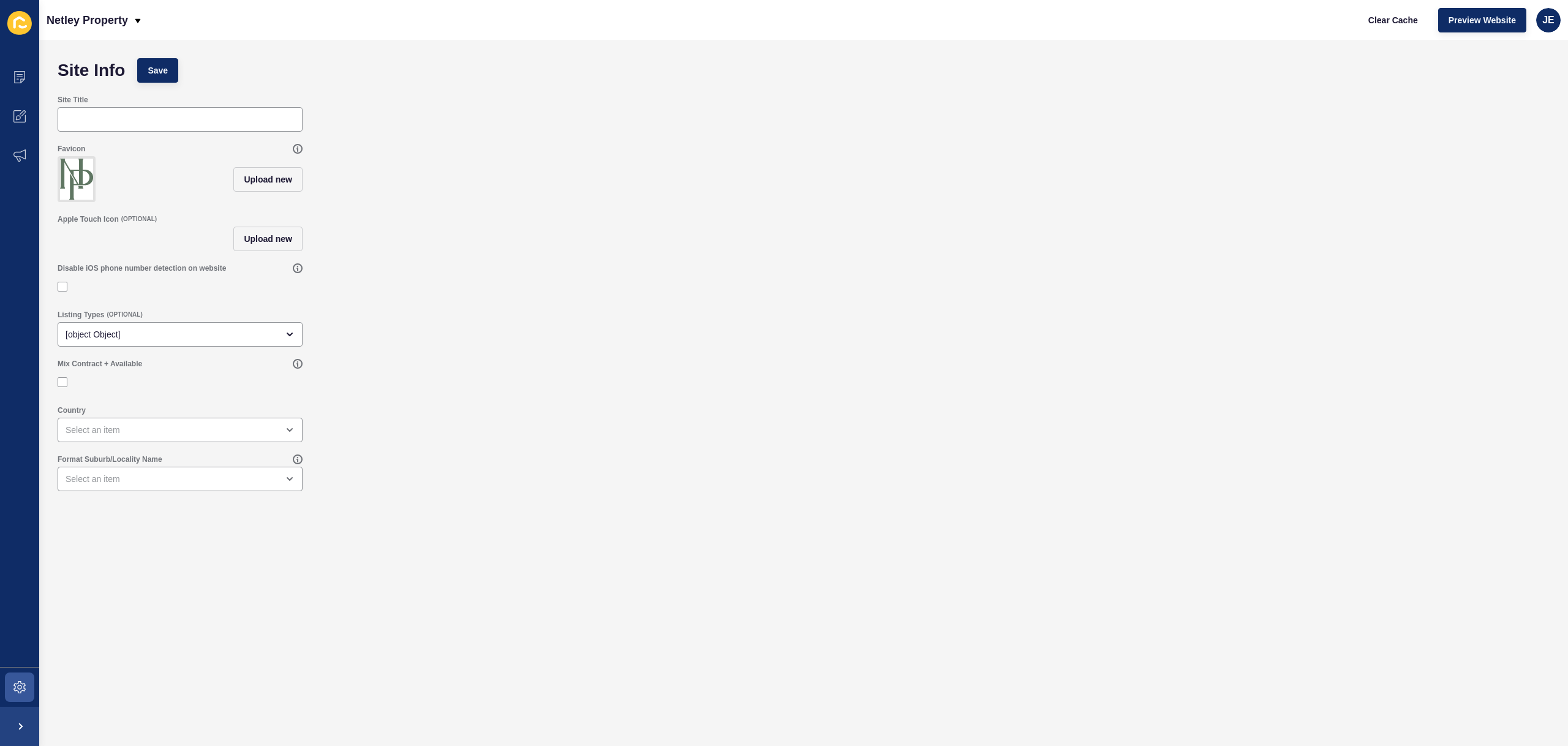
click at [660, 249] on div "Apple Touch Icon (OPTIONAL) Upload new" at bounding box center [804, 232] width 1504 height 49
